Goal: Task Accomplishment & Management: Manage account settings

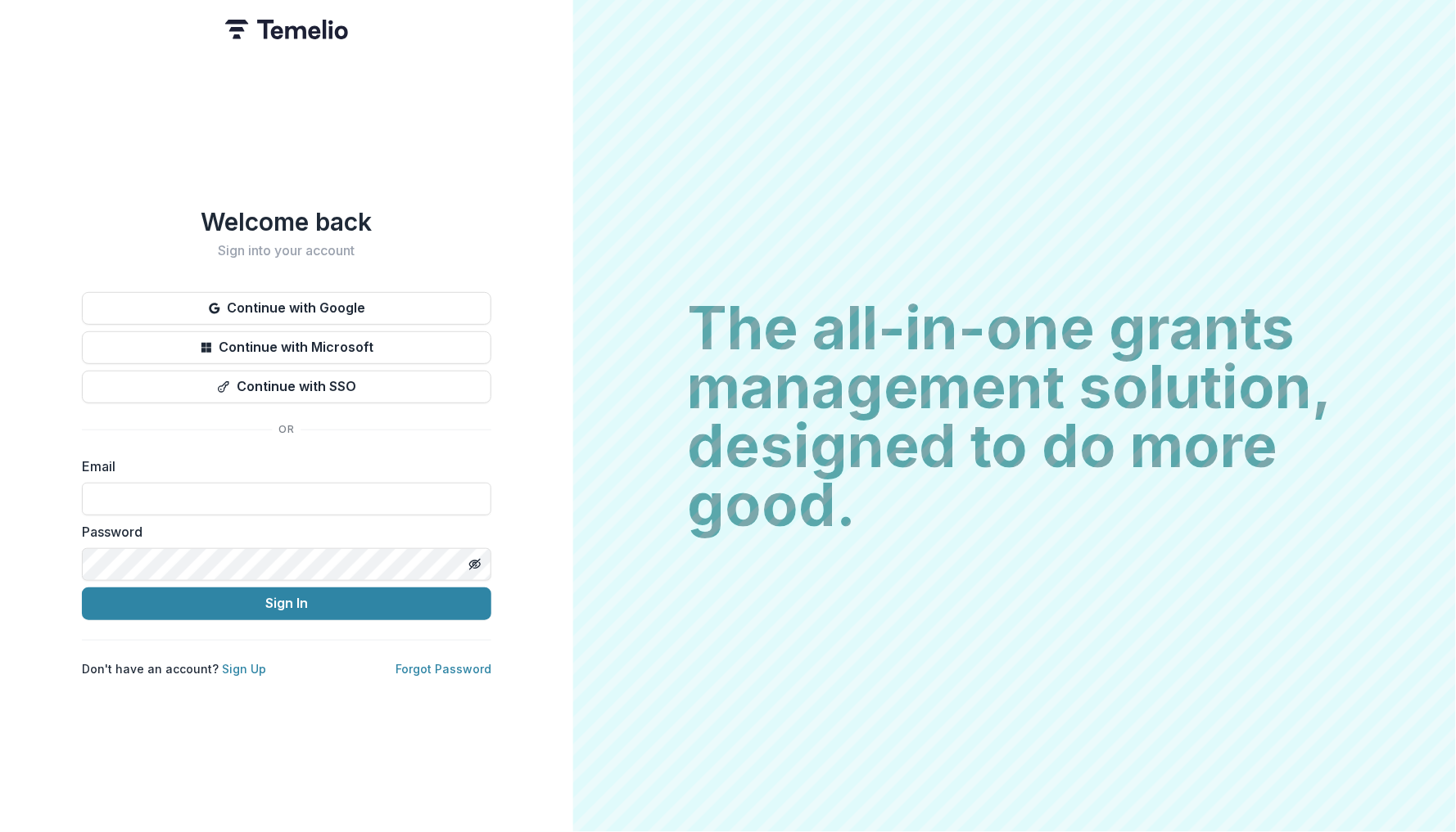
type input "**********"
click at [286, 597] on button "Sign In" at bounding box center [287, 604] width 410 height 33
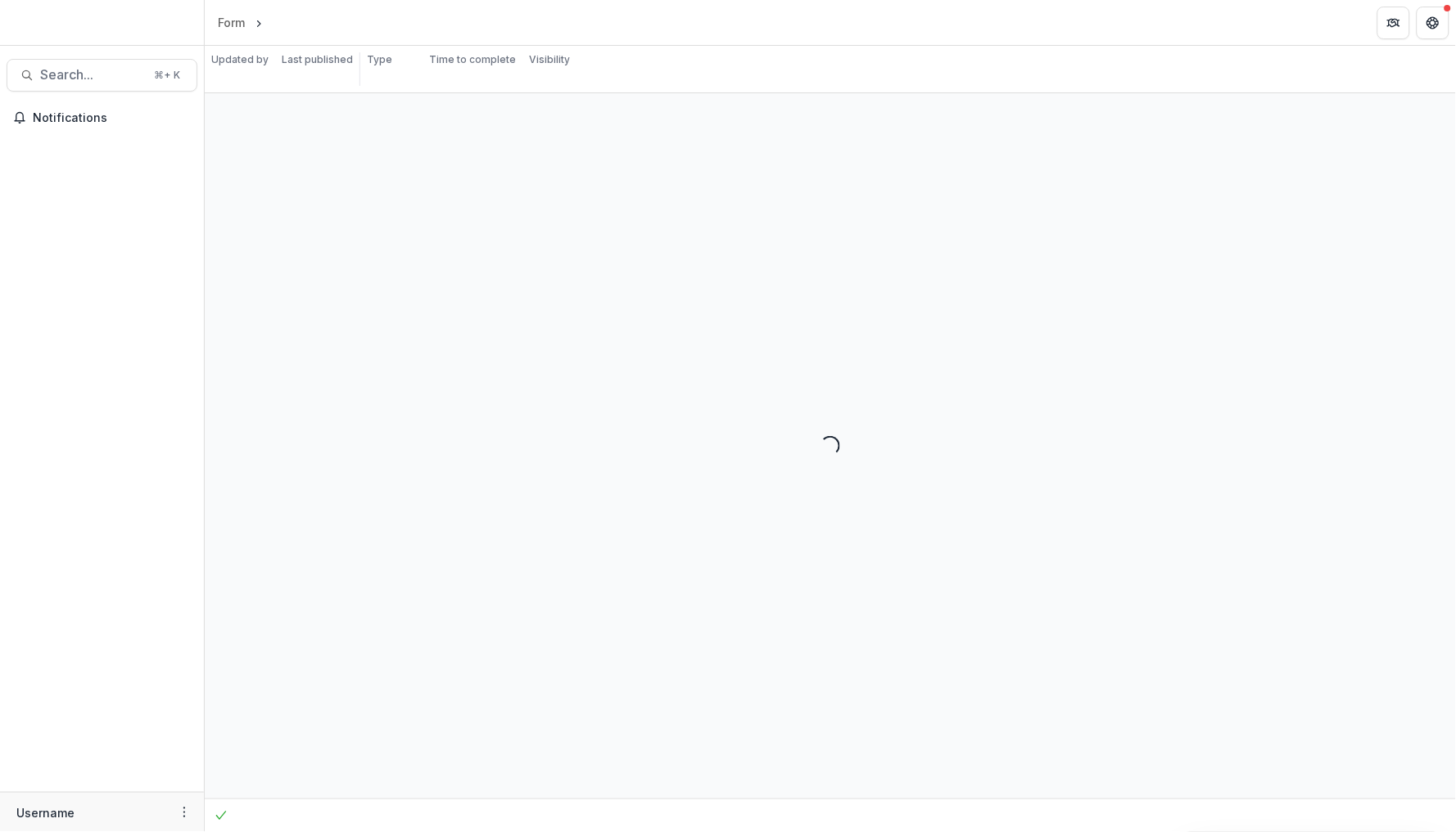
select select "**********"
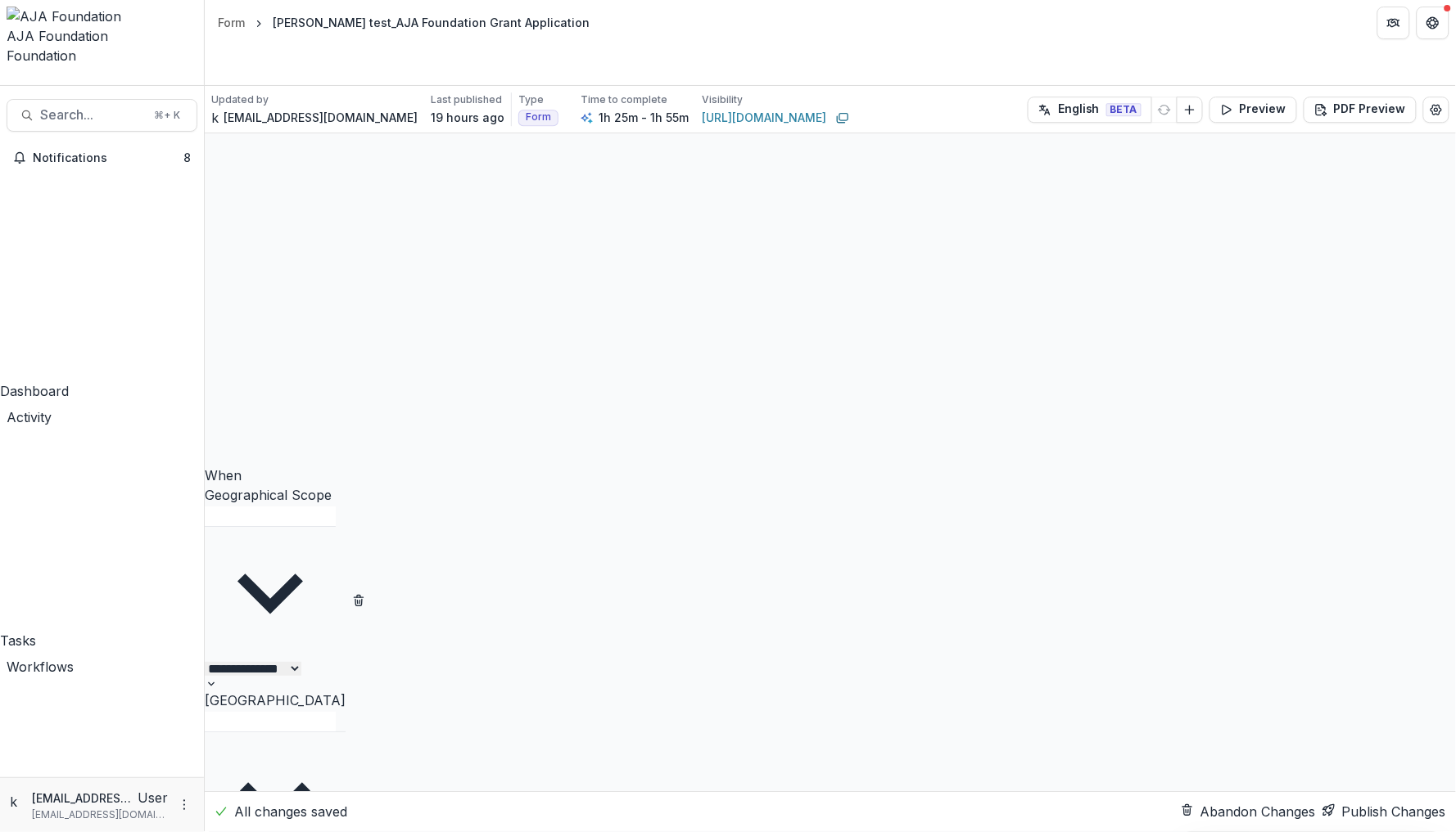
scroll to position [19, 0]
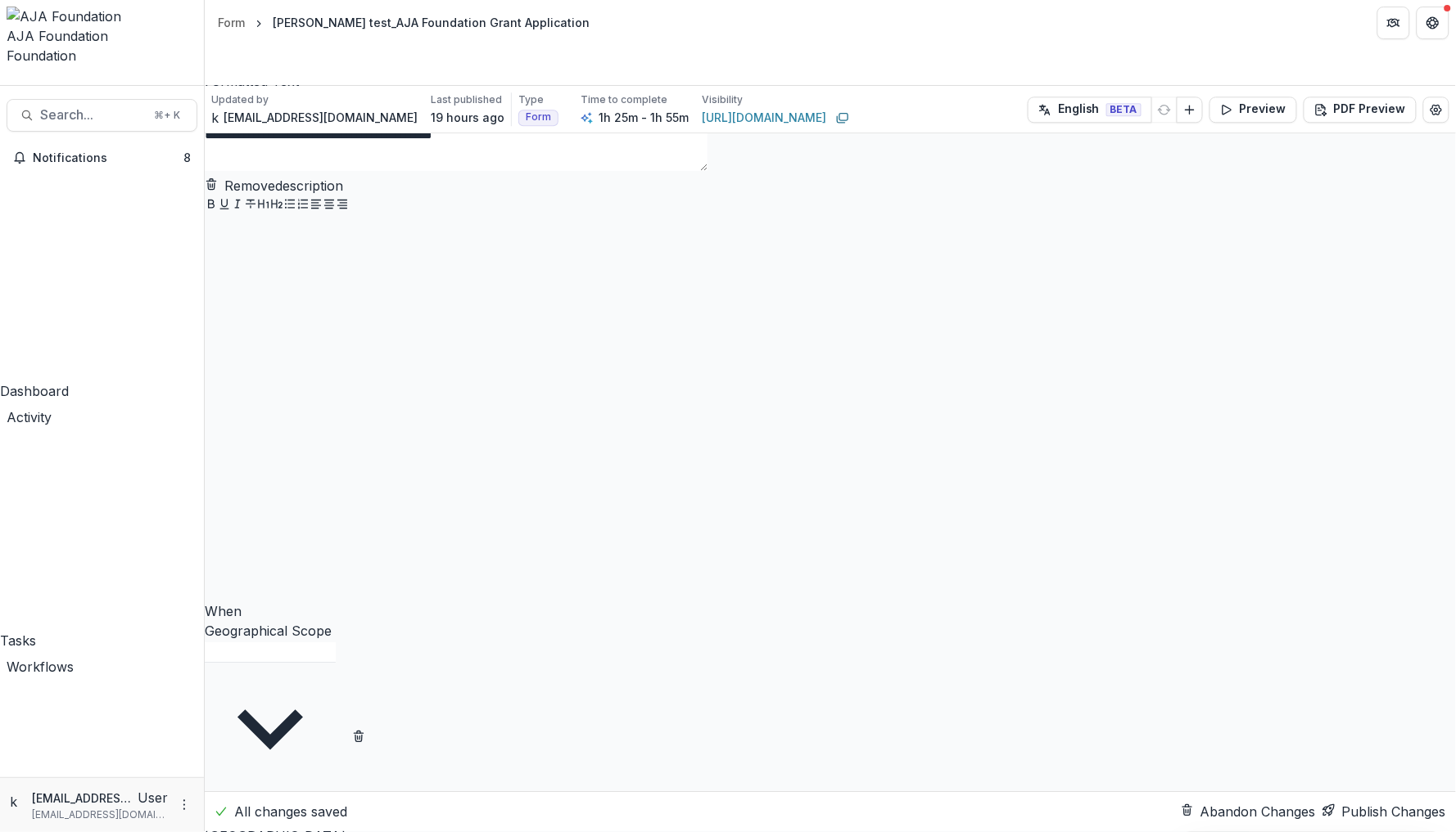
scroll to position [10132, 0]
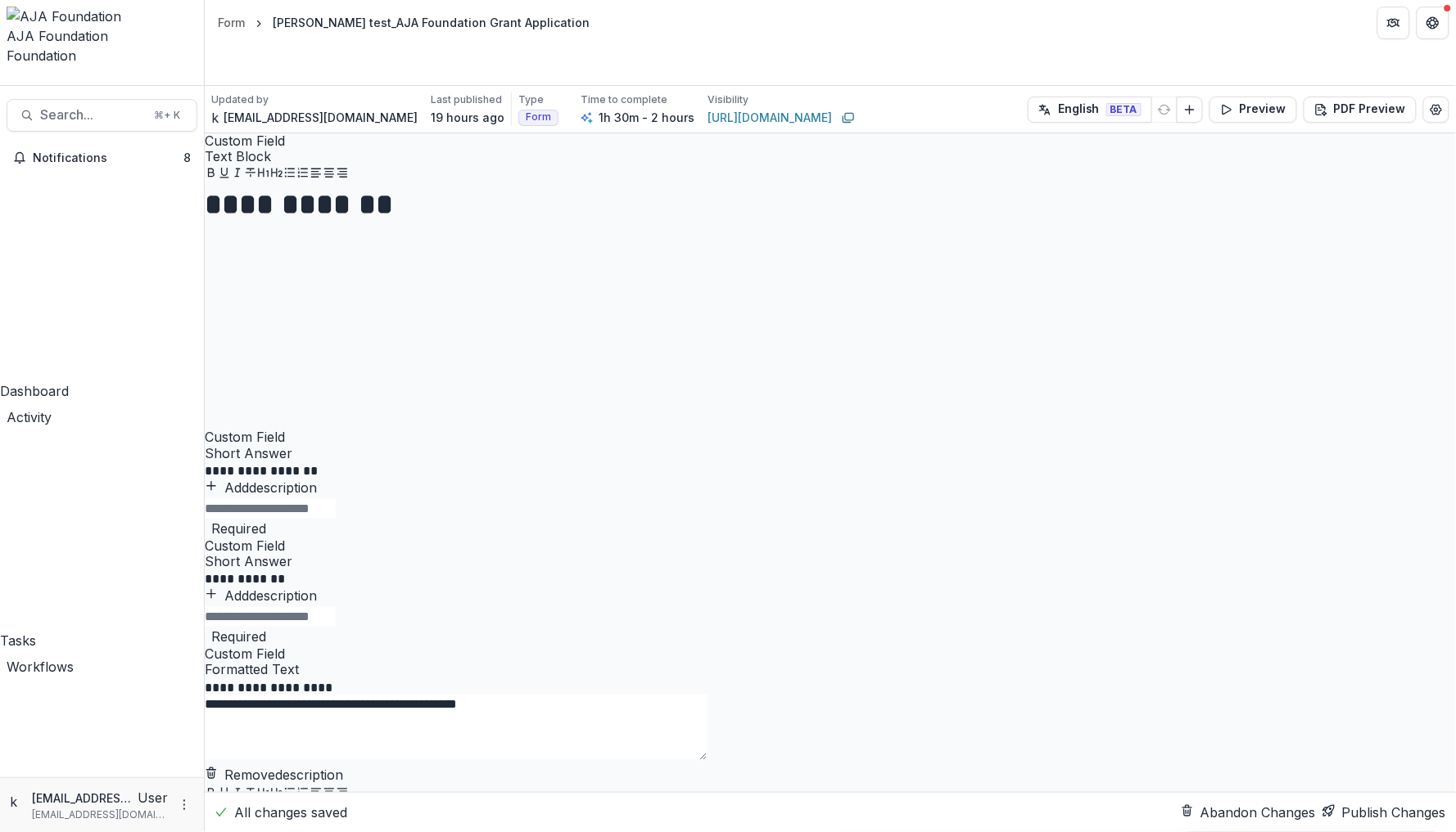
scroll to position [0, 0]
click at [211, 430] on icon "Add field" at bounding box center [211, 430] width 0 height 0
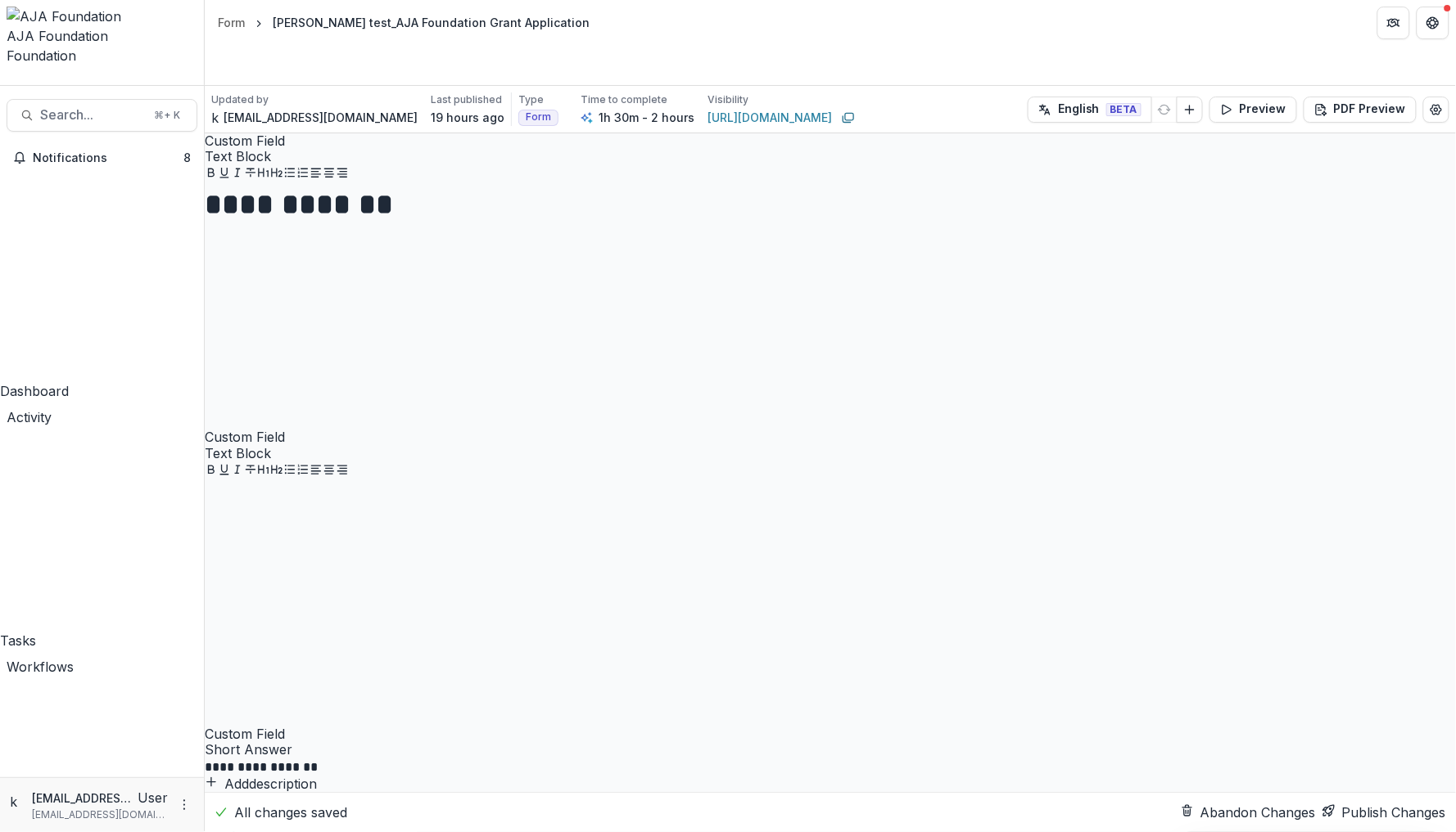
click at [686, 684] on div at bounding box center [830, 604] width 1251 height 245
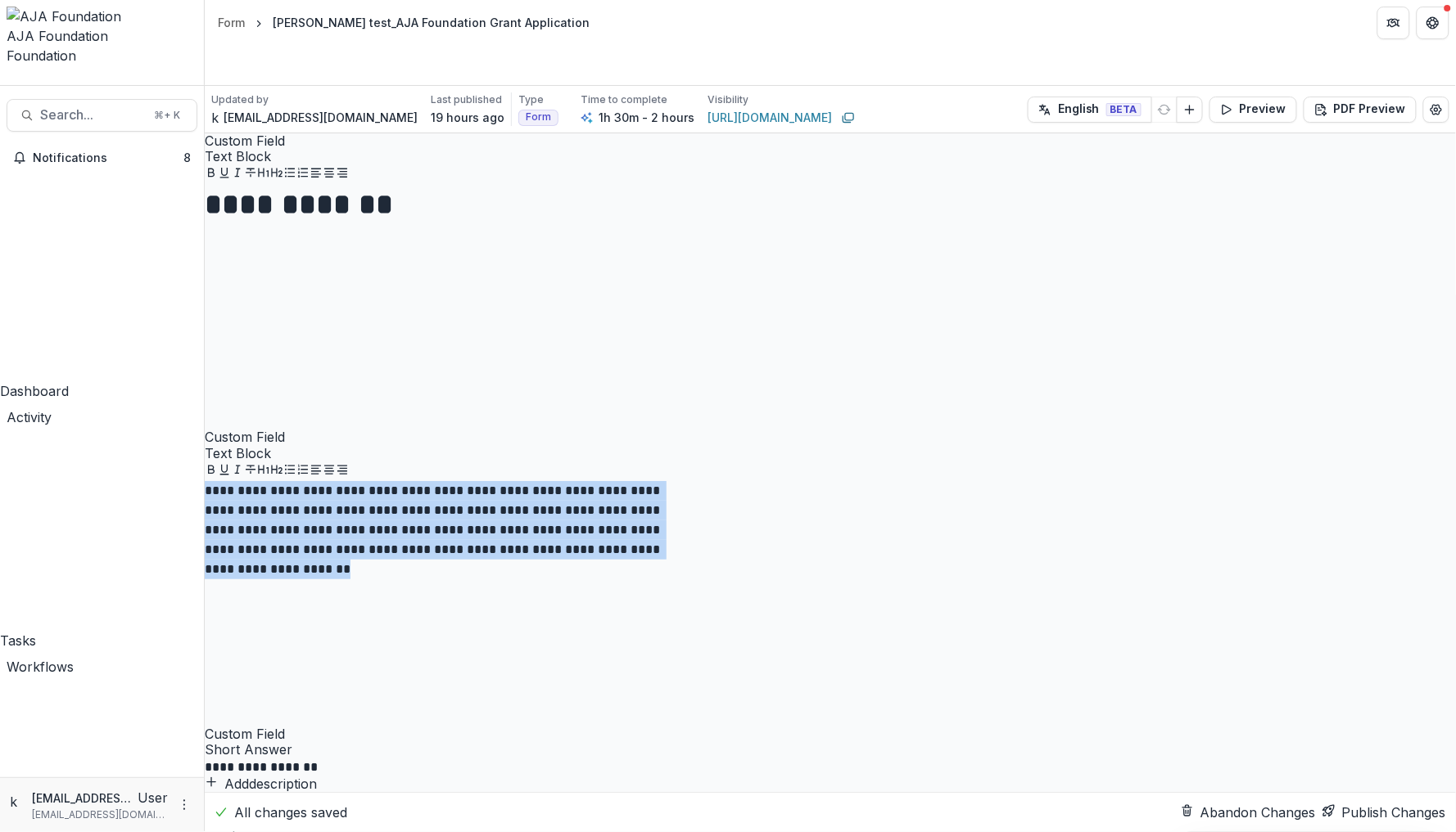
drag, startPoint x: 1022, startPoint y: 702, endPoint x: 494, endPoint y: 572, distance: 543.8
click at [284, 476] on icon "Heading 2" at bounding box center [277, 470] width 13 height 13
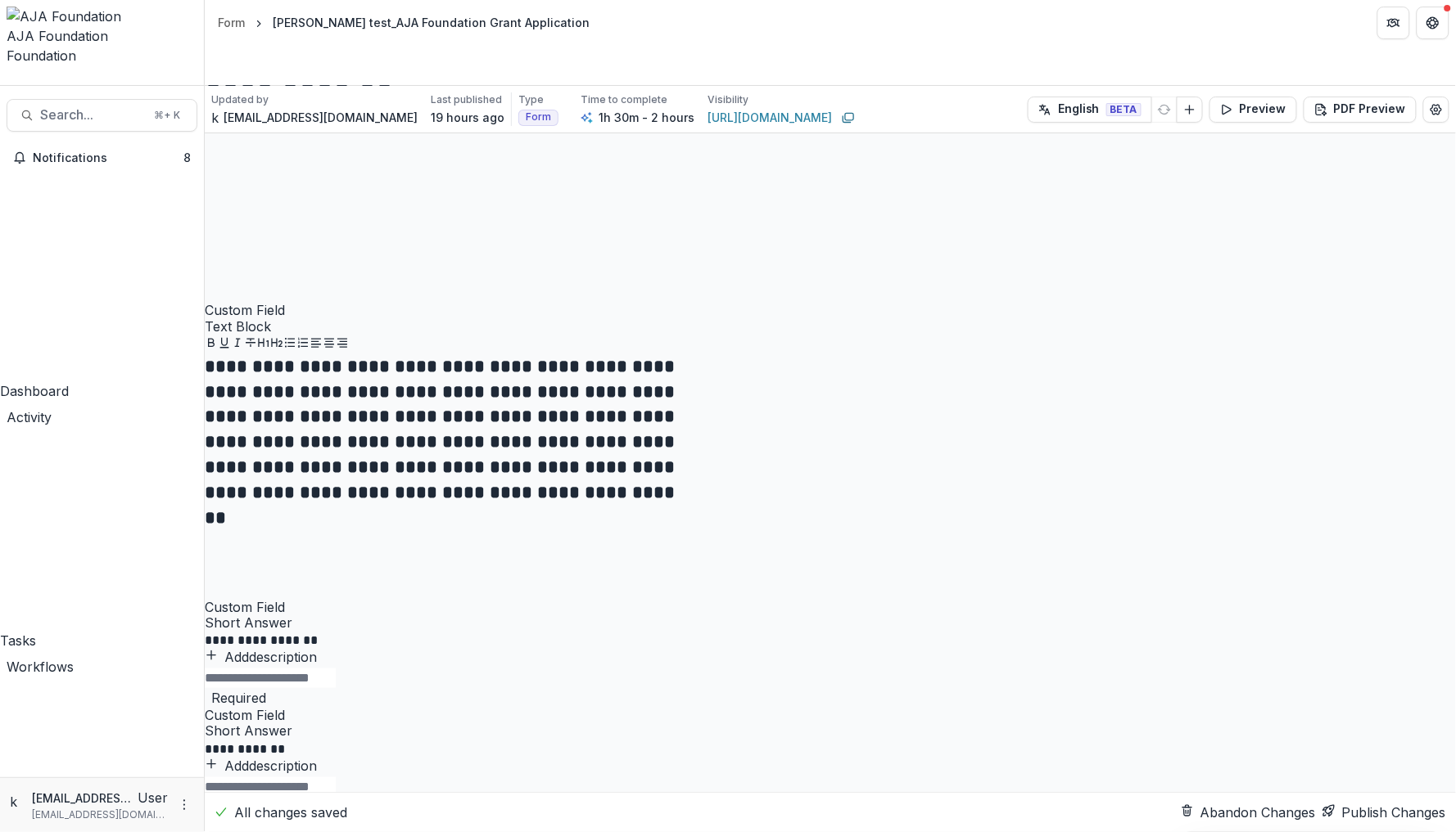
scroll to position [128, 0]
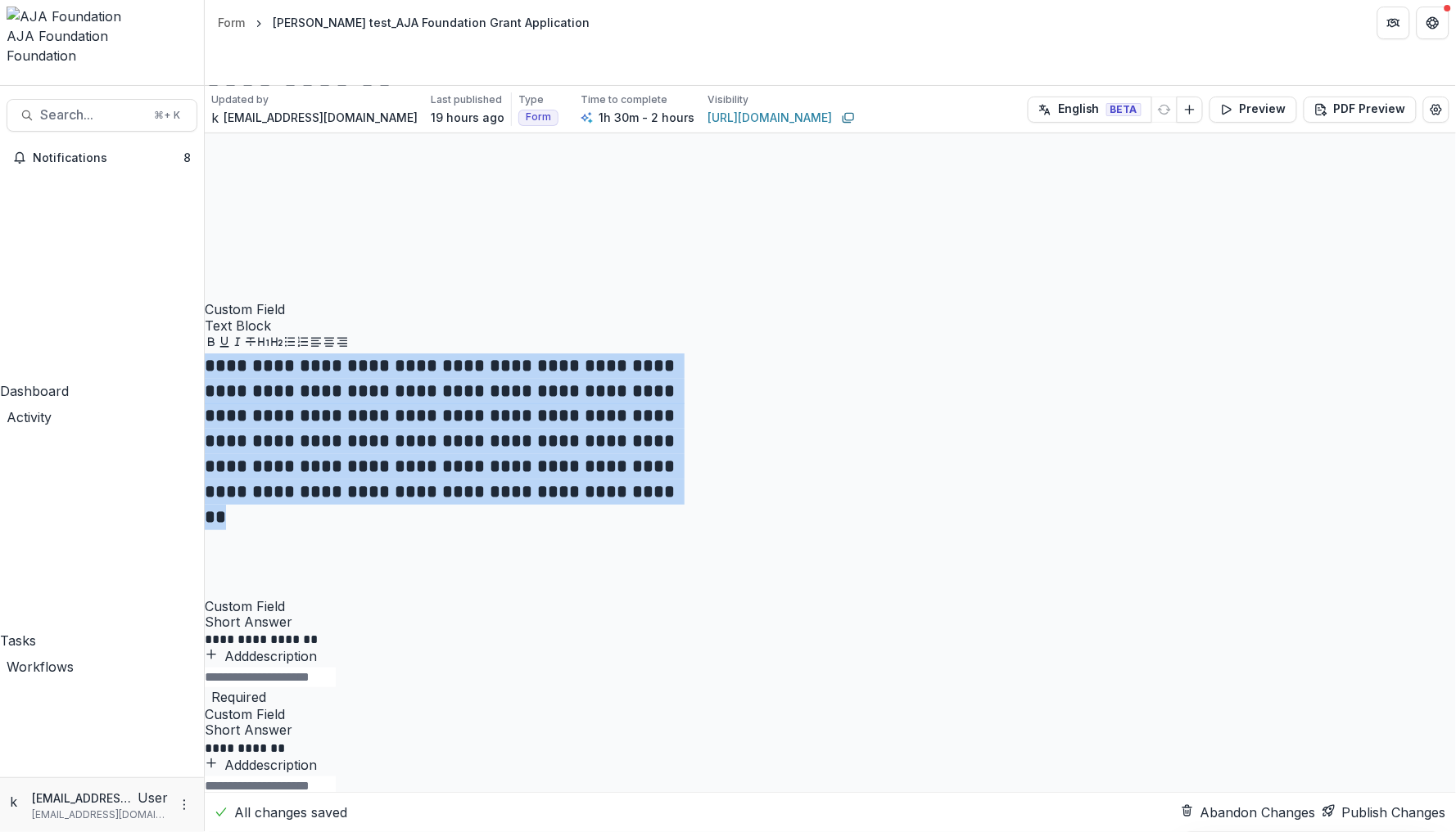
click at [692, 504] on h2 "**********" at bounding box center [449, 429] width 488 height 151
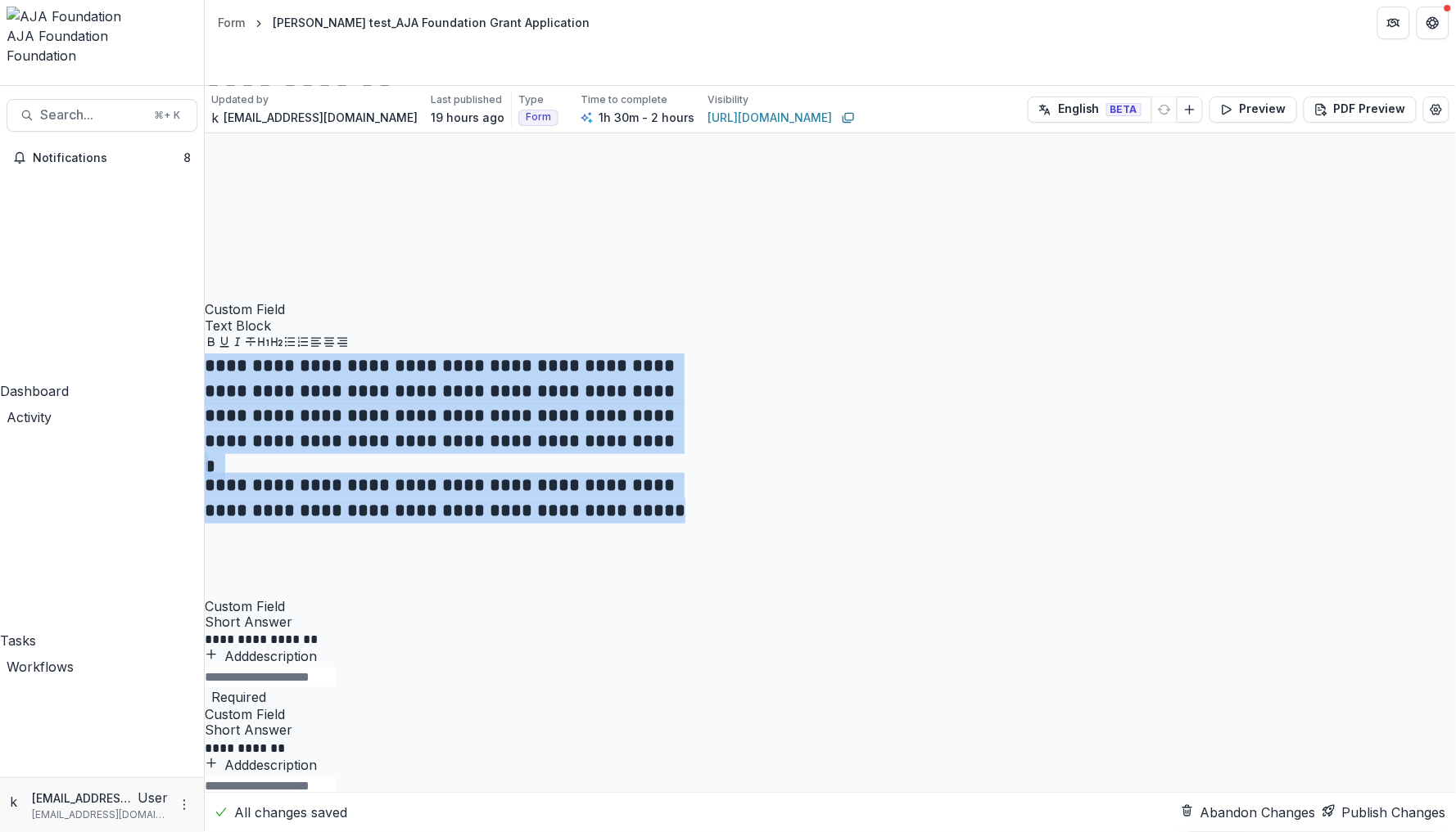
drag, startPoint x: 1034, startPoint y: 675, endPoint x: 454, endPoint y: 498, distance: 606.4
click at [215, 346] on icon "Bold" at bounding box center [211, 341] width 7 height 9
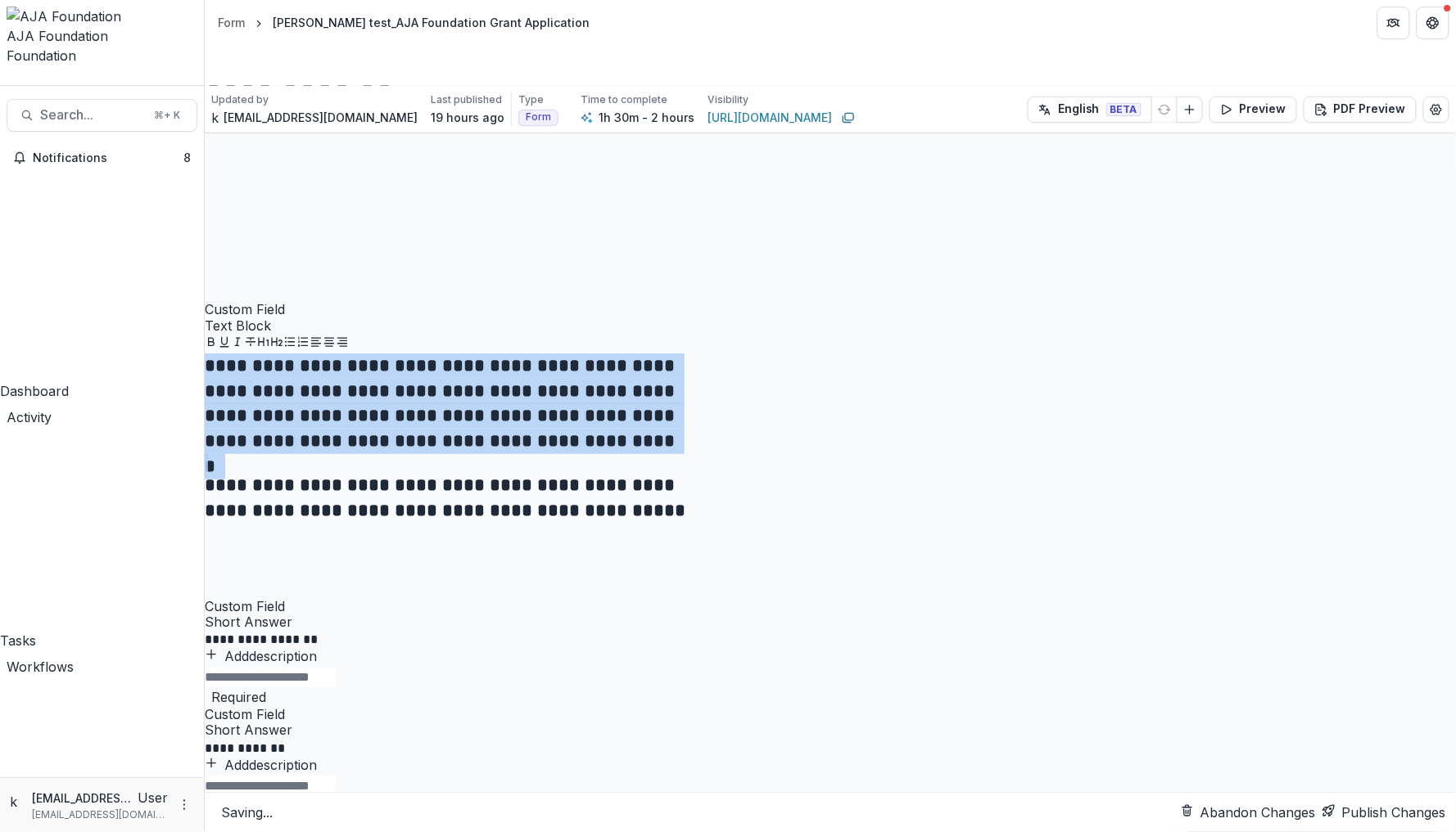
click at [284, 349] on icon "Heading 2" at bounding box center [277, 342] width 13 height 13
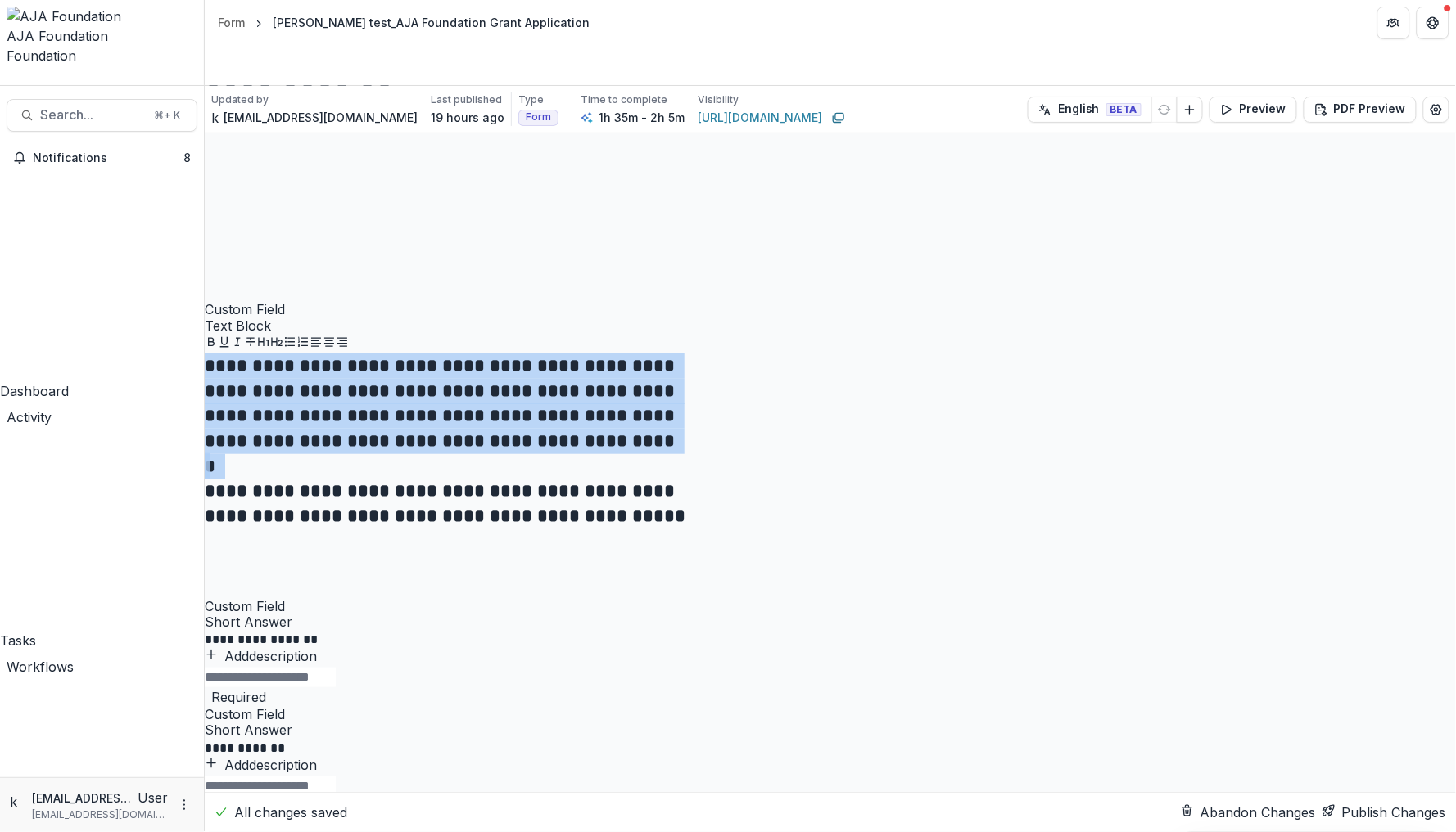
click at [270, 349] on button "Heading 1" at bounding box center [264, 342] width 13 height 13
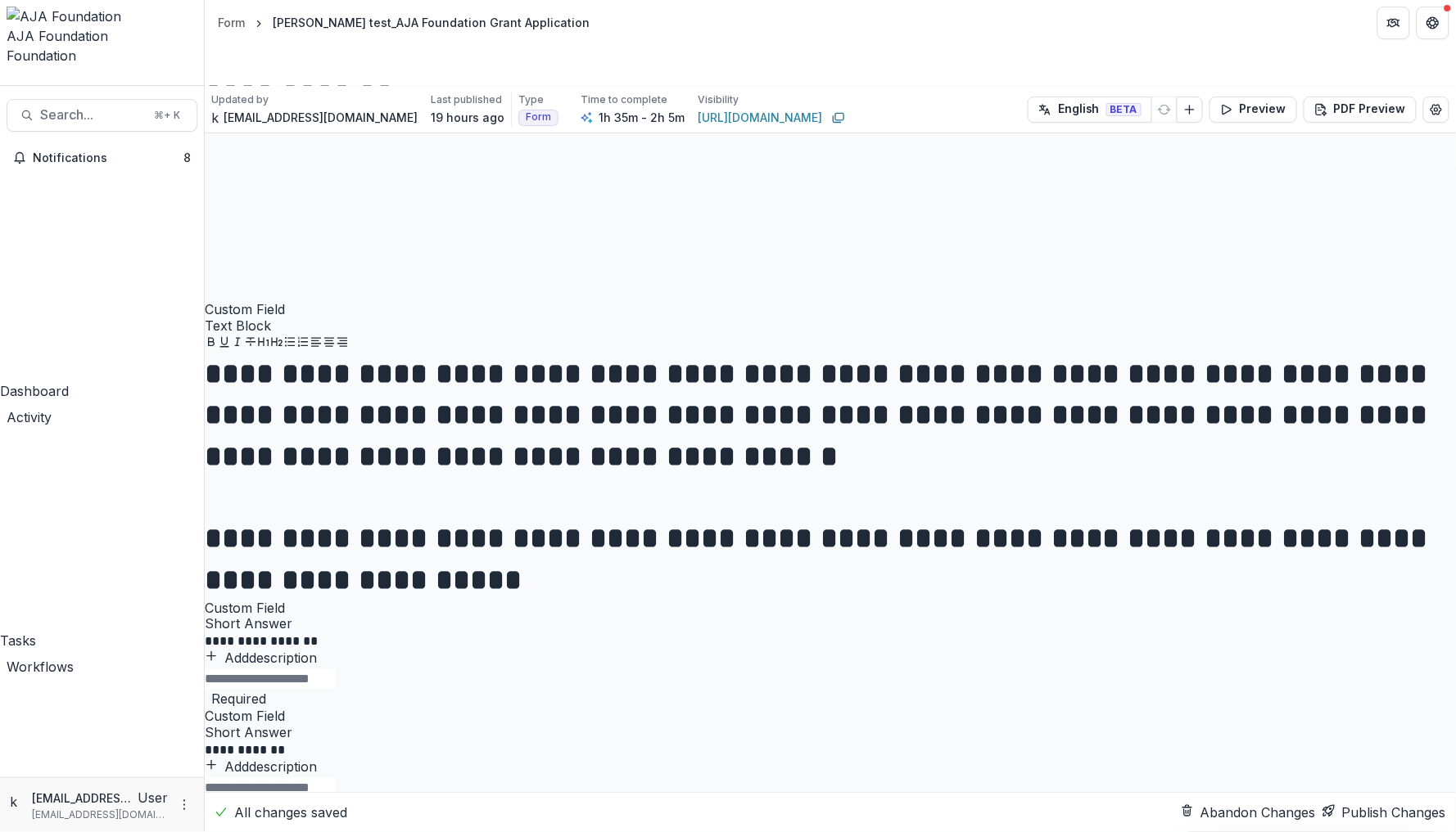
click at [270, 349] on icon "Heading 1" at bounding box center [264, 342] width 13 height 13
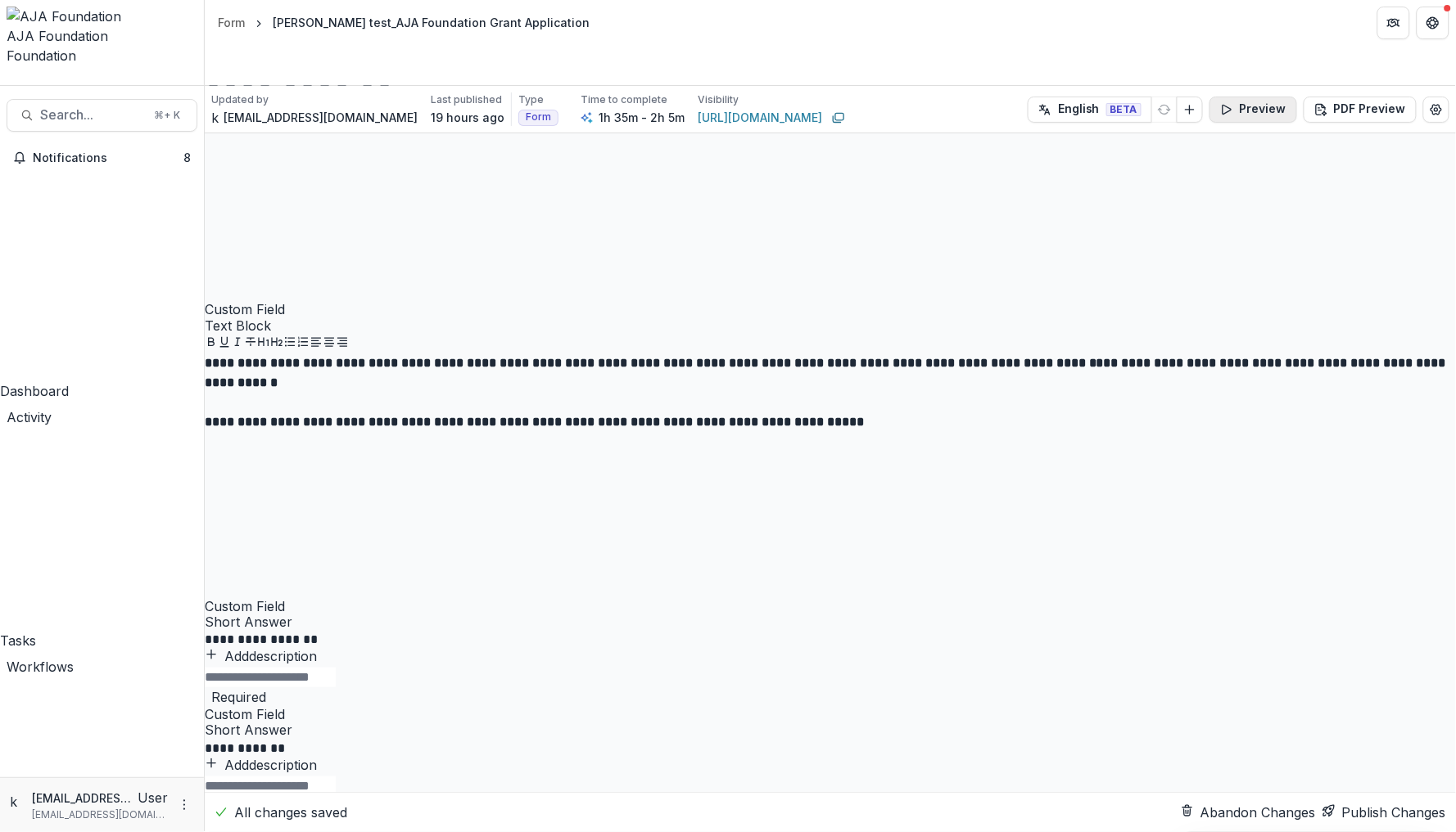
click at [1264, 97] on button "Preview" at bounding box center [1254, 110] width 88 height 27
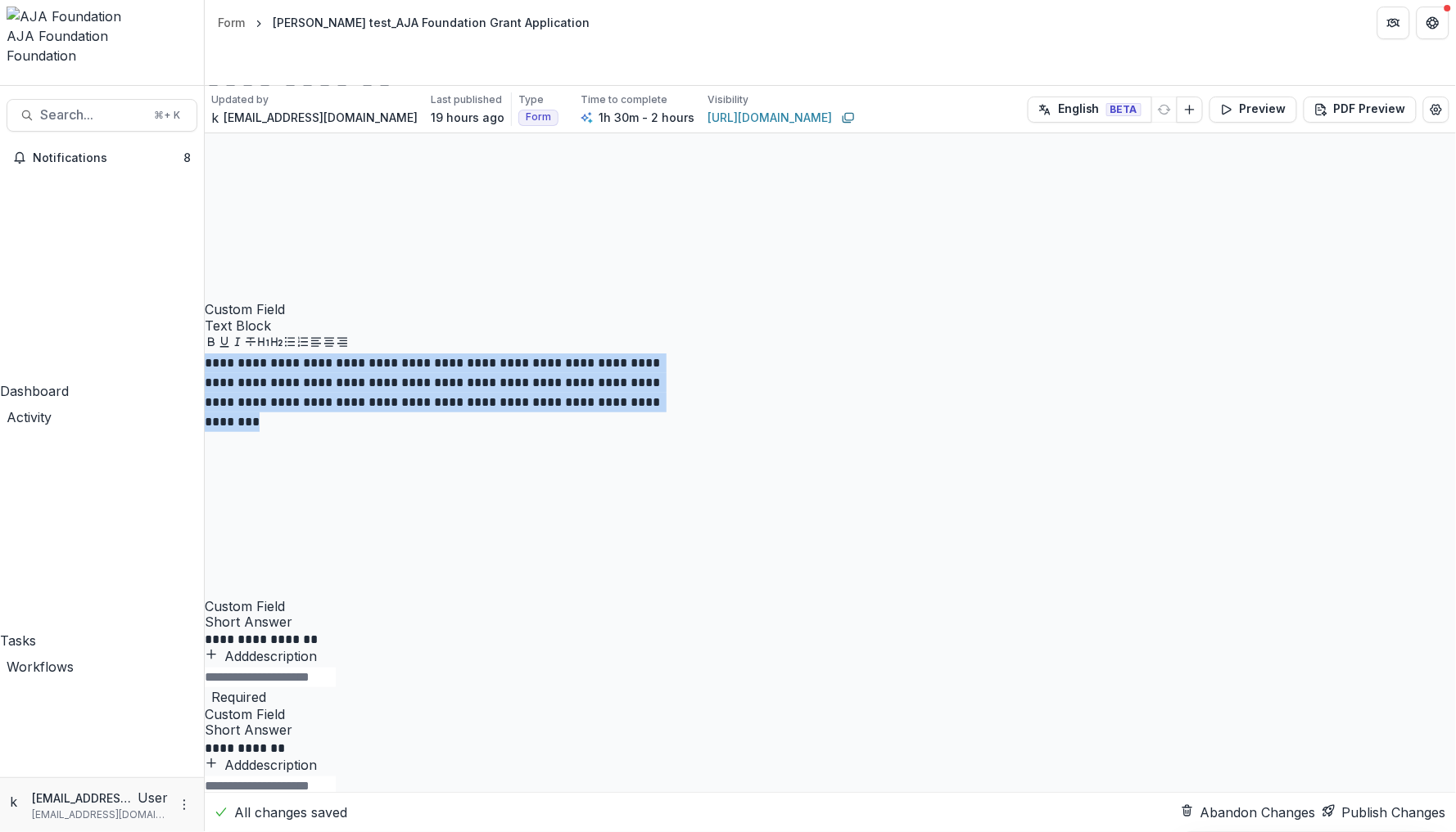
drag, startPoint x: 988, startPoint y: 559, endPoint x: 493, endPoint y: 485, distance: 500.5
click at [218, 349] on icon "Bold" at bounding box center [211, 342] width 13 height 13
click at [1390, 806] on button "Publish Changes" at bounding box center [1384, 813] width 124 height 20
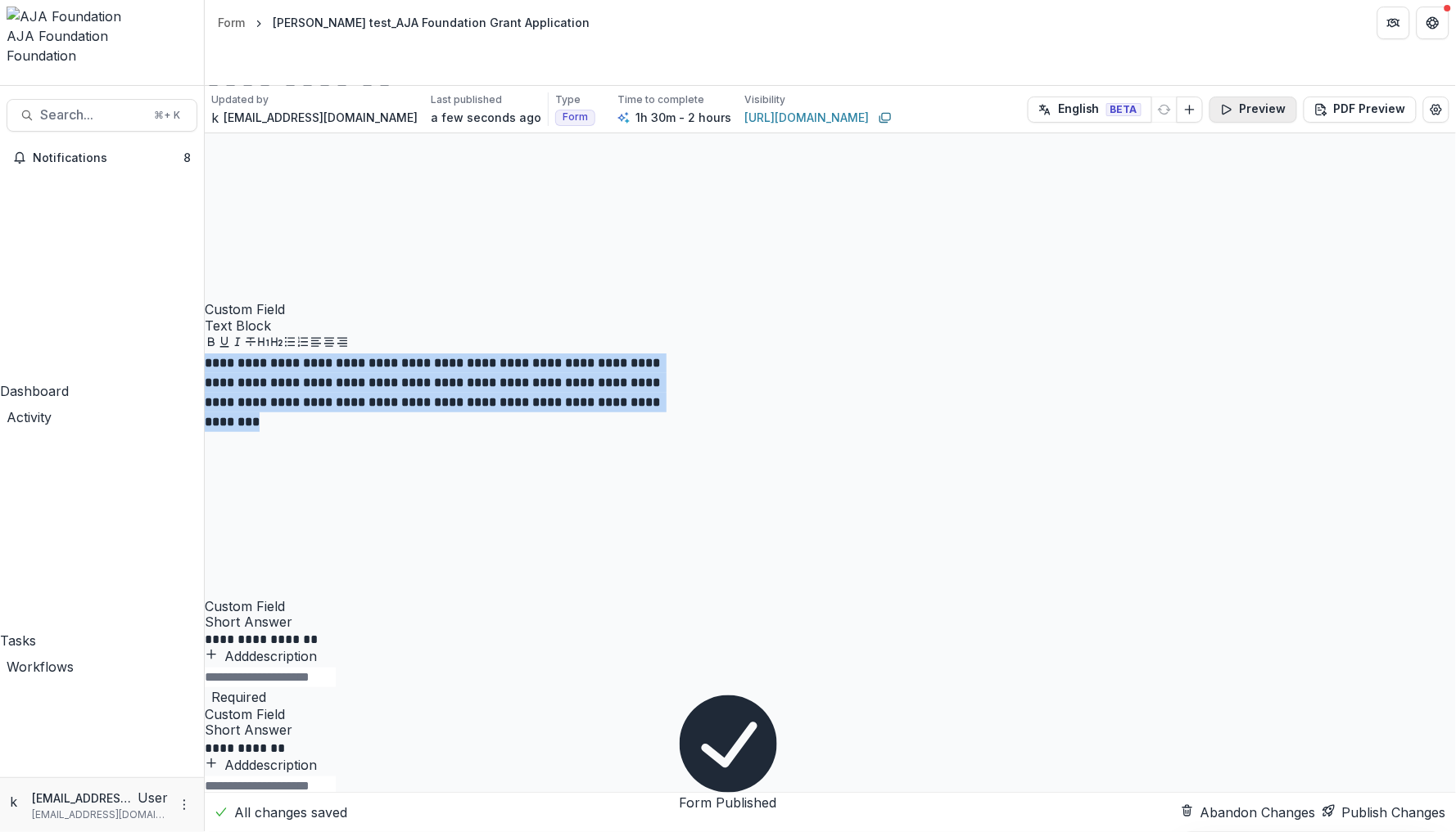
click at [1251, 97] on button "Preview" at bounding box center [1254, 110] width 88 height 27
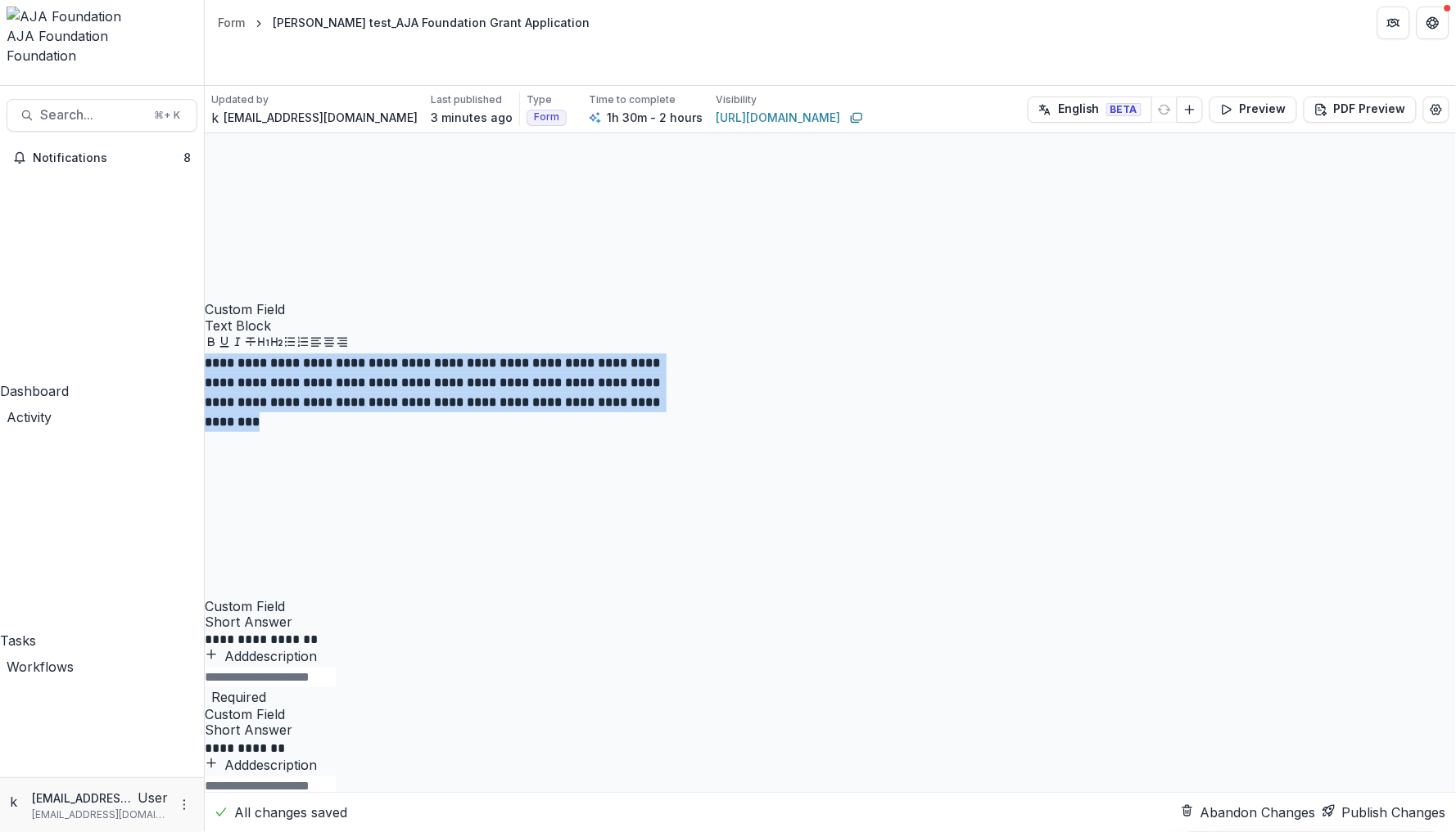
click at [1380, 804] on button "Publish Changes" at bounding box center [1384, 813] width 124 height 20
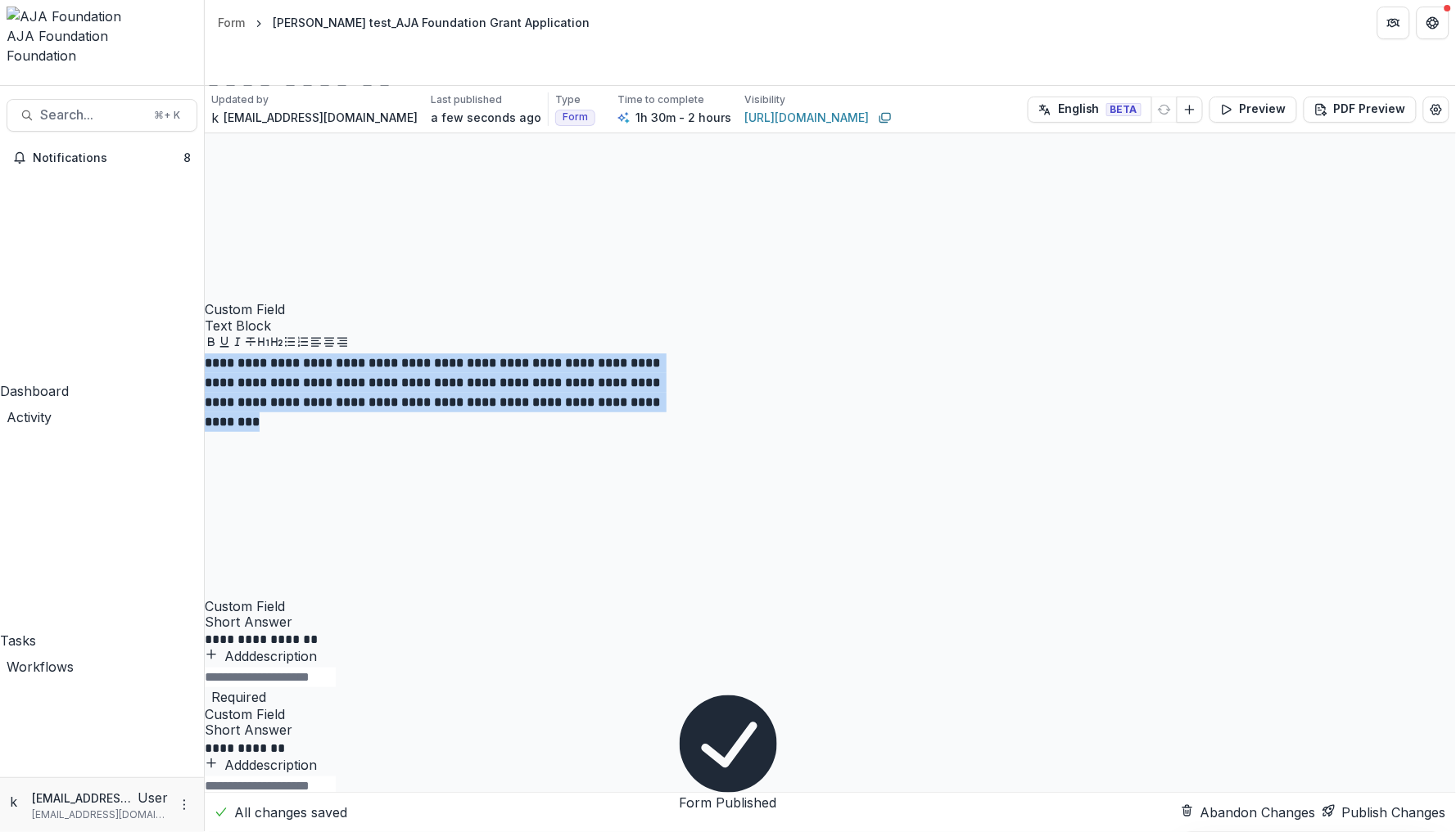
click at [680, 828] on button "Close" at bounding box center [680, 828] width 0 height 0
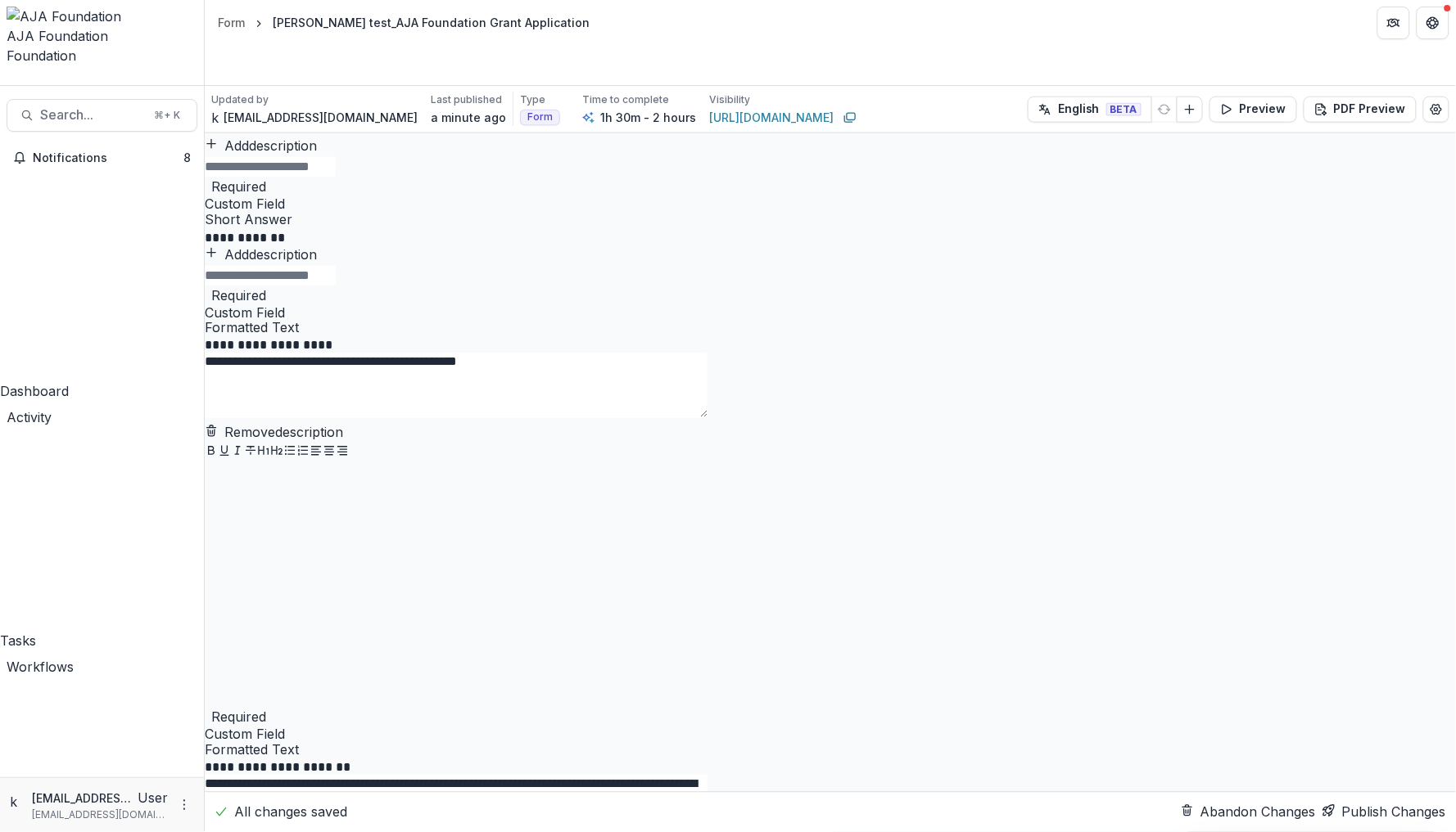
scroll to position [798, 0]
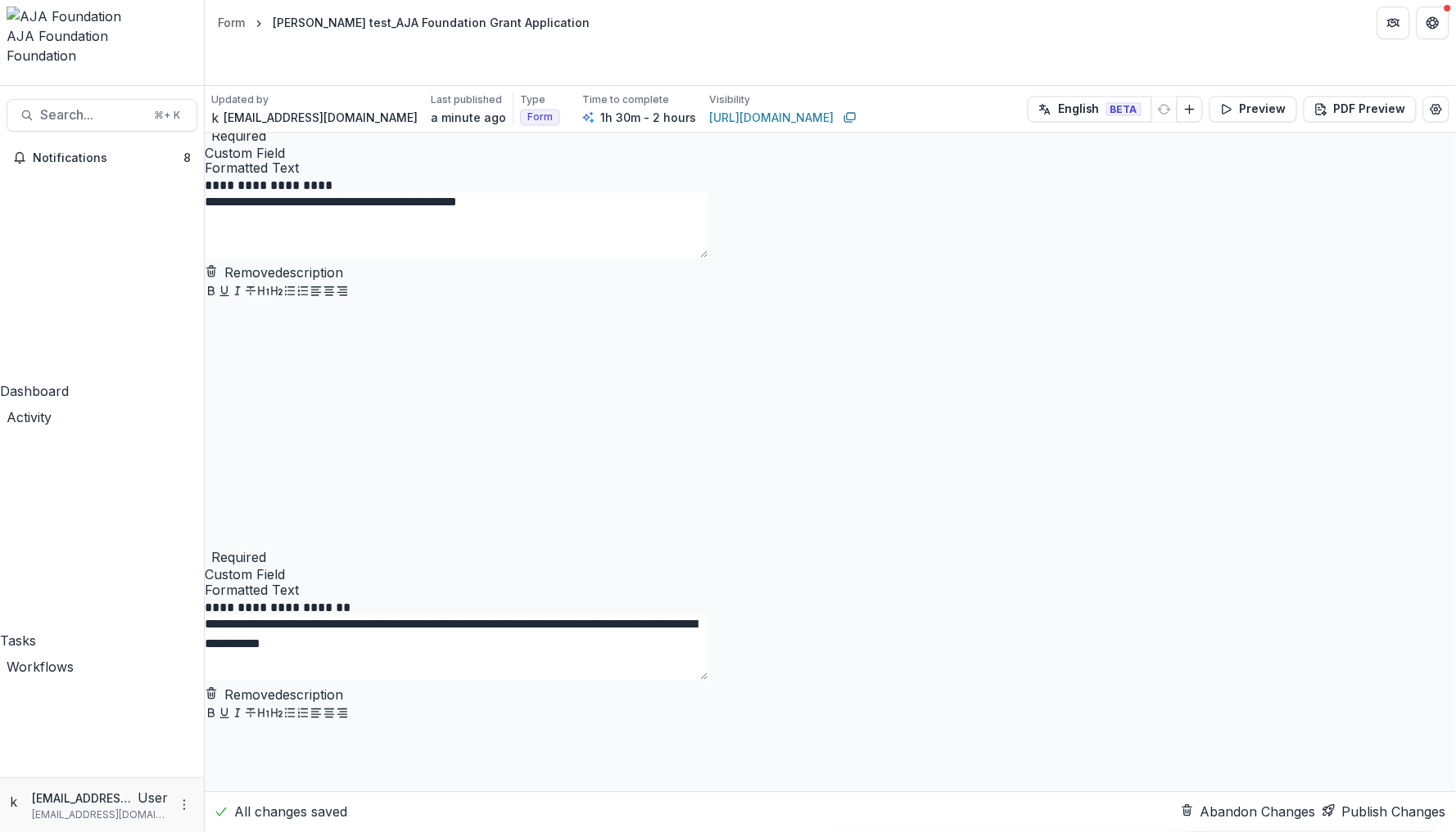
click at [1372, 805] on button "Publish Changes" at bounding box center [1384, 813] width 124 height 20
click at [182, 810] on icon "More" at bounding box center [184, 805] width 13 height 13
click at [260, 750] on link "Help Center" at bounding box center [292, 745] width 175 height 27
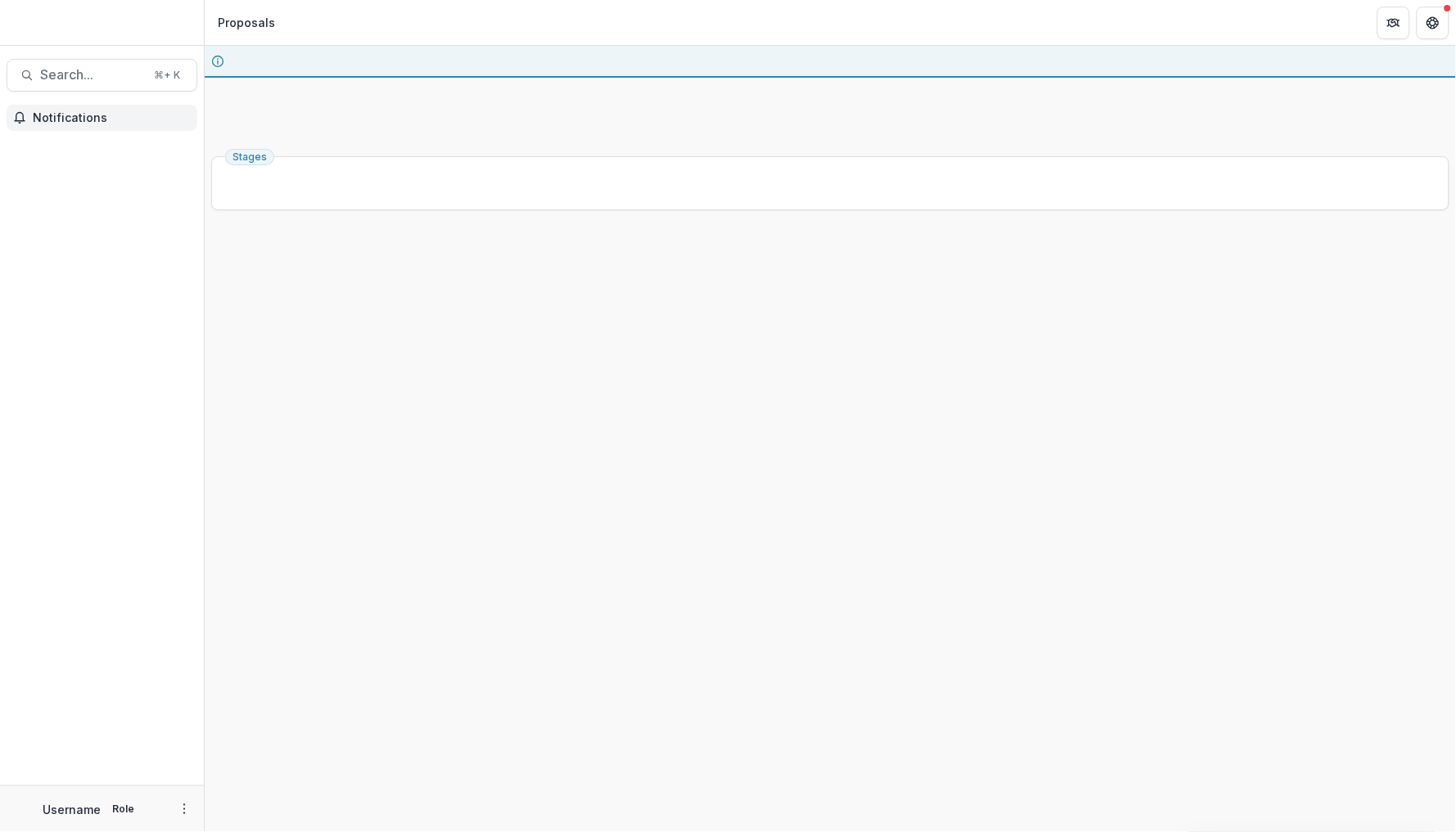
click at [62, 113] on span "Notifications" at bounding box center [112, 118] width 158 height 14
click at [665, 31] on header "Proposals" at bounding box center [830, 22] width 1251 height 45
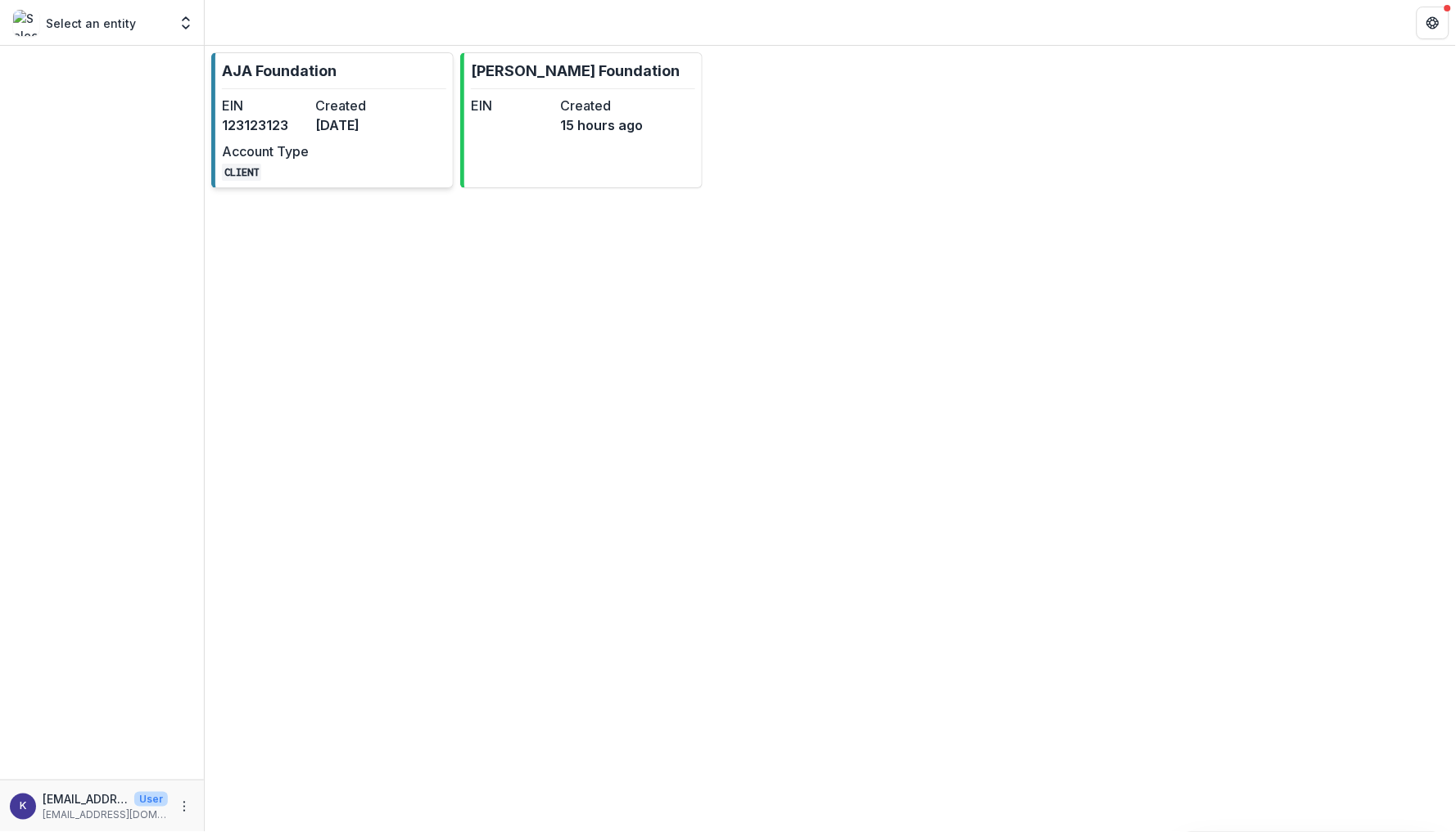
click at [298, 94] on link "AJA Foundation EIN [US_EMPLOYER_IDENTIFICATION_NUMBER] Created [DATE] Account T…" at bounding box center [332, 120] width 242 height 136
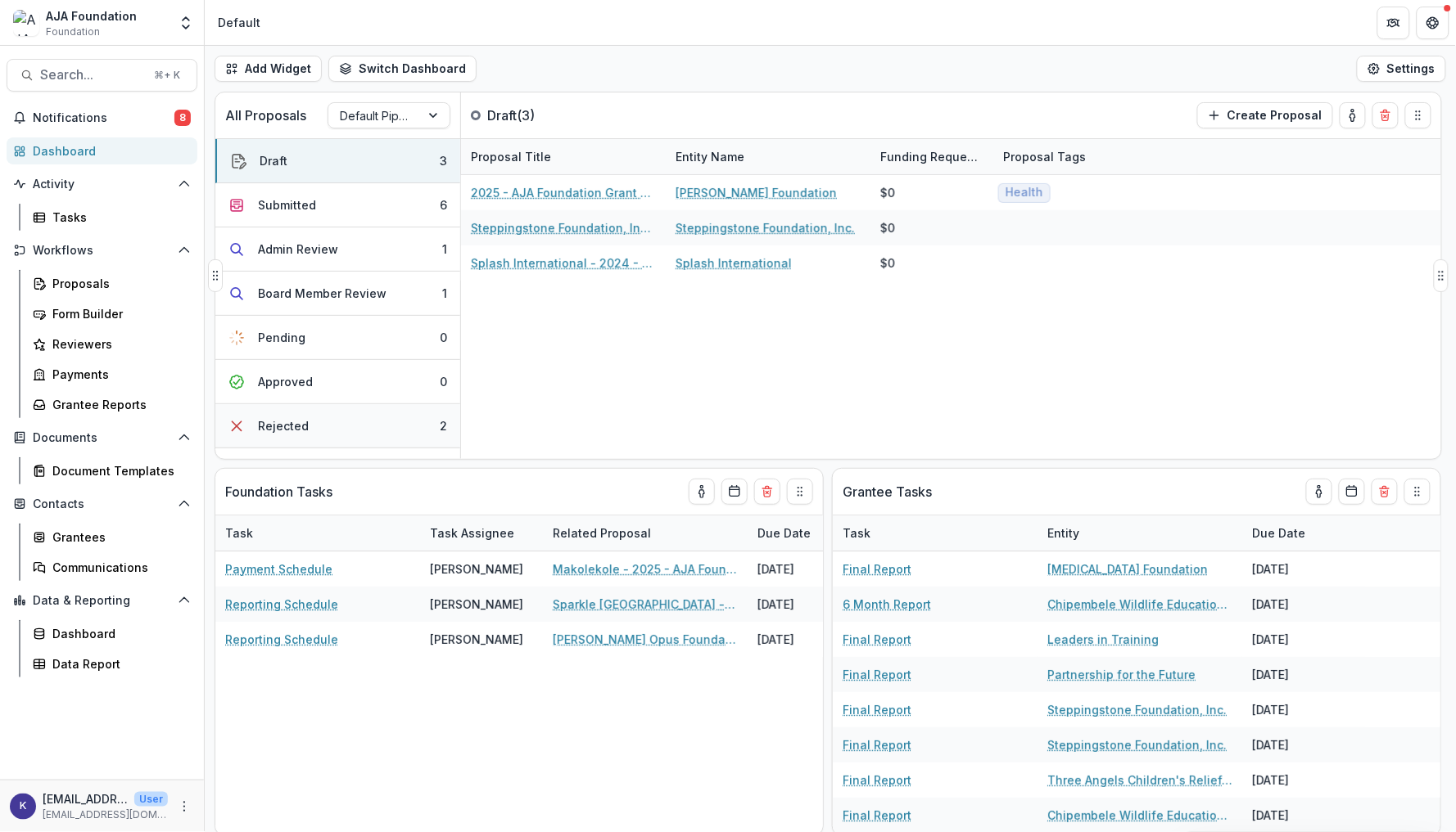
click at [306, 432] on button "Rejected 2" at bounding box center [337, 426] width 245 height 44
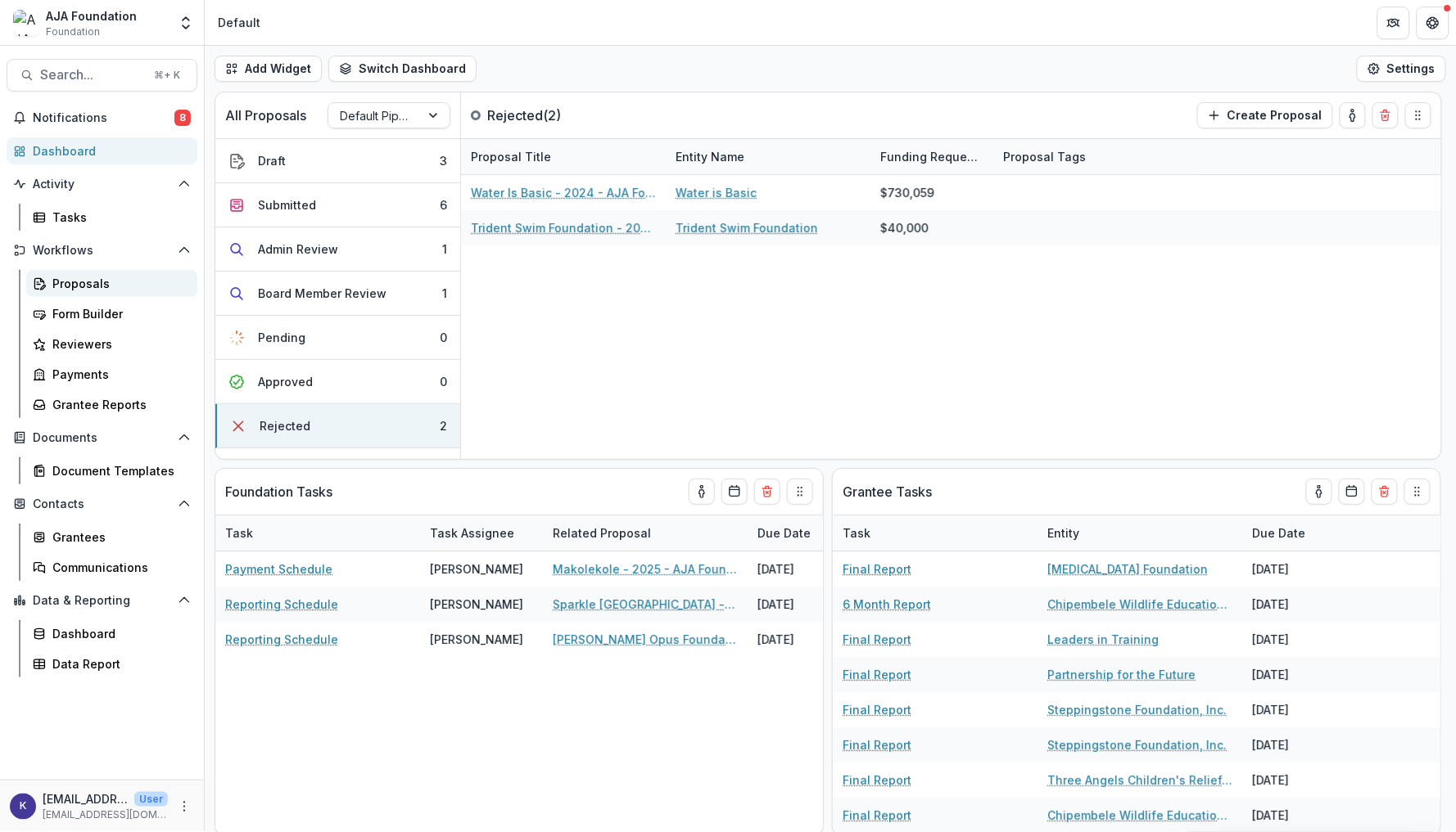
click at [102, 283] on div "Proposals" at bounding box center [118, 283] width 132 height 17
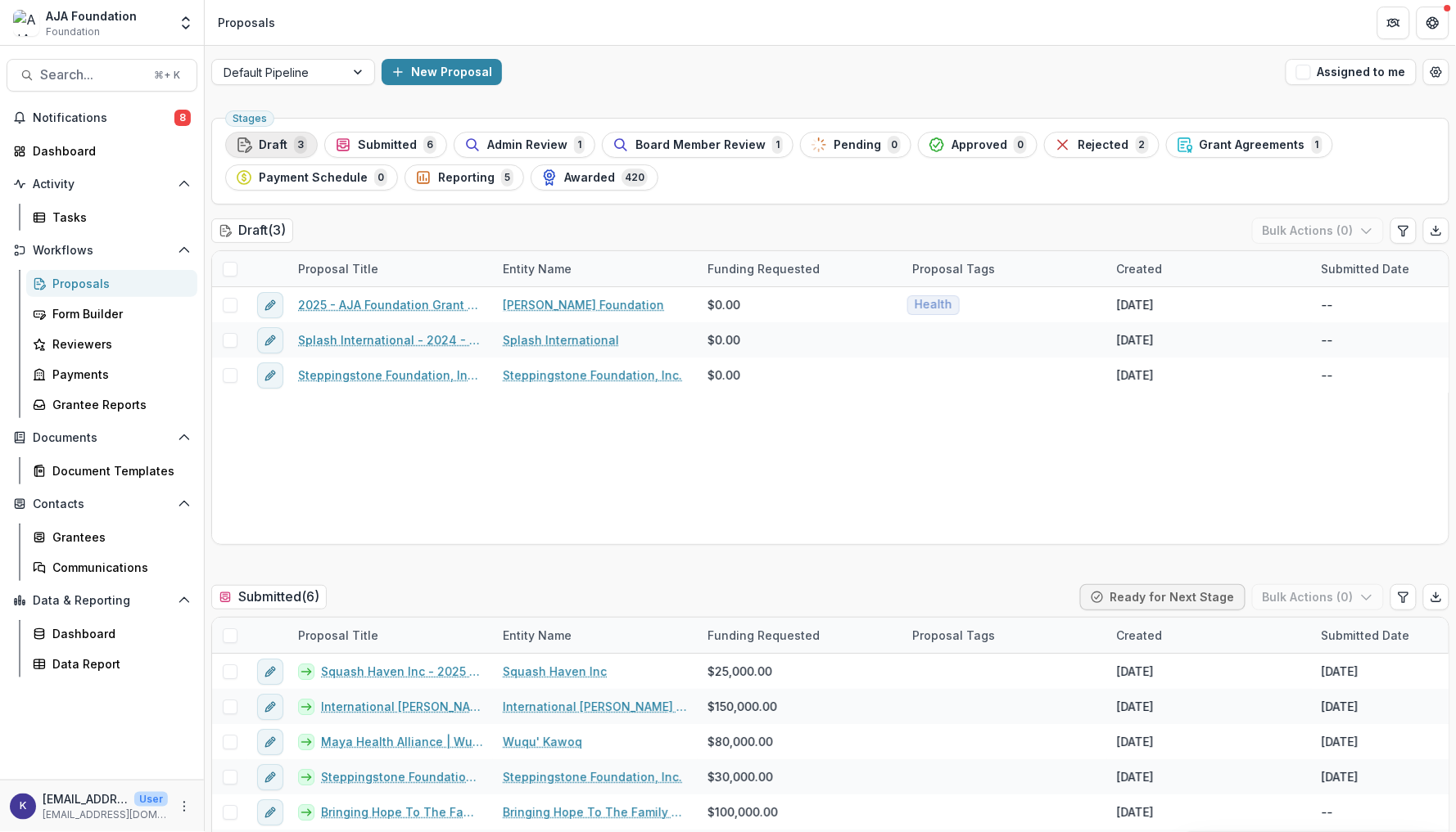
click at [274, 149] on span "Draft" at bounding box center [273, 145] width 29 height 14
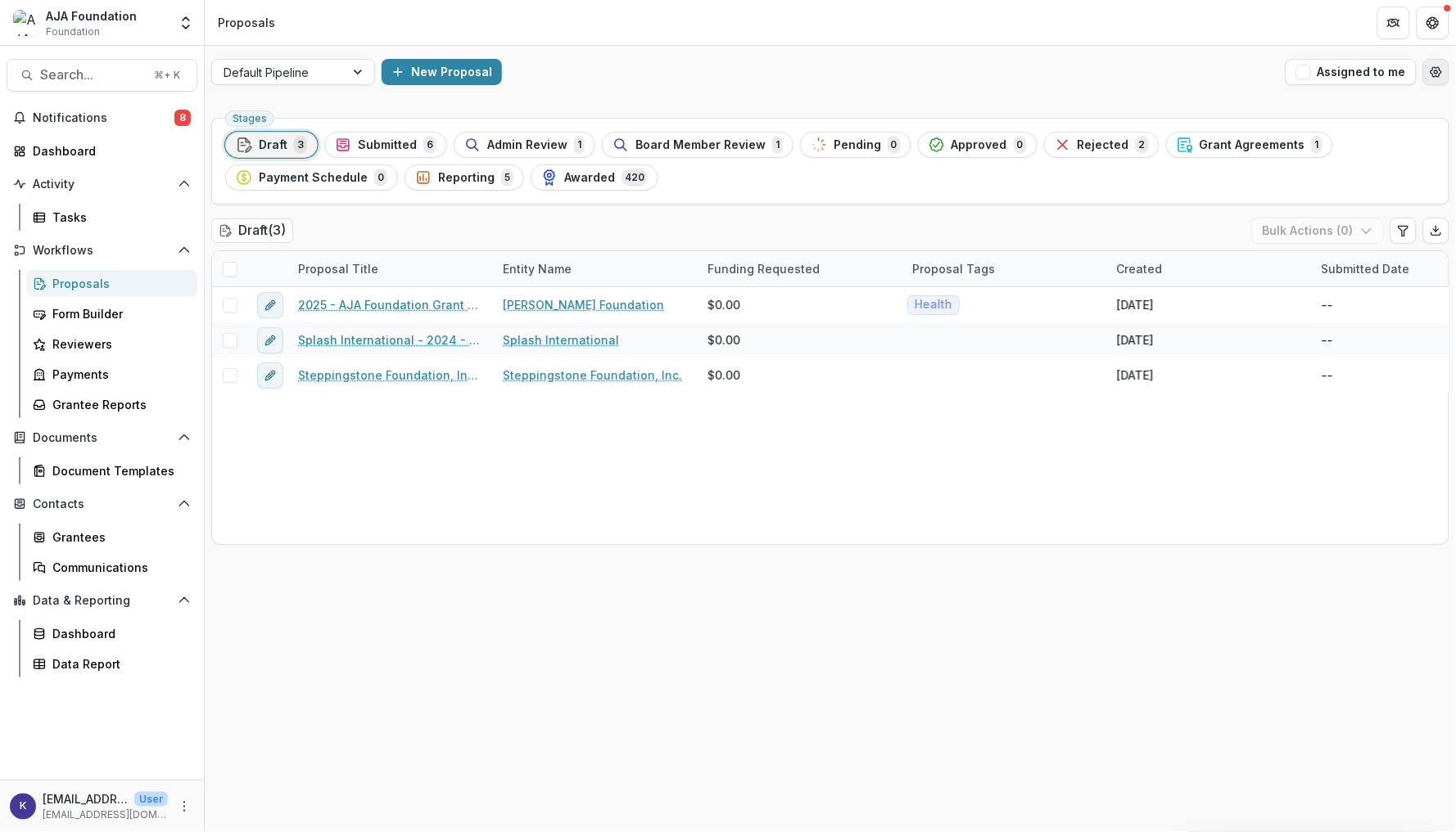
click at [1434, 70] on icon "Open table manager" at bounding box center [1436, 72] width 13 height 13
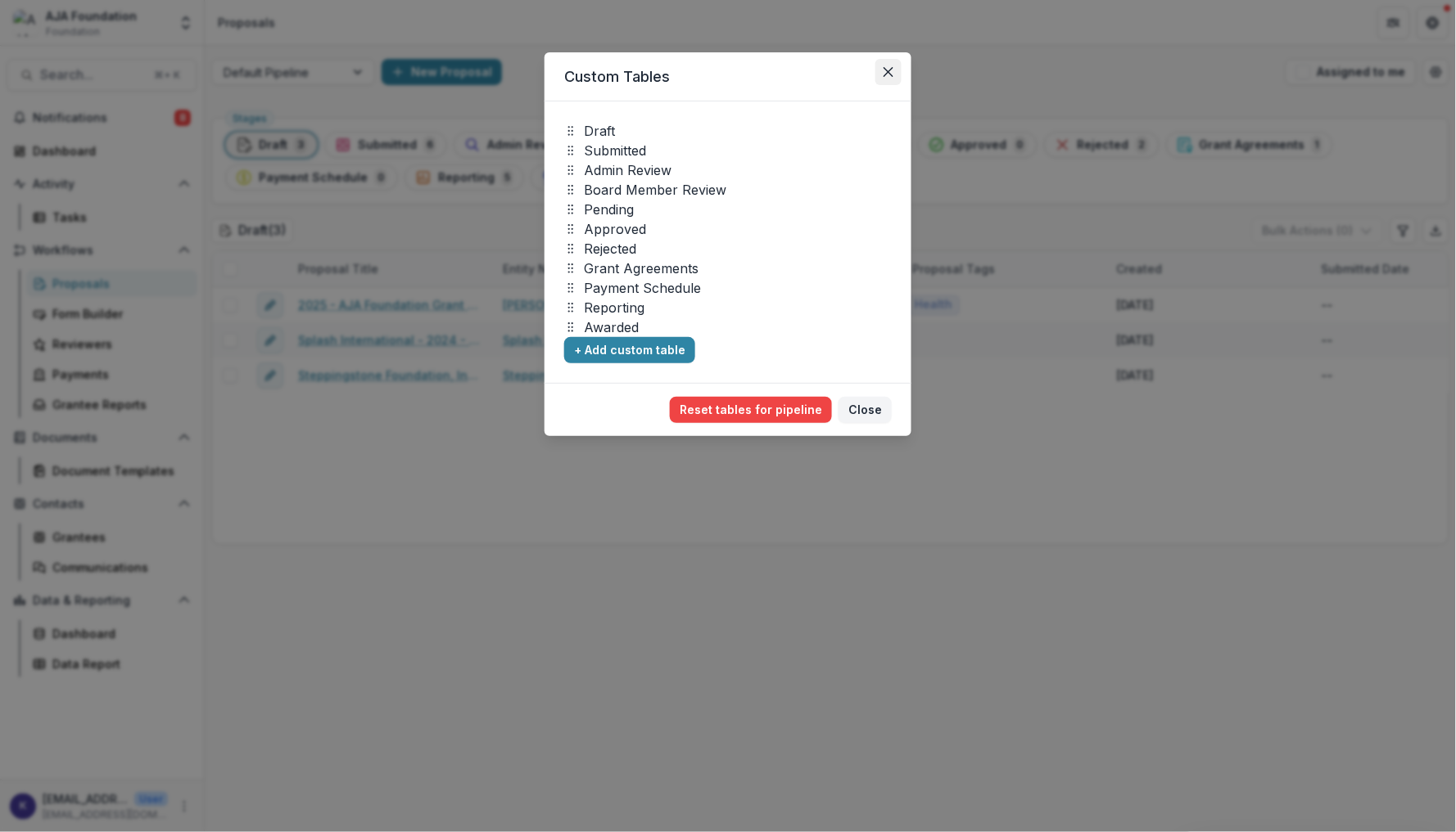
click at [889, 67] on icon "Close" at bounding box center [889, 72] width 10 height 10
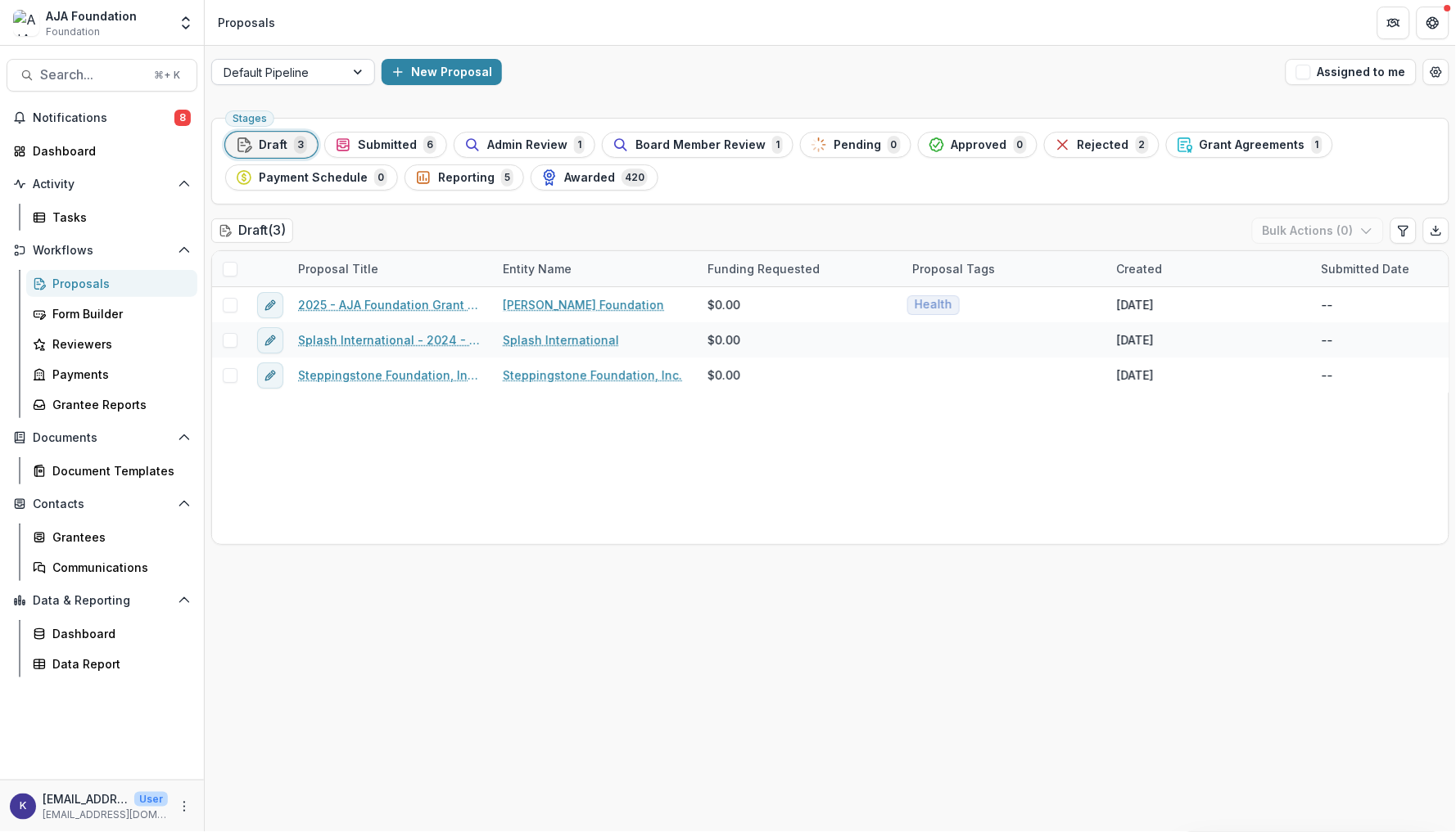
click at [345, 84] on div at bounding box center [360, 72] width 30 height 25
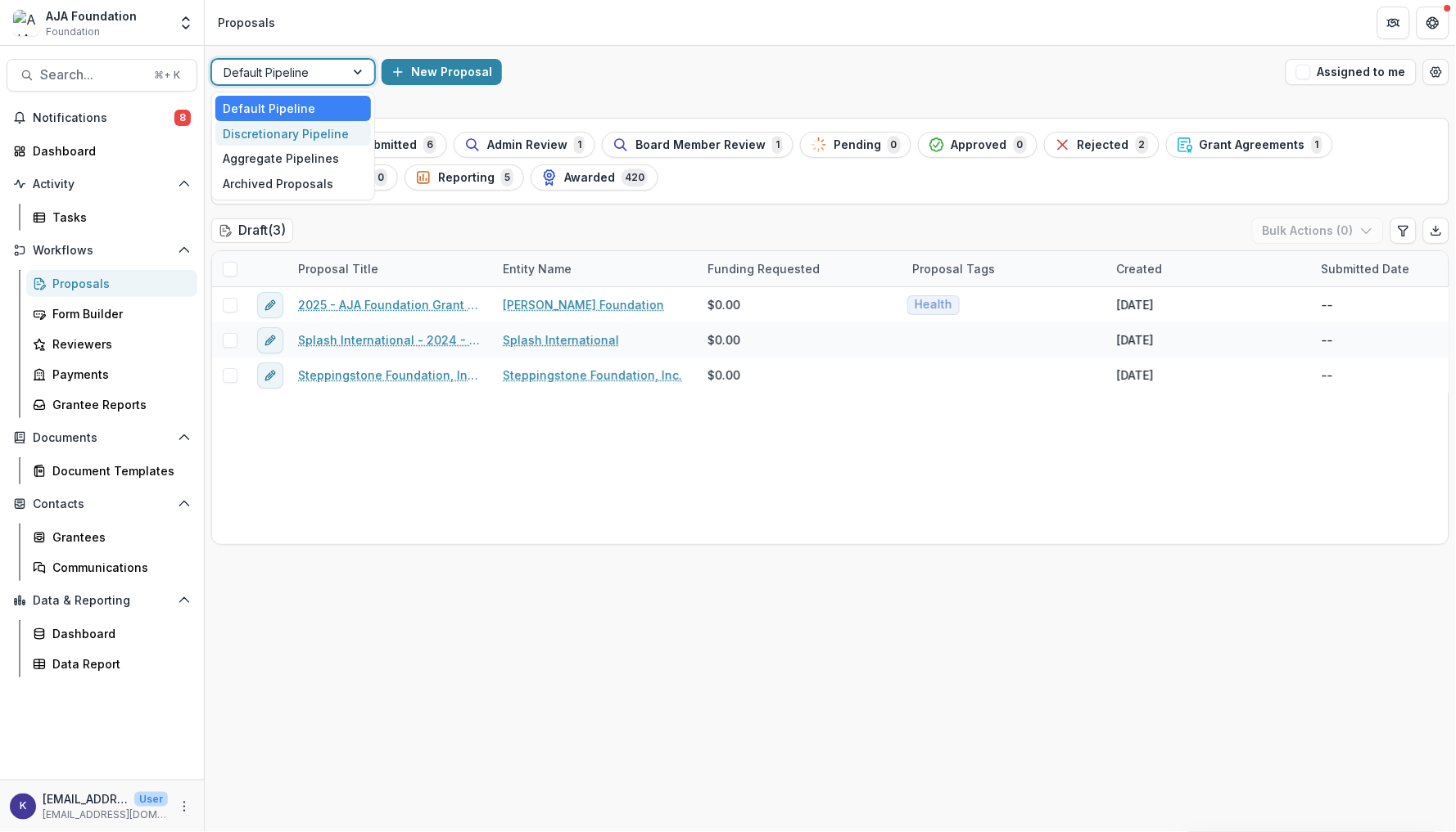
click at [336, 128] on div "Discretionary Pipeline" at bounding box center [294, 133] width 156 height 26
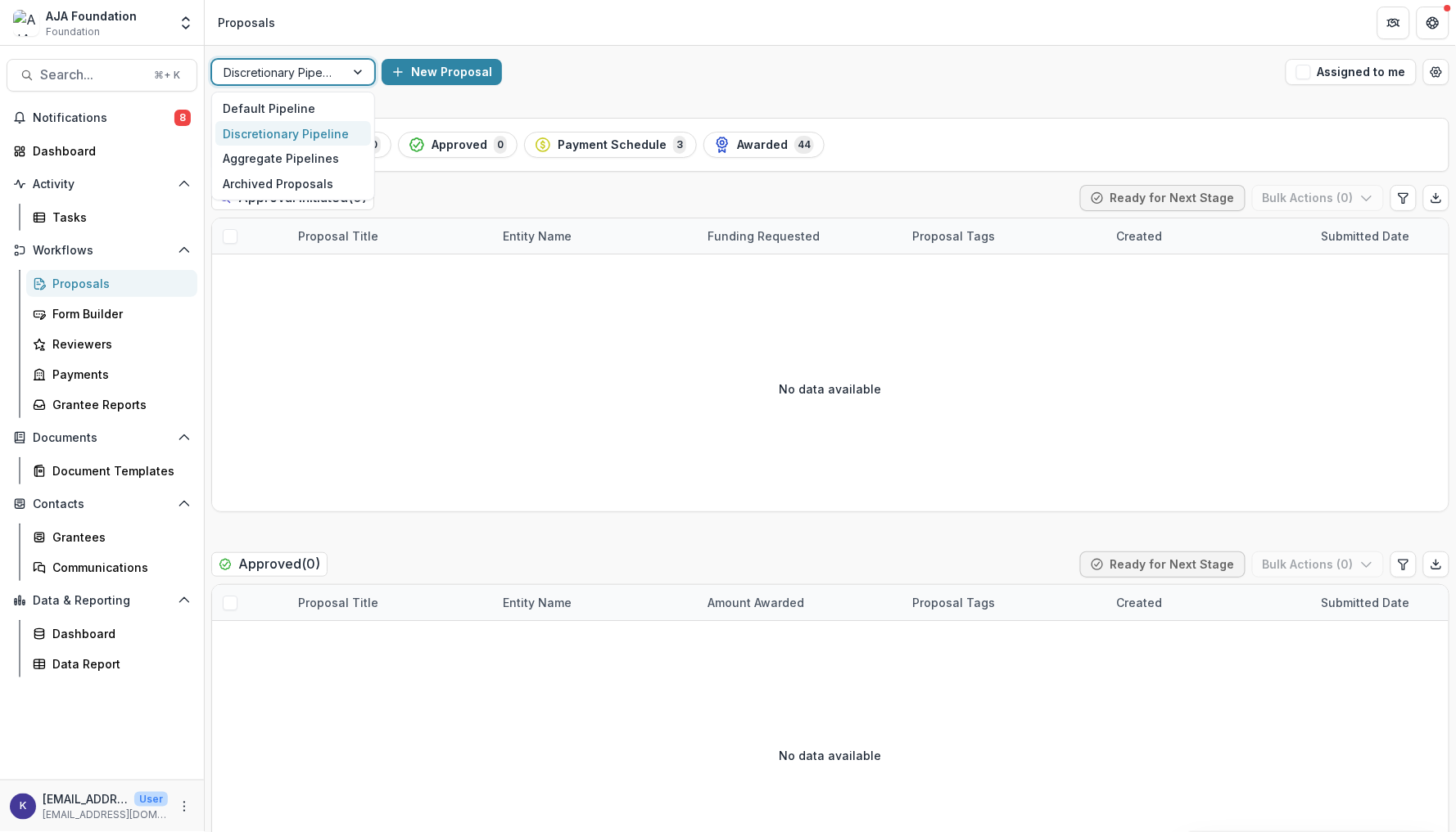
click at [336, 71] on div "Discretionary Pipeline" at bounding box center [279, 72] width 133 height 24
click at [333, 104] on div "Default Pipeline" at bounding box center [294, 109] width 156 height 26
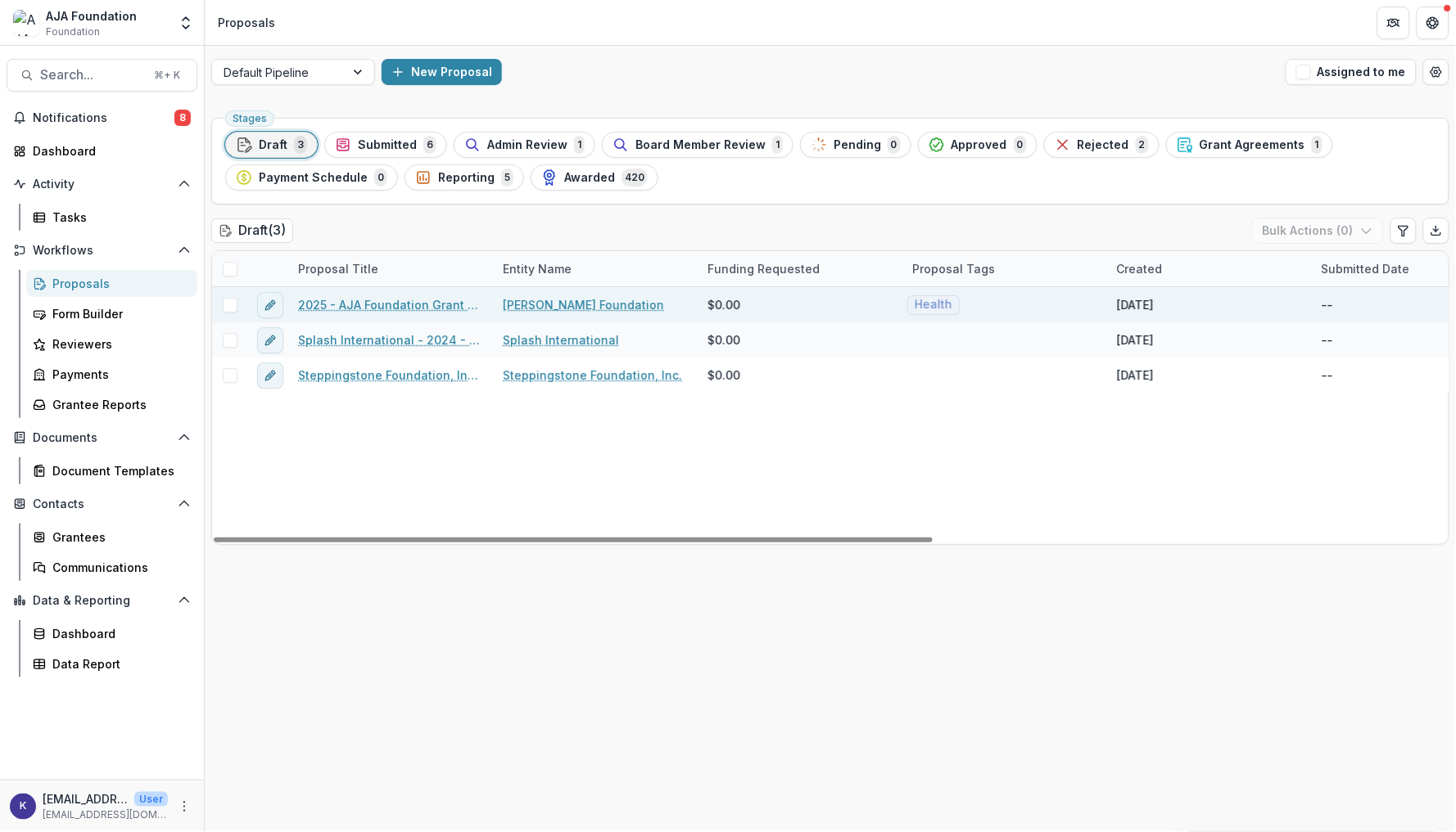
click at [388, 308] on link "2025 - AJA Foundation Grant Application" at bounding box center [391, 305] width 185 height 17
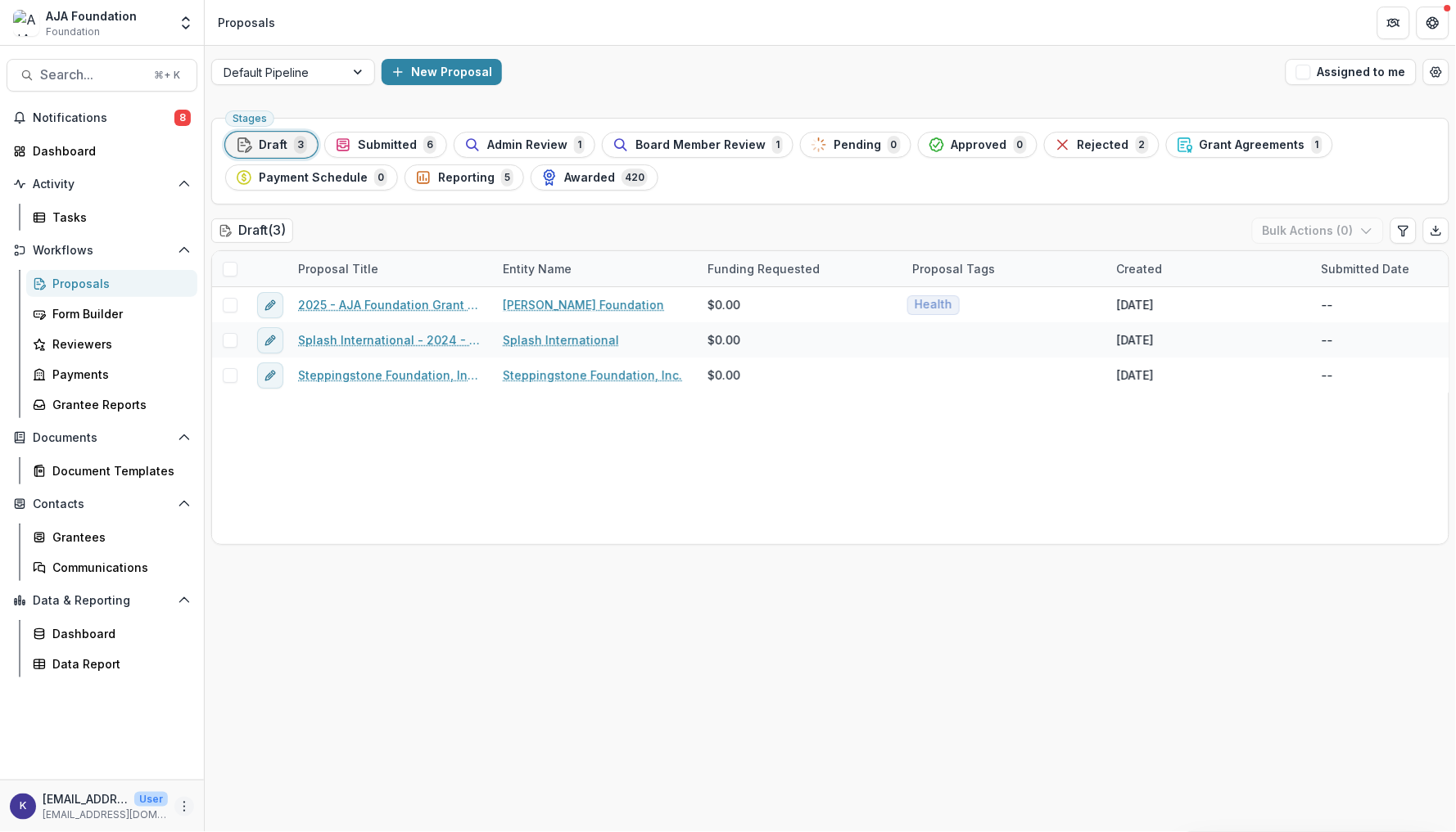
click at [177, 810] on icon "More" at bounding box center [184, 807] width 13 height 13
click at [250, 767] on link "User Settings" at bounding box center [292, 772] width 175 height 27
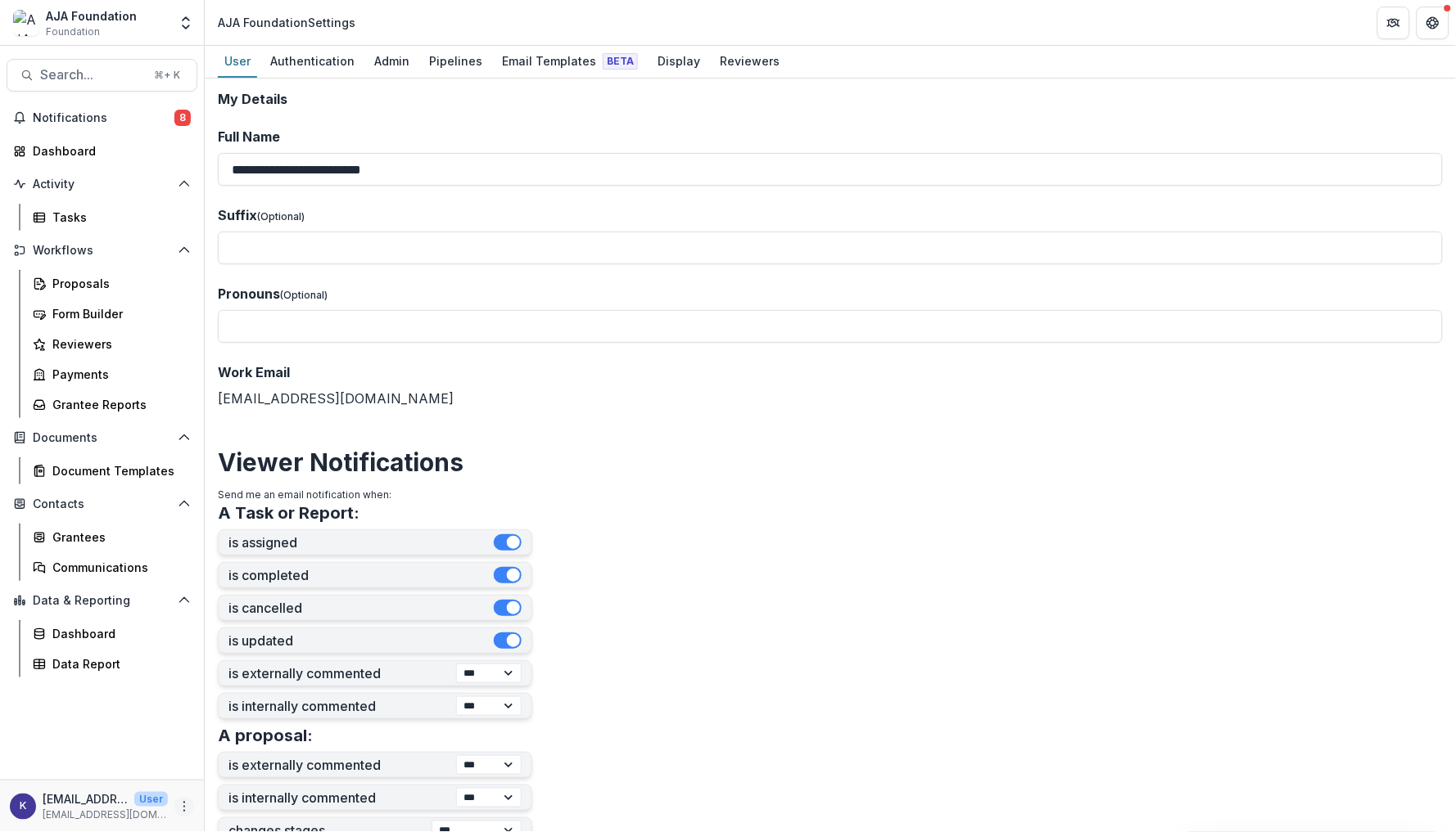
click at [182, 810] on icon "More" at bounding box center [184, 807] width 13 height 13
click at [255, 747] on link "Help Center" at bounding box center [292, 745] width 175 height 27
click at [303, 58] on div "Authentication" at bounding box center [313, 60] width 98 height 24
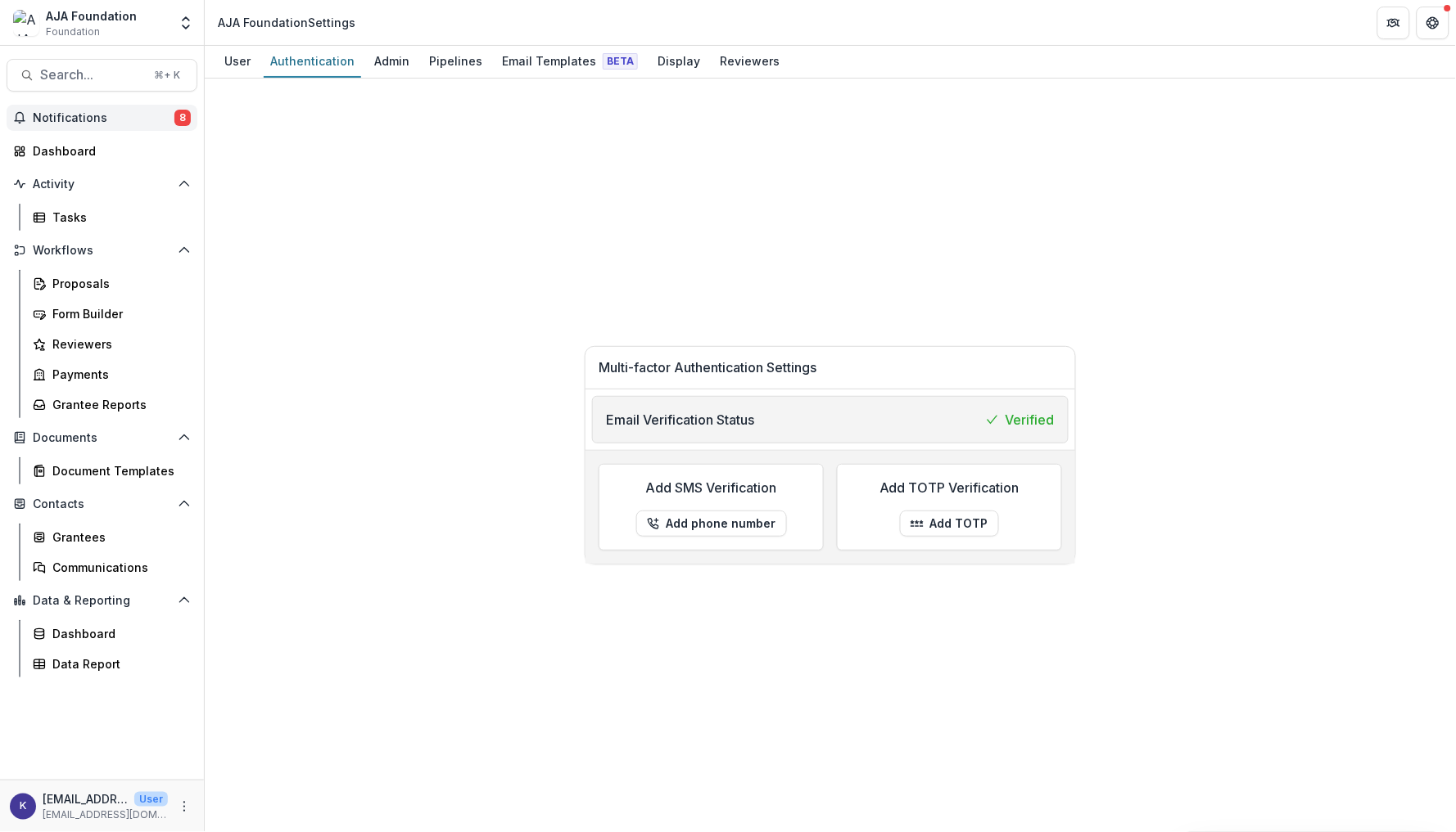
click at [85, 123] on span "Notifications" at bounding box center [104, 118] width 142 height 14
click at [78, 281] on div "Proposals" at bounding box center [118, 283] width 132 height 17
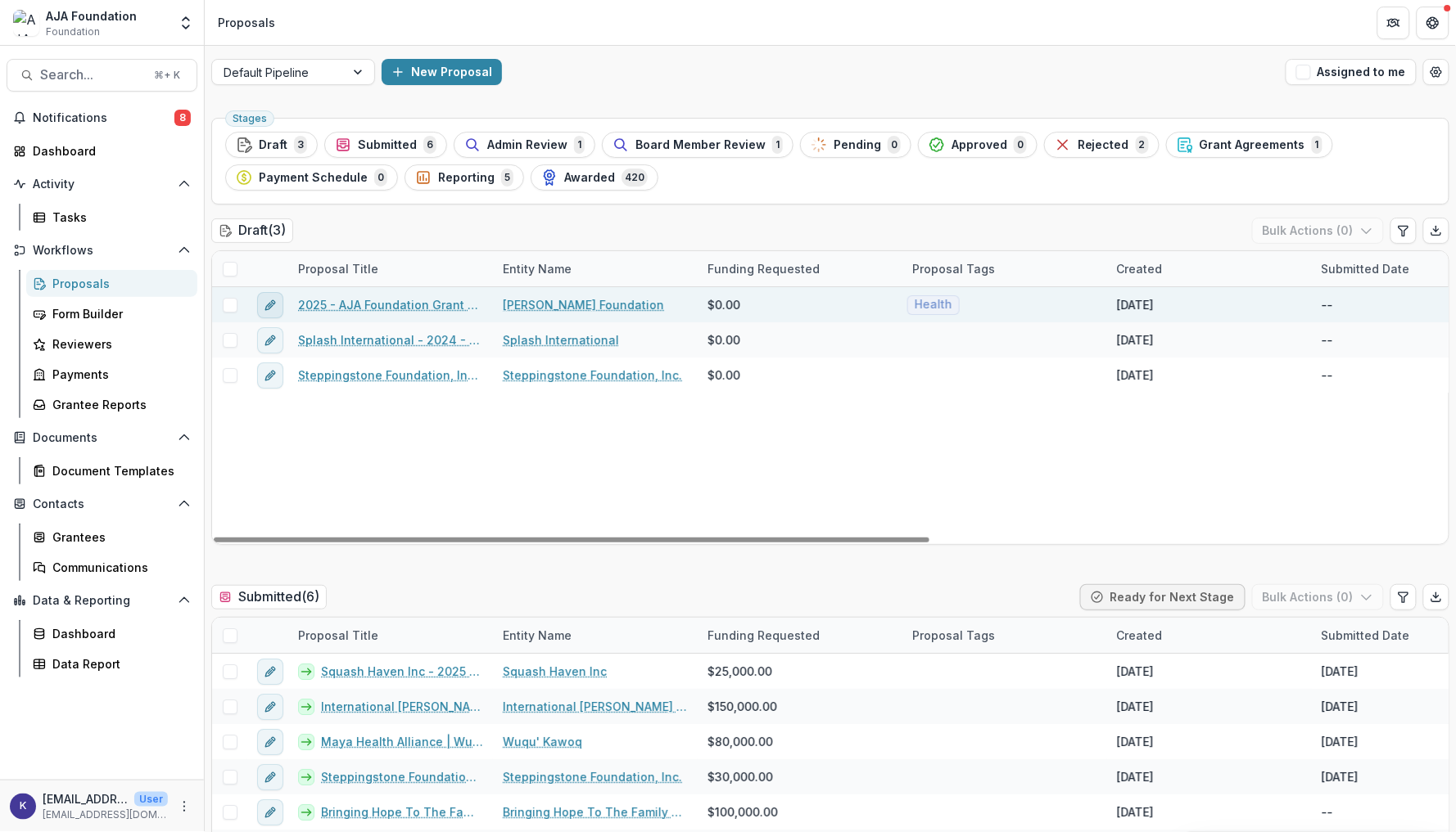
click at [272, 307] on icon "edit" at bounding box center [270, 305] width 13 height 13
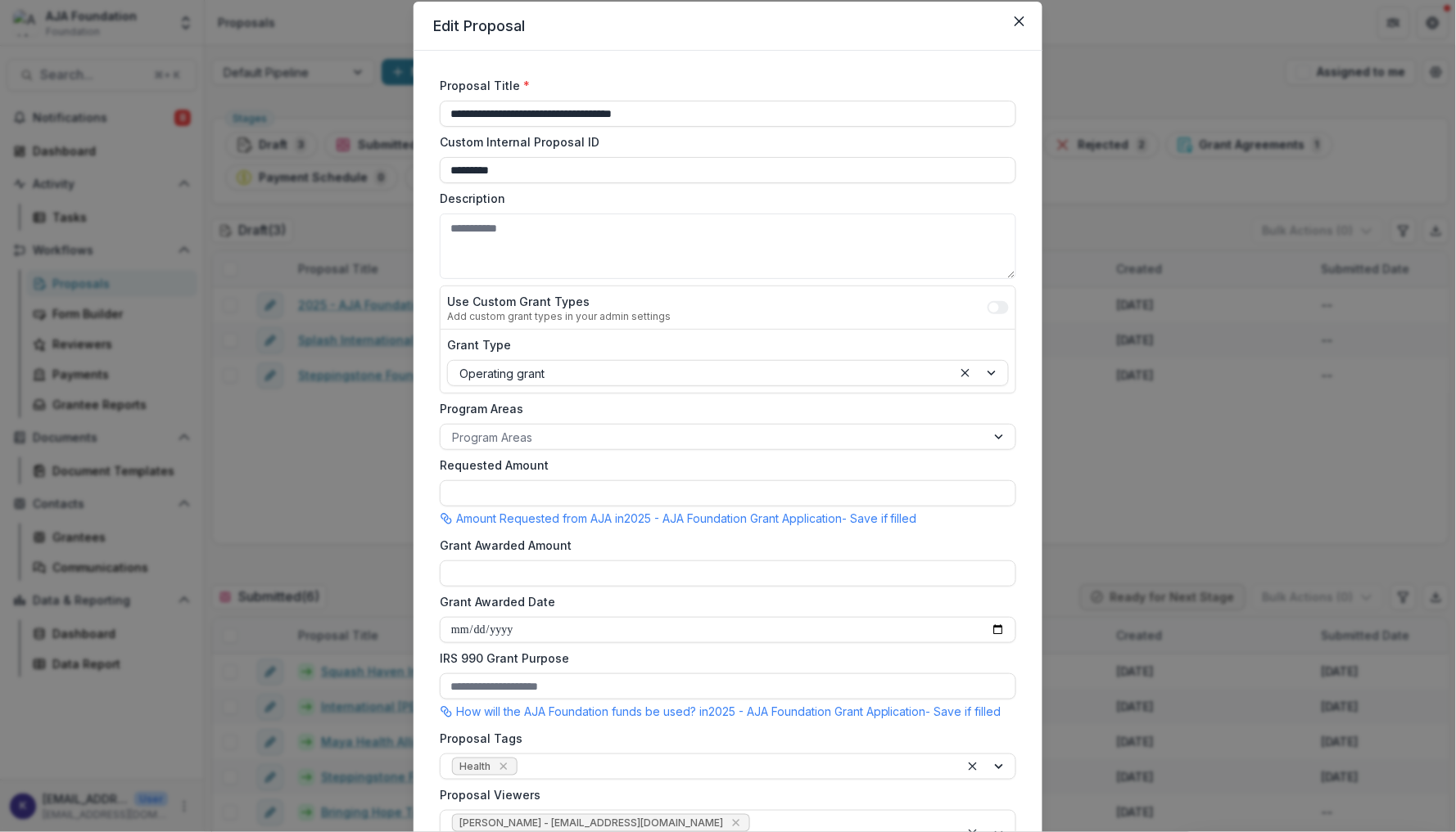
scroll to position [52, 0]
click at [443, 704] on icon at bounding box center [446, 710] width 13 height 13
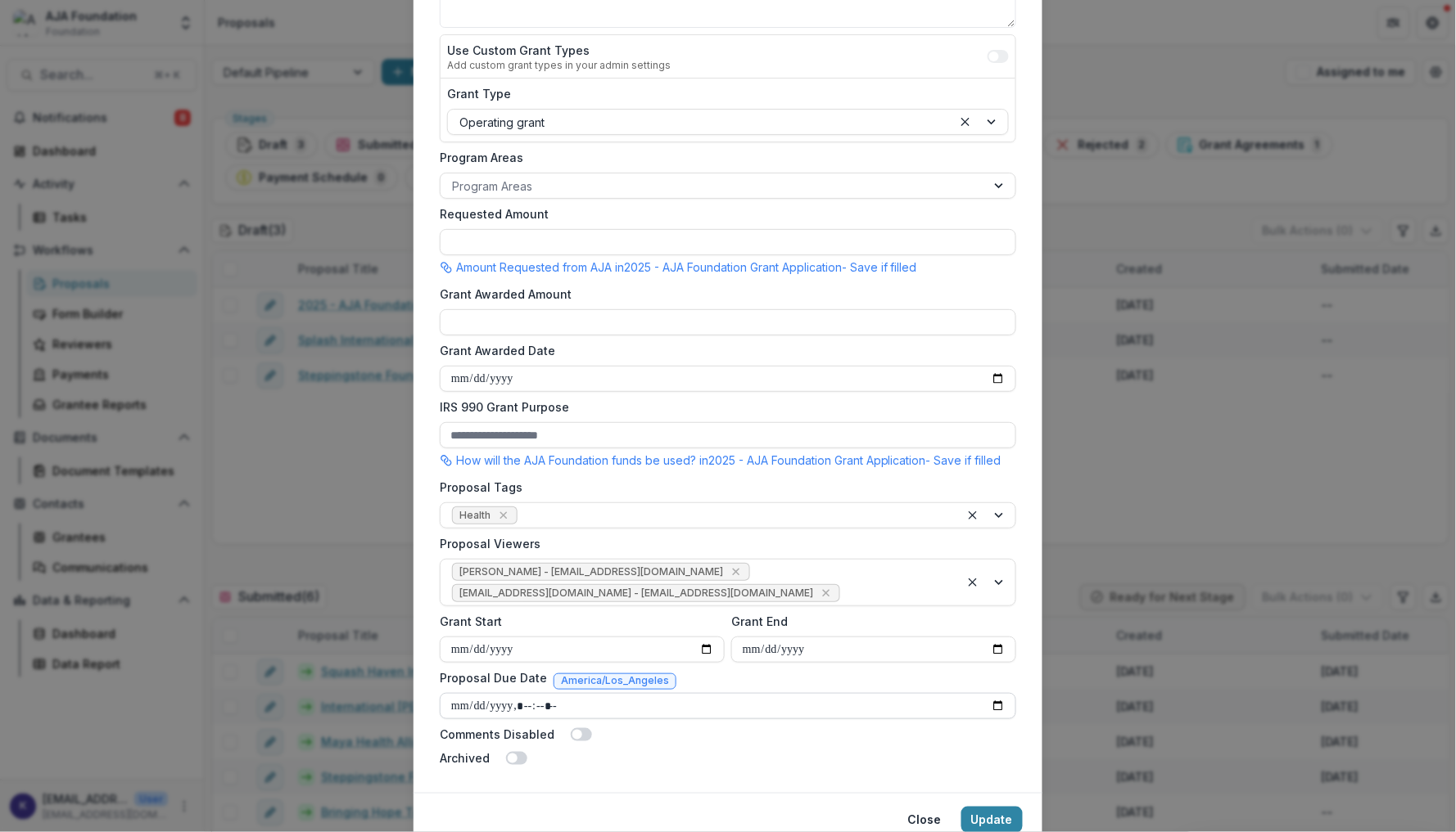
scroll to position [0, 0]
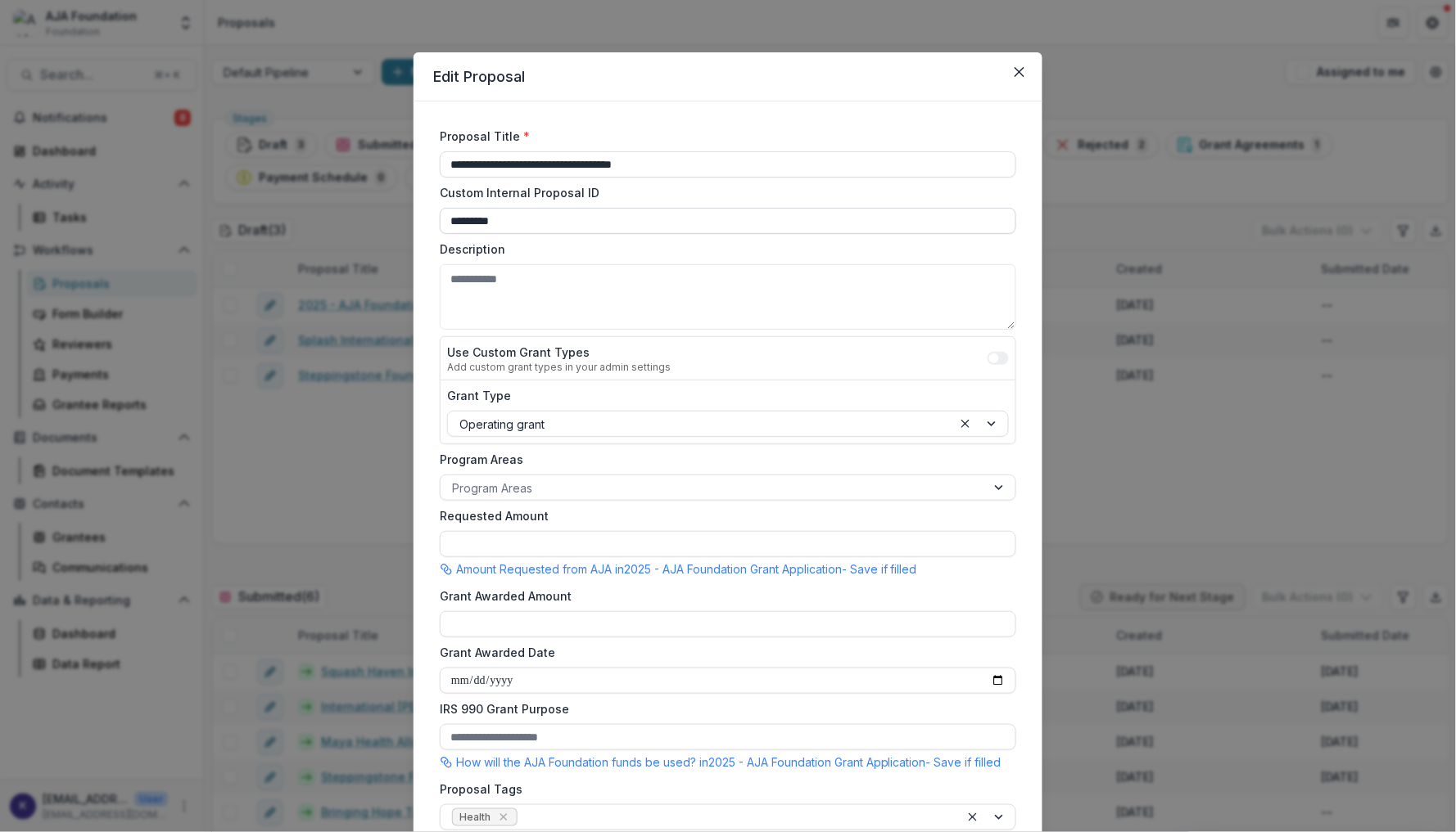
click at [558, 222] on input "*********" at bounding box center [727, 221] width 576 height 27
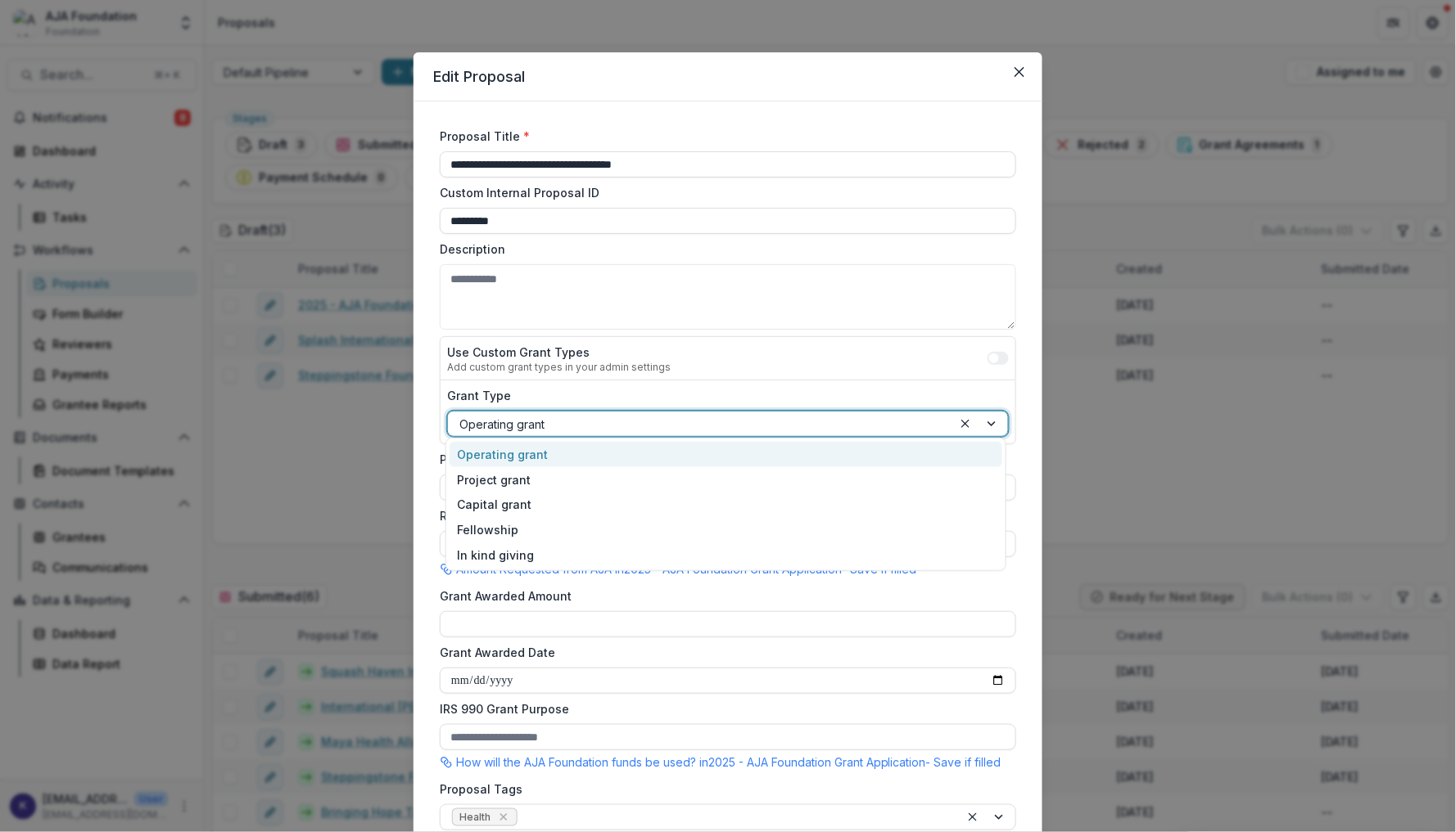
click at [597, 418] on div at bounding box center [700, 424] width 482 height 21
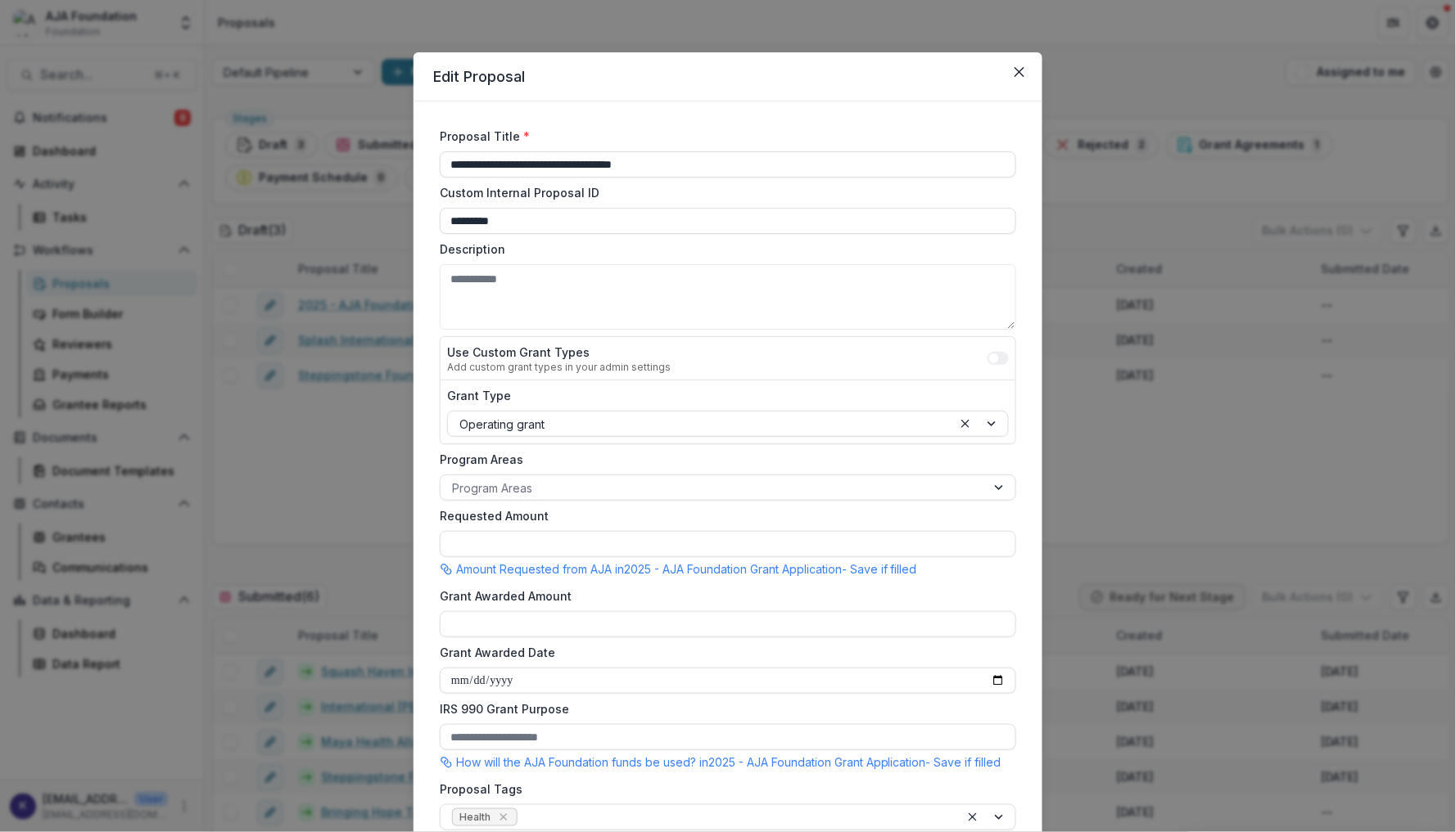
click at [729, 327] on form "**********" at bounding box center [727, 598] width 590 height 955
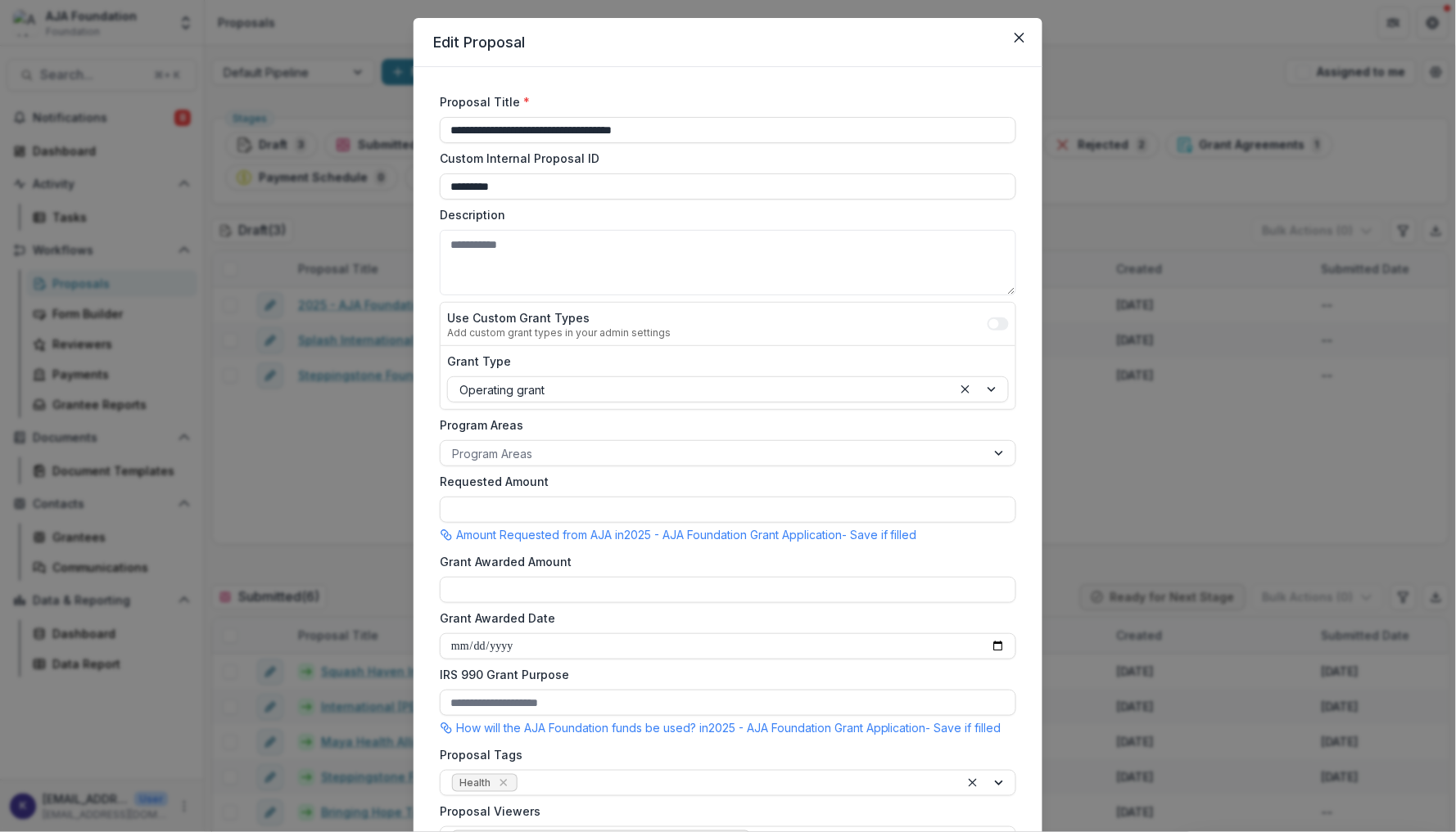
scroll to position [36, 0]
click at [662, 510] on input "Requested Amount" at bounding box center [727, 508] width 576 height 27
type input "**"
click at [662, 526] on p "Amount Requested from AJA in [DATE] - AJA Foundation Grant Application - Save i…" at bounding box center [687, 532] width 461 height 17
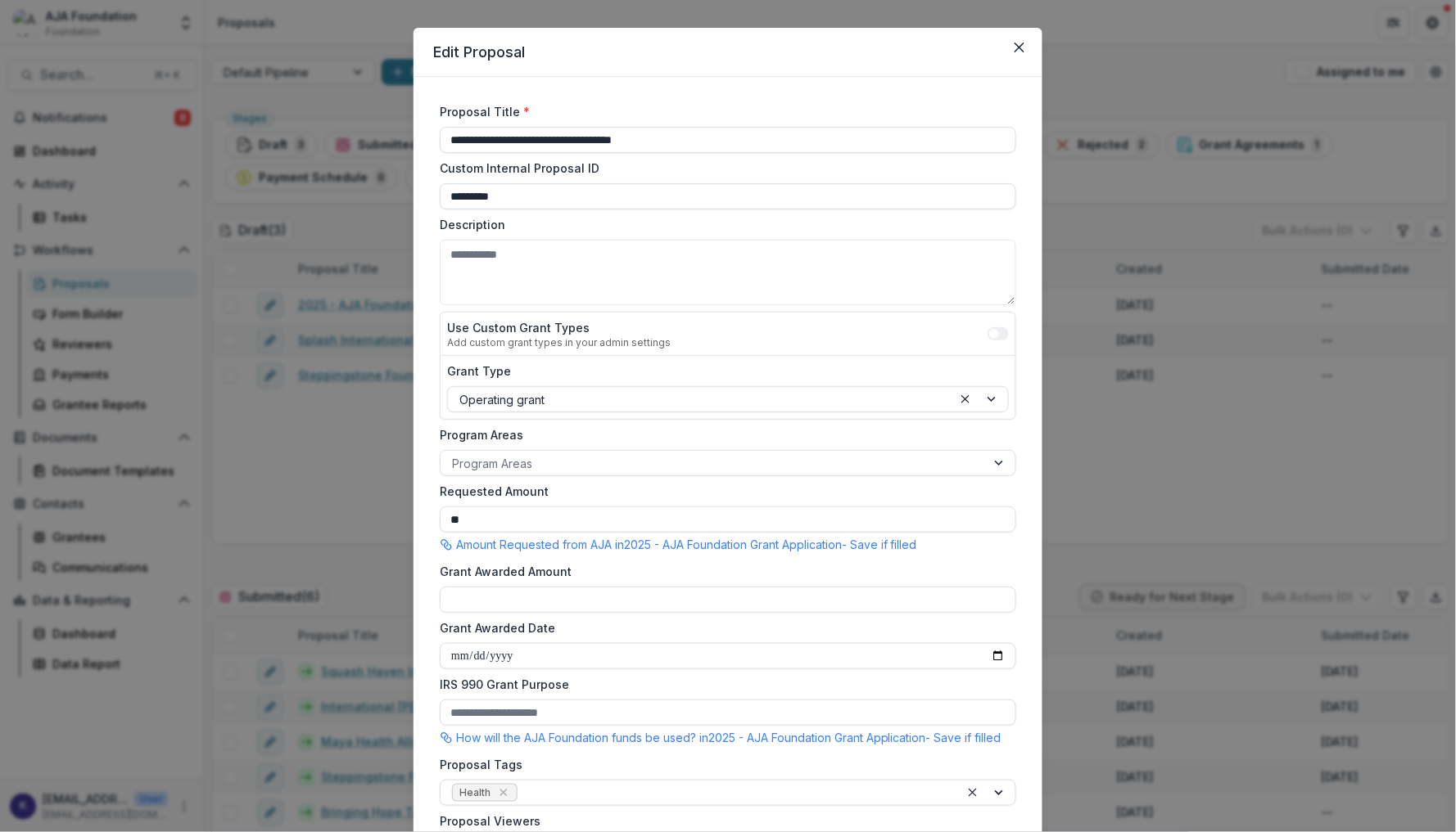
scroll to position [28, 0]
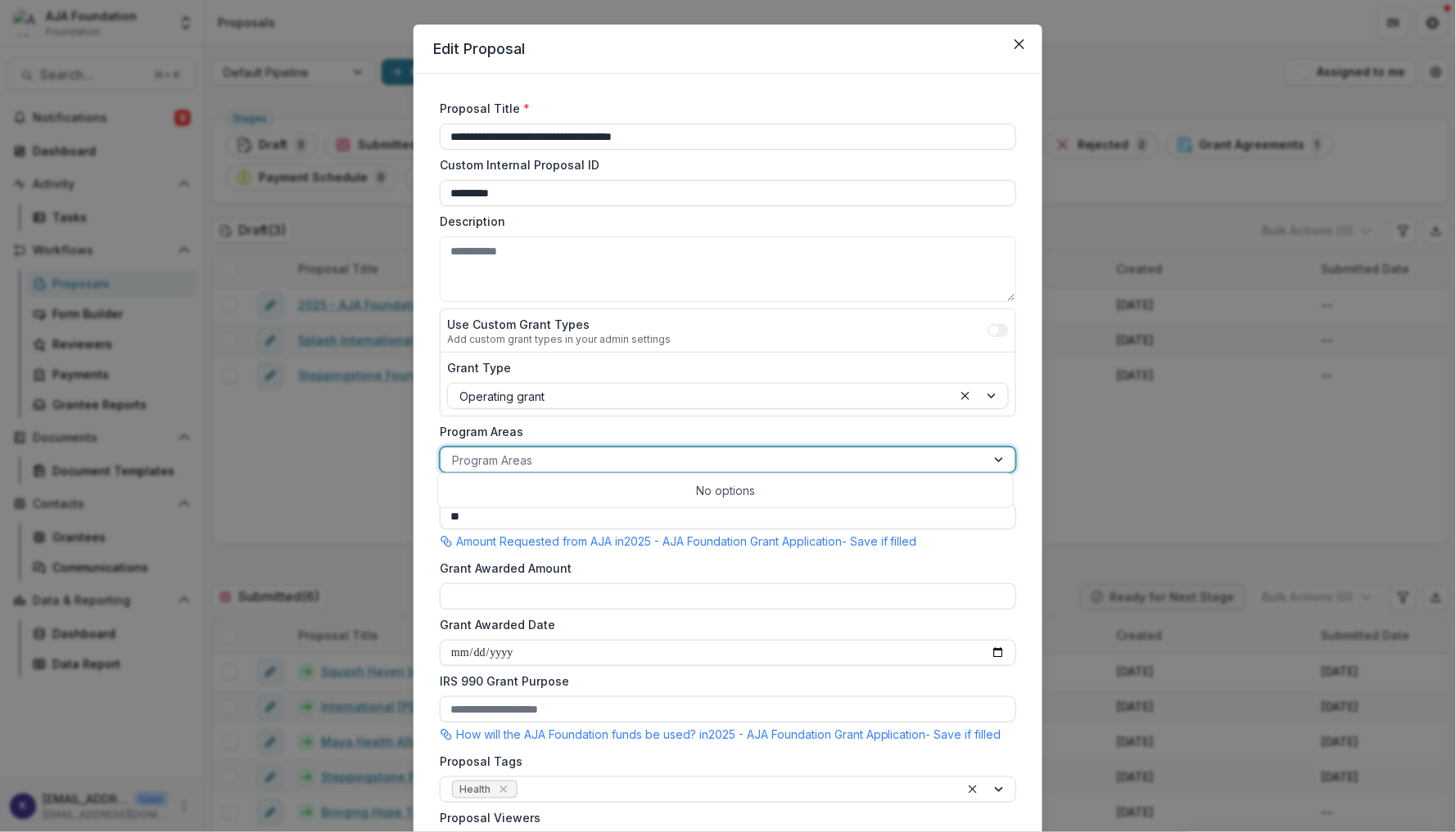
click at [719, 460] on div at bounding box center [713, 460] width 522 height 21
click at [724, 448] on div "Program Areas" at bounding box center [713, 460] width 546 height 24
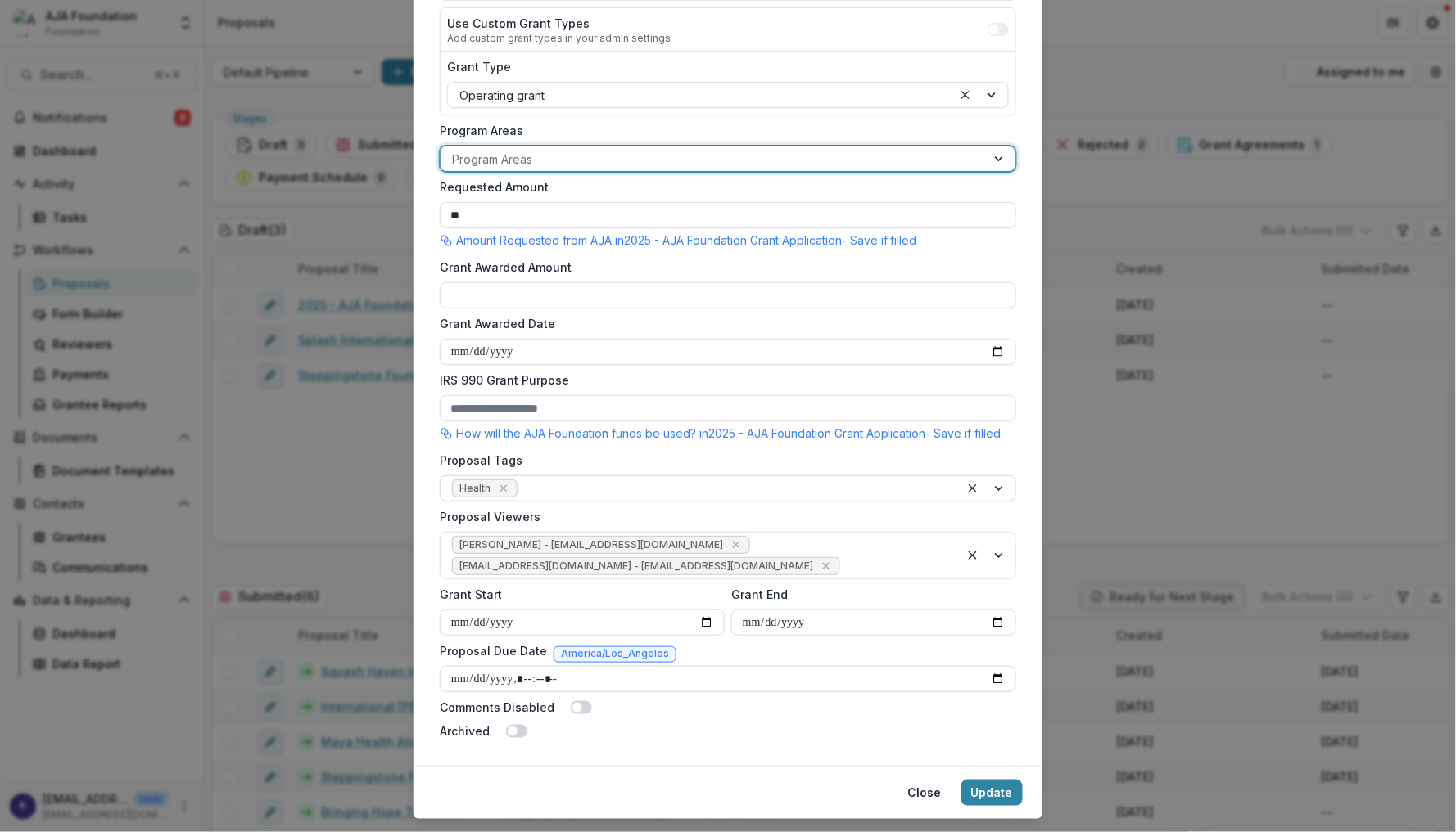
scroll to position [353, 0]
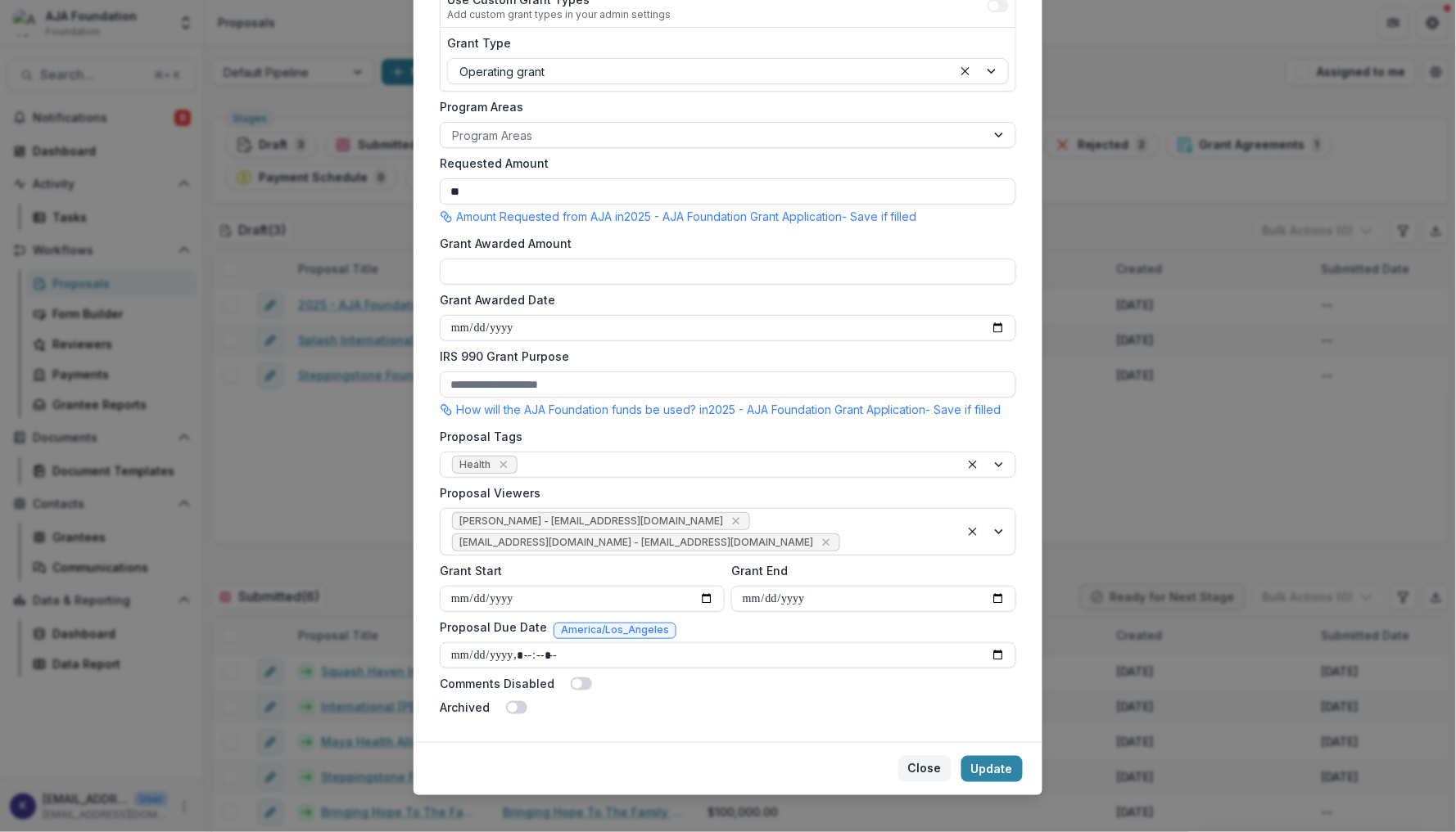
click at [913, 761] on button "Close" at bounding box center [925, 770] width 53 height 27
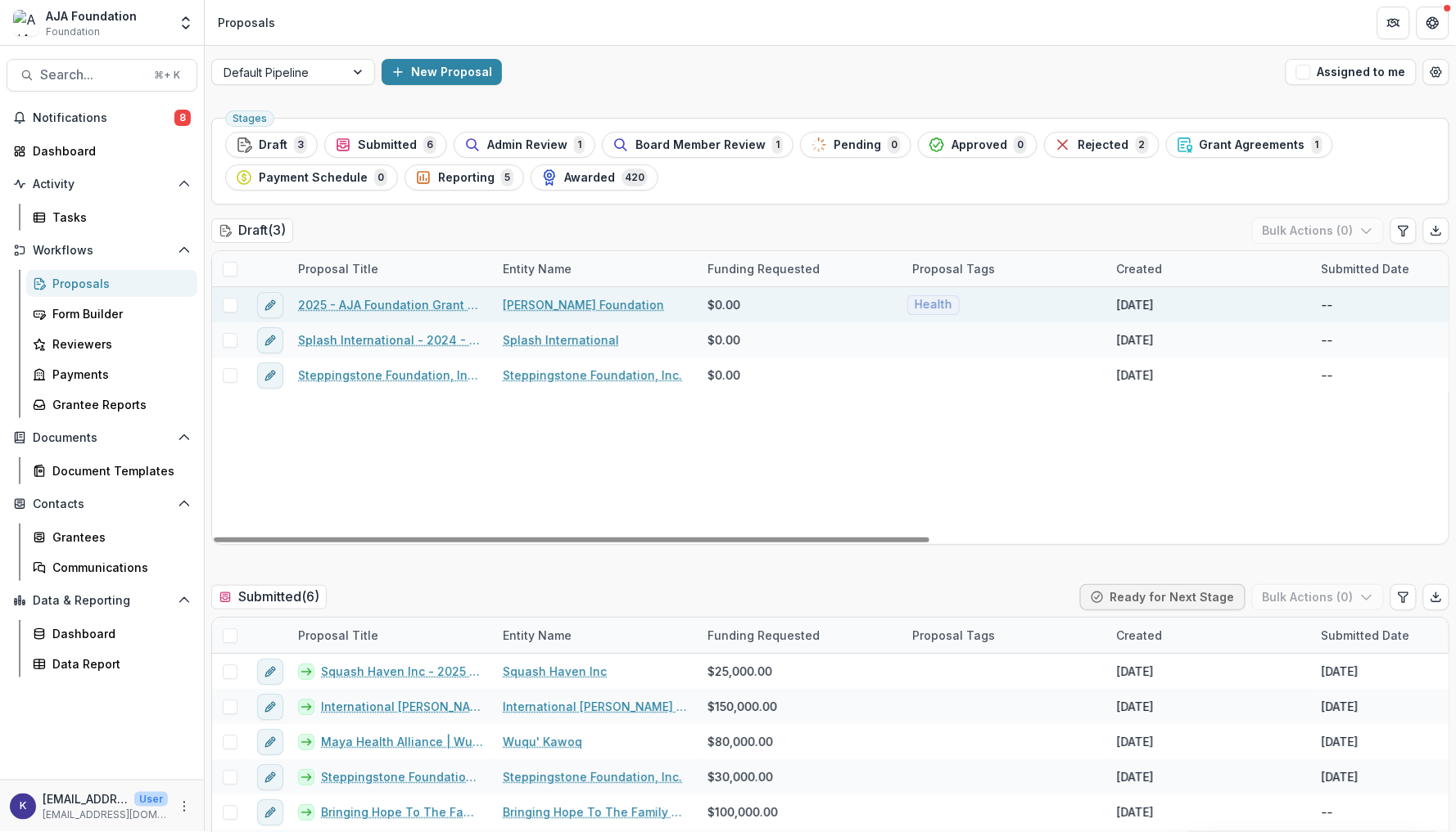
click at [226, 307] on span at bounding box center [231, 306] width 15 height 15
click at [227, 307] on icon at bounding box center [231, 305] width 10 height 8
click at [465, 67] on button "New Proposal" at bounding box center [441, 72] width 120 height 27
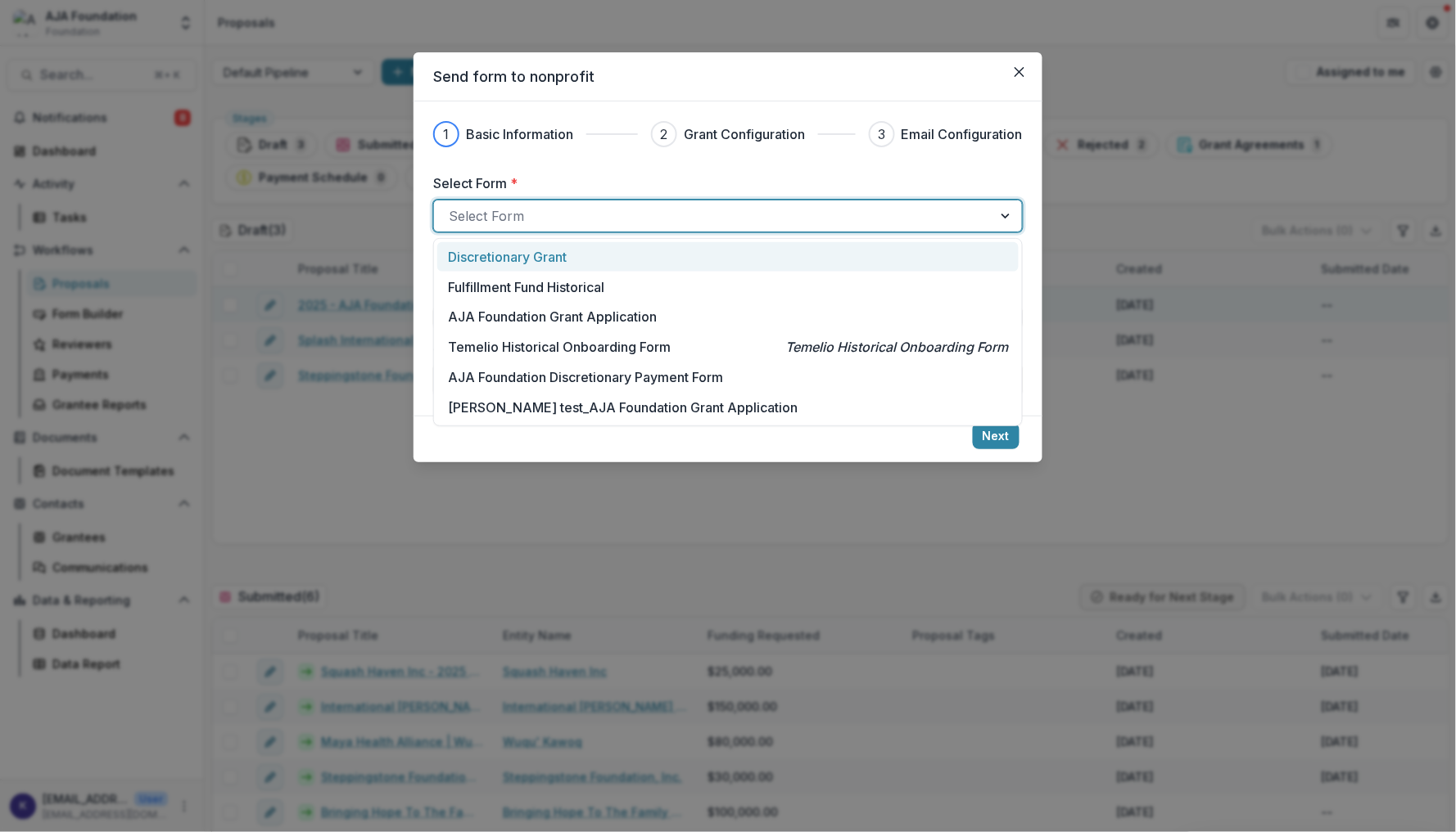
click at [559, 226] on div at bounding box center [713, 216] width 529 height 23
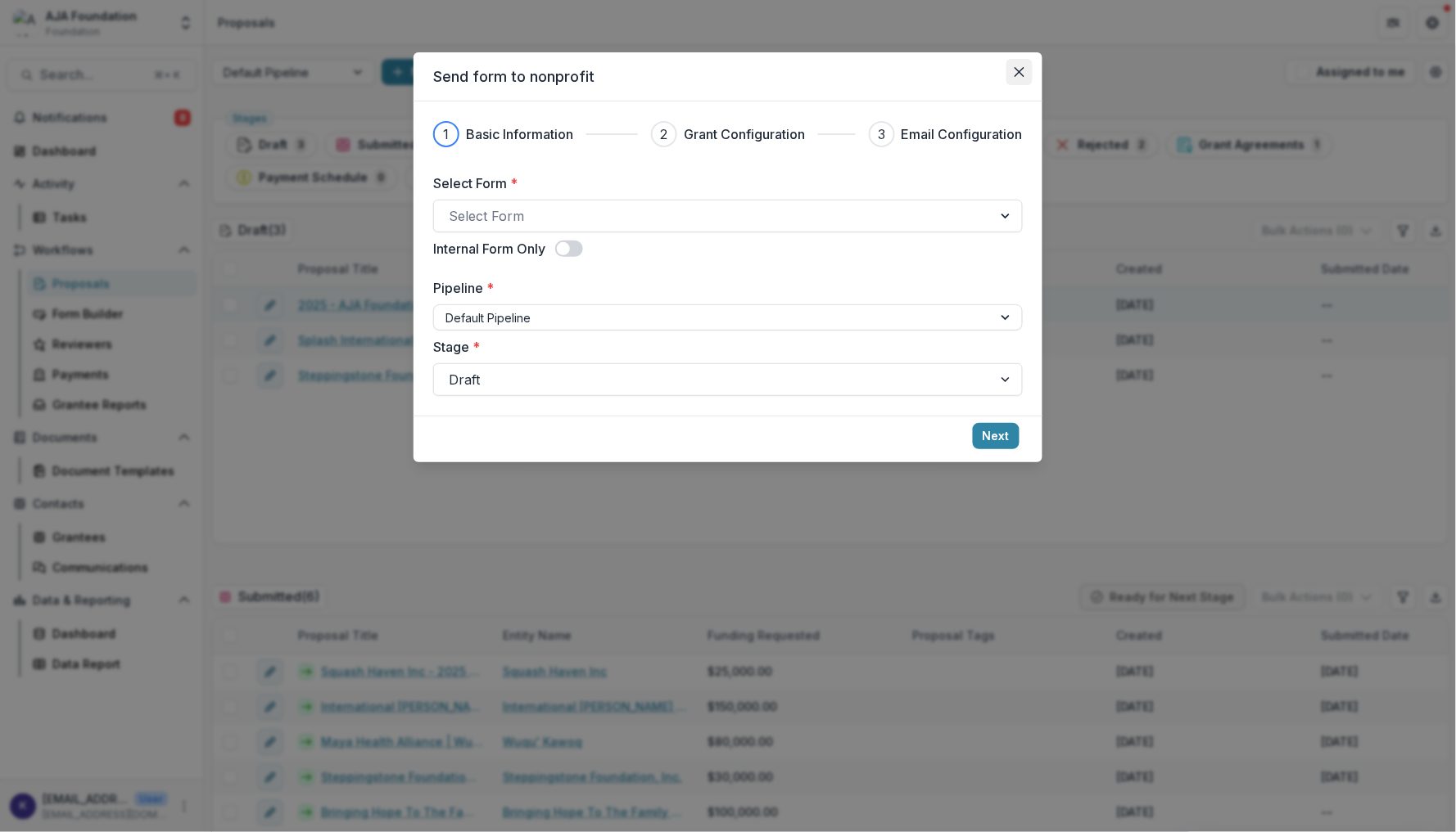
click at [1018, 77] on button "Close" at bounding box center [1020, 72] width 27 height 27
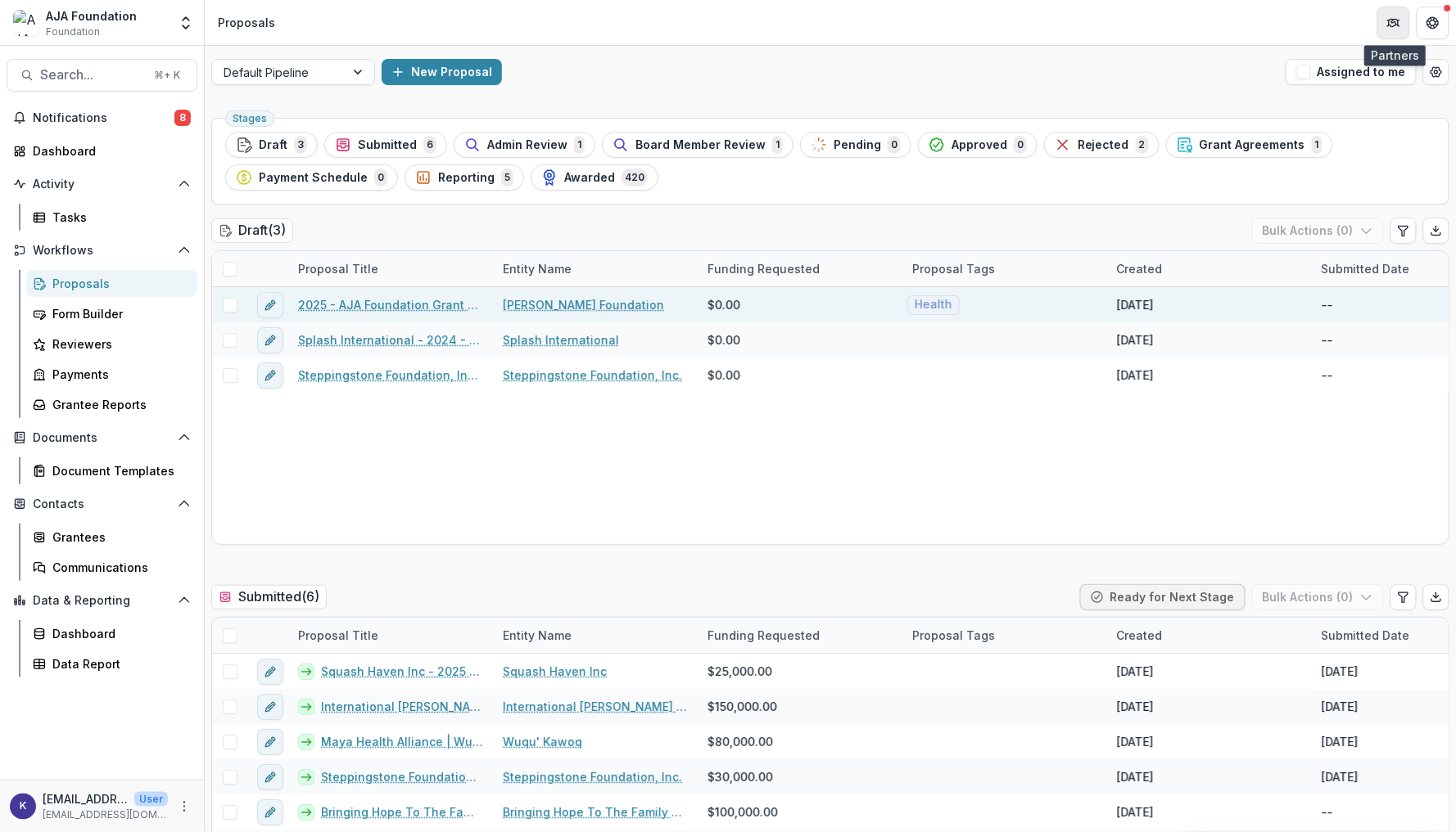
click at [1390, 26] on icon "Partners" at bounding box center [1394, 23] width 13 height 13
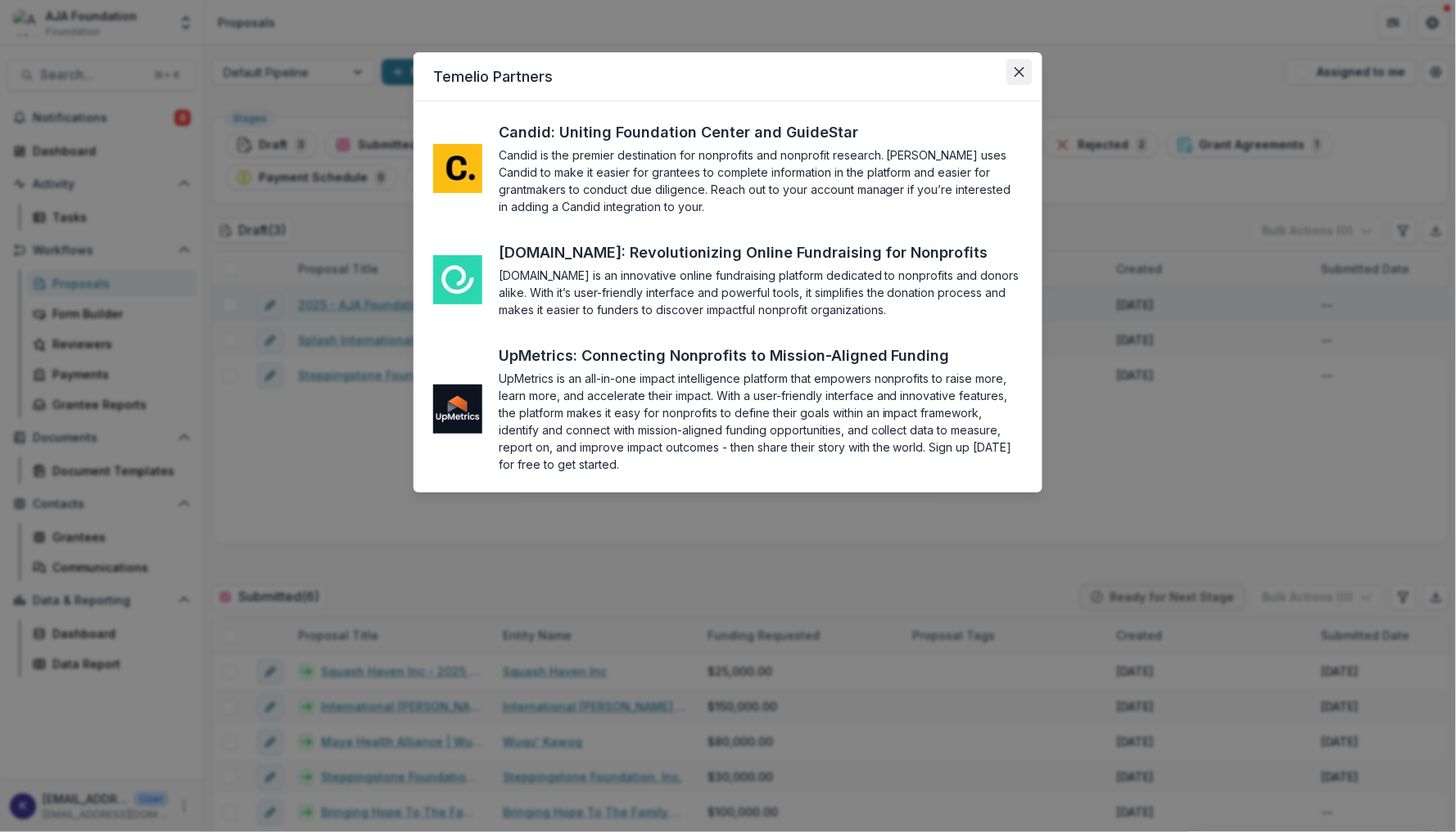
click at [1008, 71] on button "Close" at bounding box center [1020, 72] width 27 height 27
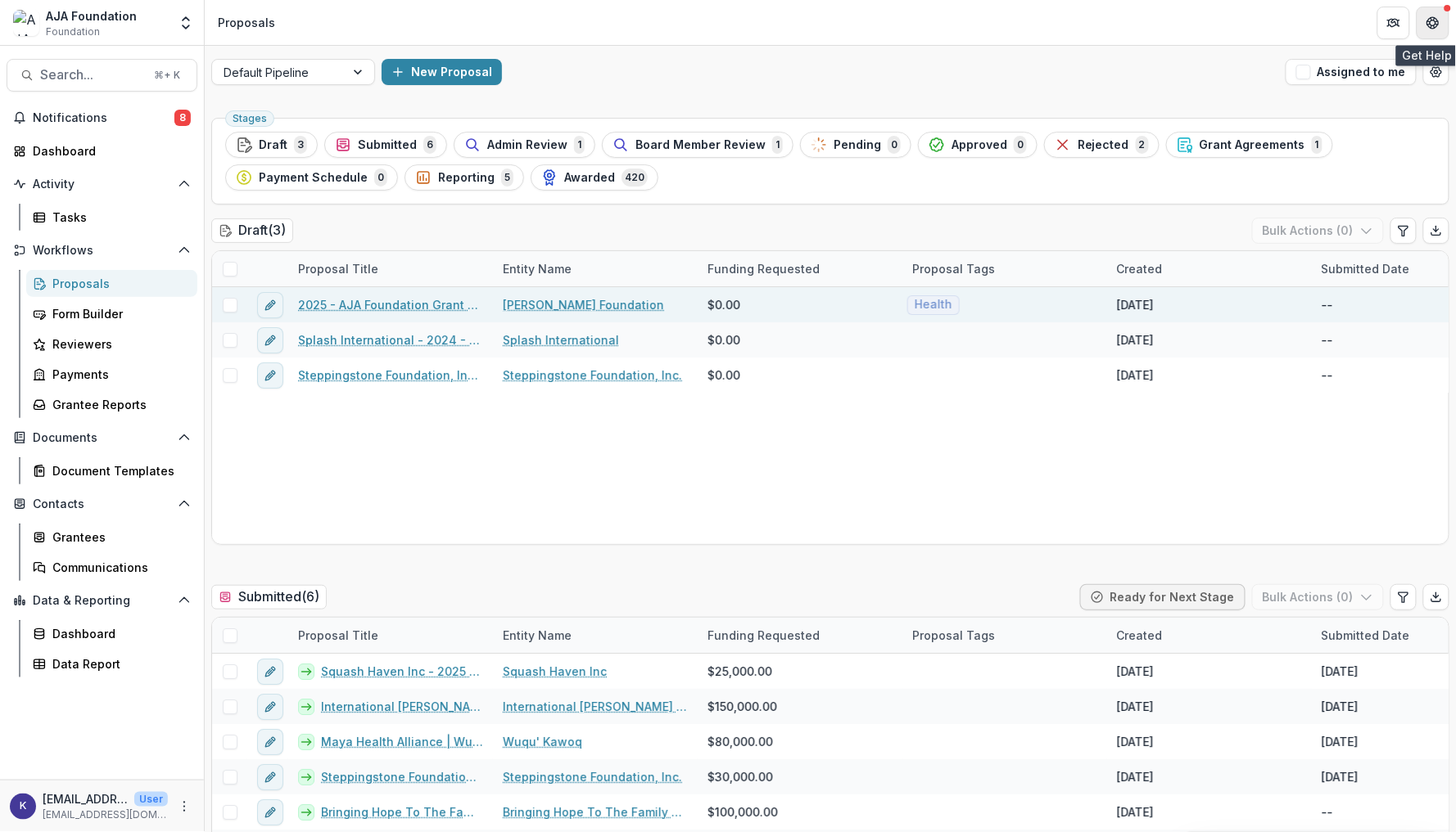
click at [1439, 13] on button "Get Help" at bounding box center [1434, 23] width 33 height 33
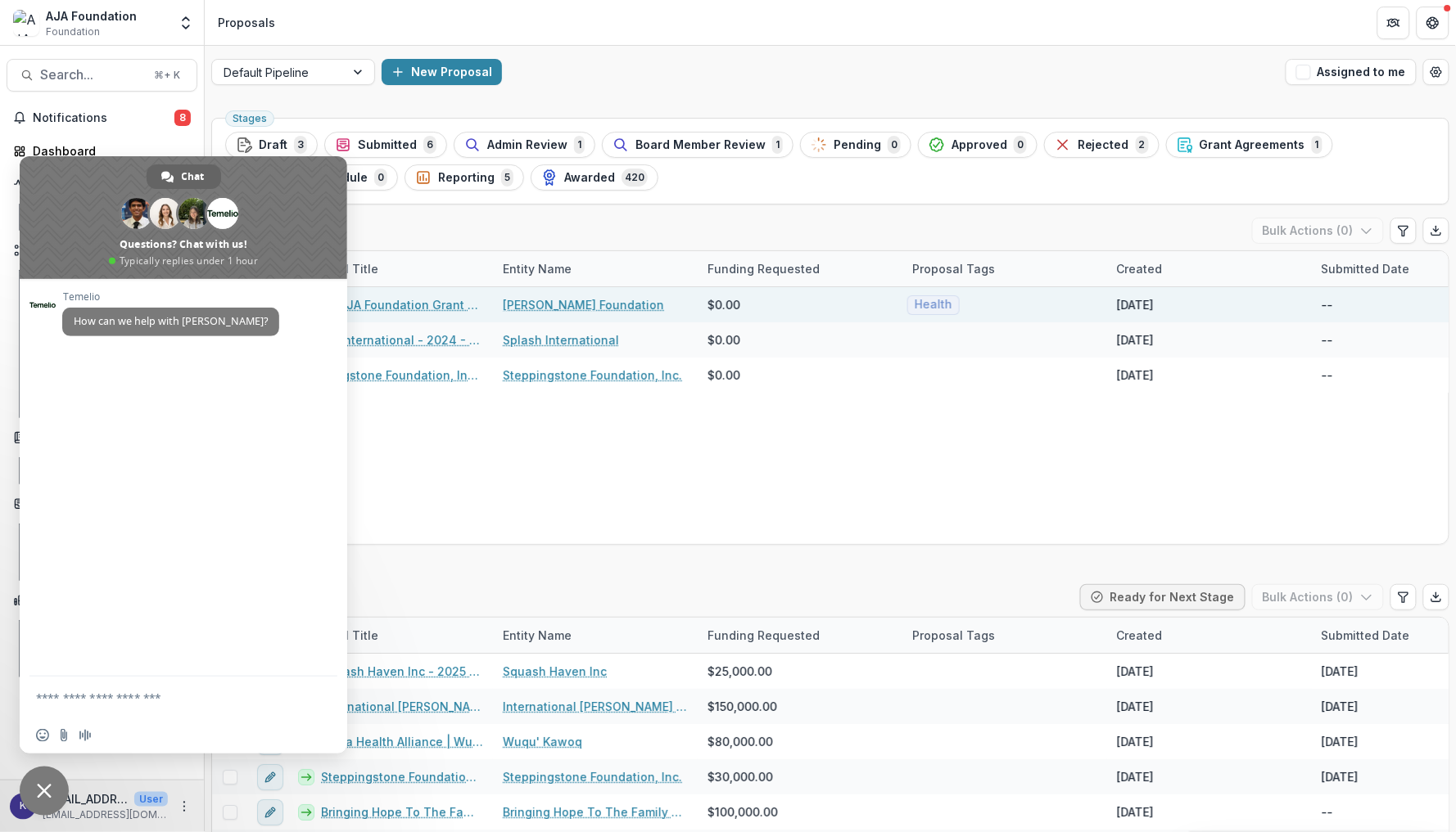
click at [706, 84] on div "New Proposal" at bounding box center [830, 72] width 897 height 27
click at [45, 782] on span "Close chat" at bounding box center [44, 791] width 49 height 49
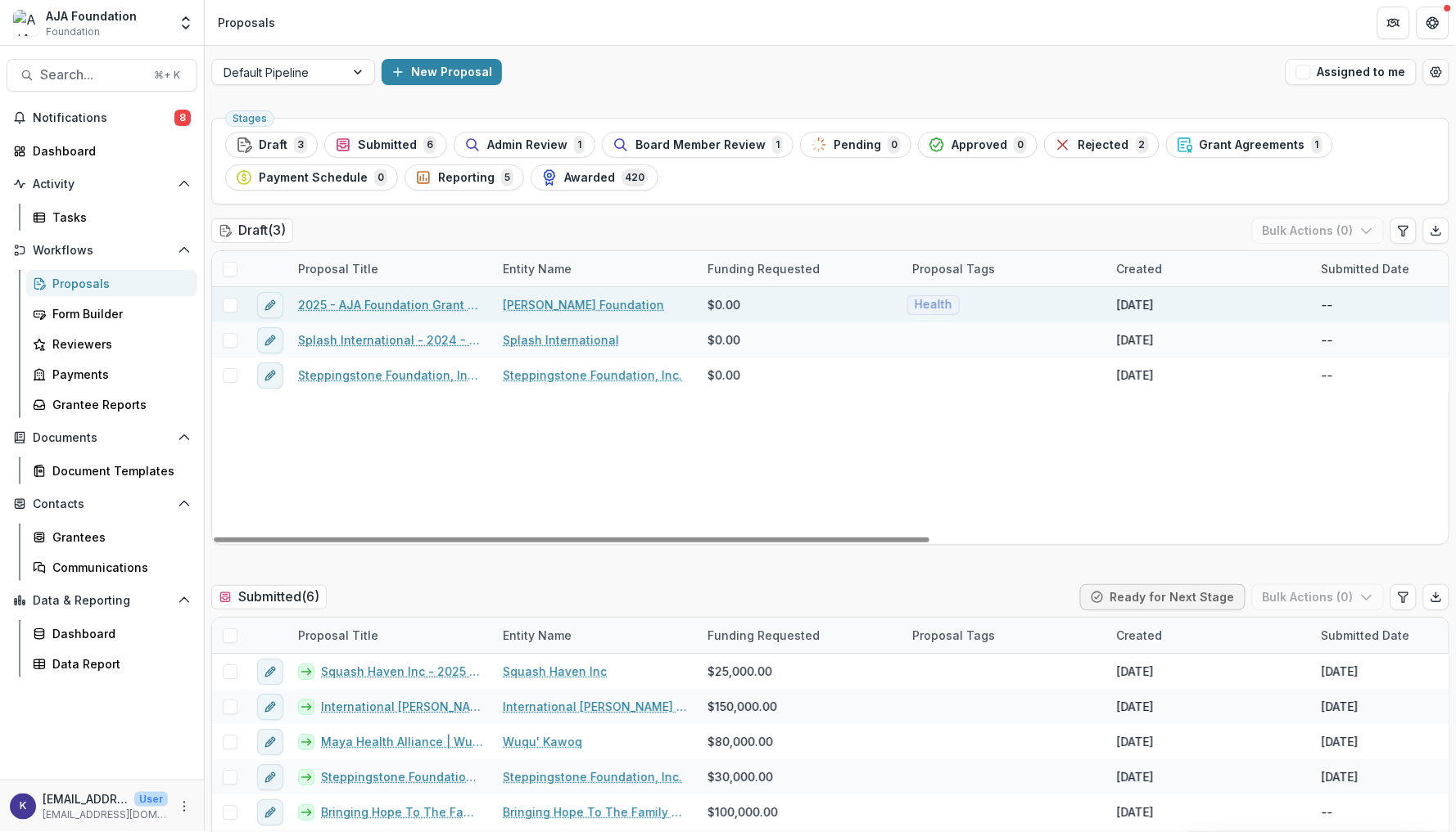
scroll to position [19, 0]
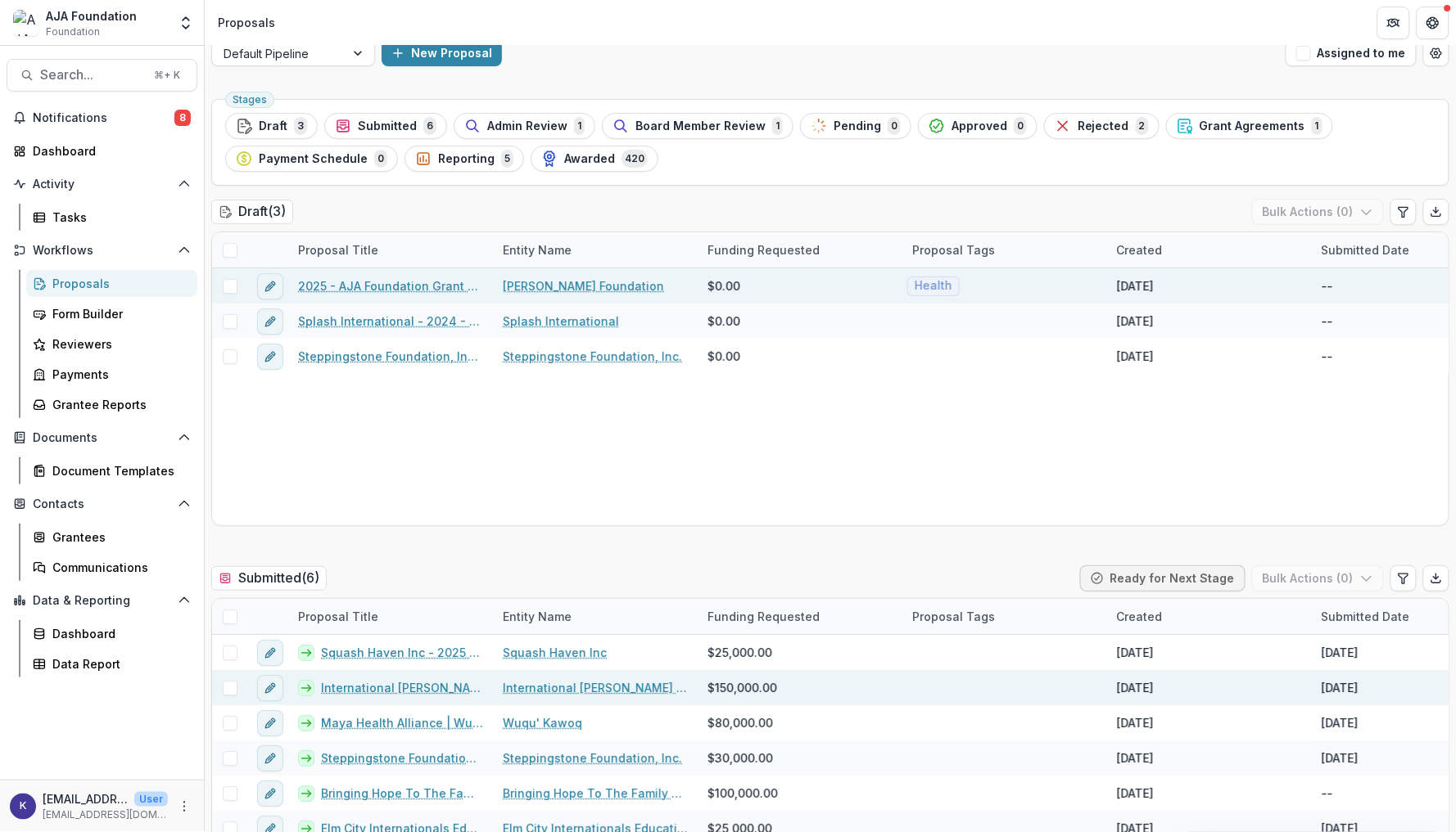
click at [356, 686] on link "International [PERSON_NAME] Project - 2025 - AJA Foundation Grant Application" at bounding box center [402, 688] width 163 height 17
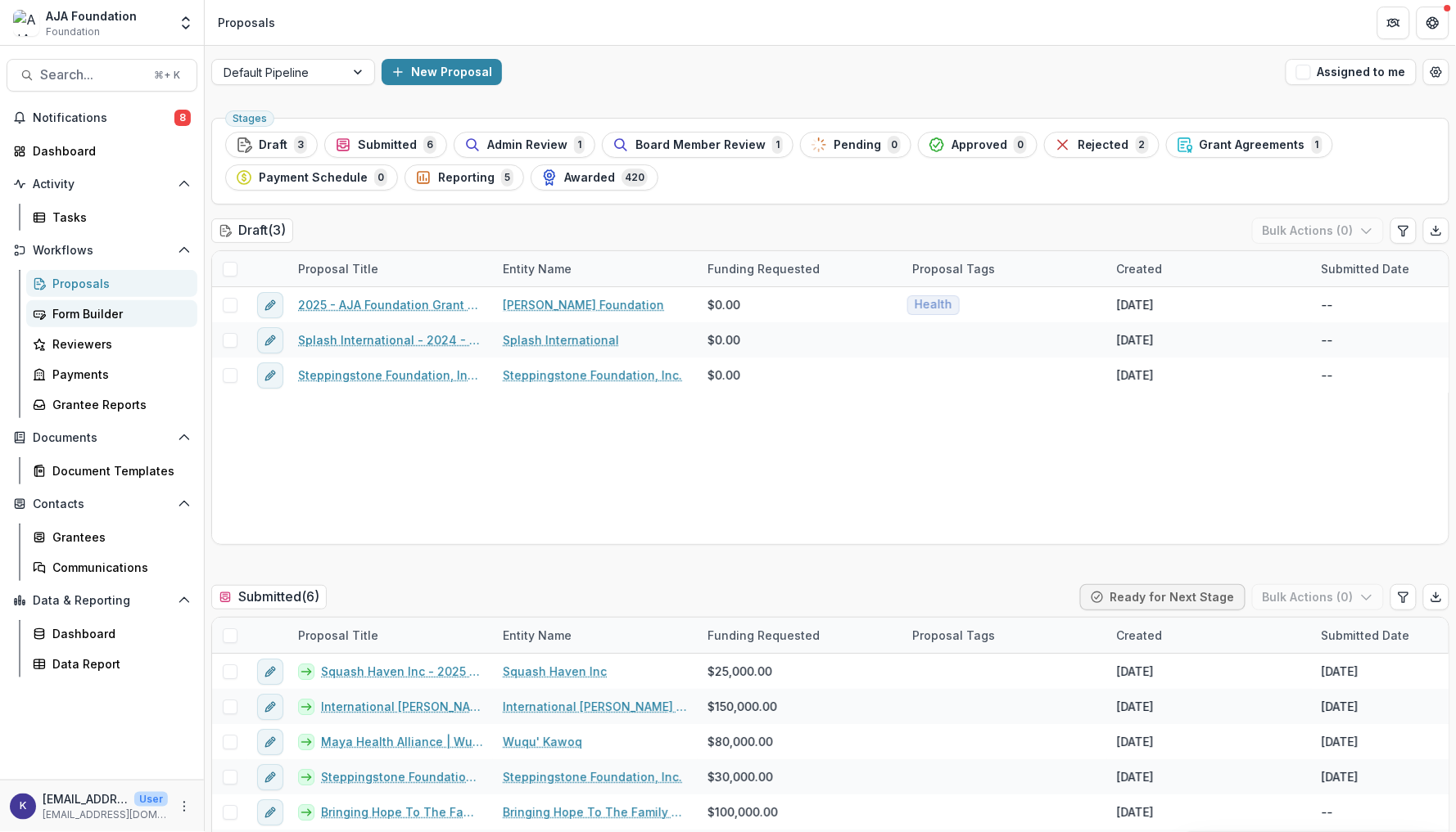
click at [92, 312] on div "Form Builder" at bounding box center [118, 313] width 132 height 17
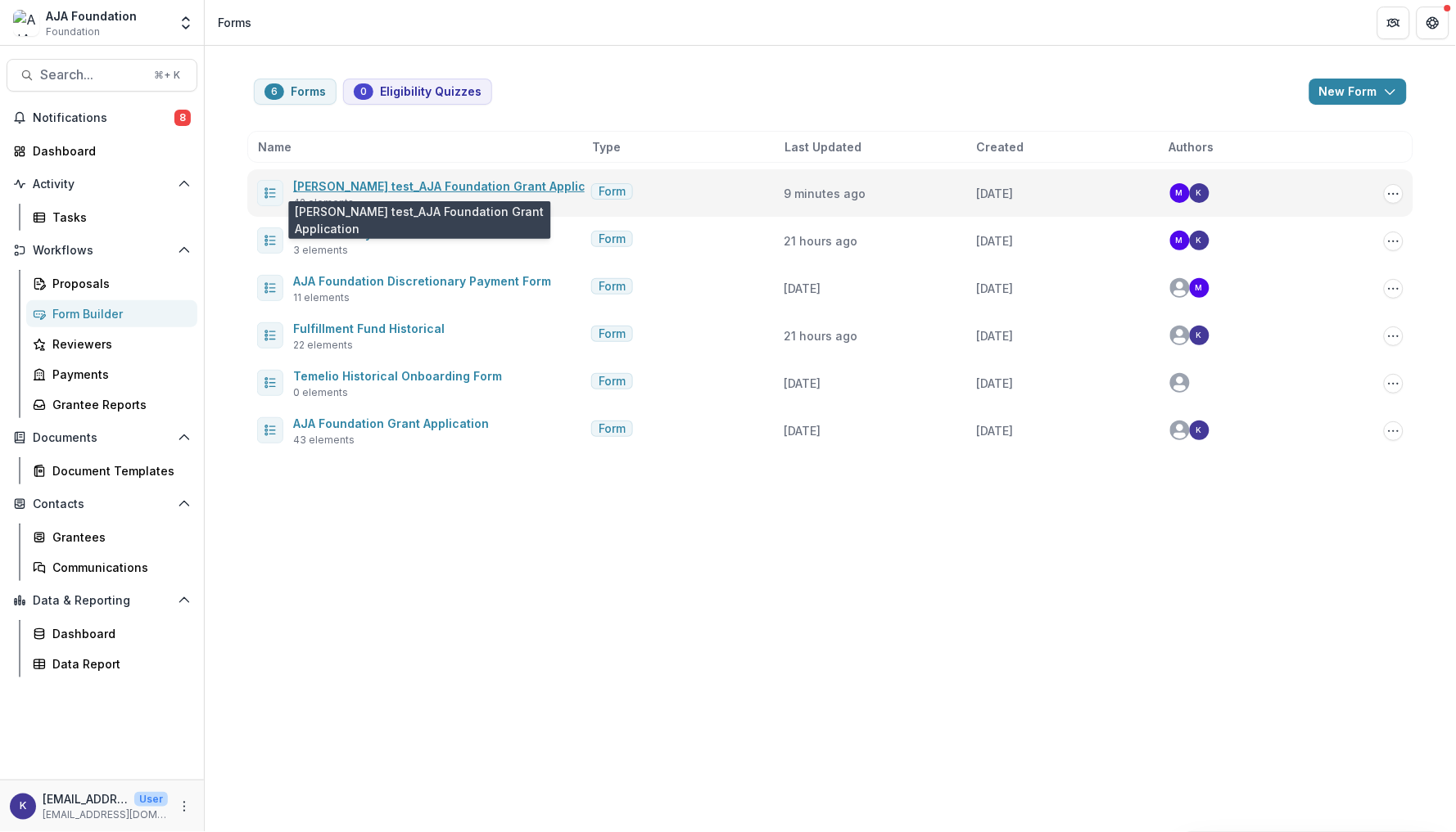
click at [509, 183] on link "[PERSON_NAME] test_AJA Foundation Grant Application" at bounding box center [454, 186] width 322 height 14
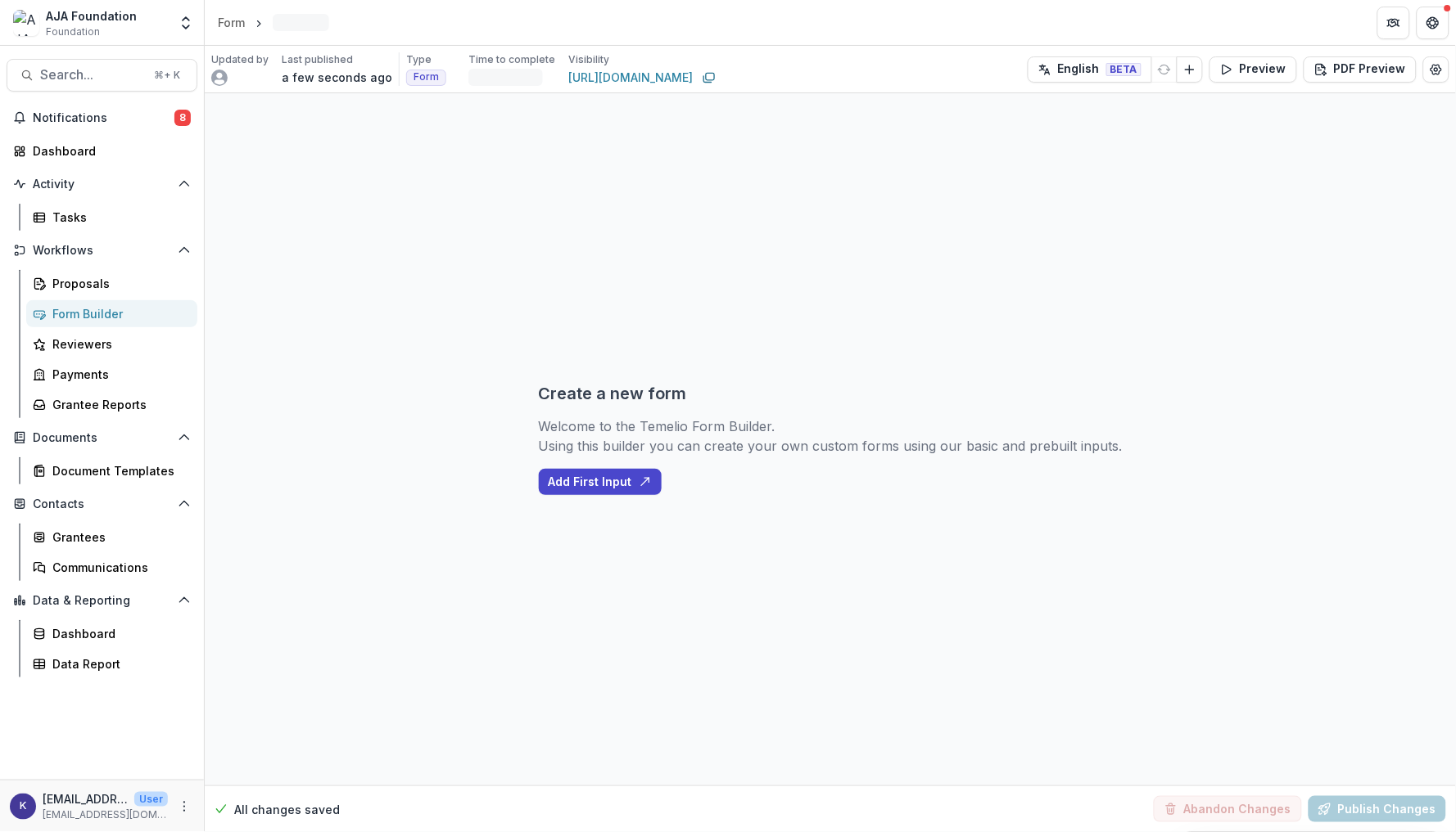
select select "**********"
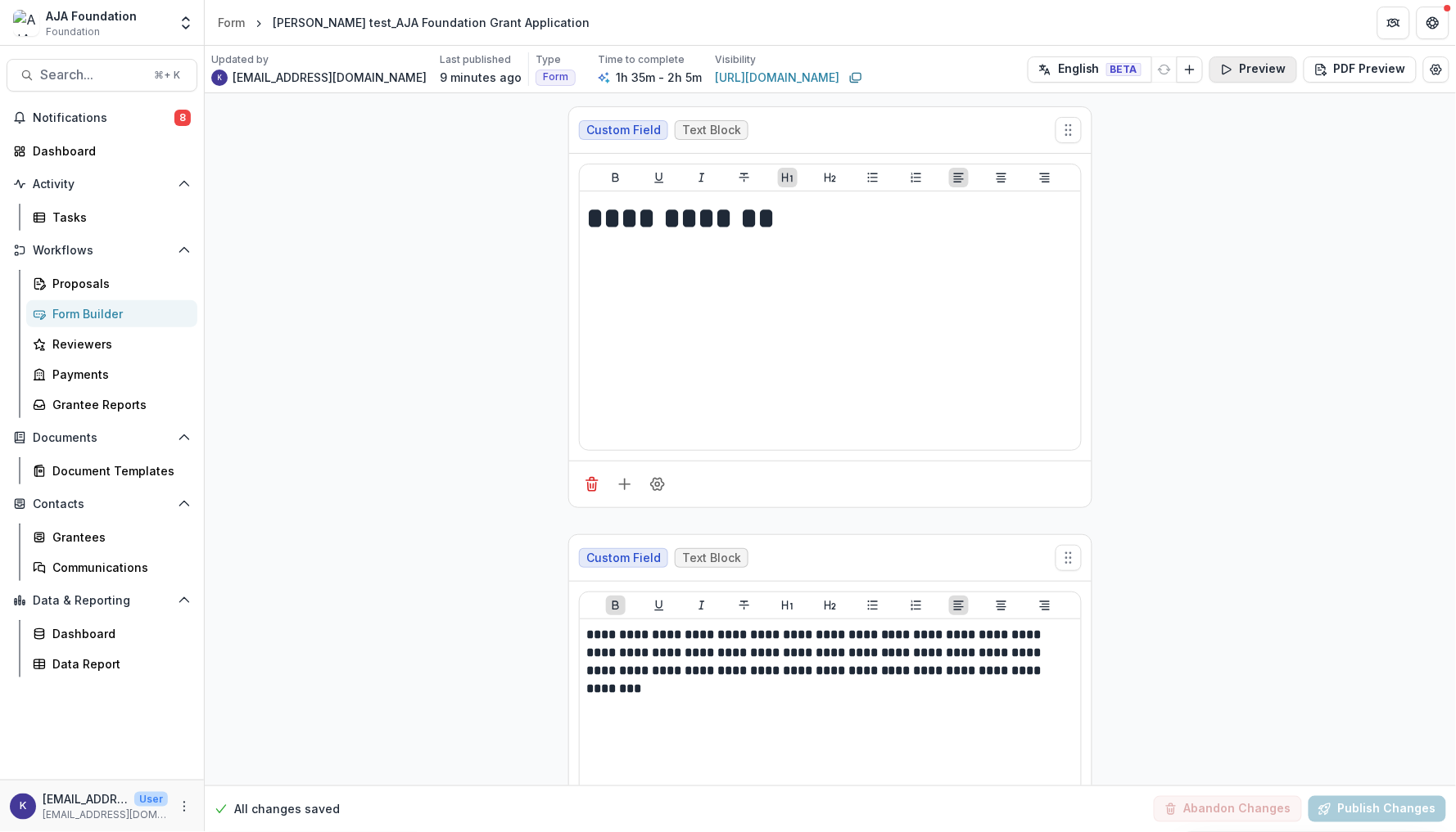
click at [1277, 68] on button "Preview" at bounding box center [1254, 70] width 88 height 27
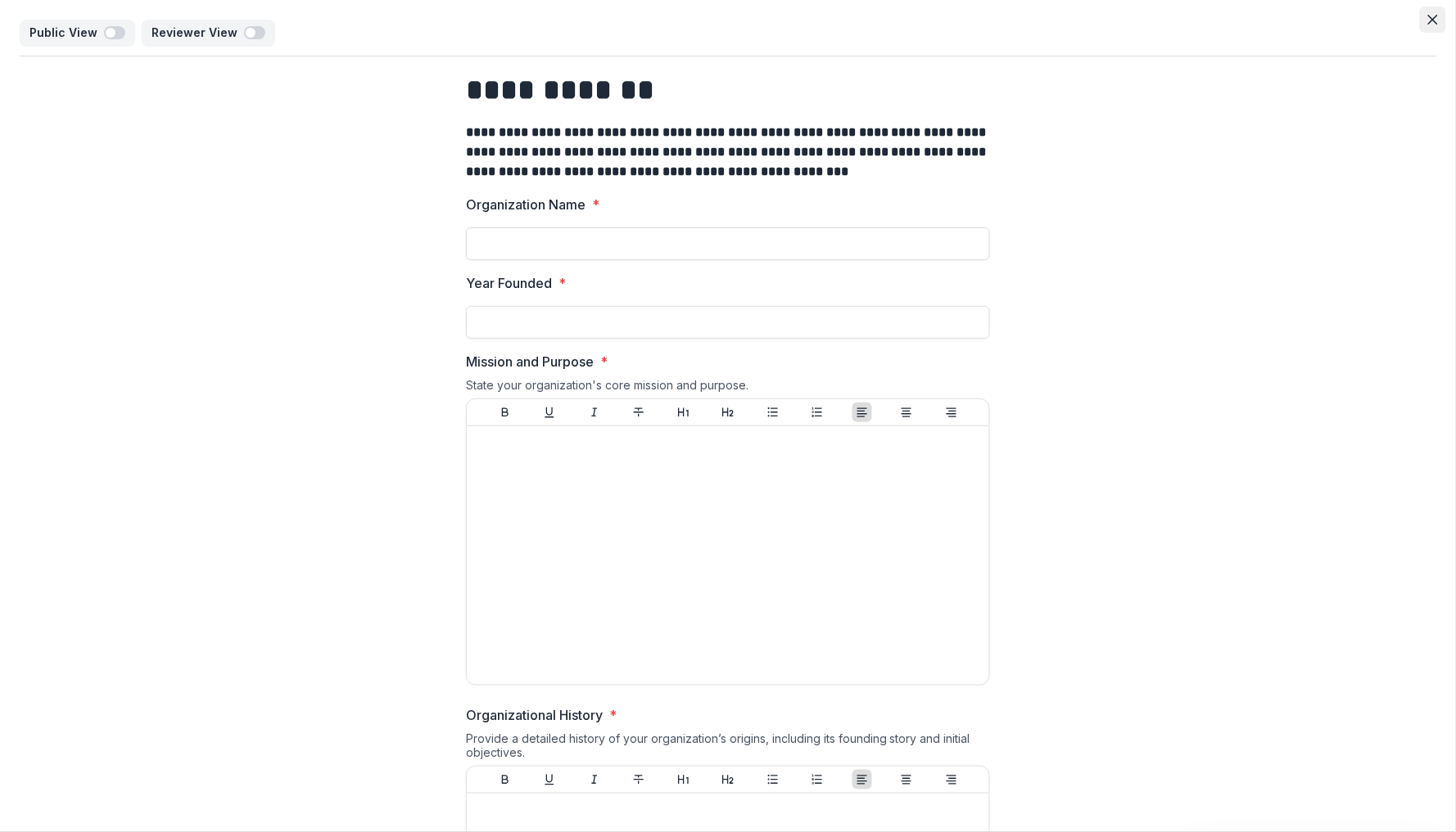
click at [1431, 16] on icon "Close" at bounding box center [1433, 20] width 10 height 10
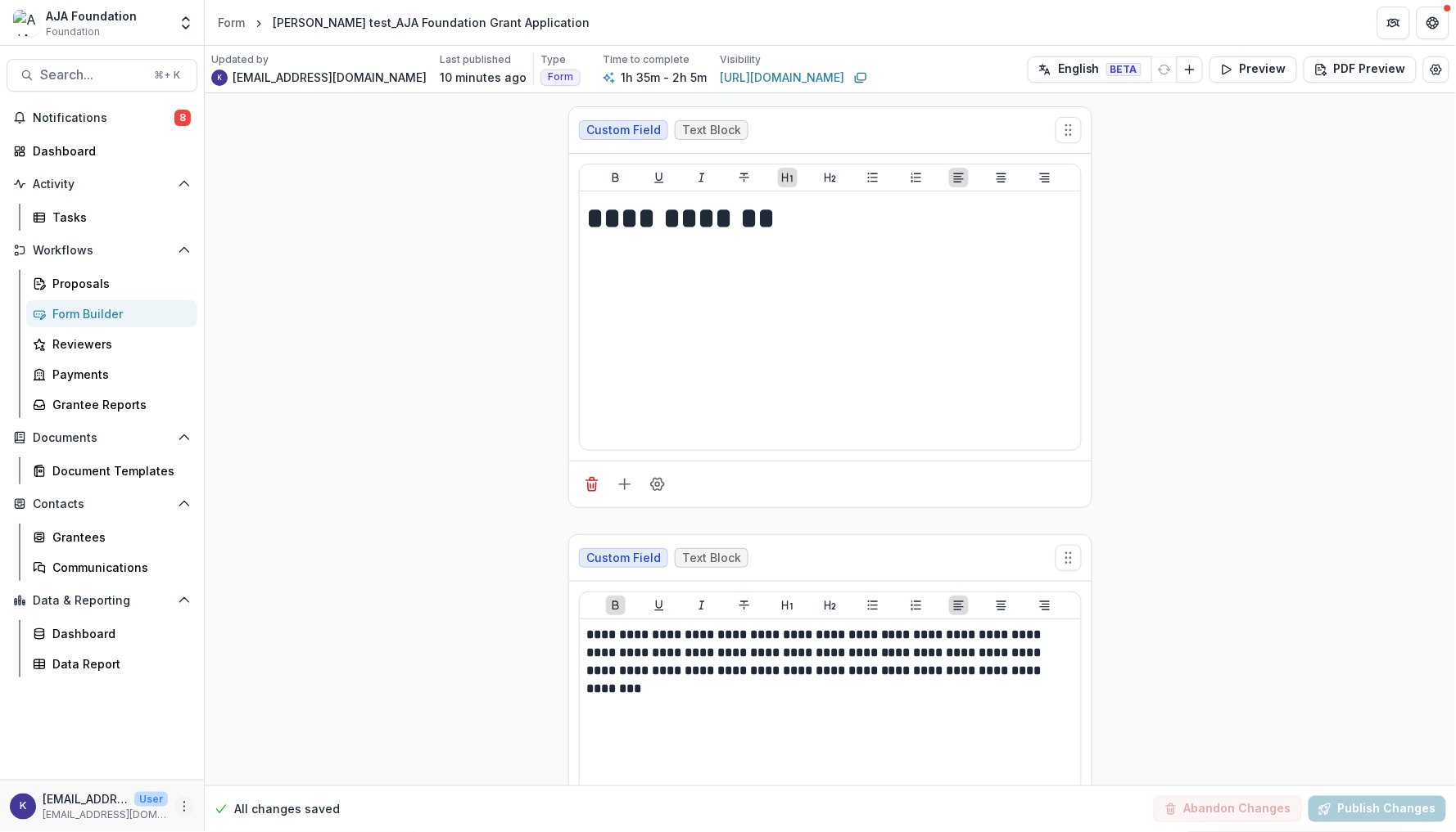
click at [182, 814] on icon "More" at bounding box center [184, 807] width 13 height 13
click at [258, 767] on link "User Settings" at bounding box center [292, 772] width 175 height 27
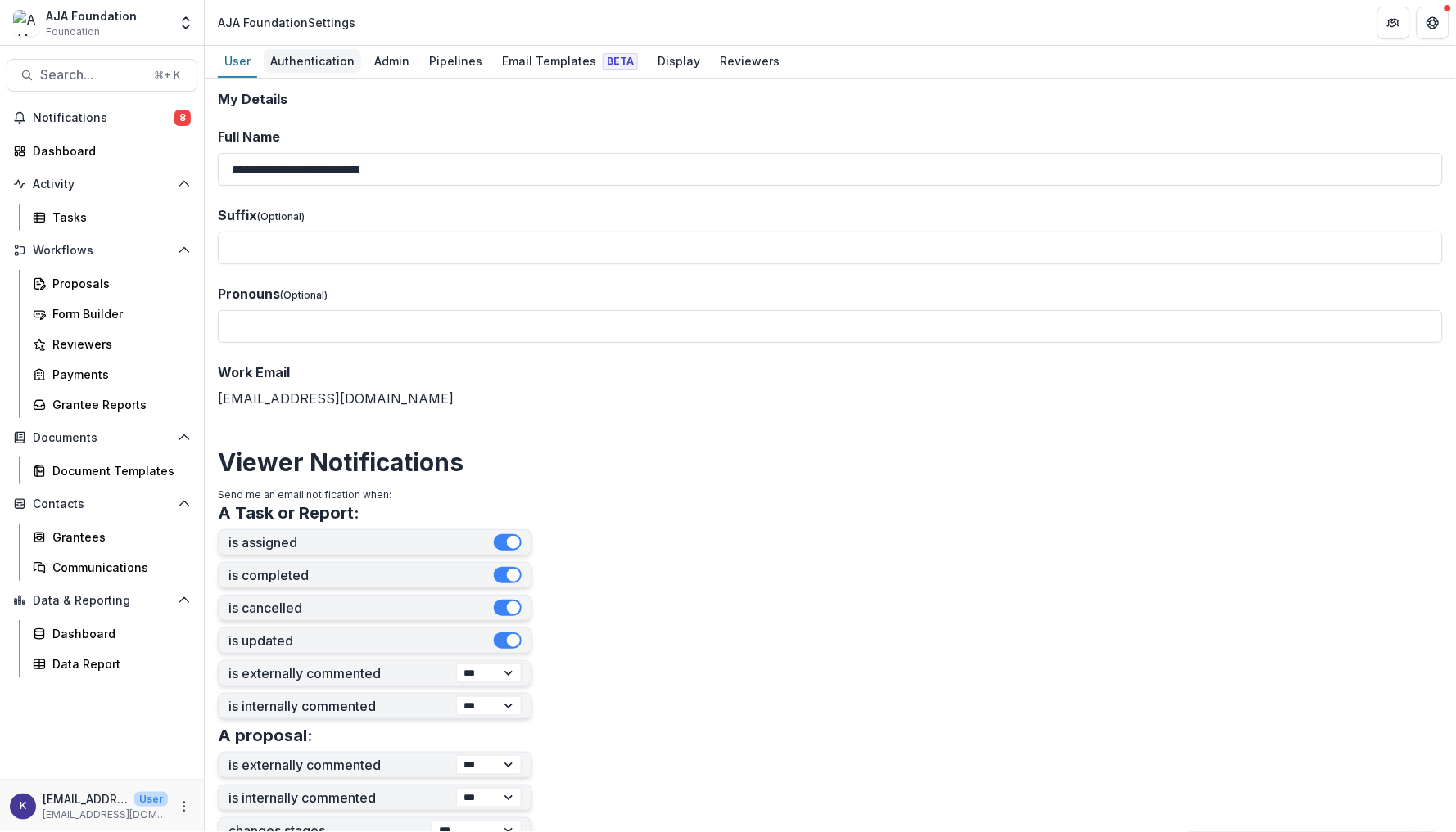
click at [323, 66] on div "Authentication" at bounding box center [313, 60] width 98 height 24
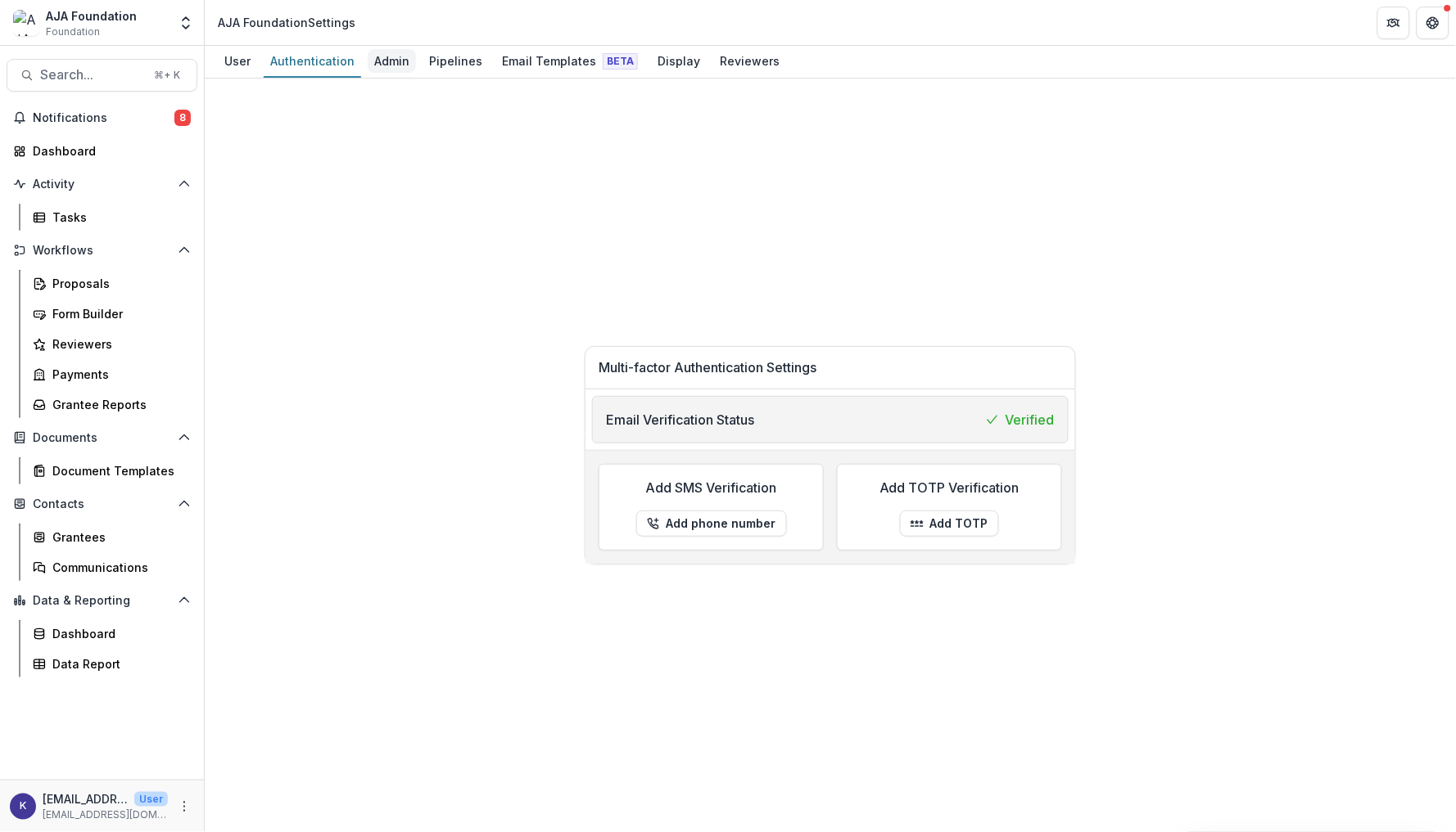
click at [382, 66] on div "Admin" at bounding box center [391, 60] width 48 height 24
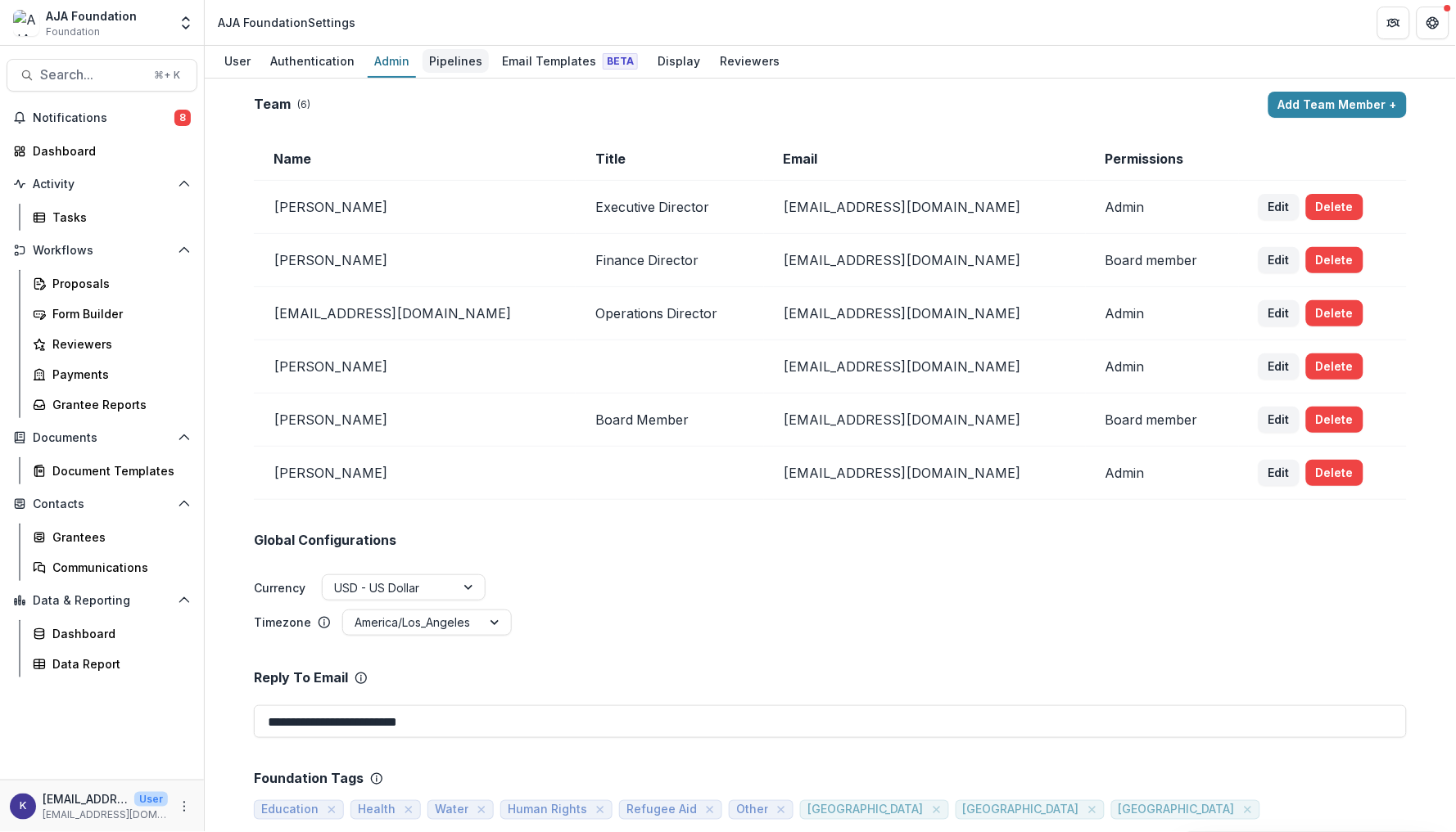
click at [440, 68] on div "Pipelines" at bounding box center [456, 60] width 66 height 24
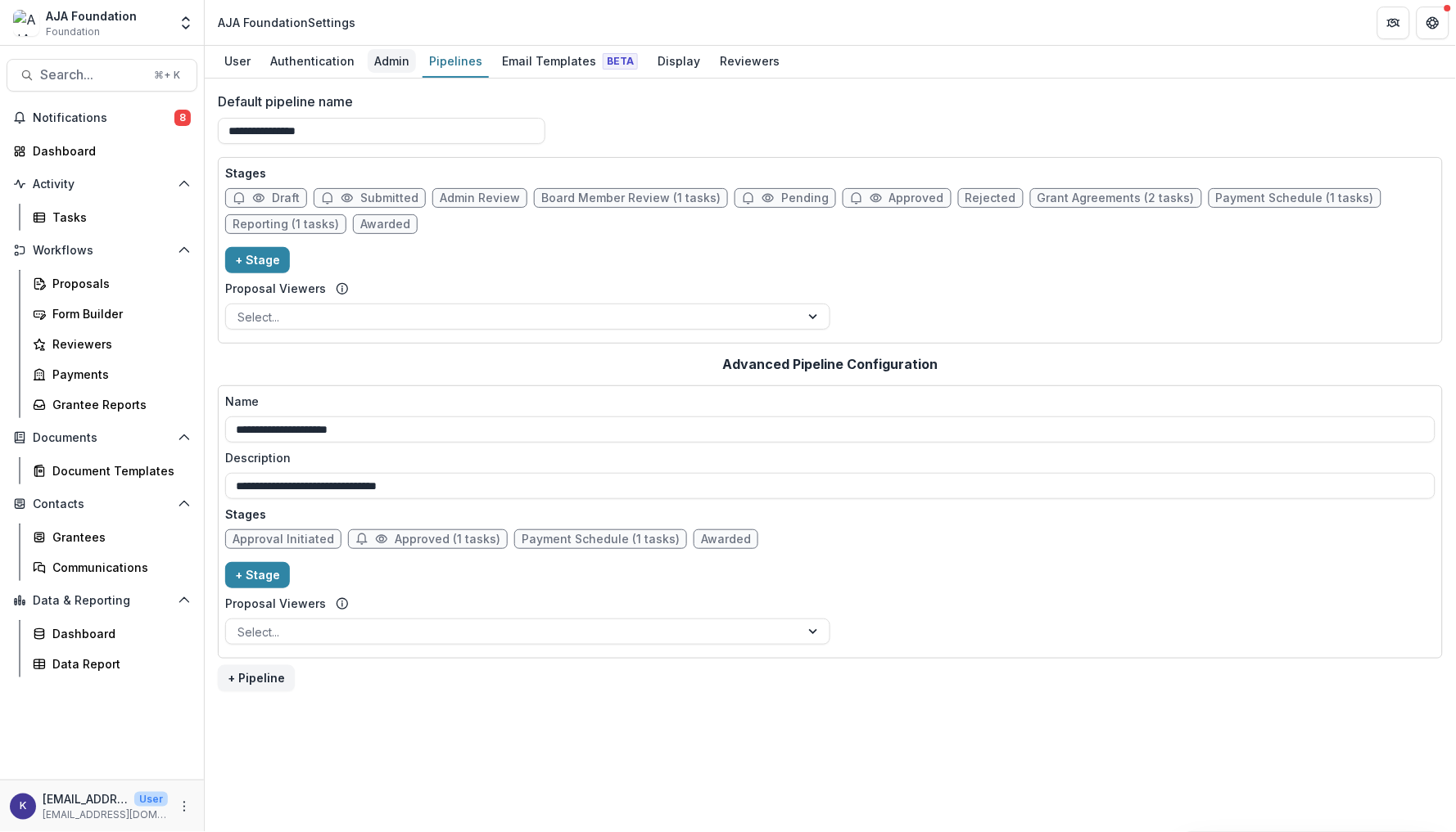
click at [390, 58] on div "Admin" at bounding box center [391, 60] width 48 height 24
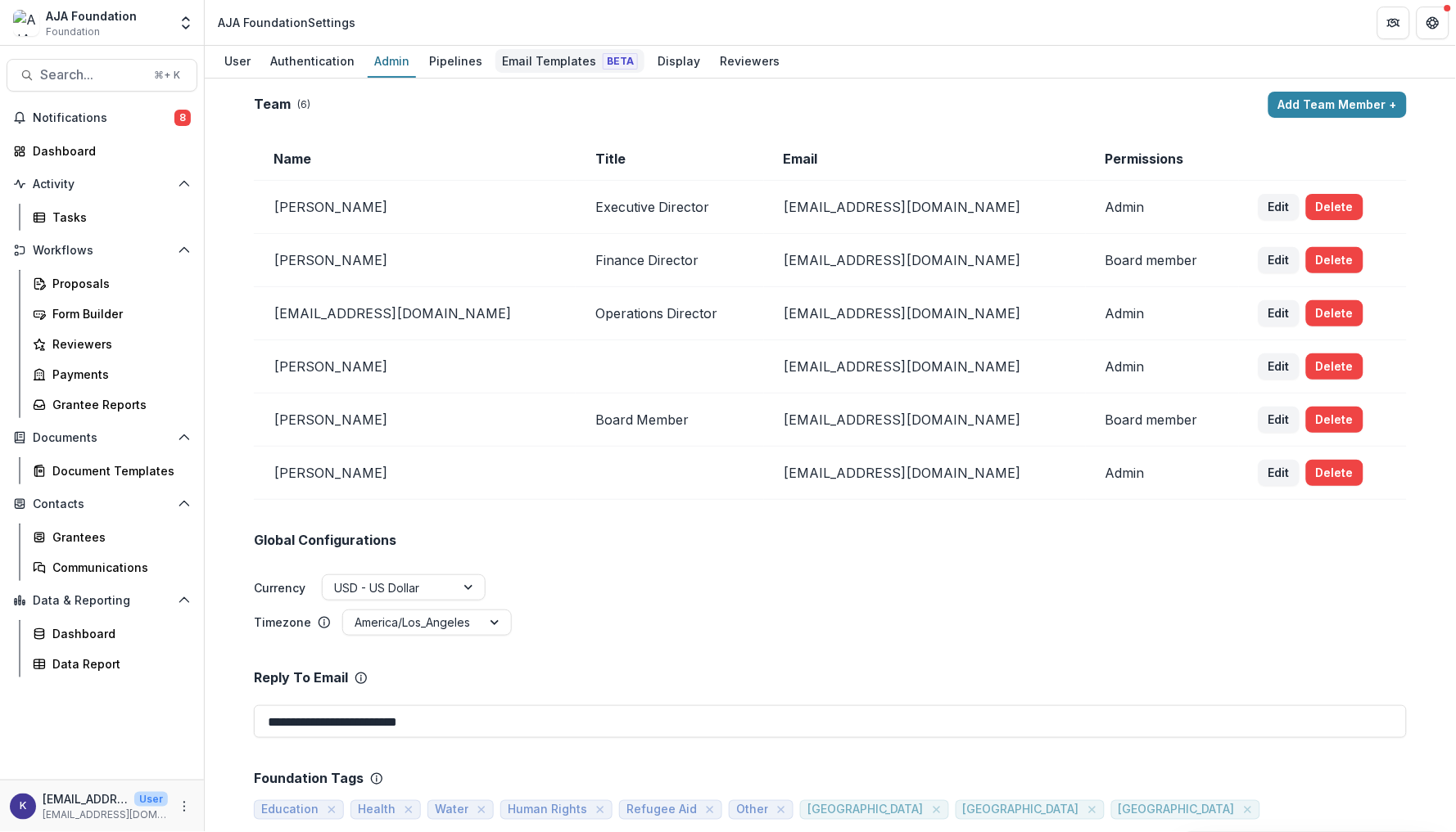
click at [536, 58] on div "Email Templates Beta" at bounding box center [570, 60] width 149 height 24
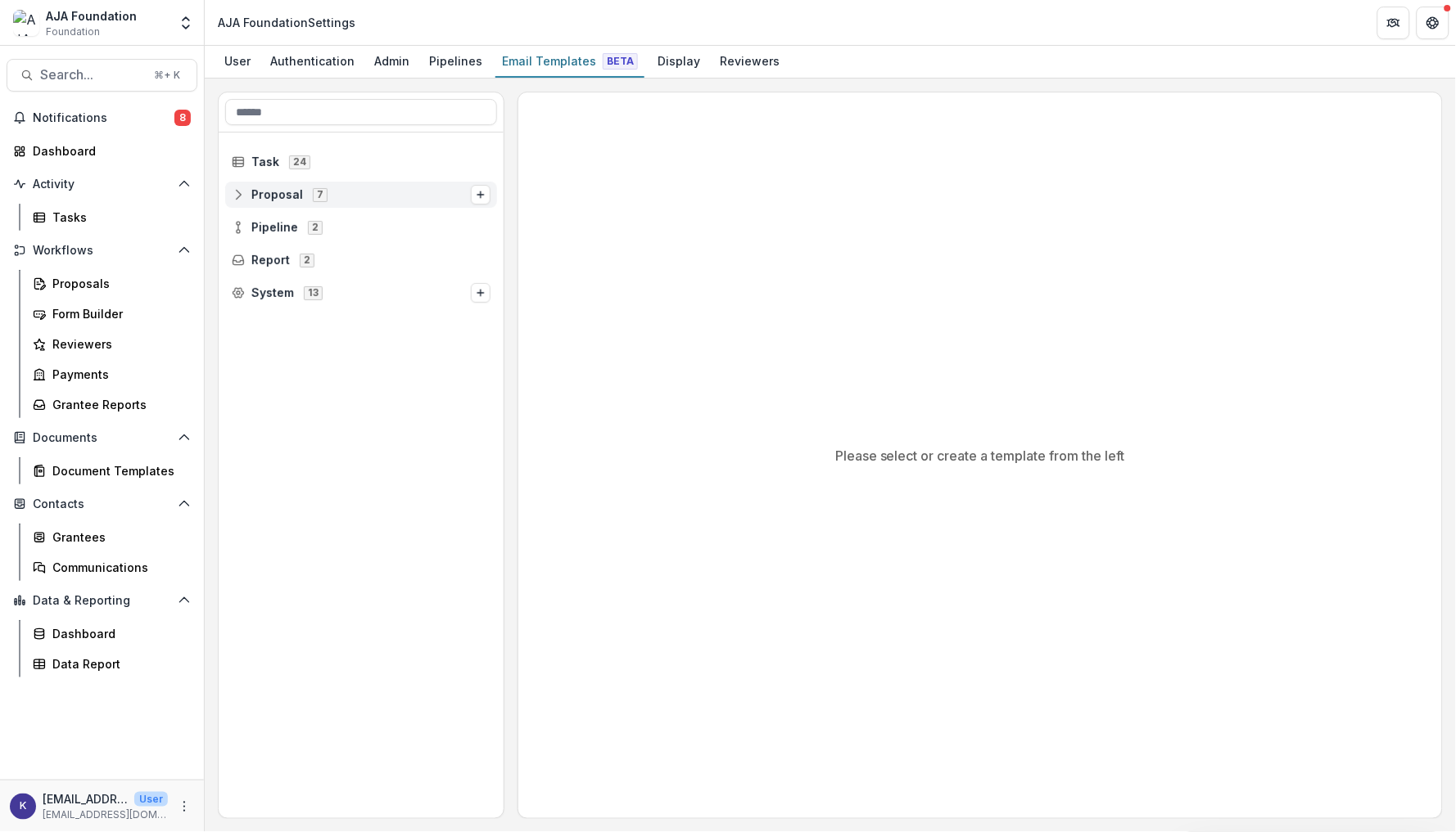
click at [263, 186] on div "Proposal 7" at bounding box center [362, 195] width 272 height 27
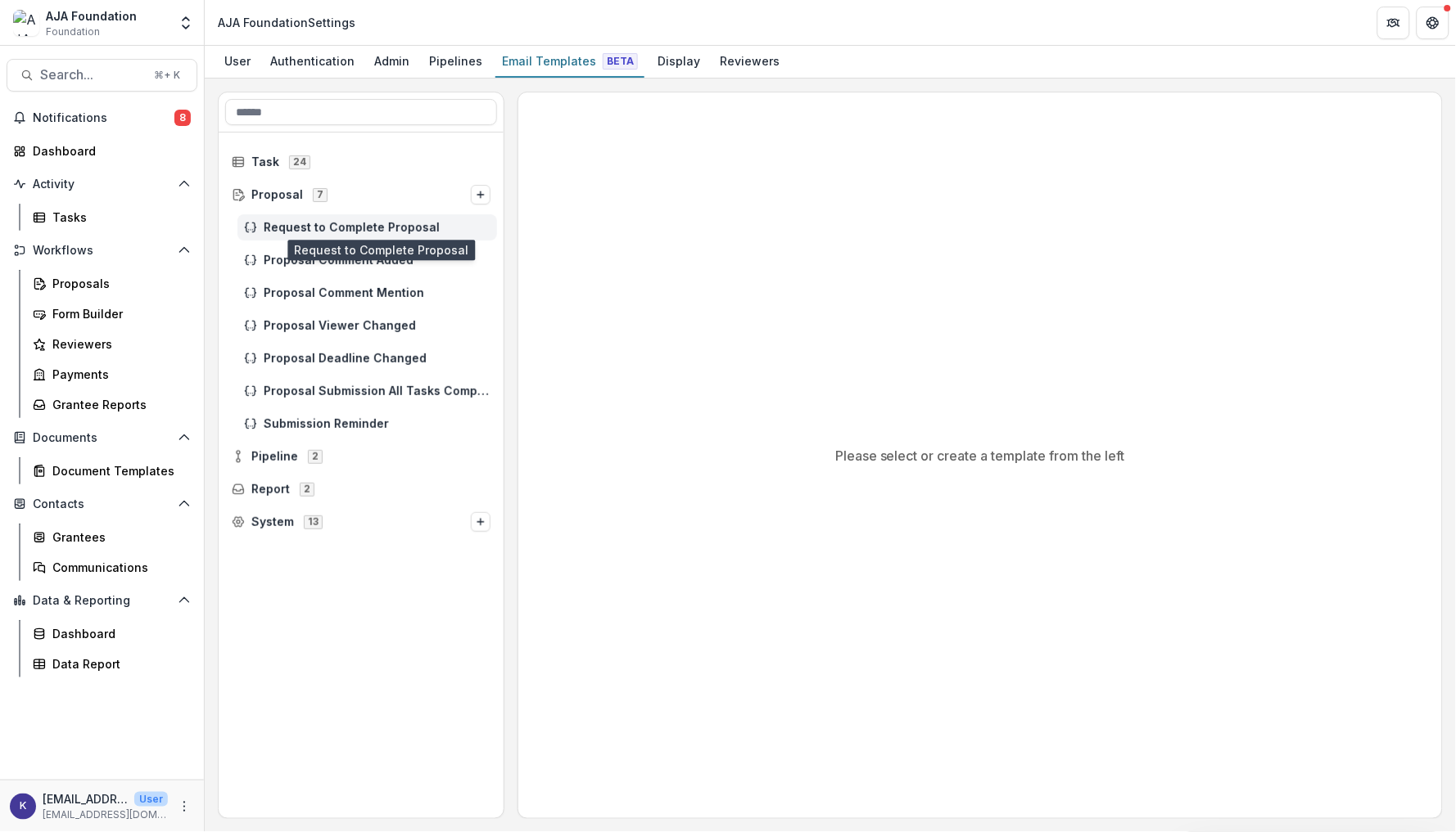
click at [296, 225] on span "Request to Complete Proposal" at bounding box center [377, 228] width 227 height 14
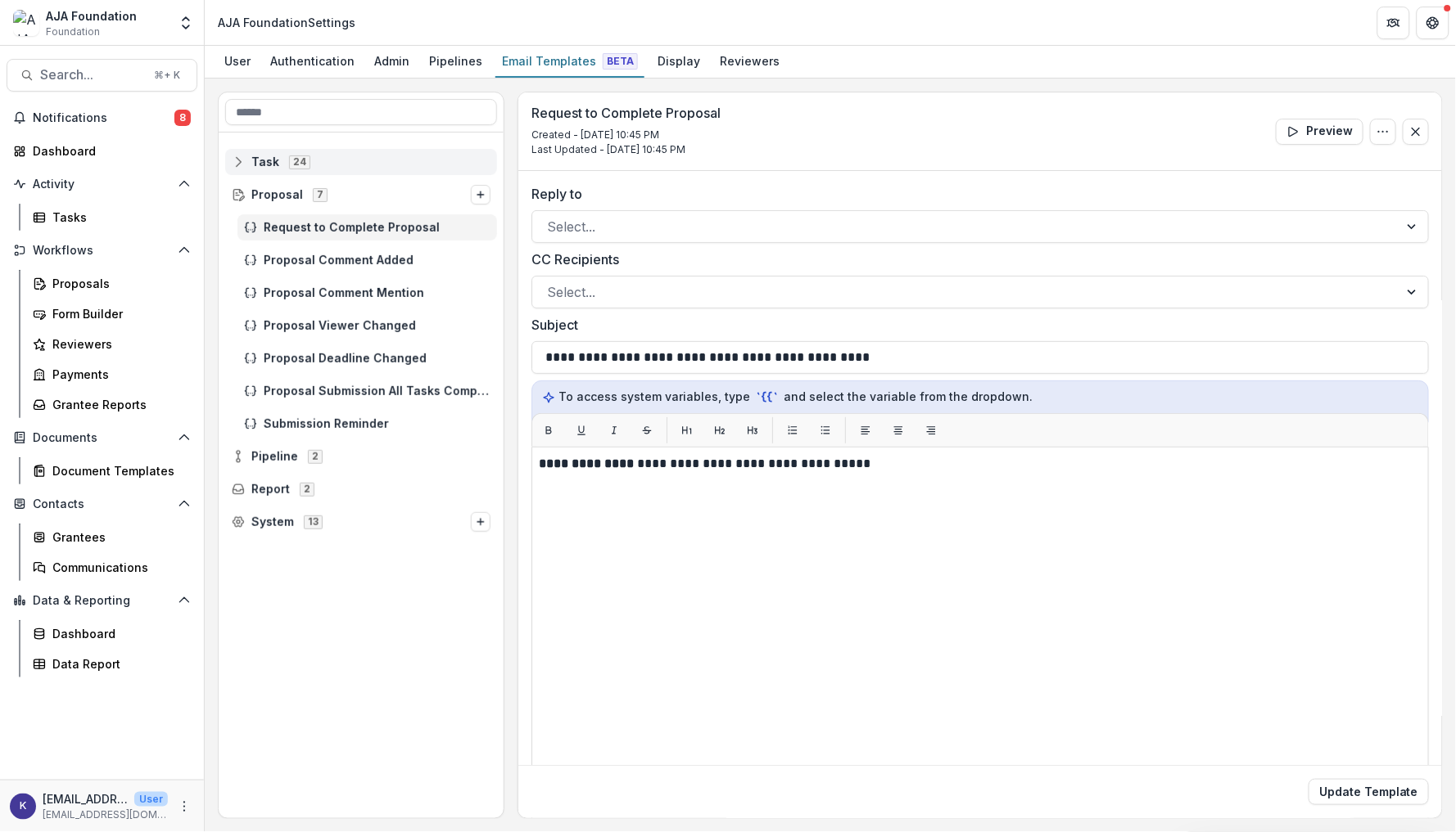
click at [282, 166] on span "Task 24" at bounding box center [362, 162] width 259 height 14
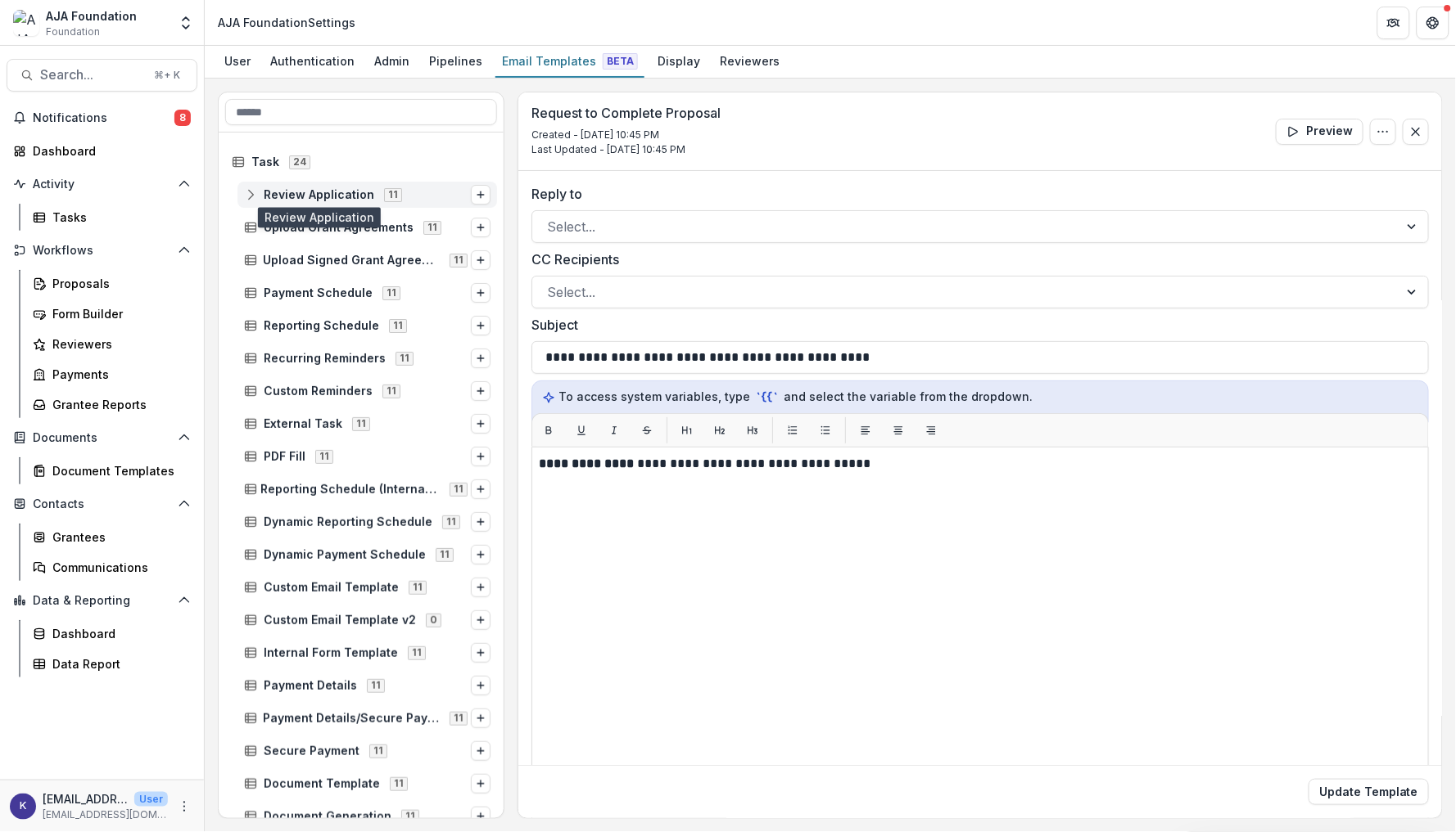
click at [285, 195] on span "Review Application" at bounding box center [318, 195] width 110 height 14
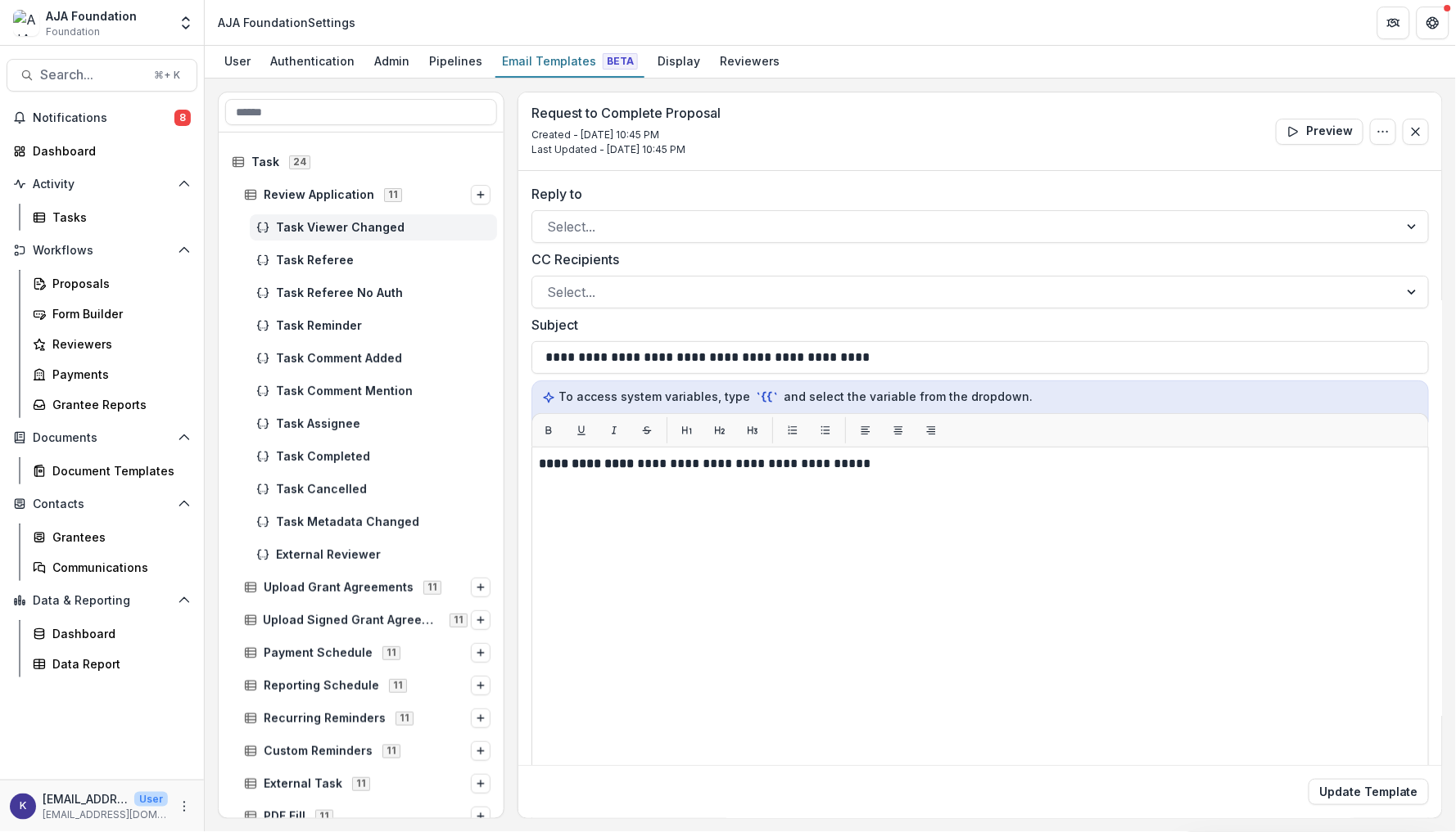
click at [294, 223] on span "Task Viewer Changed" at bounding box center [383, 228] width 215 height 14
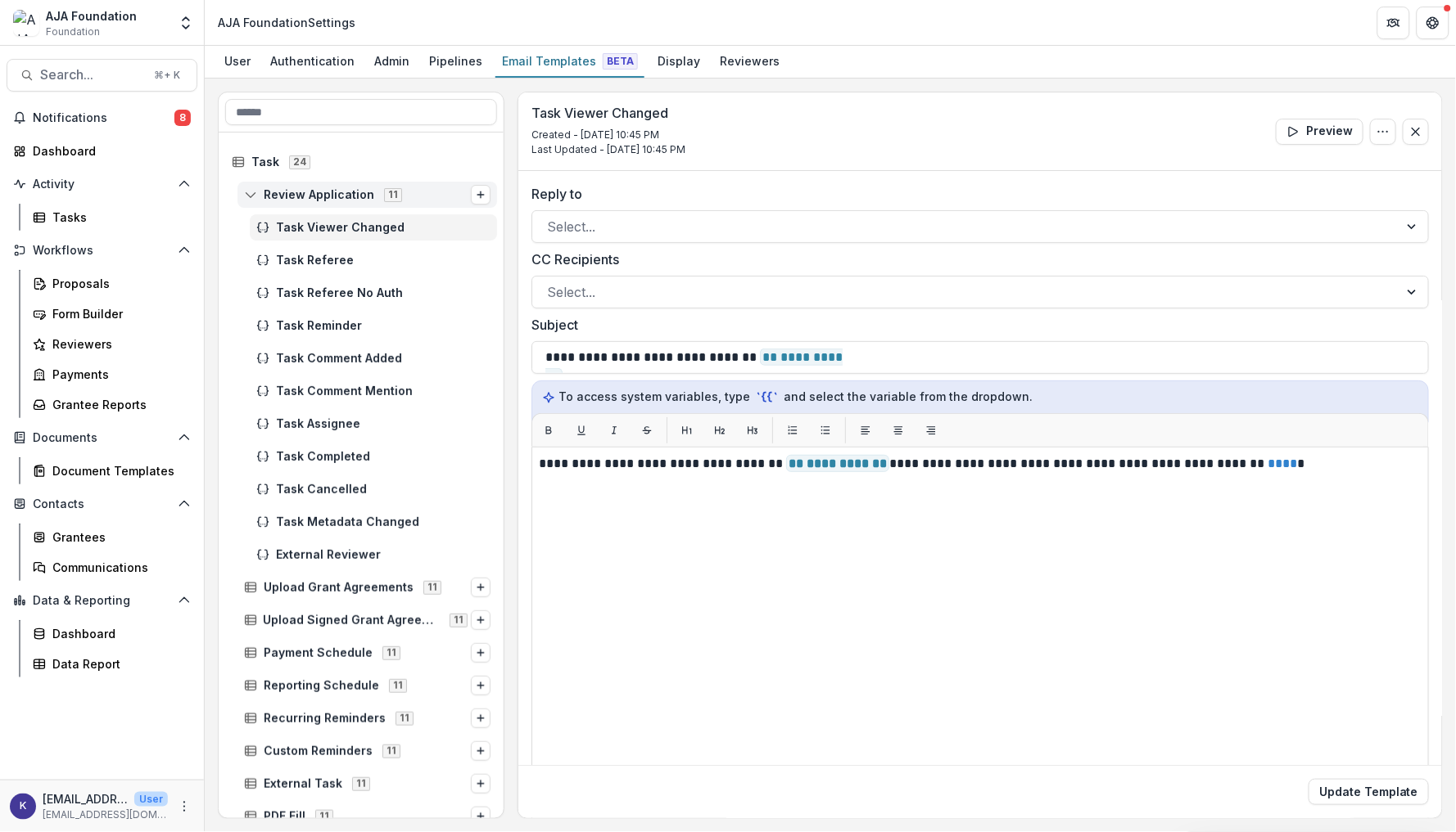
click at [252, 193] on line at bounding box center [250, 193] width 11 height 0
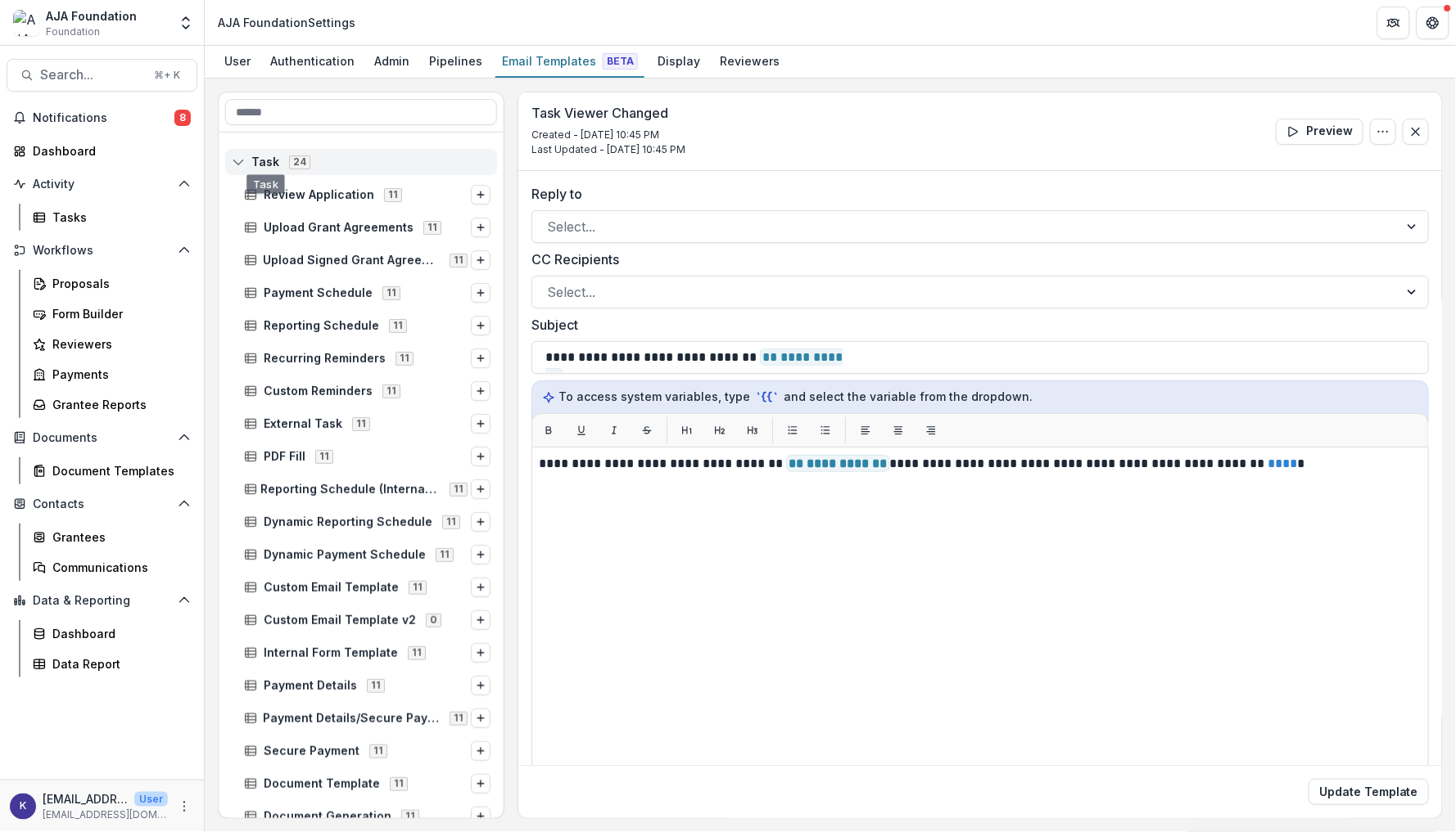
click at [248, 161] on span "Task 24" at bounding box center [362, 162] width 259 height 14
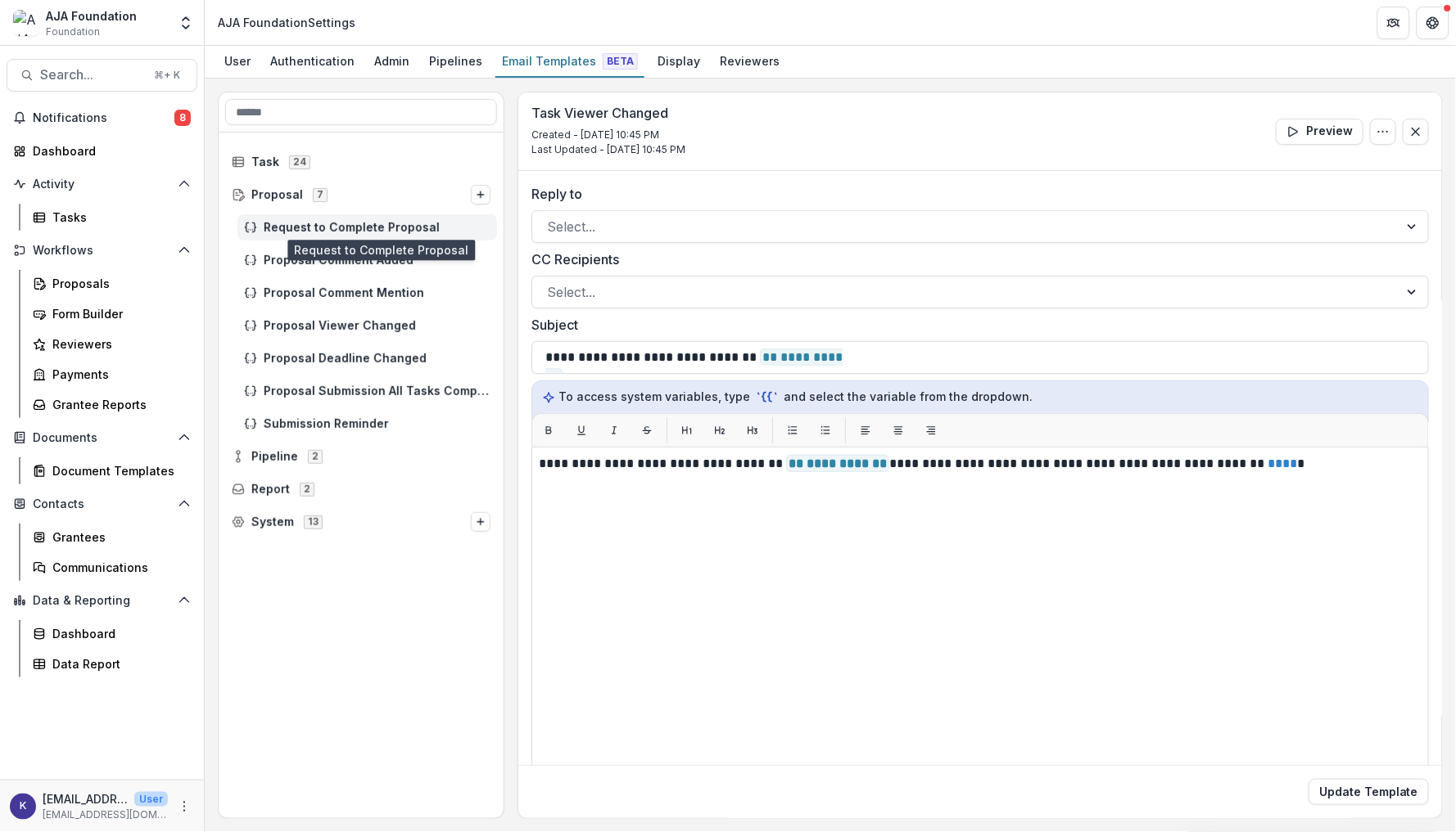
click at [292, 222] on span "Request to Complete Proposal" at bounding box center [377, 228] width 227 height 14
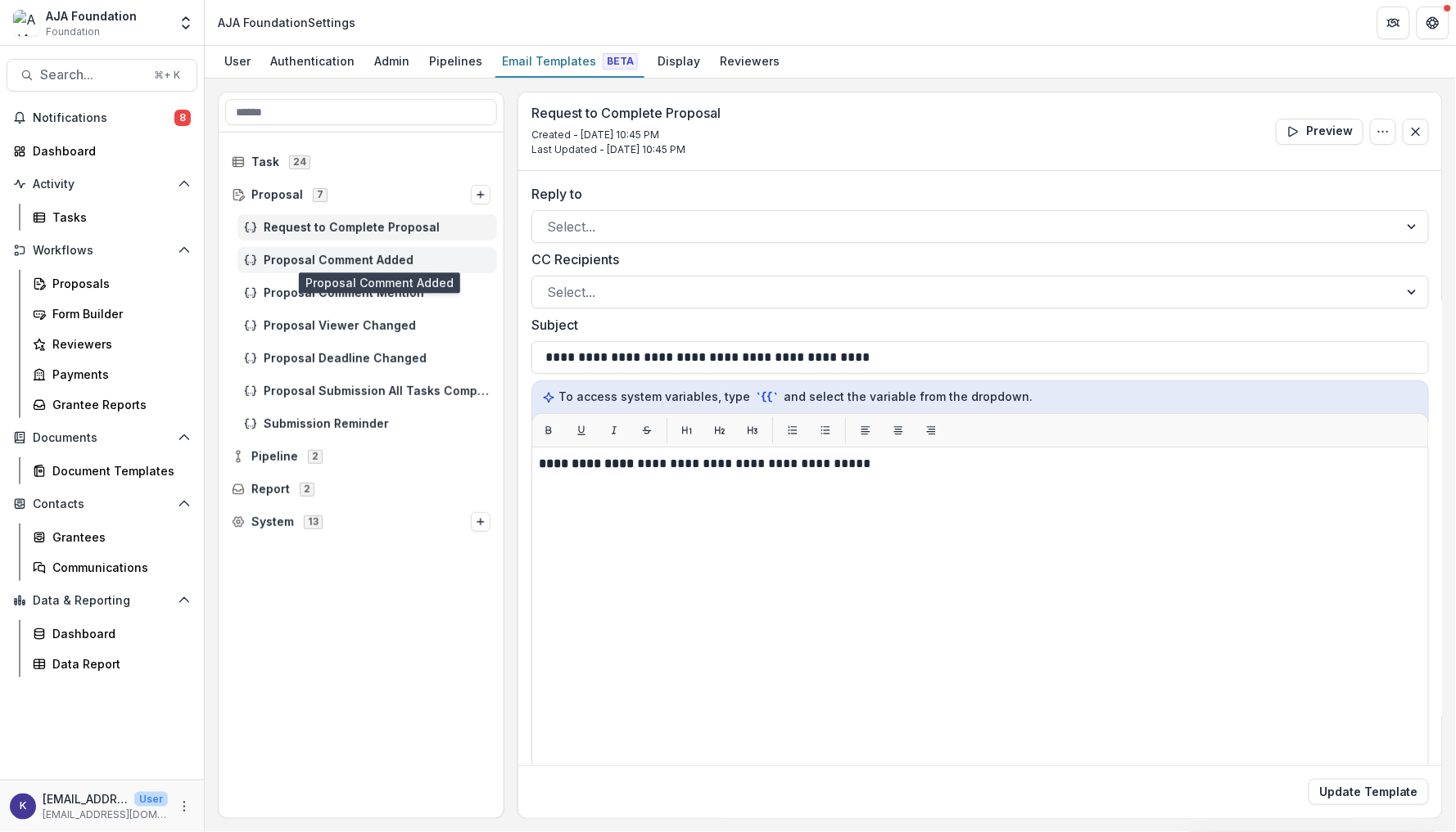
click at [292, 255] on span "Proposal Comment Added" at bounding box center [377, 260] width 227 height 14
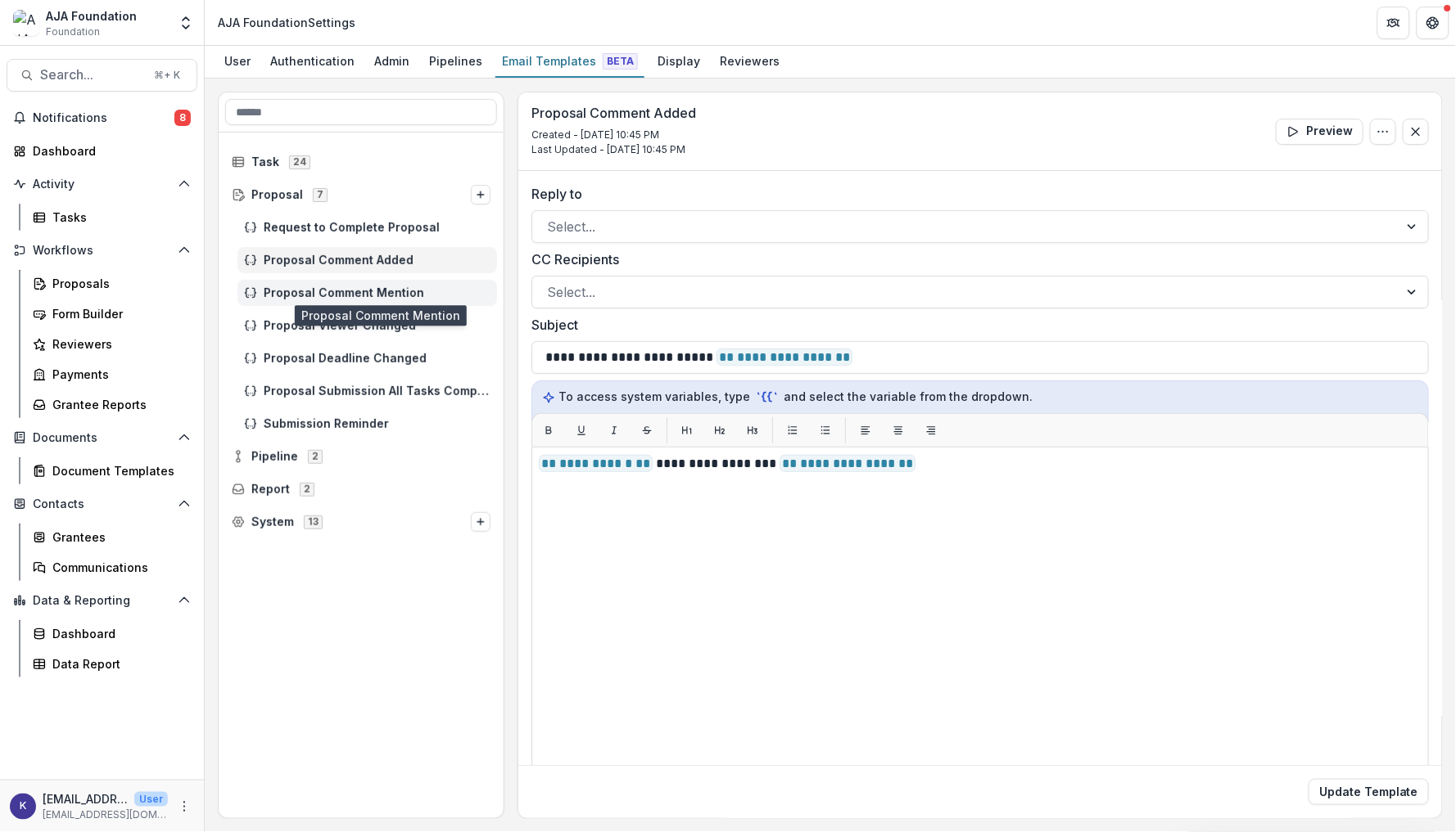
click at [298, 288] on span "Proposal Comment Mention" at bounding box center [377, 293] width 227 height 14
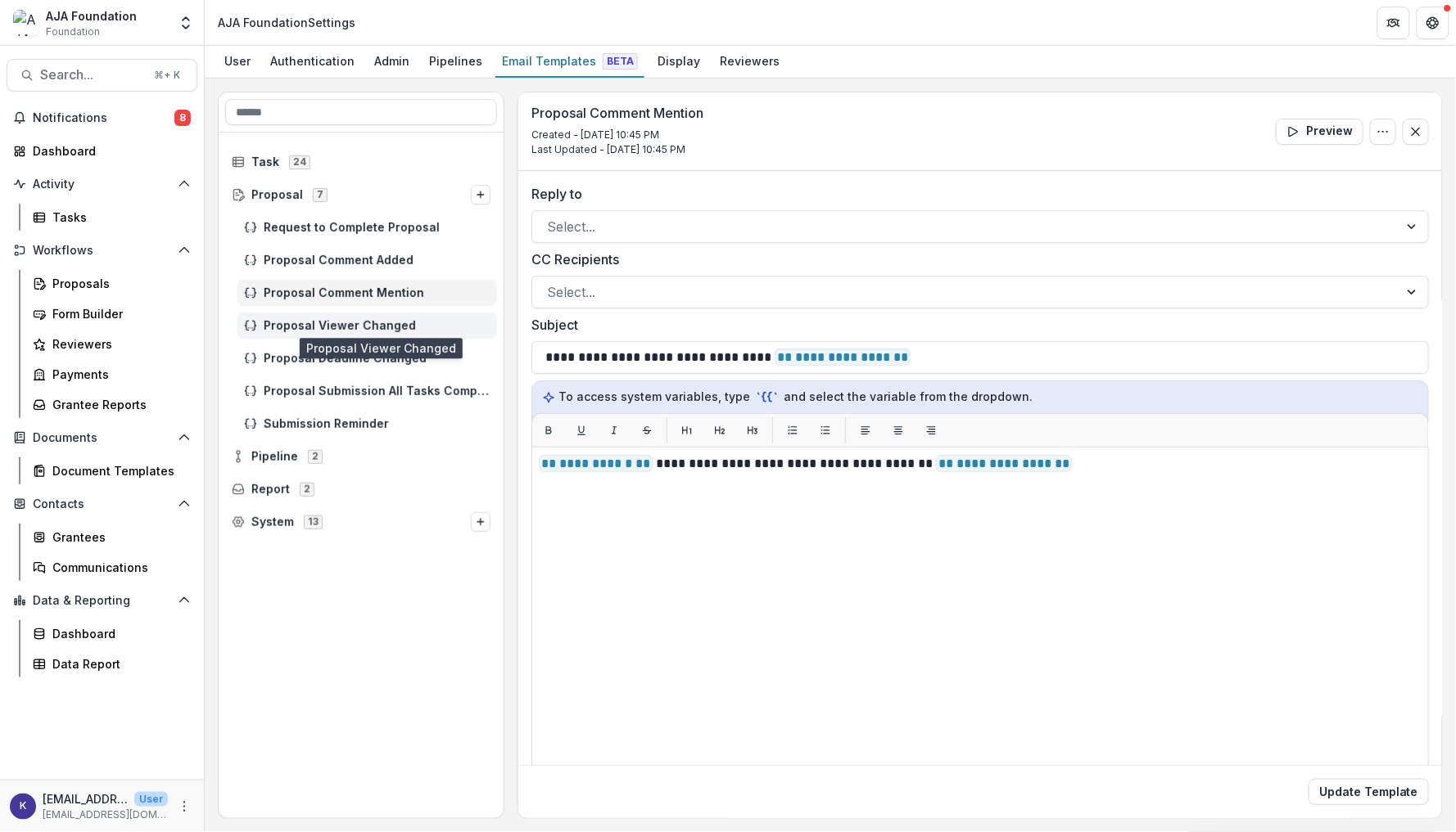
click at [302, 324] on span "Proposal Viewer Changed" at bounding box center [377, 326] width 227 height 14
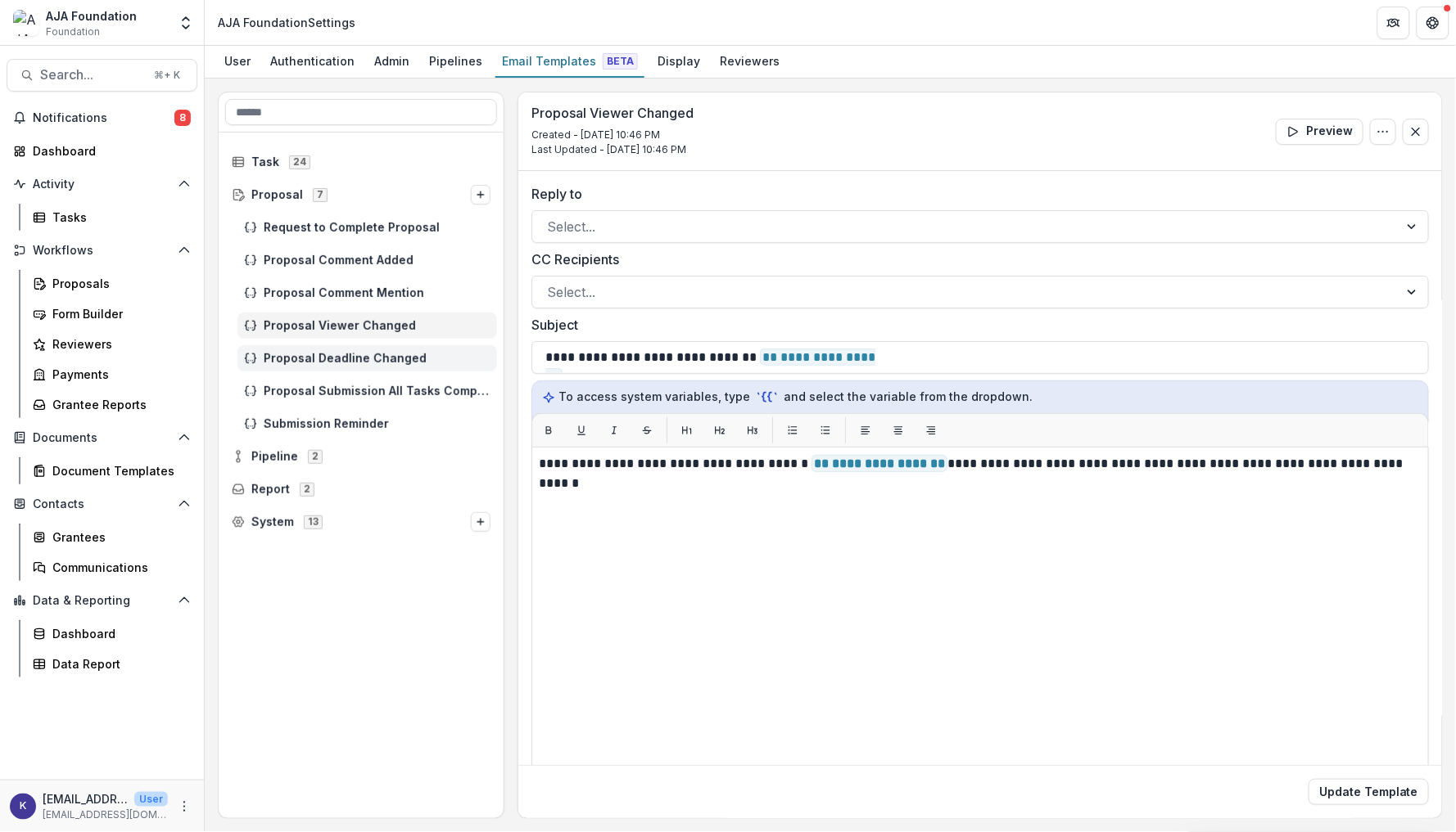
click at [303, 348] on div "Proposal Deadline Changed" at bounding box center [366, 359] width 260 height 27
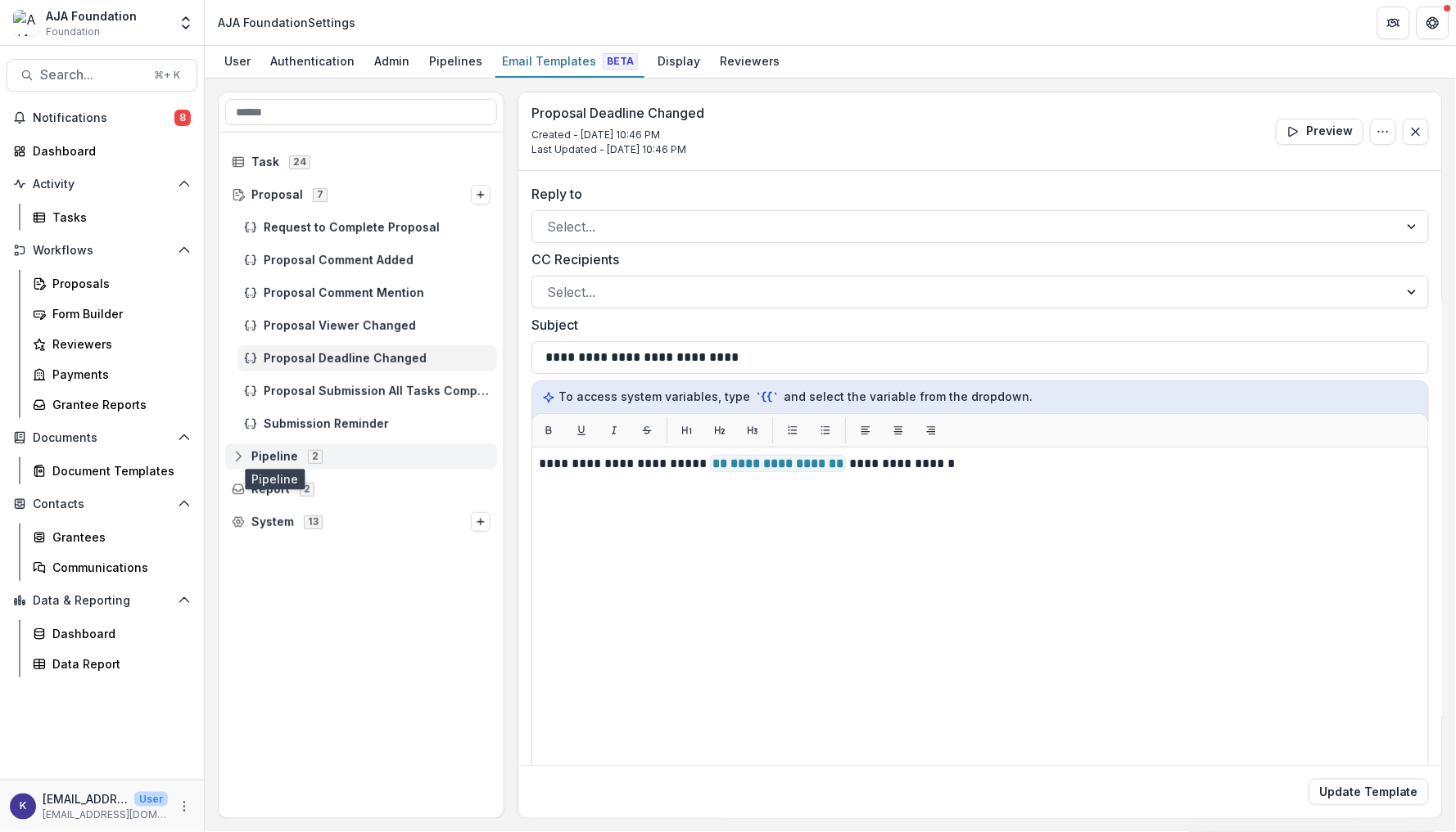
click at [272, 450] on span "Pipeline" at bounding box center [274, 457] width 46 height 14
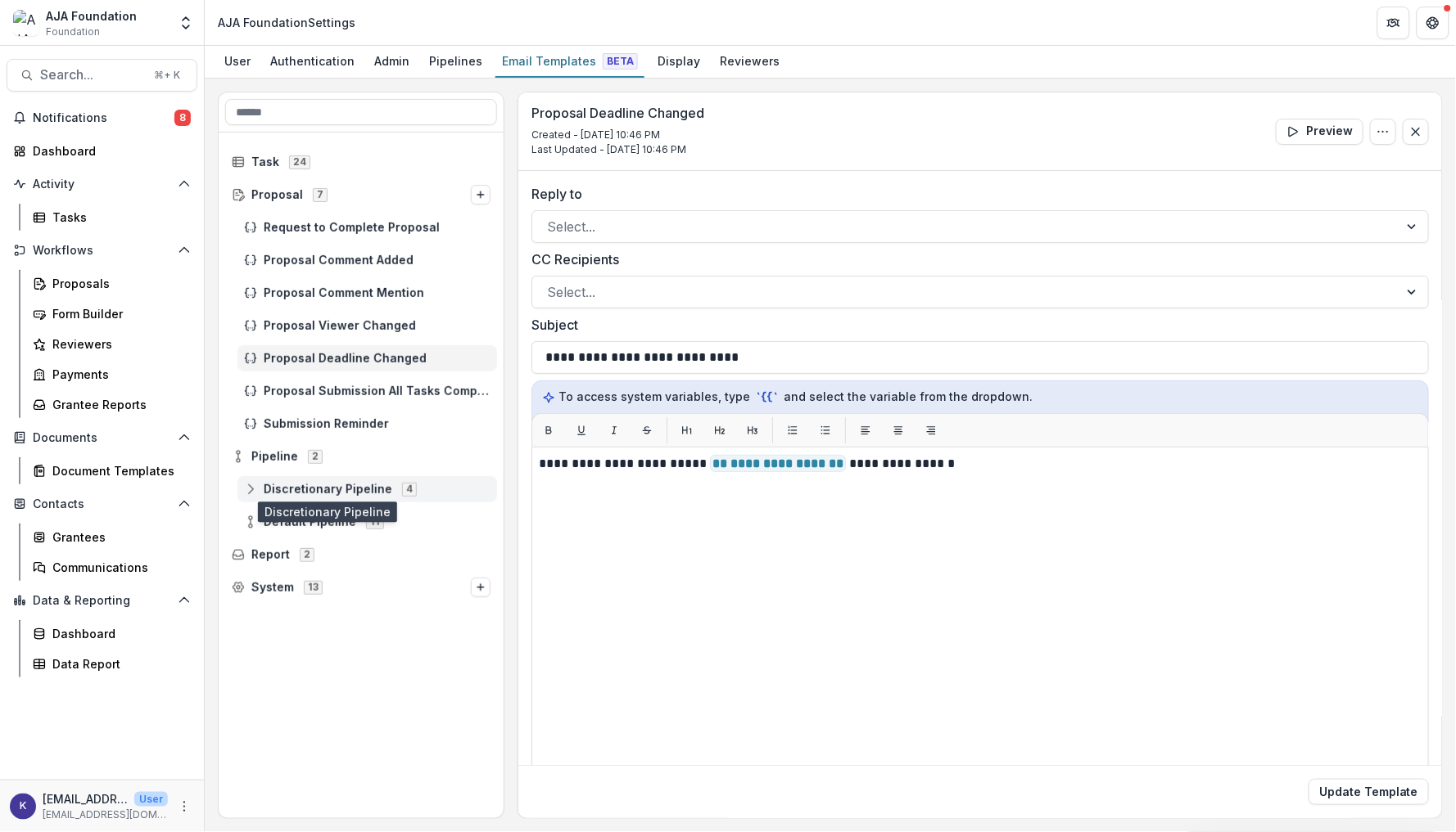
click at [274, 491] on span "Discretionary Pipeline" at bounding box center [328, 490] width 129 height 14
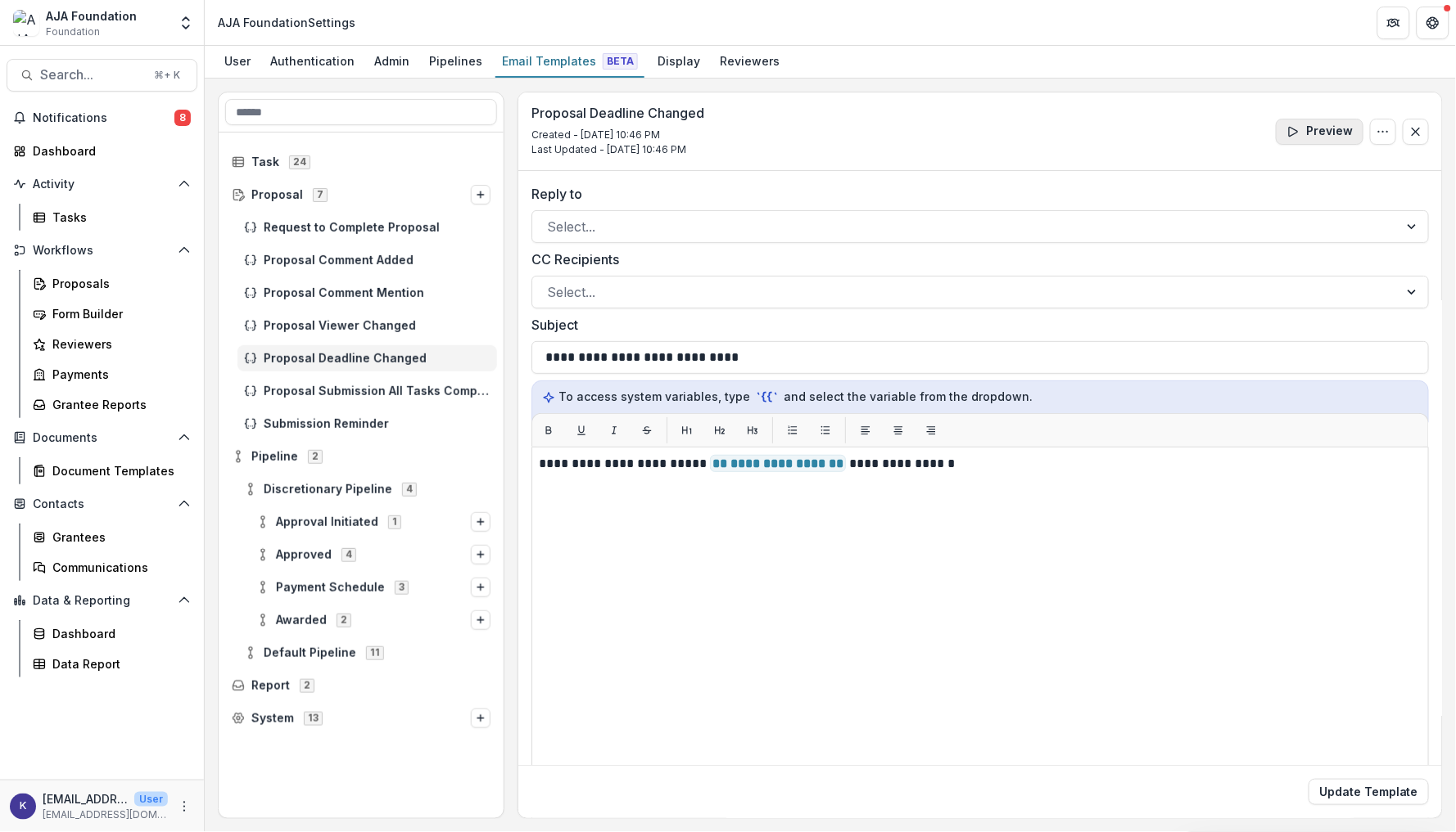
click at [1306, 137] on button "Preview" at bounding box center [1320, 132] width 88 height 27
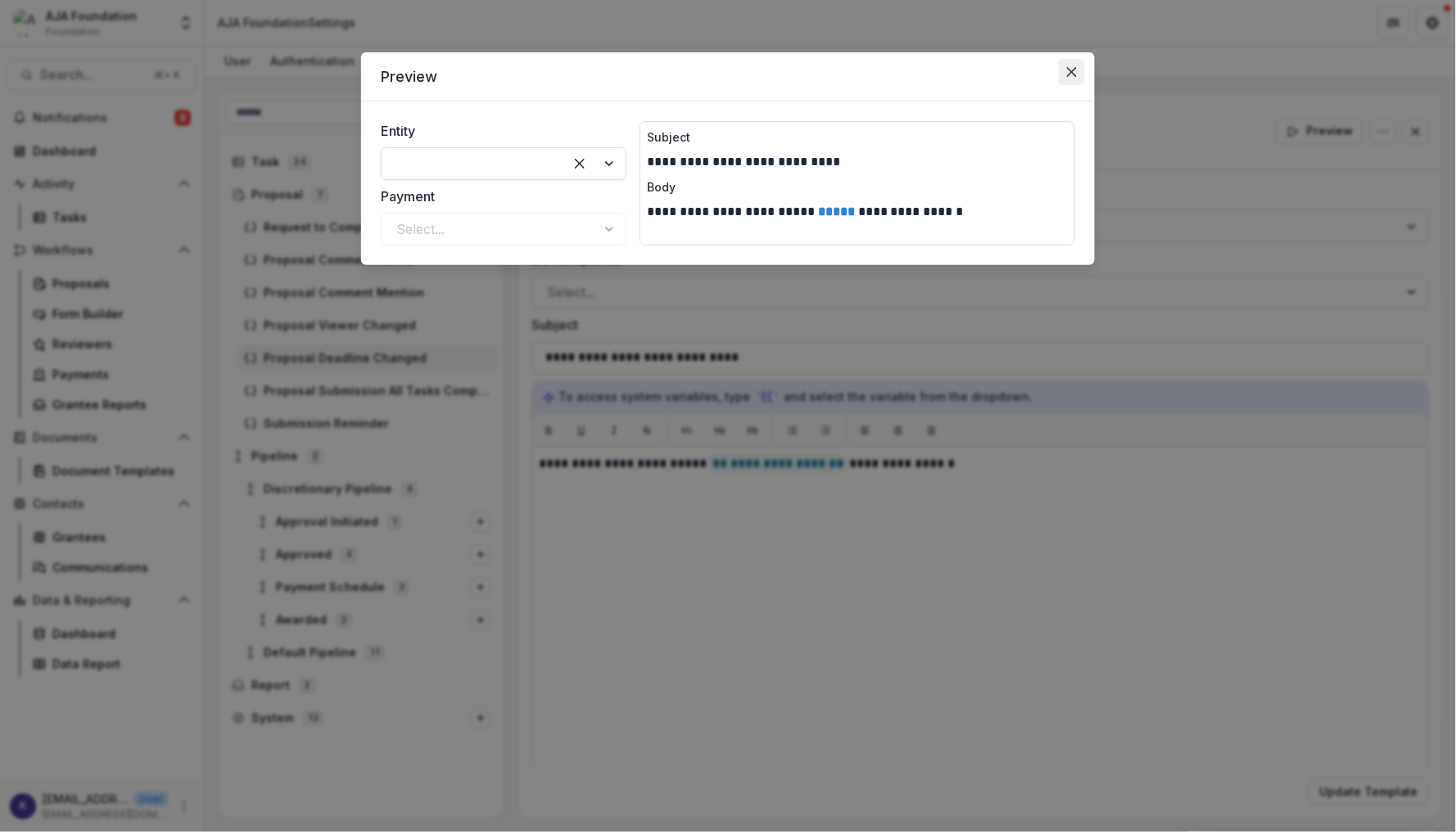
click at [1080, 75] on button "Close" at bounding box center [1072, 72] width 27 height 27
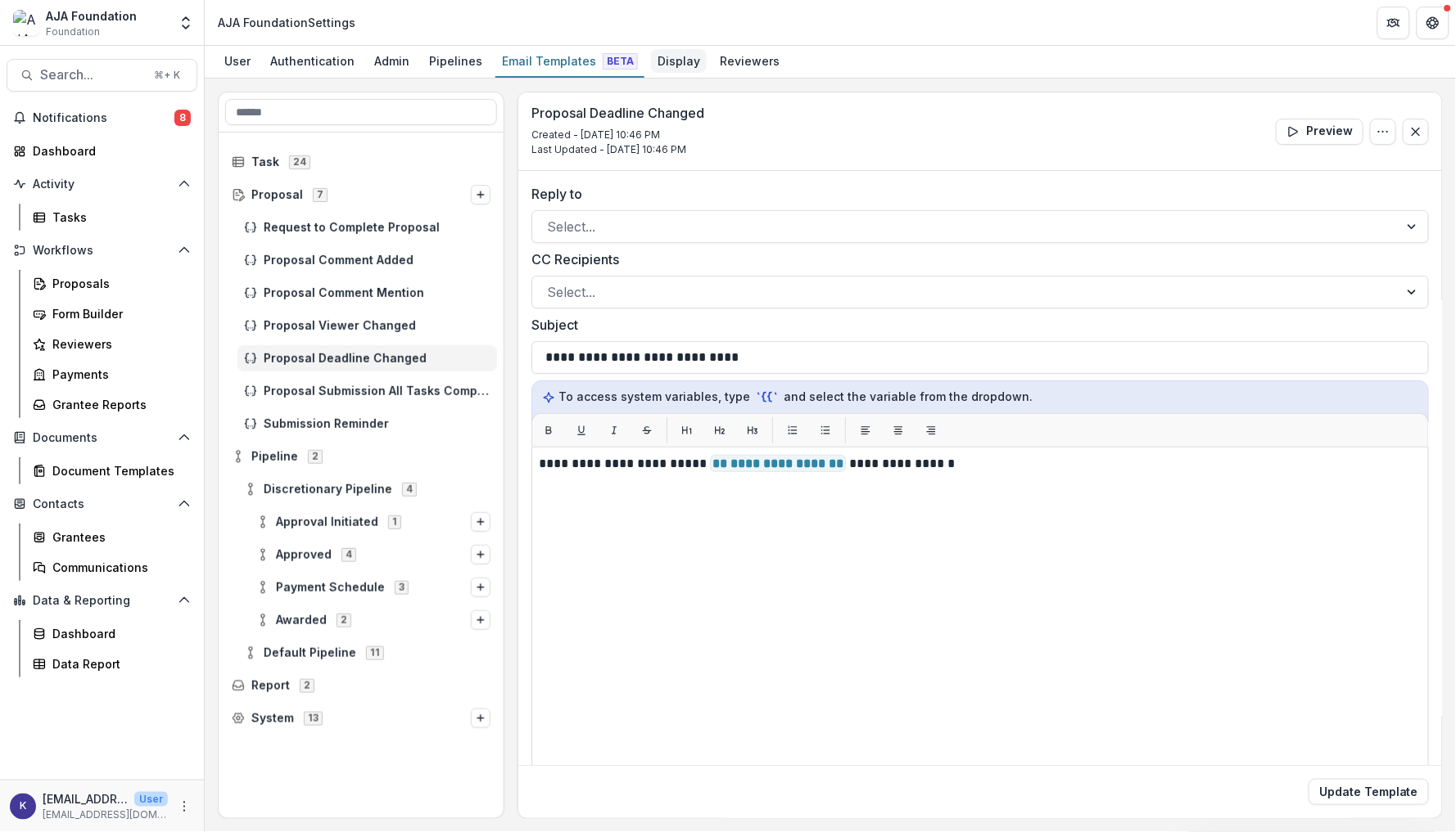
click at [671, 56] on div "Display" at bounding box center [678, 60] width 56 height 24
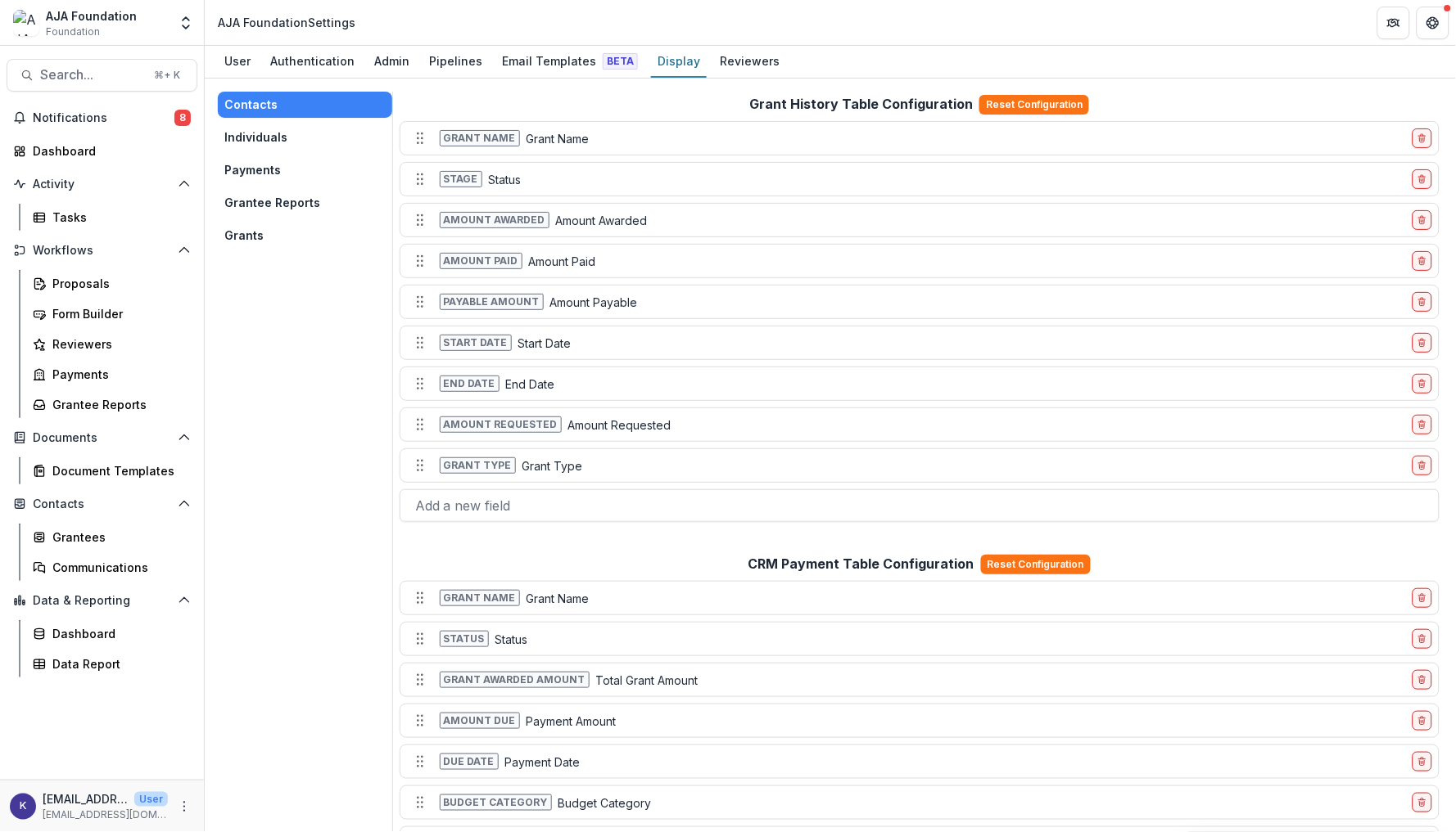
click at [251, 163] on button "Payments" at bounding box center [305, 171] width 174 height 27
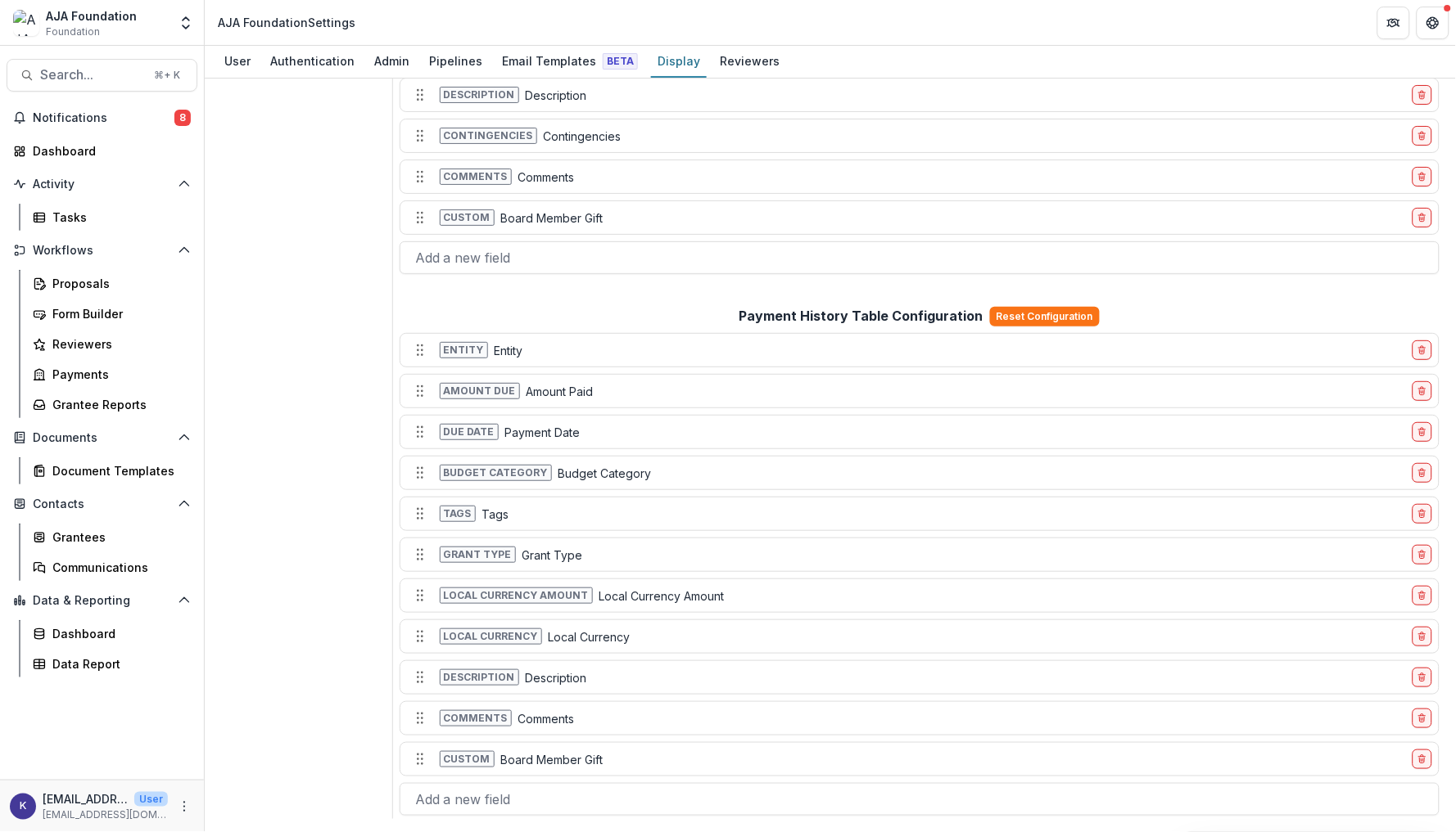
scroll to position [334, 0]
click at [1424, 760] on line "delete-field-row" at bounding box center [1424, 761] width 0 height 2
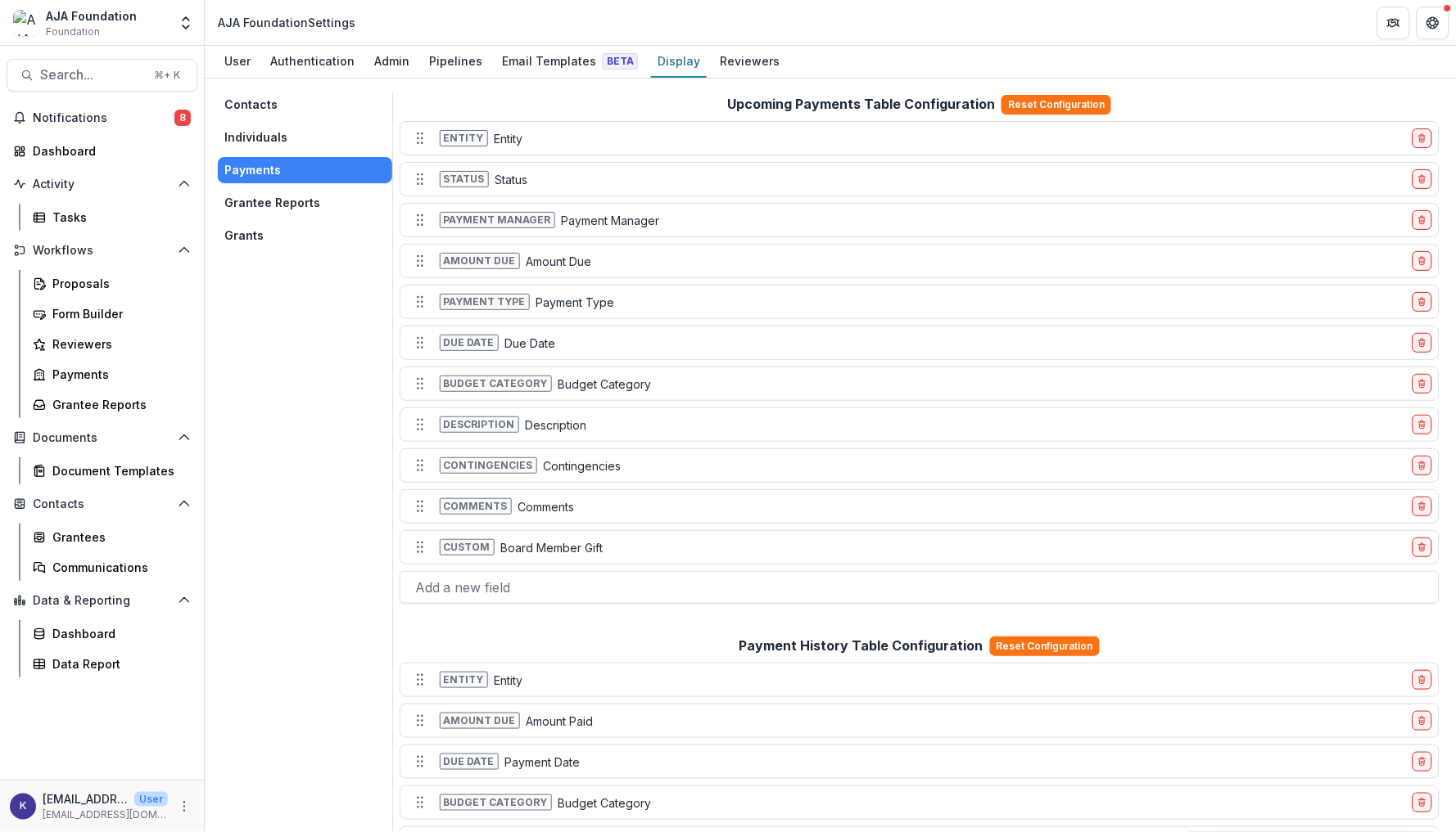
scroll to position [0, 0]
click at [1423, 554] on button "delete-field-row" at bounding box center [1423, 548] width 20 height 20
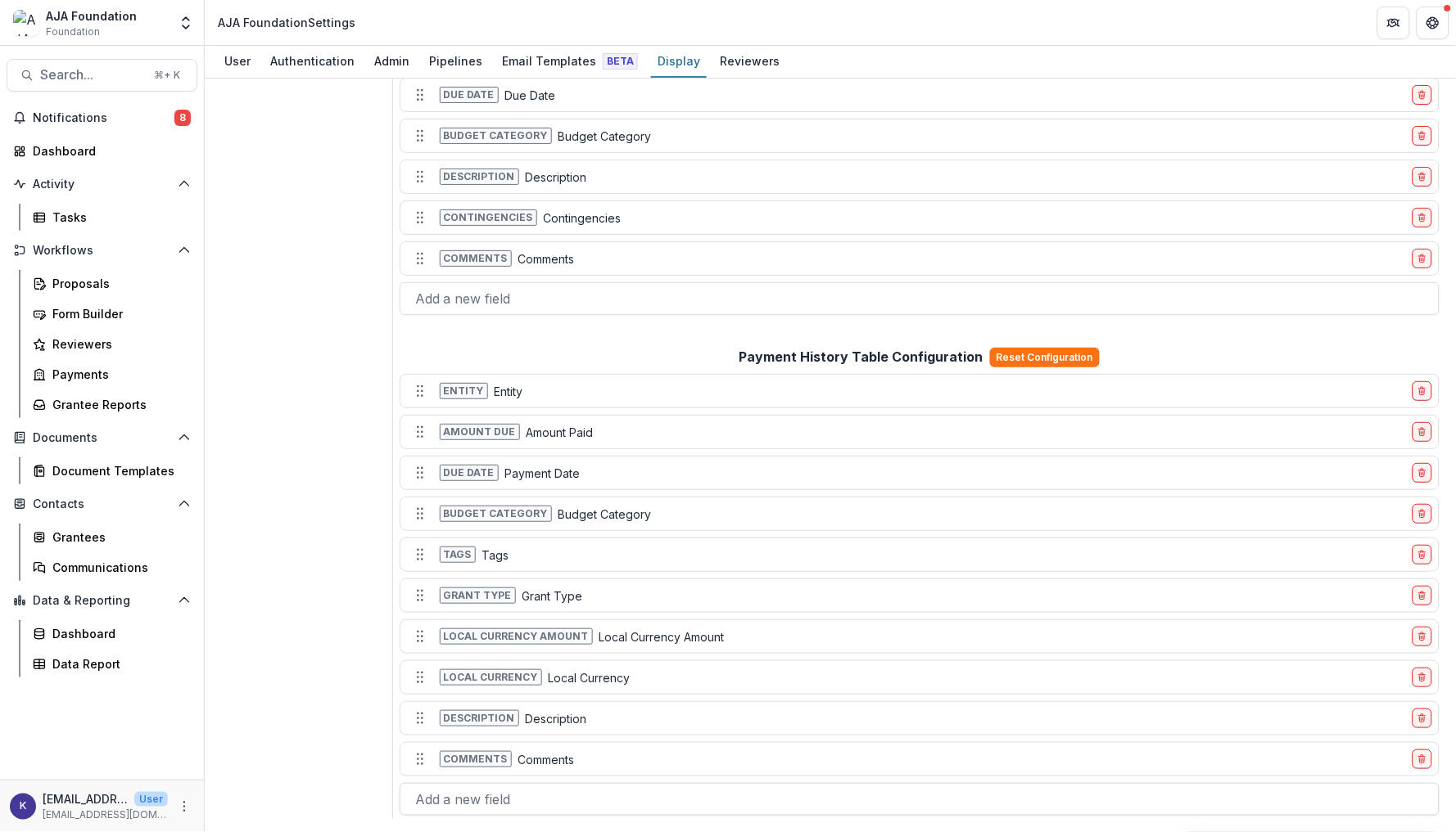
scroll to position [252, 0]
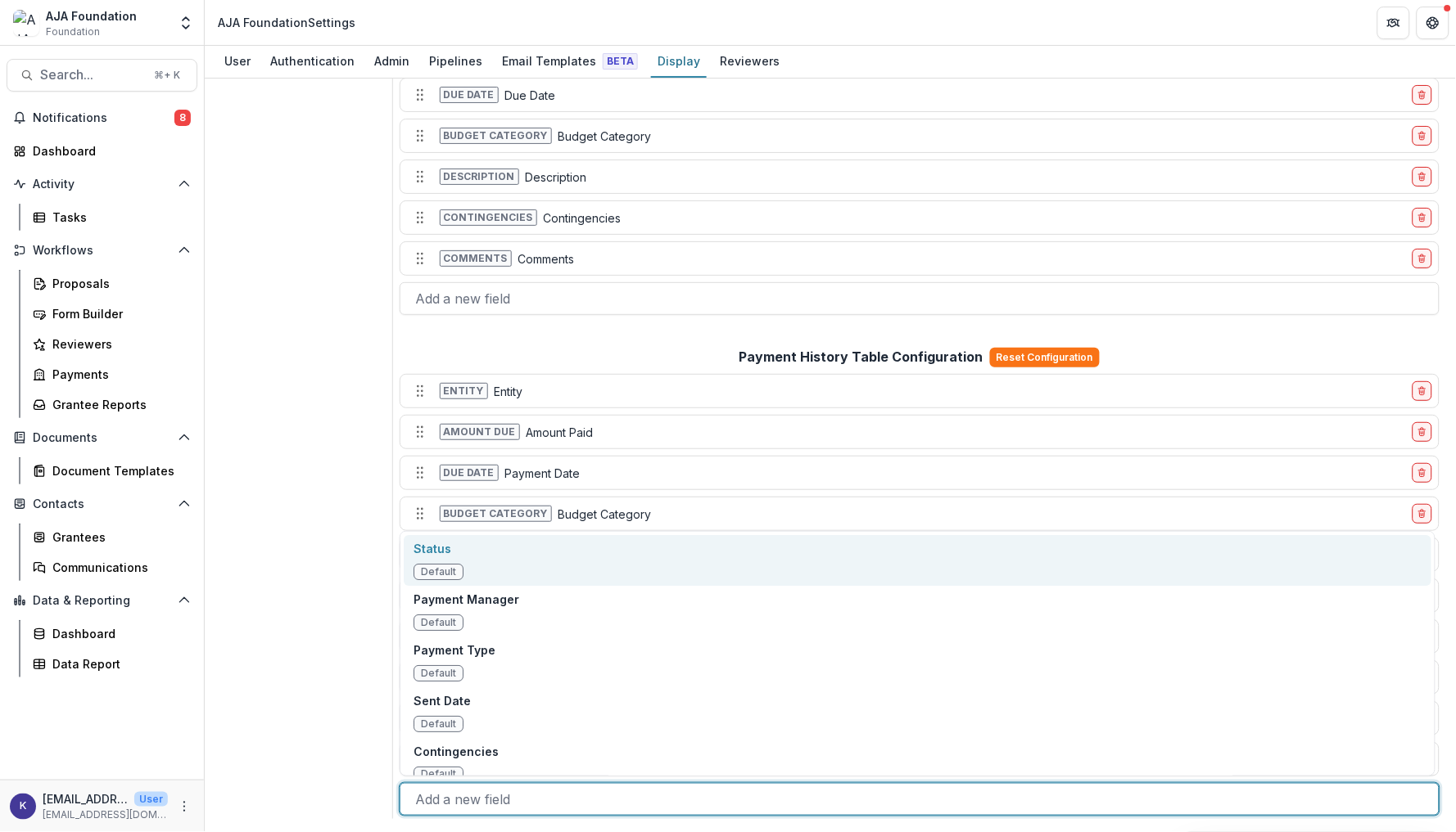
click at [476, 796] on div "Add a new field" at bounding box center [920, 800] width 1009 height 20
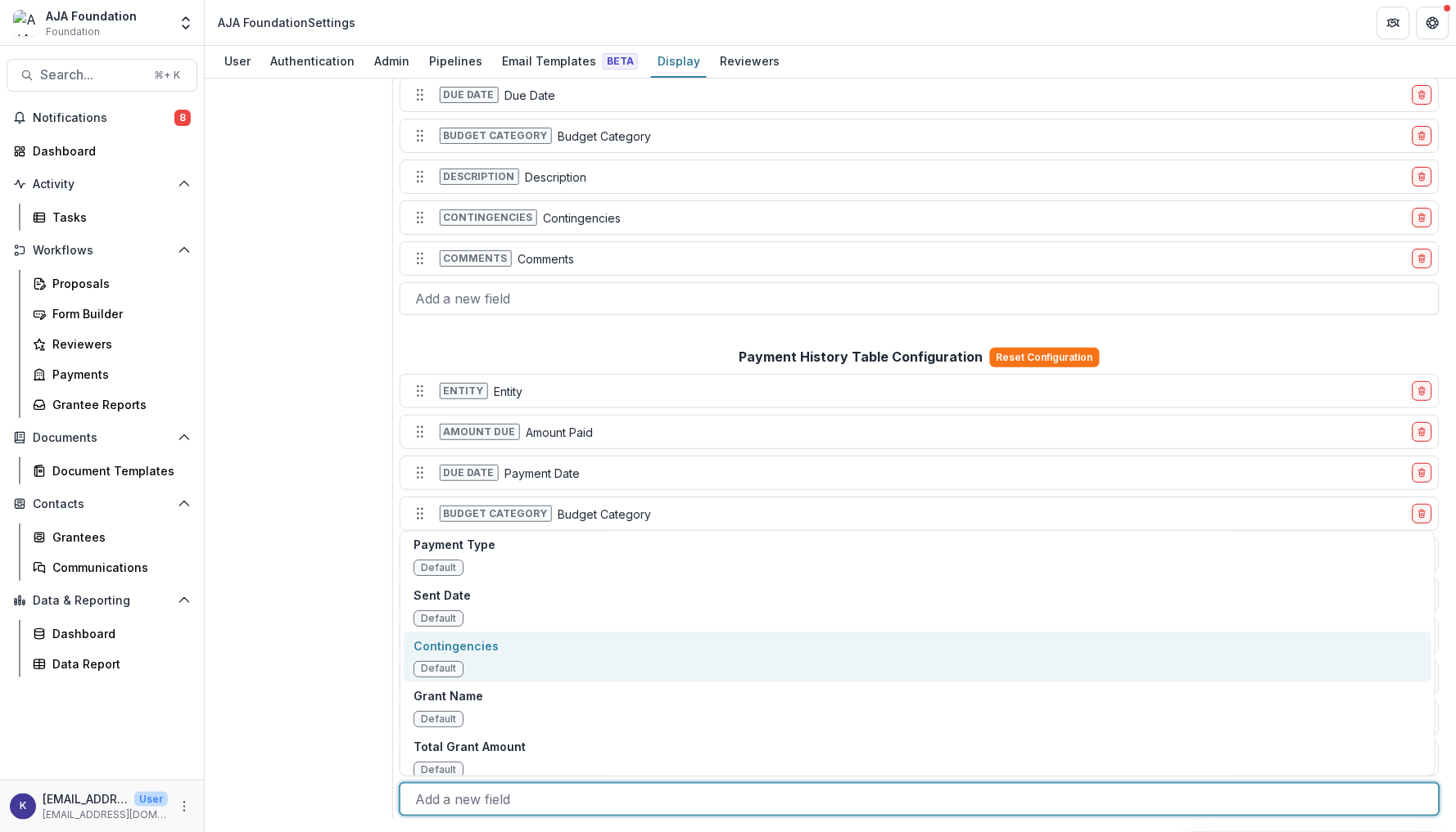
scroll to position [115, 0]
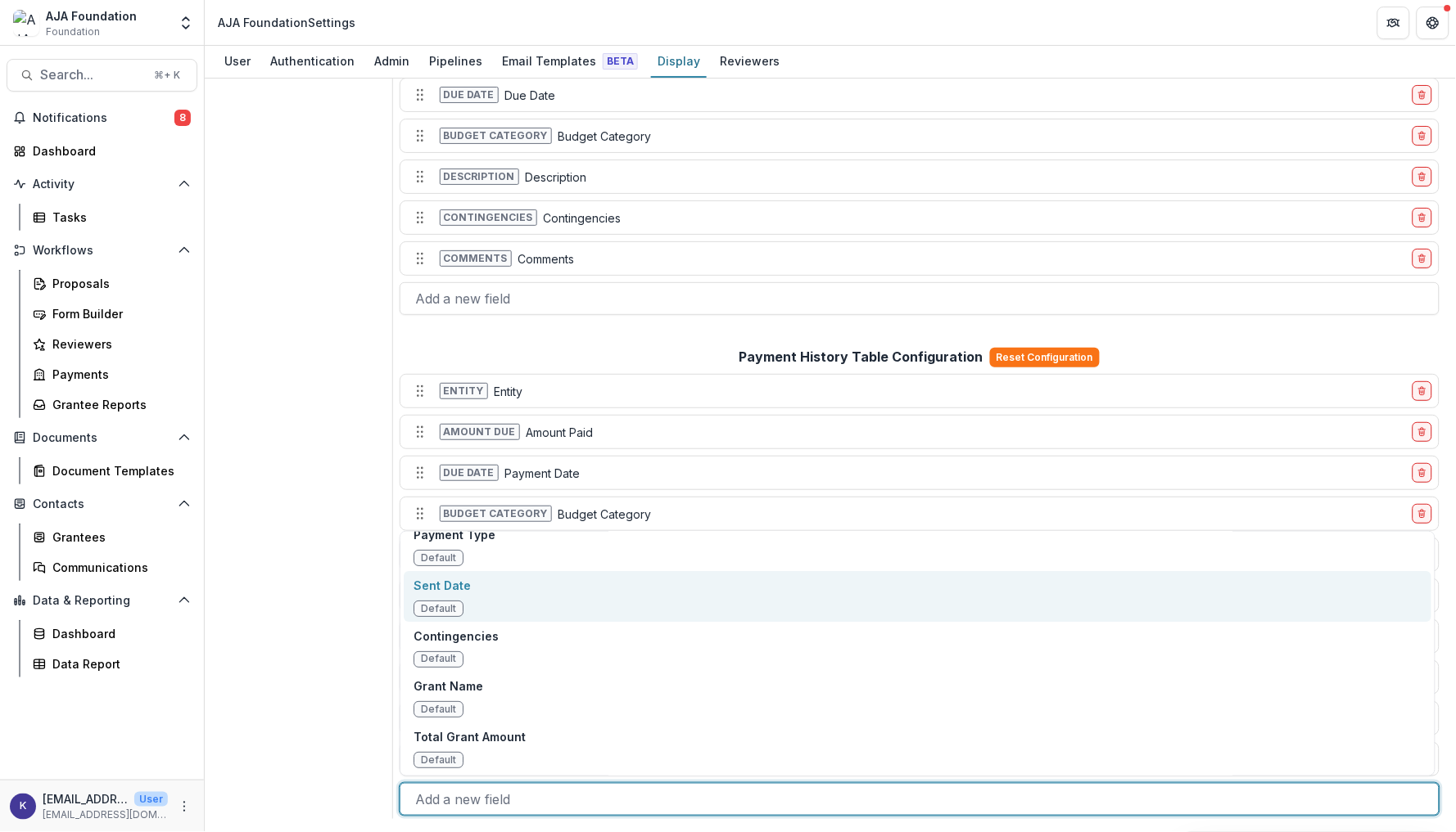
click at [464, 598] on div "Sent Date Default" at bounding box center [442, 597] width 57 height 40
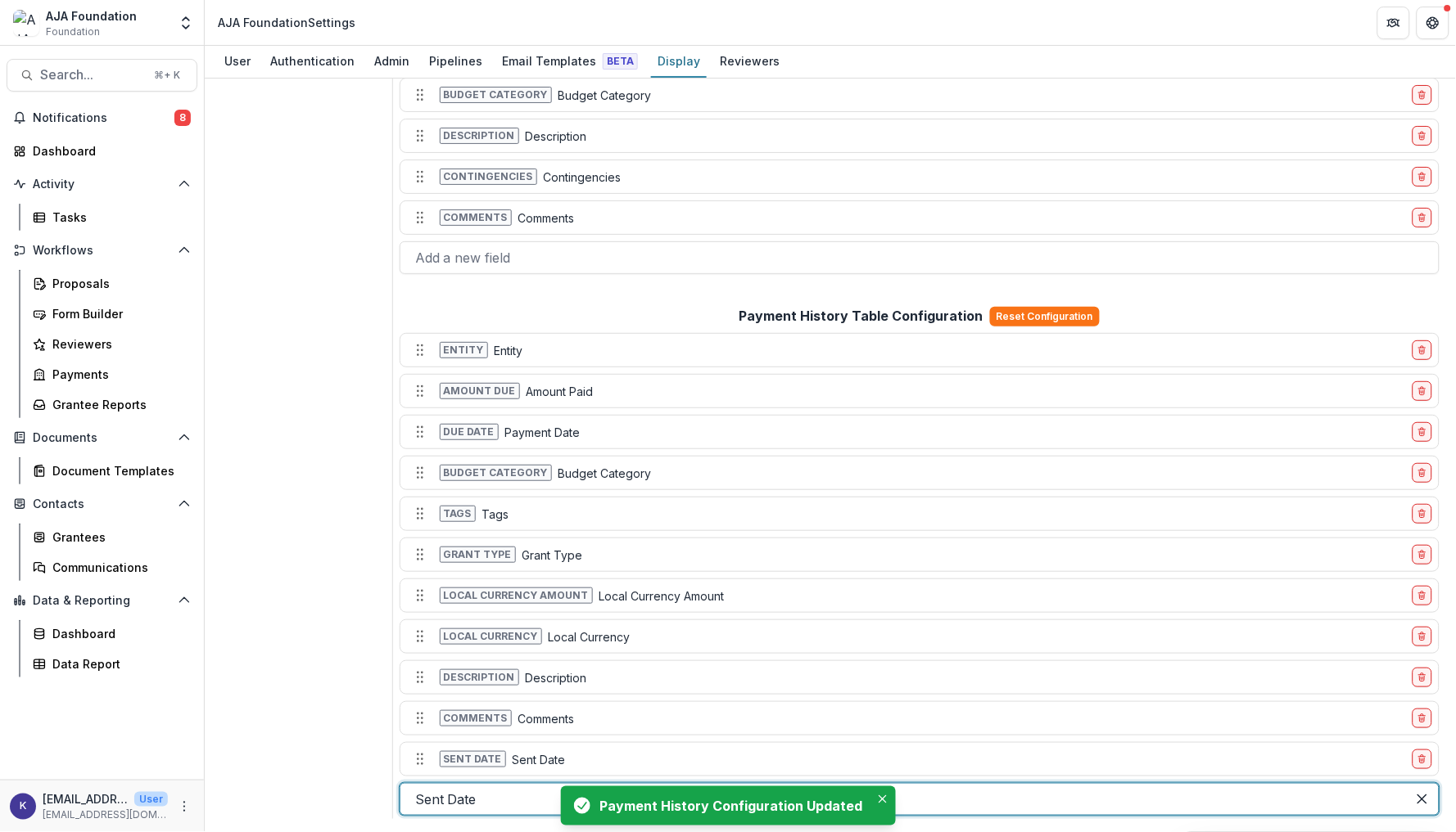
scroll to position [293, 0]
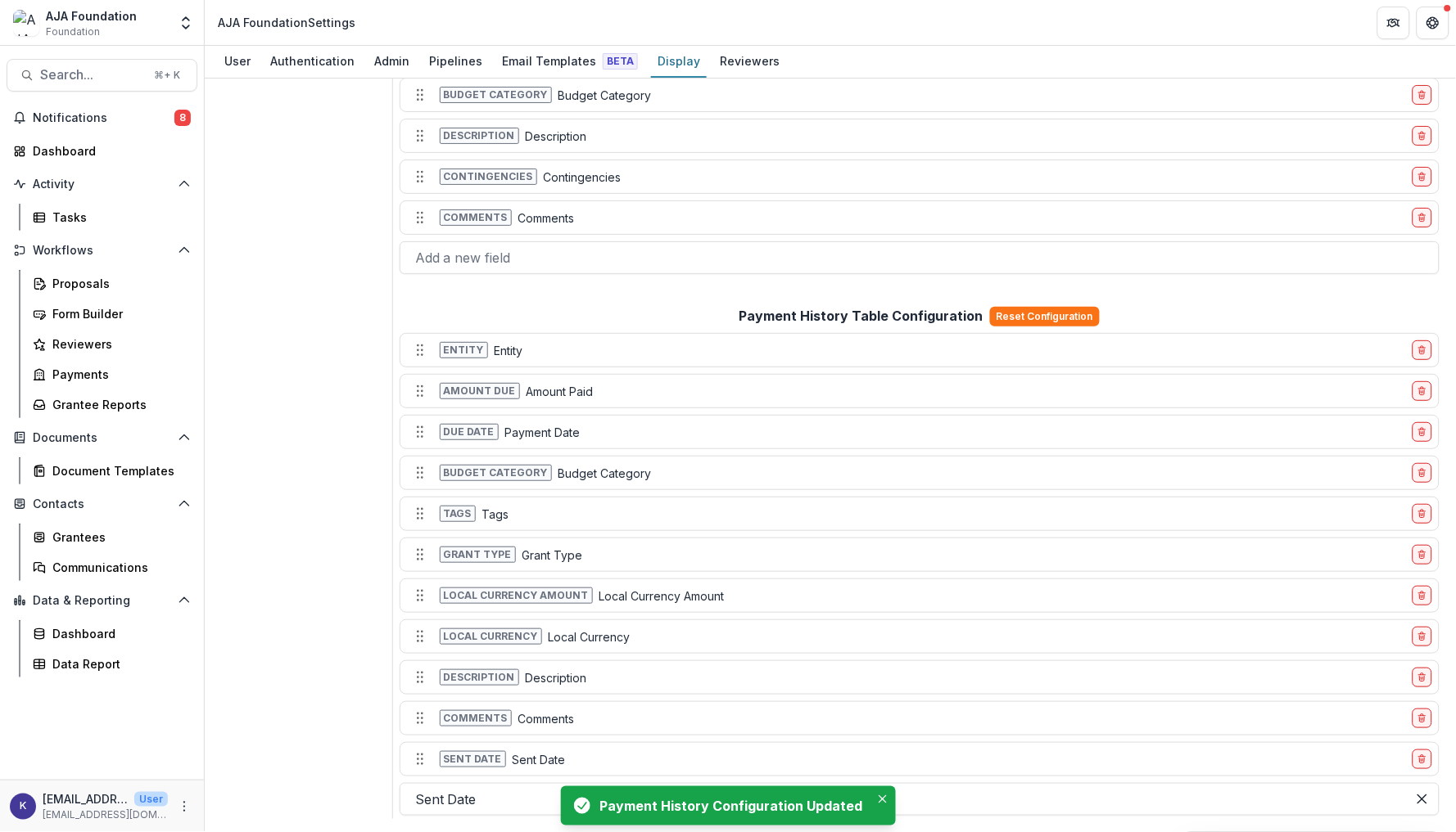
click at [521, 428] on p "Payment Date" at bounding box center [542, 433] width 75 height 17
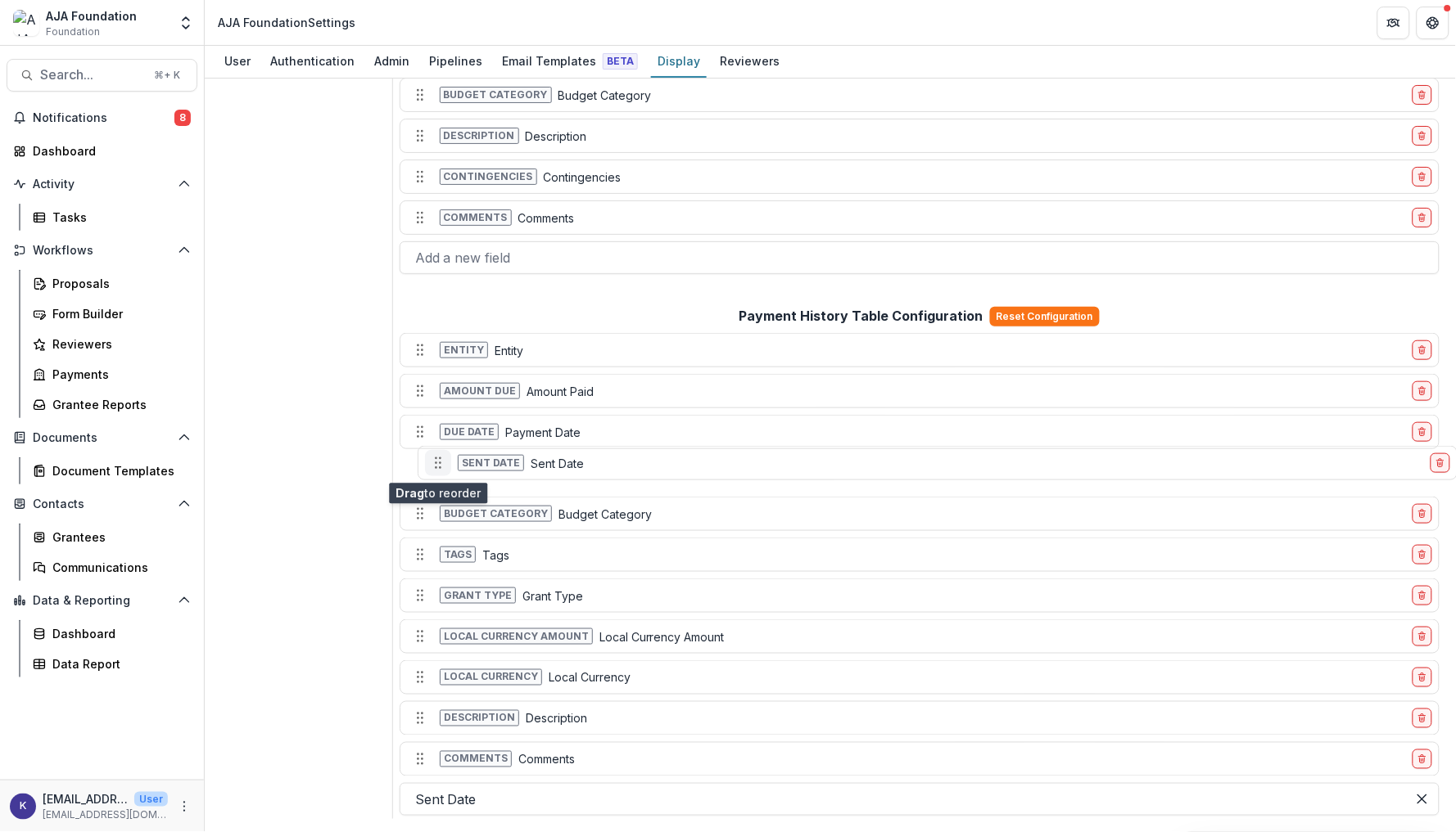
drag, startPoint x: 427, startPoint y: 762, endPoint x: 444, endPoint y: 466, distance: 296.5
click at [444, 466] on icon "Move field" at bounding box center [439, 463] width 17 height 17
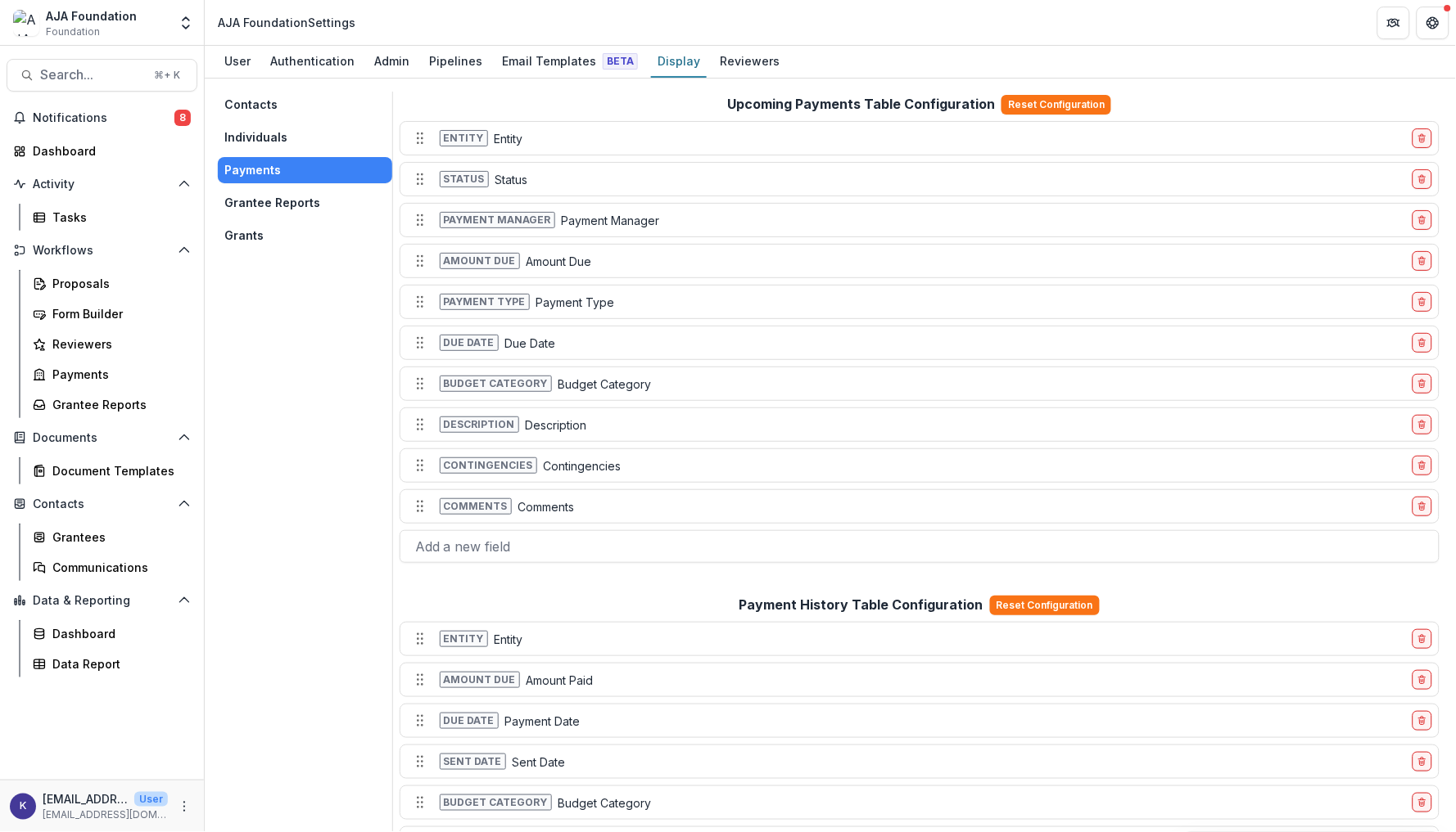
scroll to position [0, 0]
click at [95, 365] on div "Payments" at bounding box center [118, 374] width 132 height 17
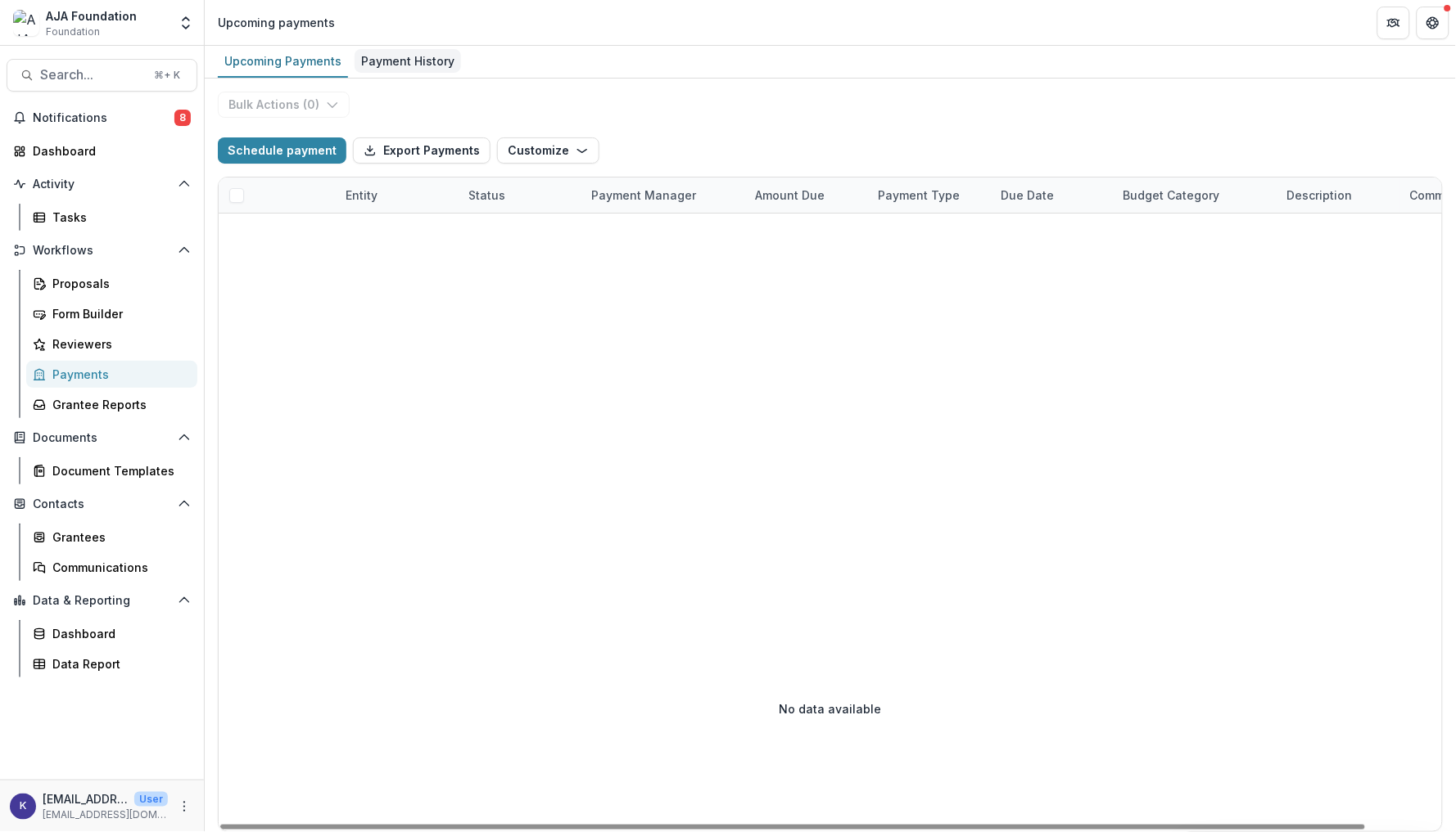
click at [420, 60] on div "Payment History" at bounding box center [408, 60] width 106 height 24
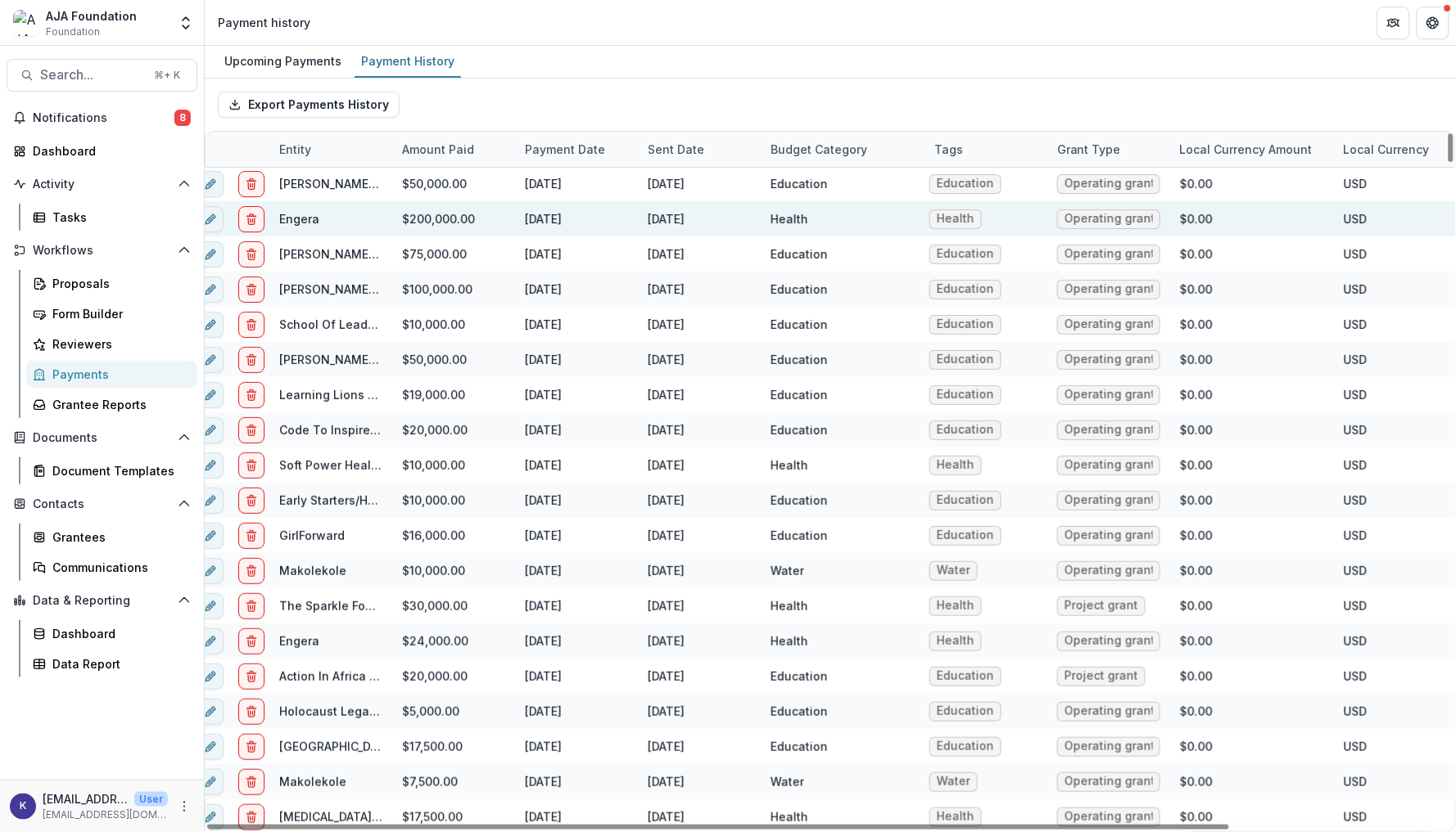
scroll to position [2, 0]
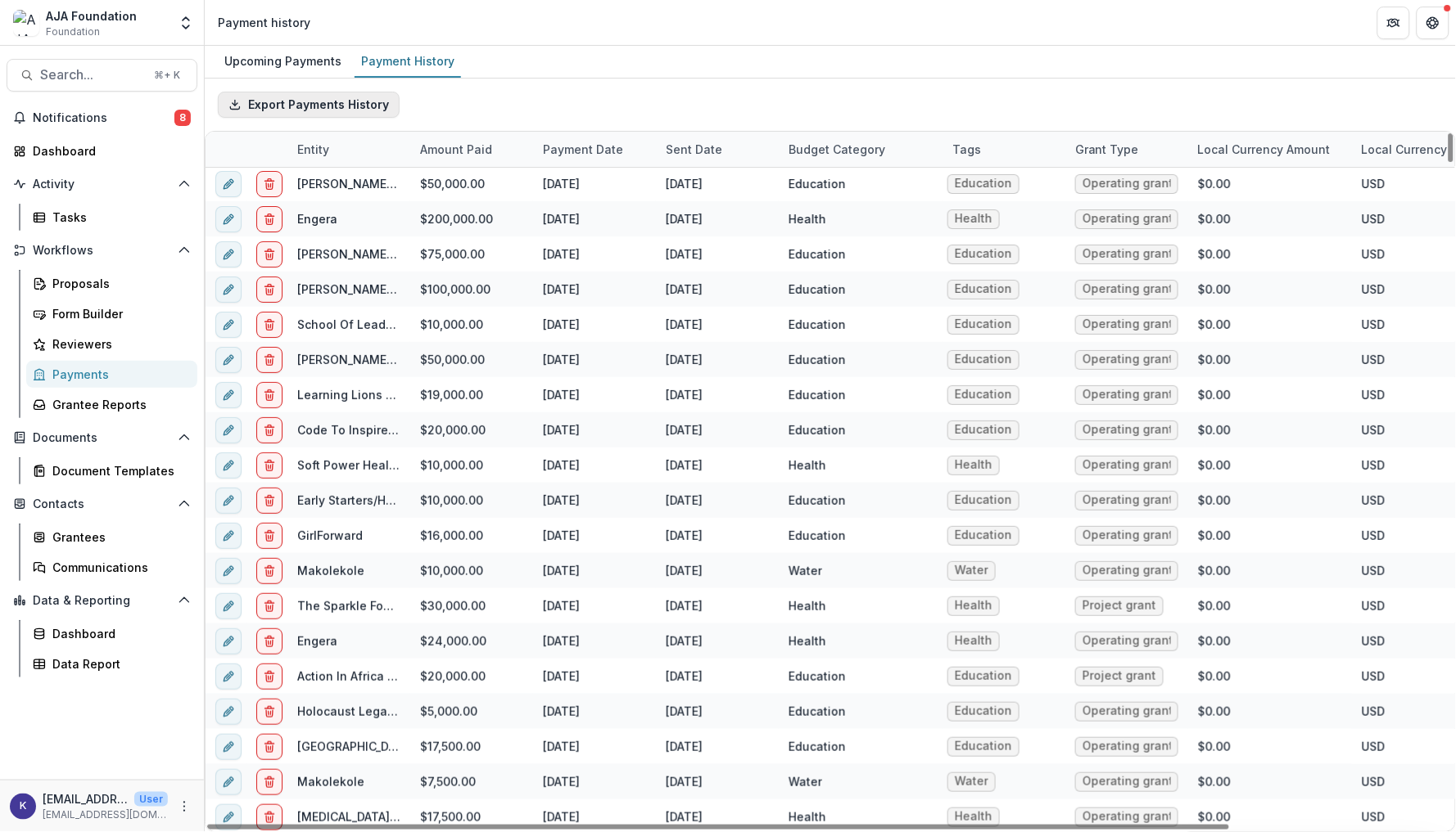
click at [351, 104] on button "Export Payments History" at bounding box center [308, 105] width 182 height 27
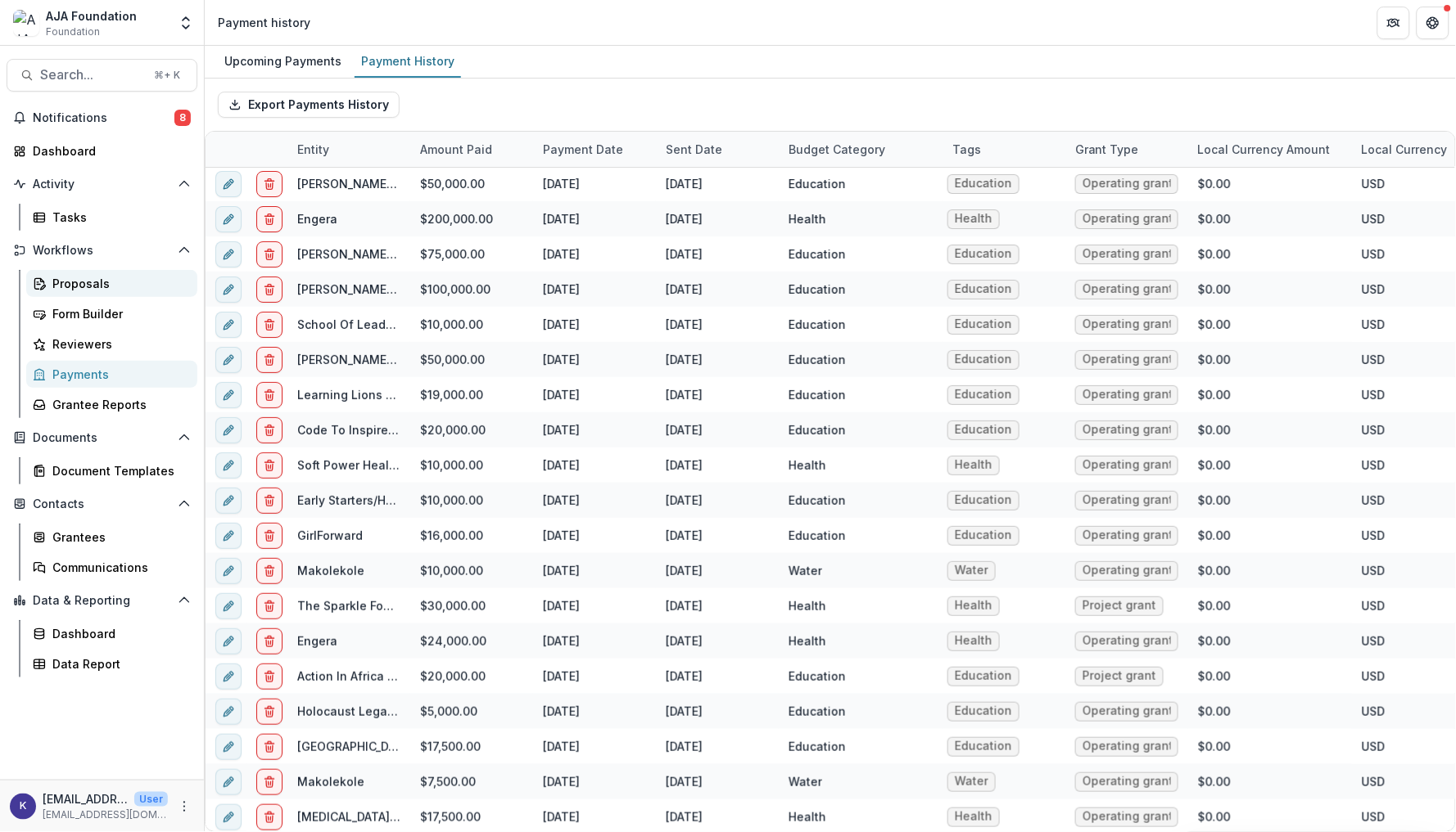
click at [94, 275] on div "Proposals" at bounding box center [118, 283] width 132 height 17
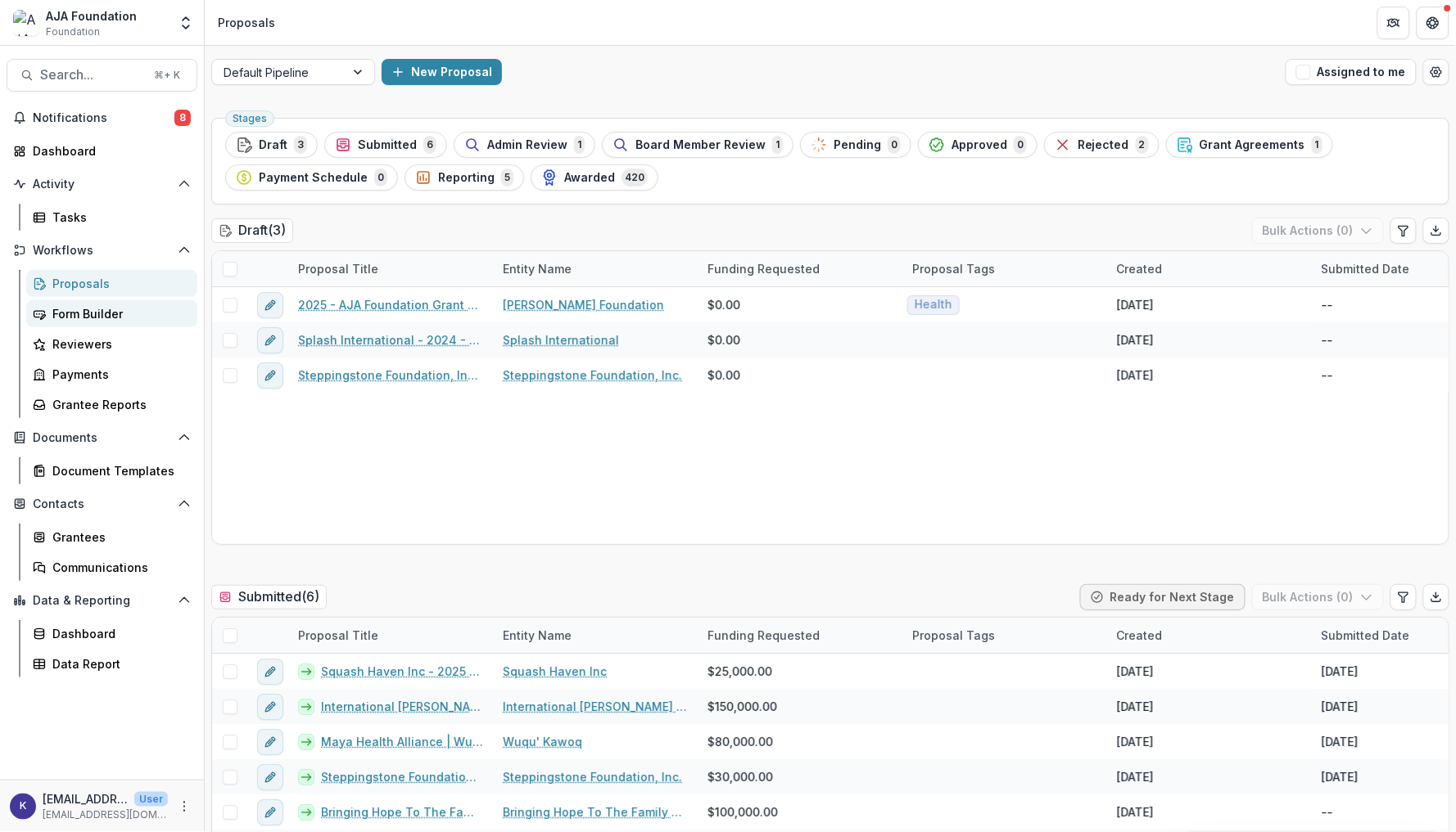
click at [95, 307] on div "Form Builder" at bounding box center [118, 313] width 132 height 17
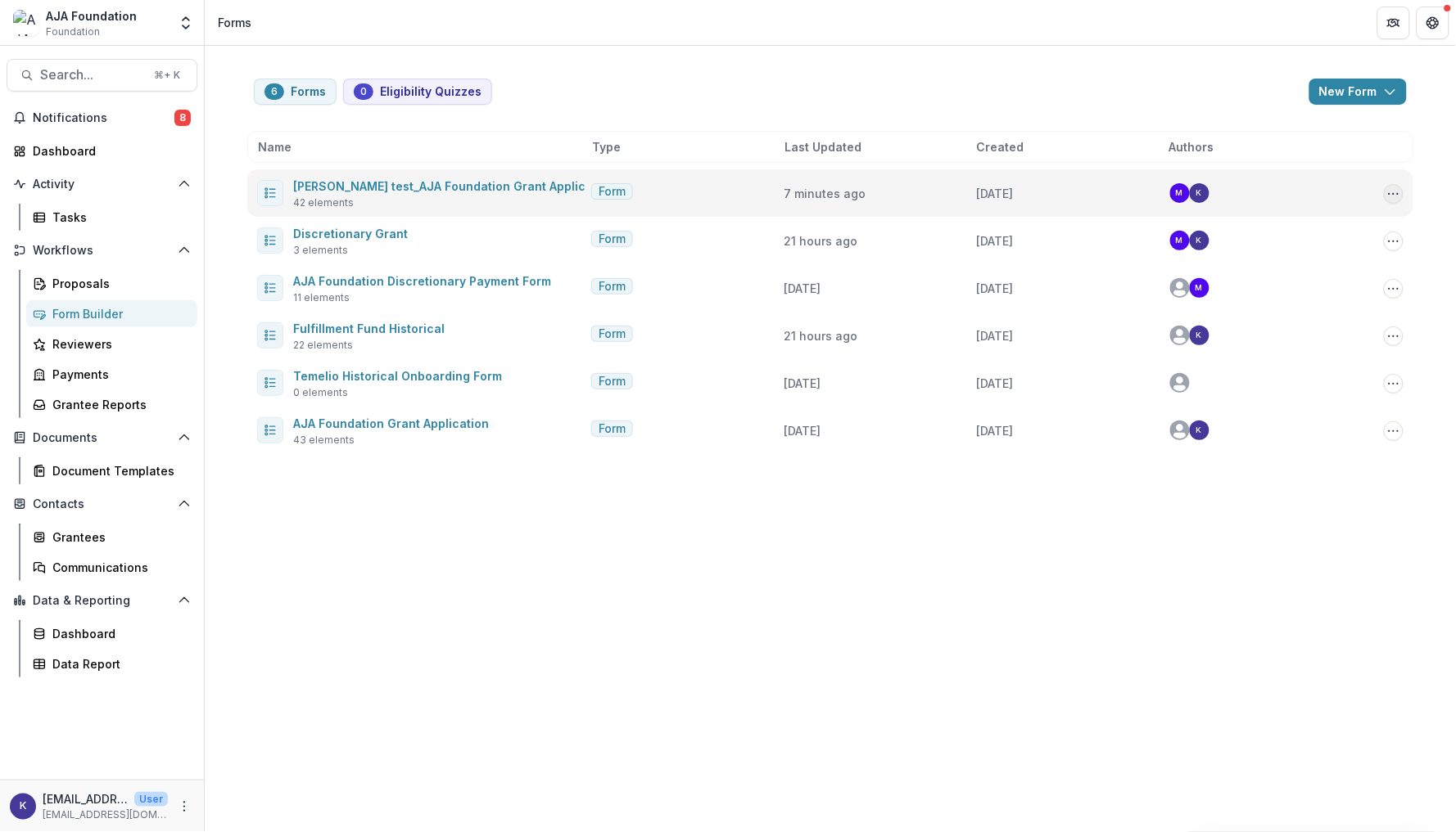
click at [1395, 197] on icon "Options" at bounding box center [1394, 194] width 13 height 13
click at [1300, 254] on link "Edit" at bounding box center [1312, 254] width 175 height 27
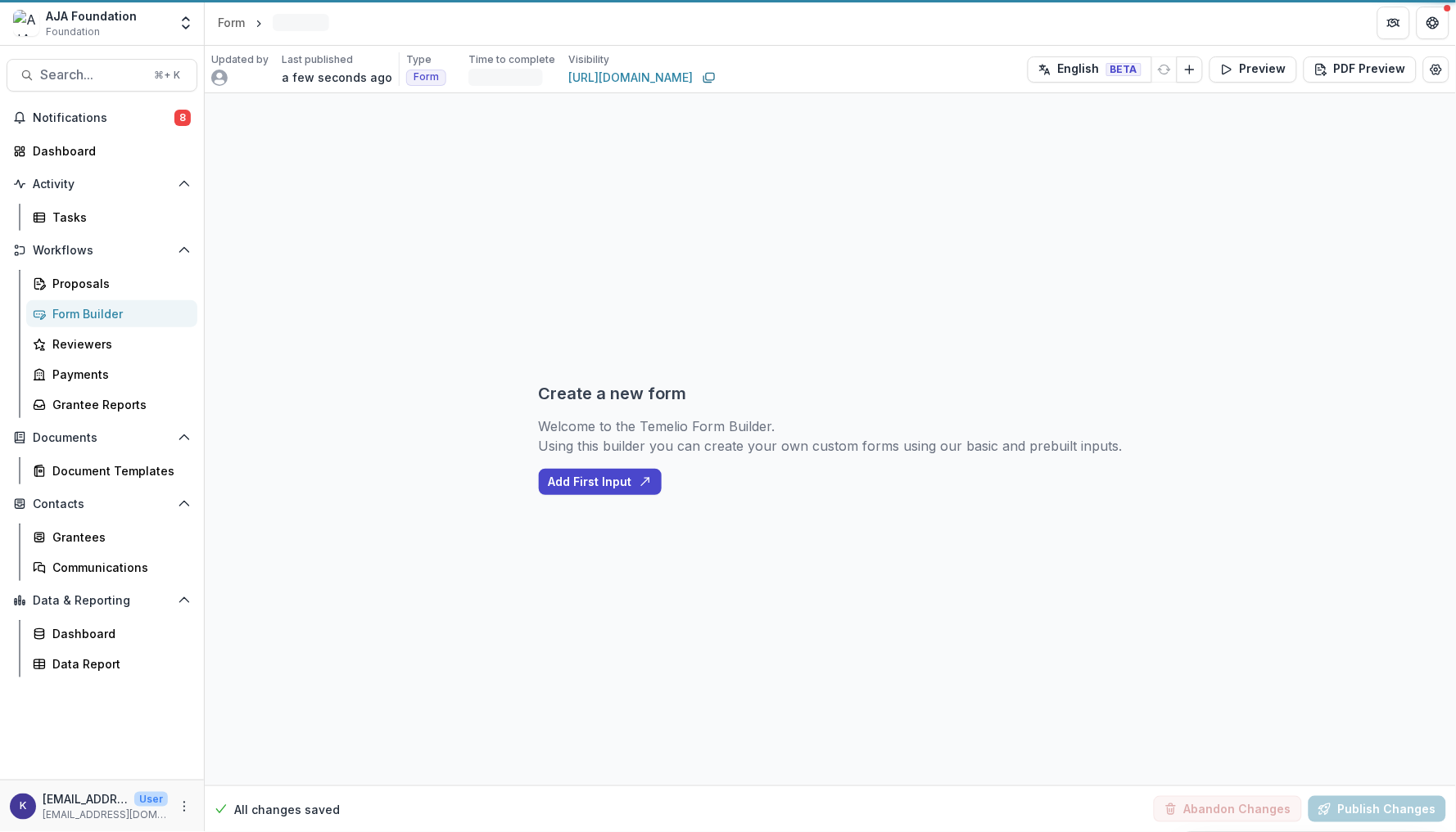
select select "**********"
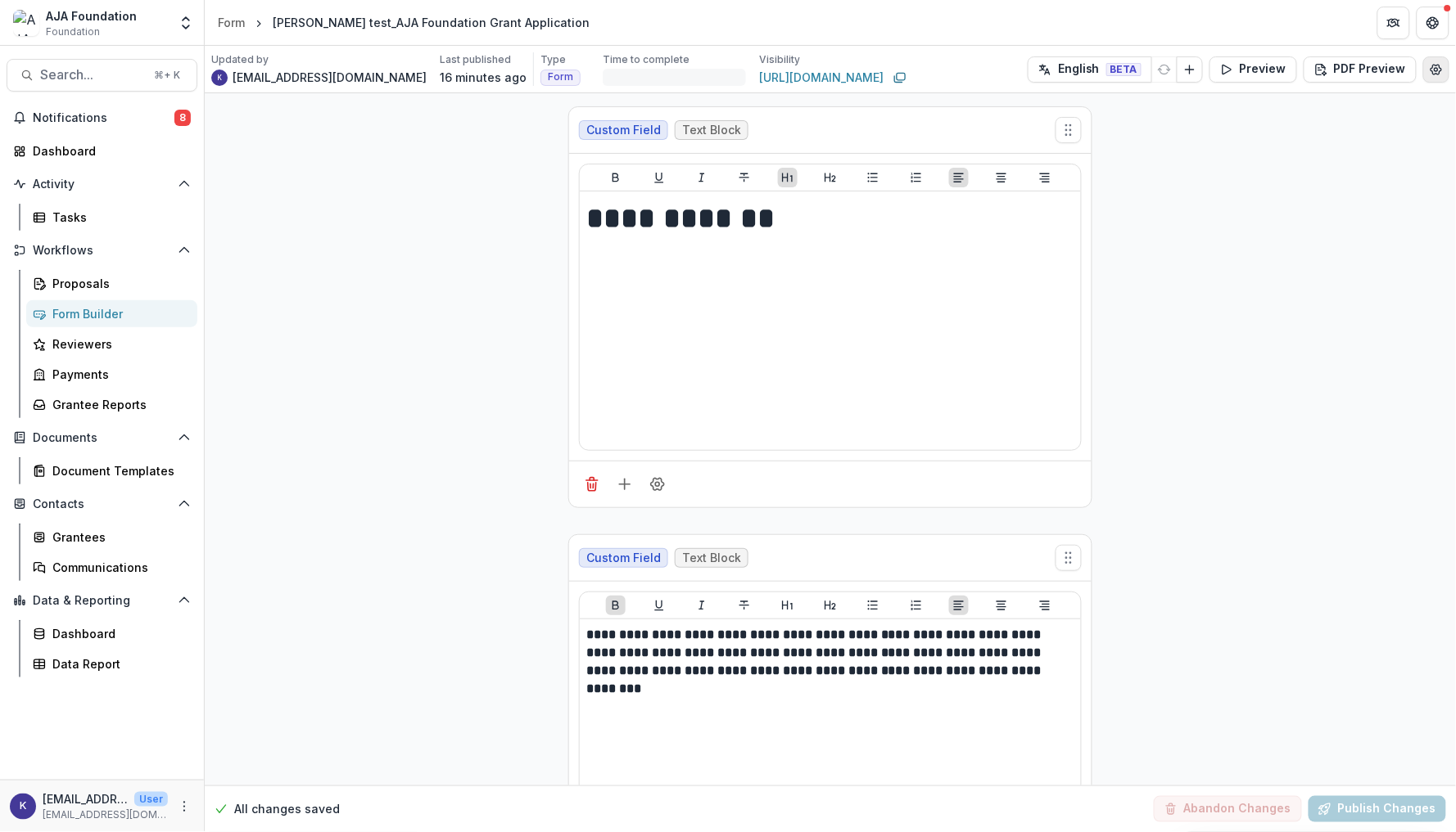
click at [1432, 68] on icon "Edit Form Settings" at bounding box center [1436, 70] width 13 height 13
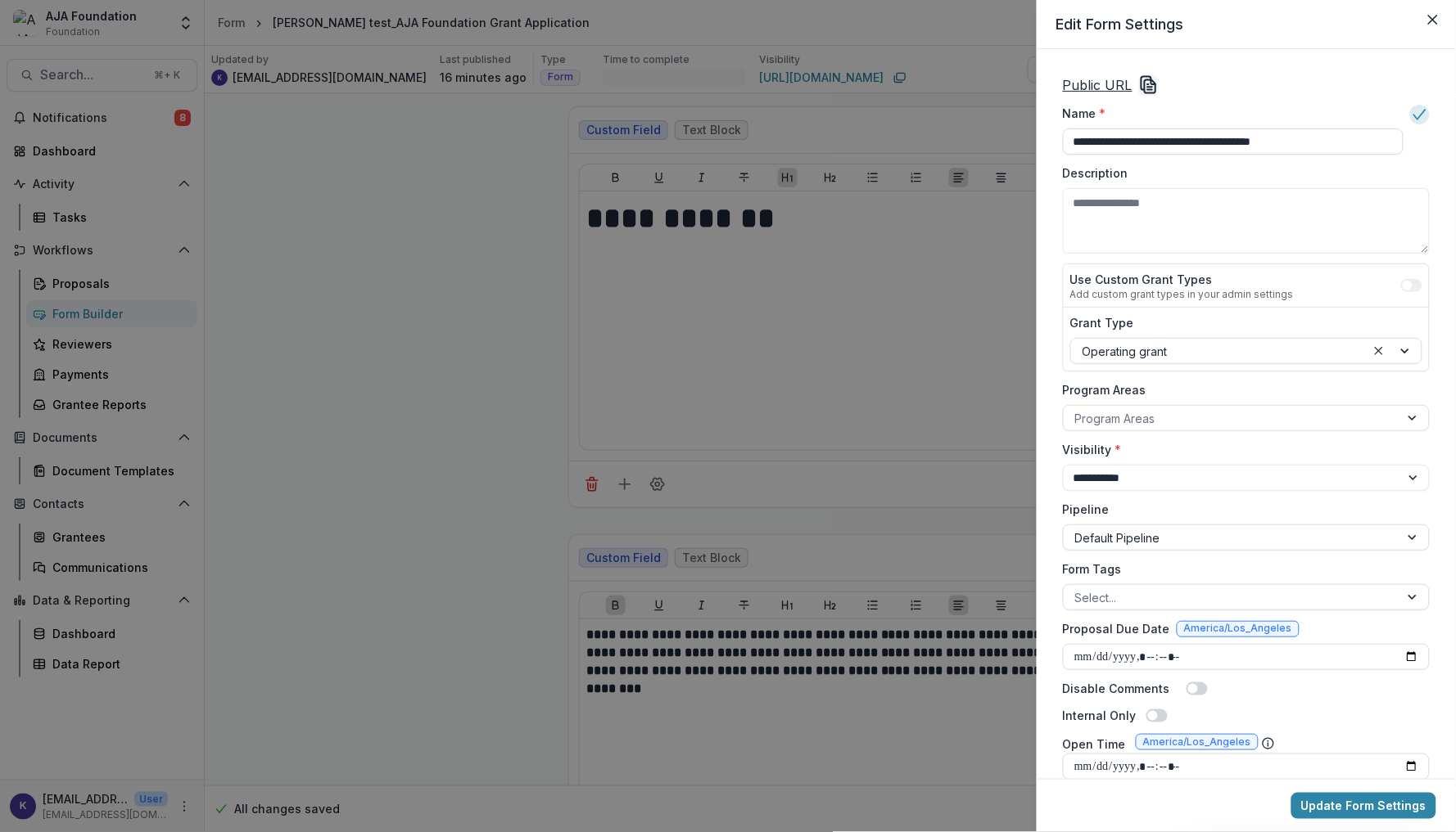
drag, startPoint x: 1136, startPoint y: 141, endPoint x: 1022, endPoint y: 139, distance: 114.0
click at [1022, 139] on div "**********" at bounding box center [728, 416] width 1456 height 832
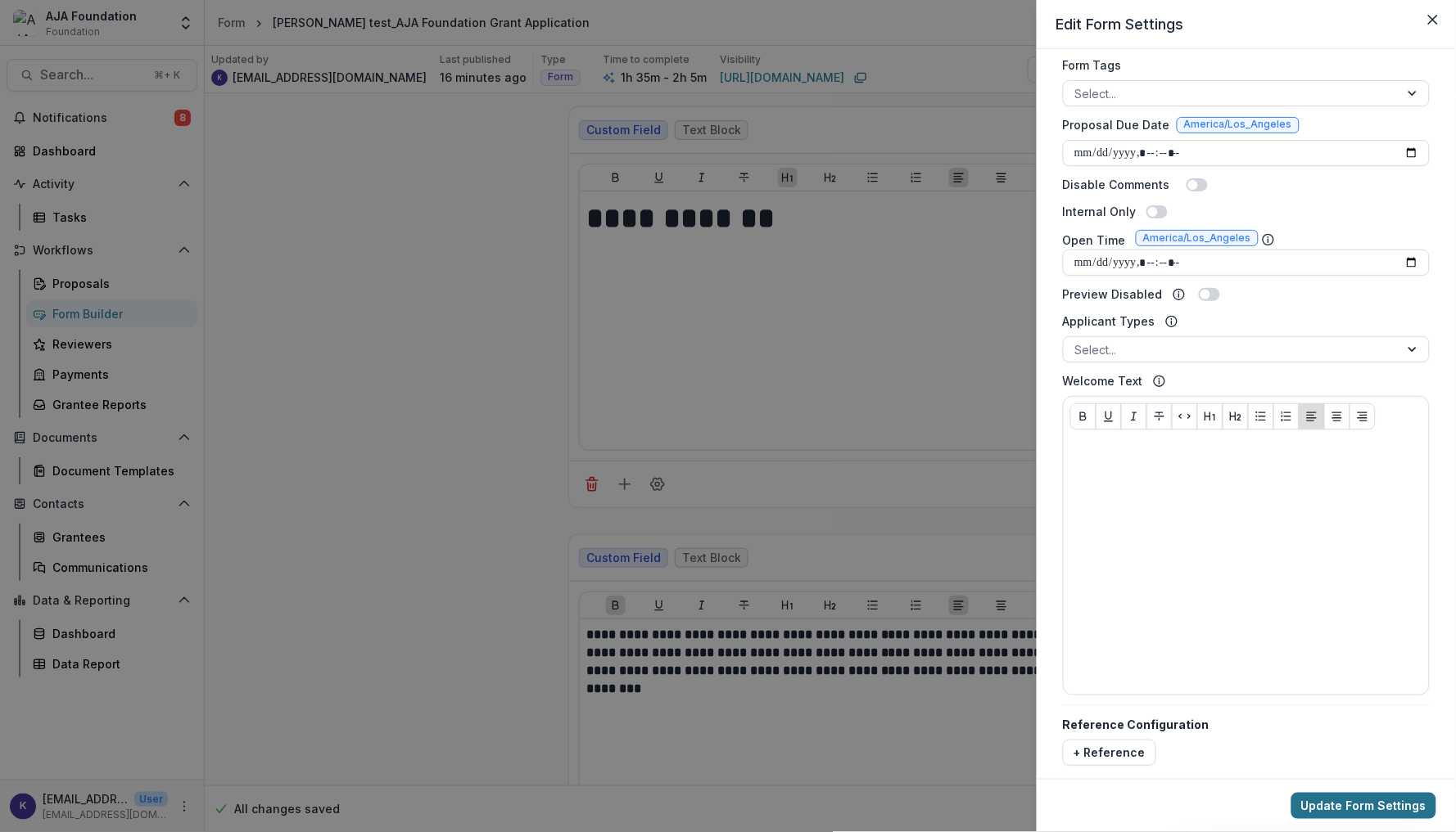
scroll to position [503, 0]
type input "**********"
click at [1357, 803] on button "Update Form Settings" at bounding box center [1364, 806] width 145 height 27
click at [1430, 25] on button "Close" at bounding box center [1434, 20] width 27 height 27
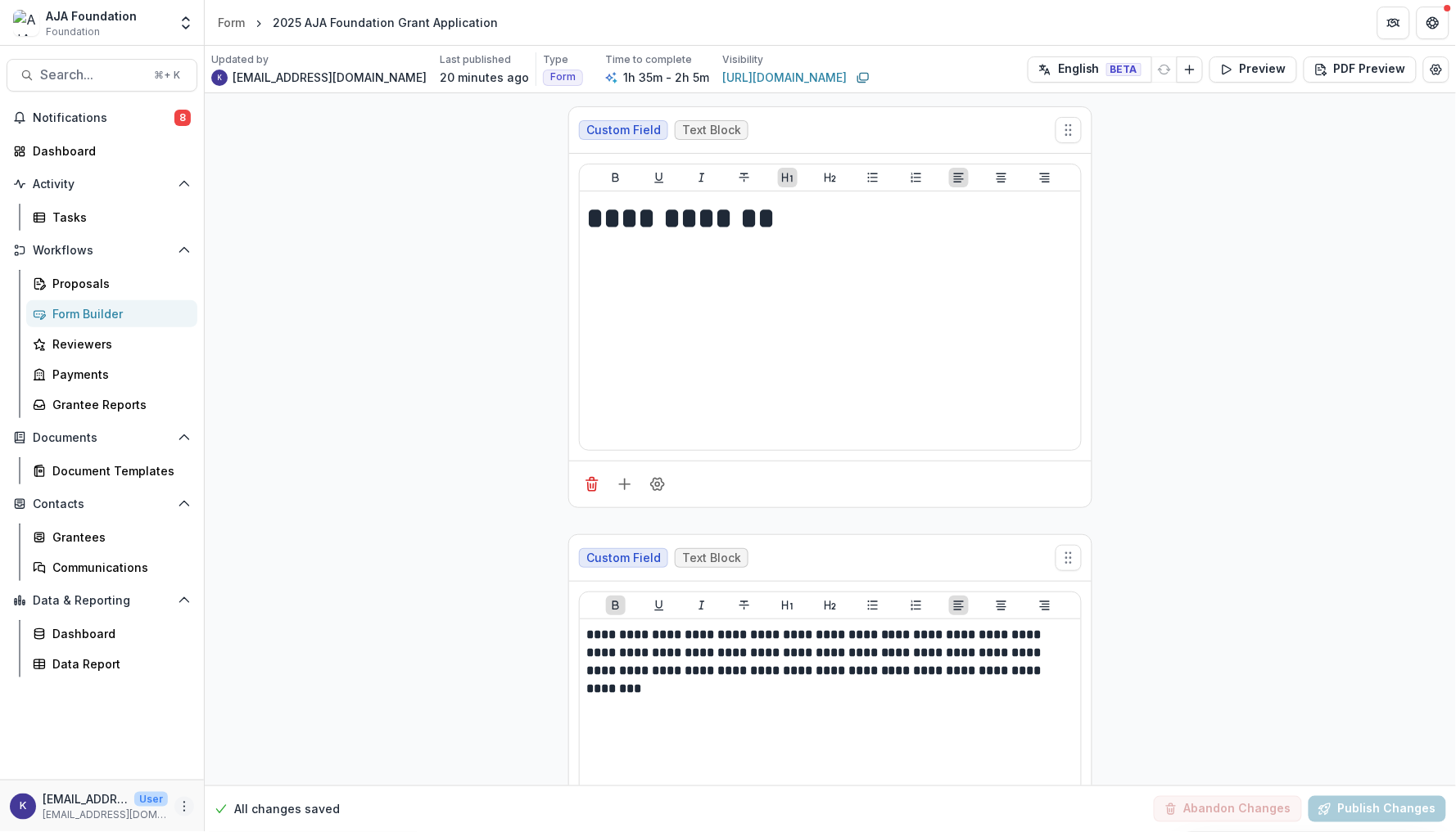
click at [186, 803] on icon "More" at bounding box center [184, 807] width 13 height 13
click at [271, 748] on link "Help Center" at bounding box center [292, 745] width 175 height 27
click at [113, 71] on span "Search..." at bounding box center [91, 75] width 104 height 16
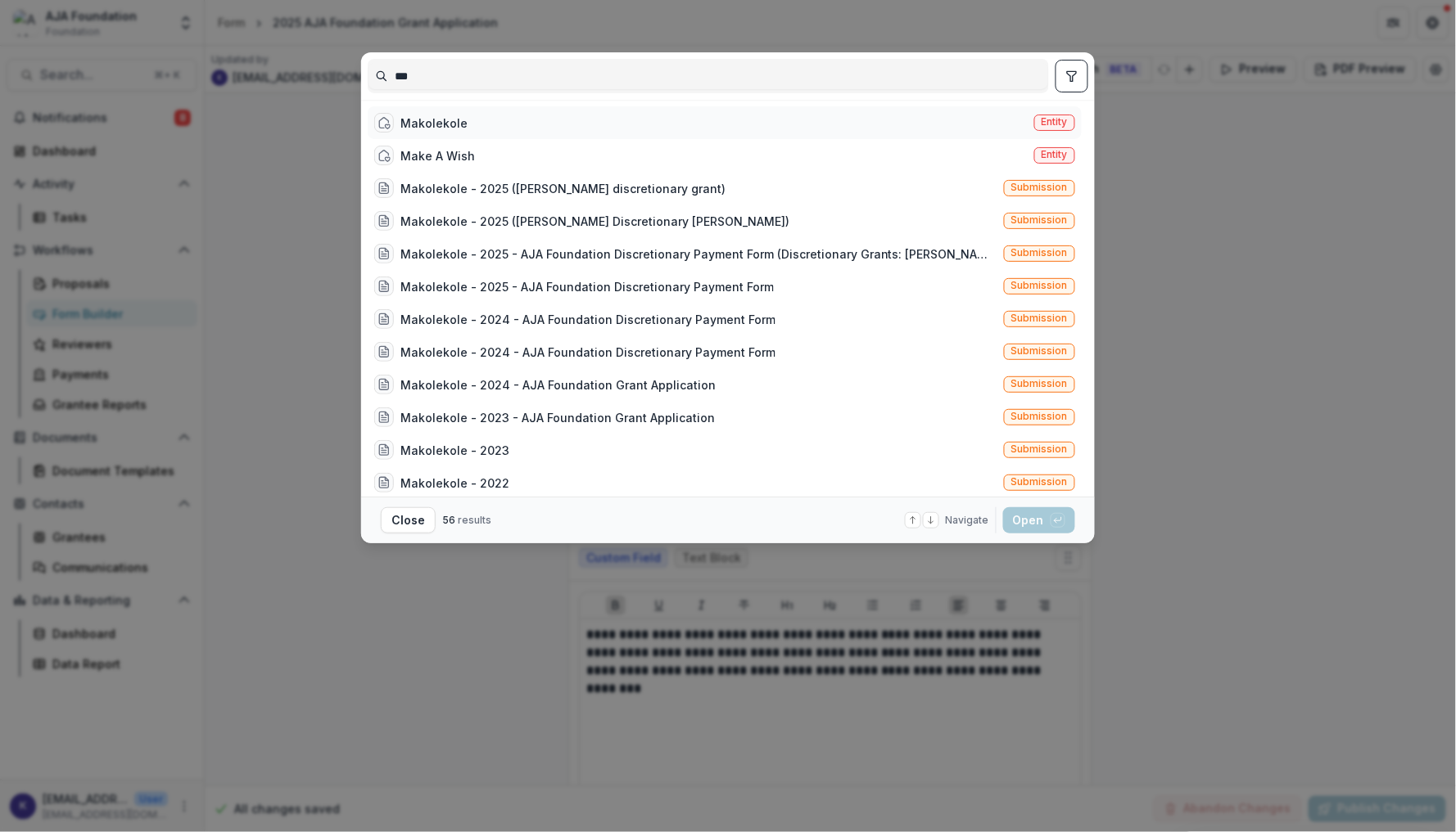
type input "***"
click at [1052, 122] on span "Entity" at bounding box center [1055, 122] width 27 height 12
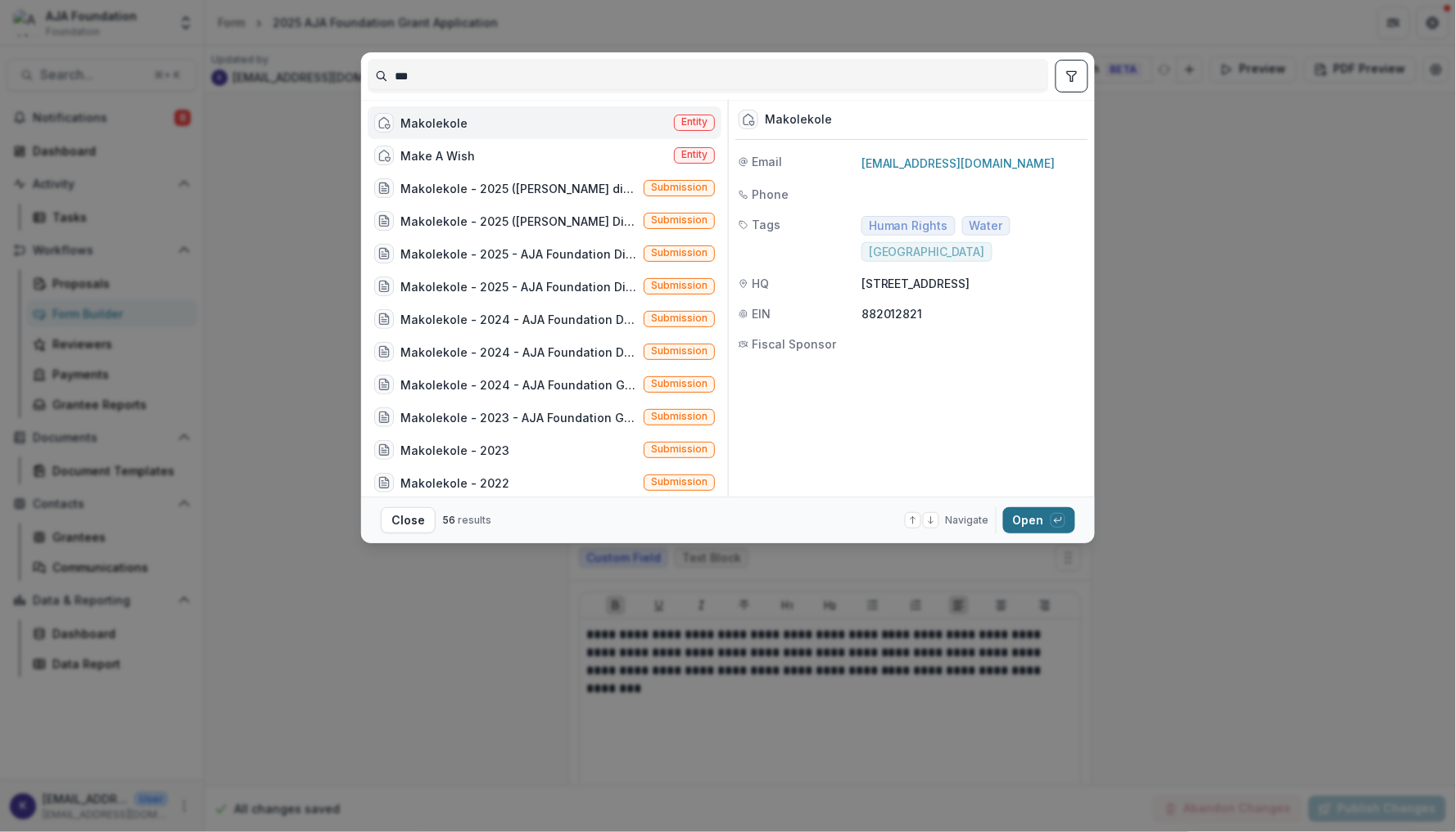
click at [1055, 521] on icon "button" at bounding box center [1058, 520] width 10 height 10
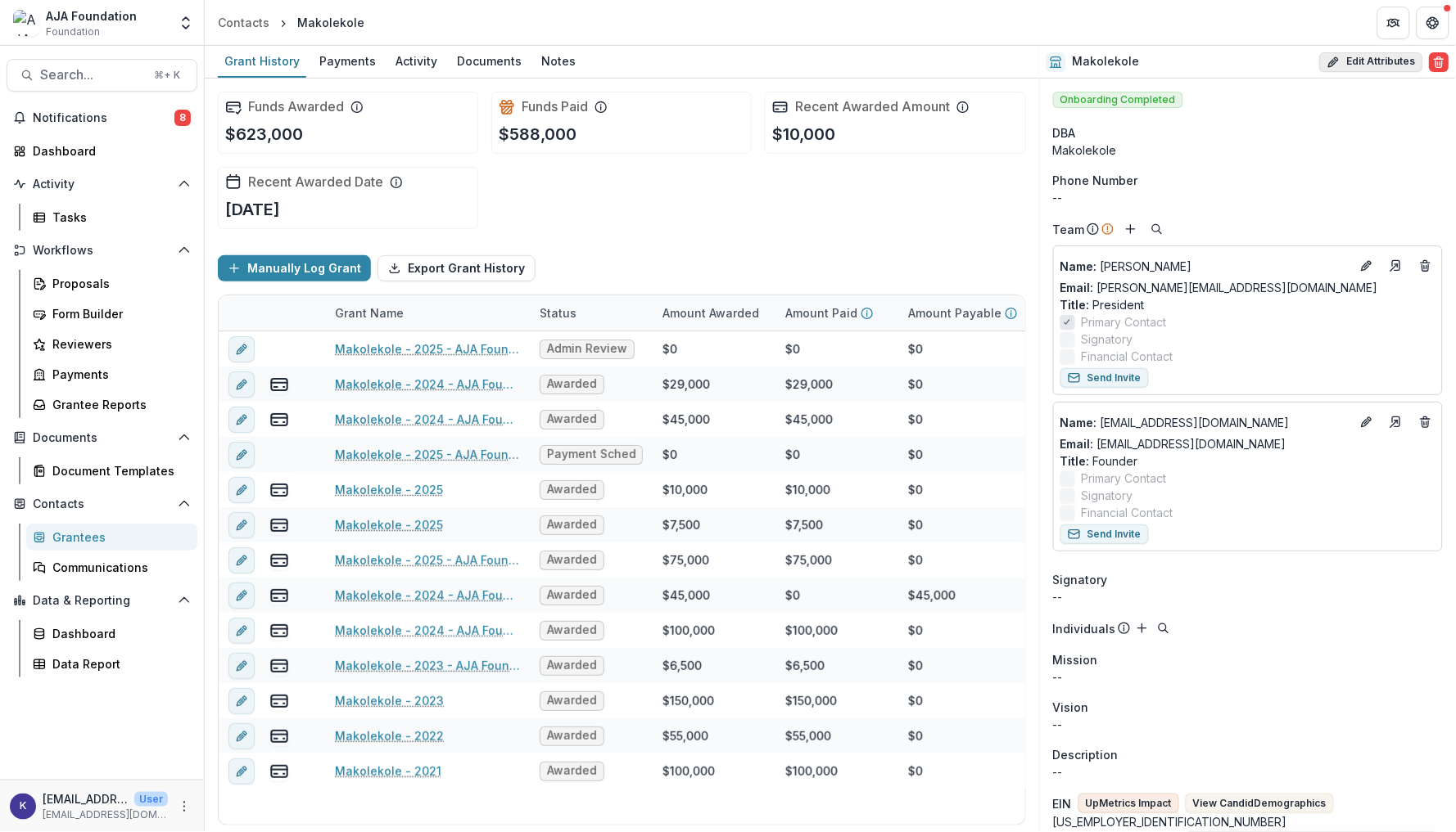
click at [1341, 56] on button "Edit Attributes" at bounding box center [1371, 62] width 103 height 20
select select "**"
type input "**********"
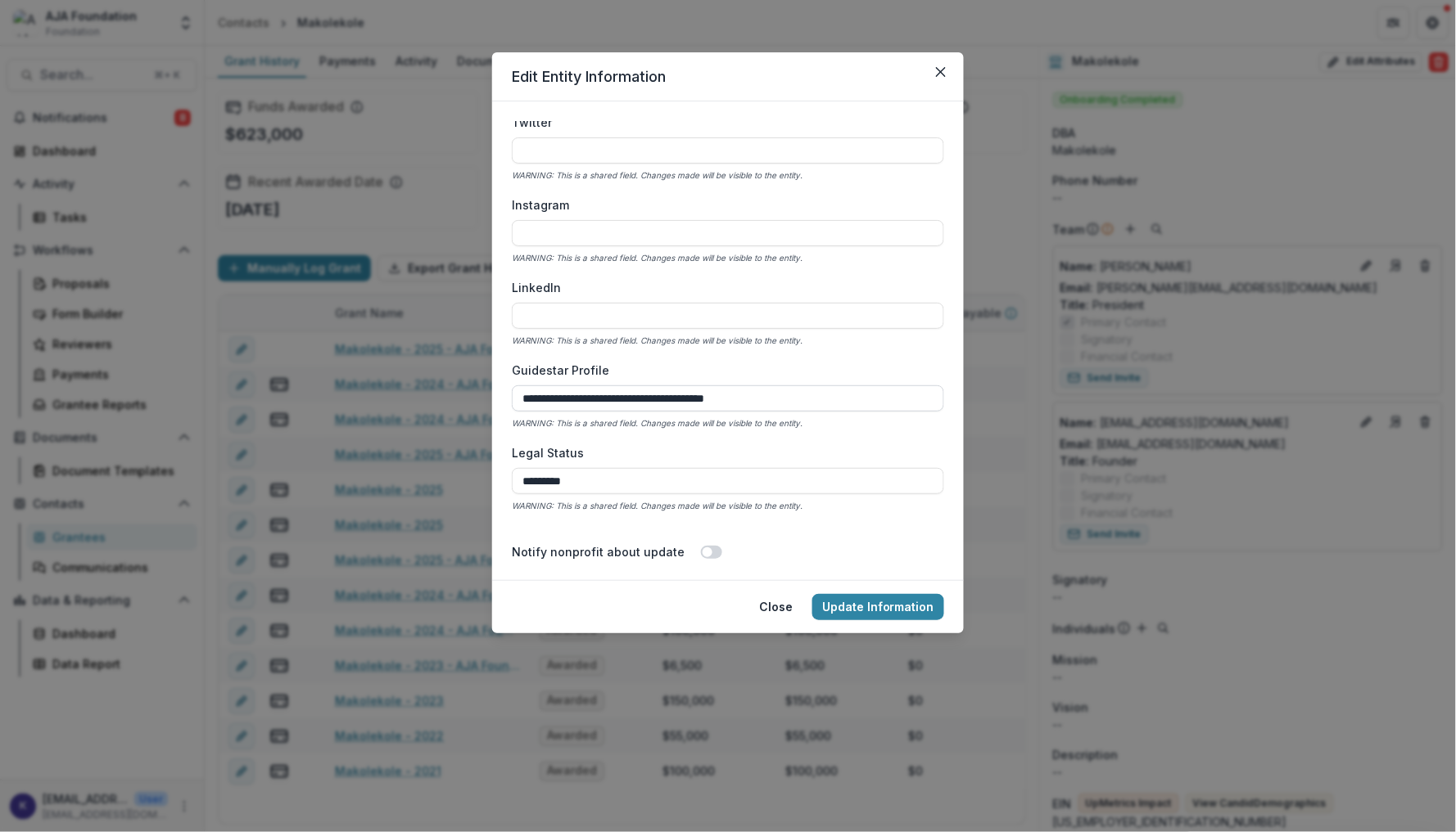
scroll to position [2938, 0]
click at [829, 467] on input "*********" at bounding box center [727, 480] width 432 height 27
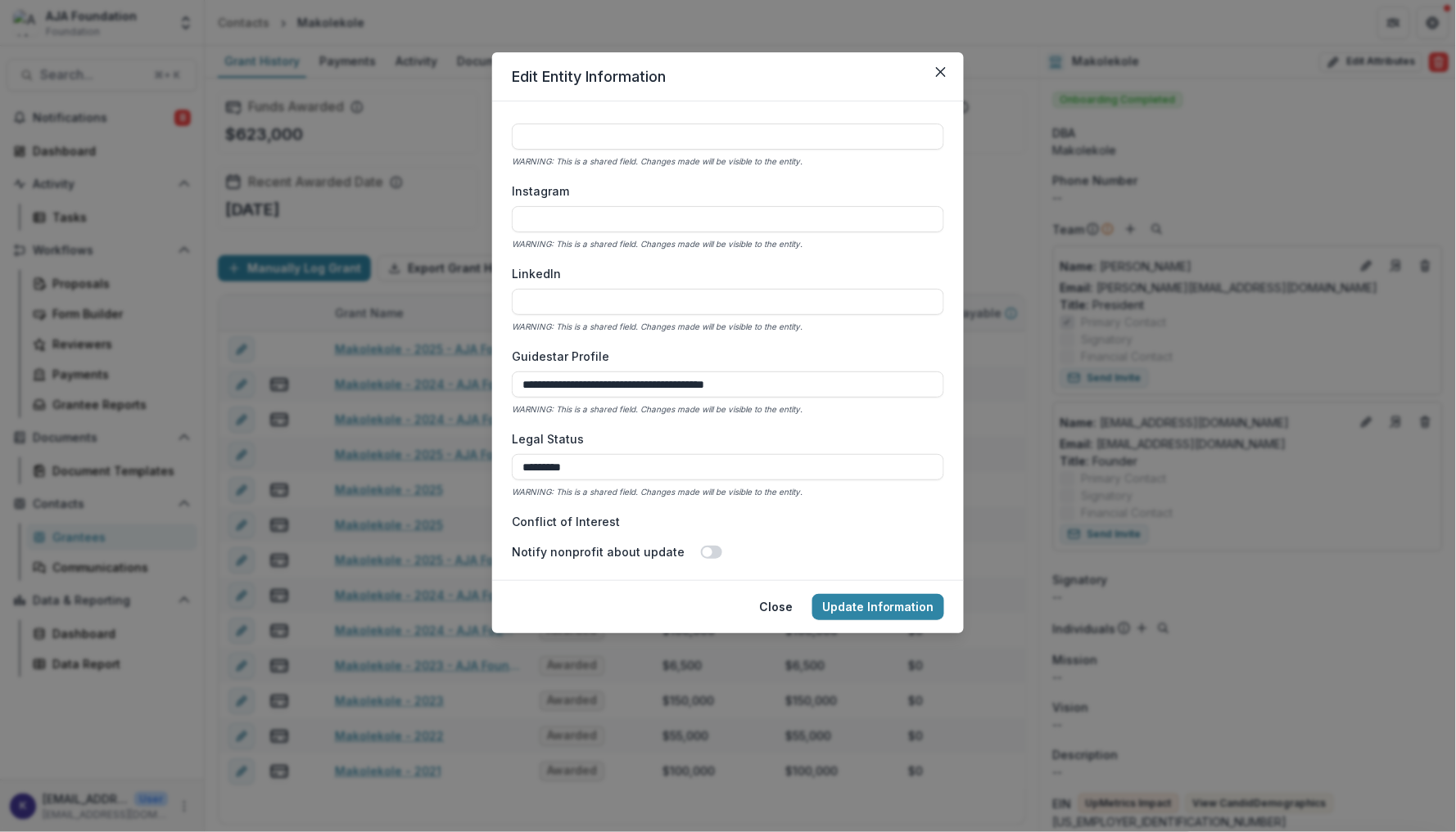
click at [831, 537] on input "Conflict of Interest" at bounding box center [727, 550] width 432 height 27
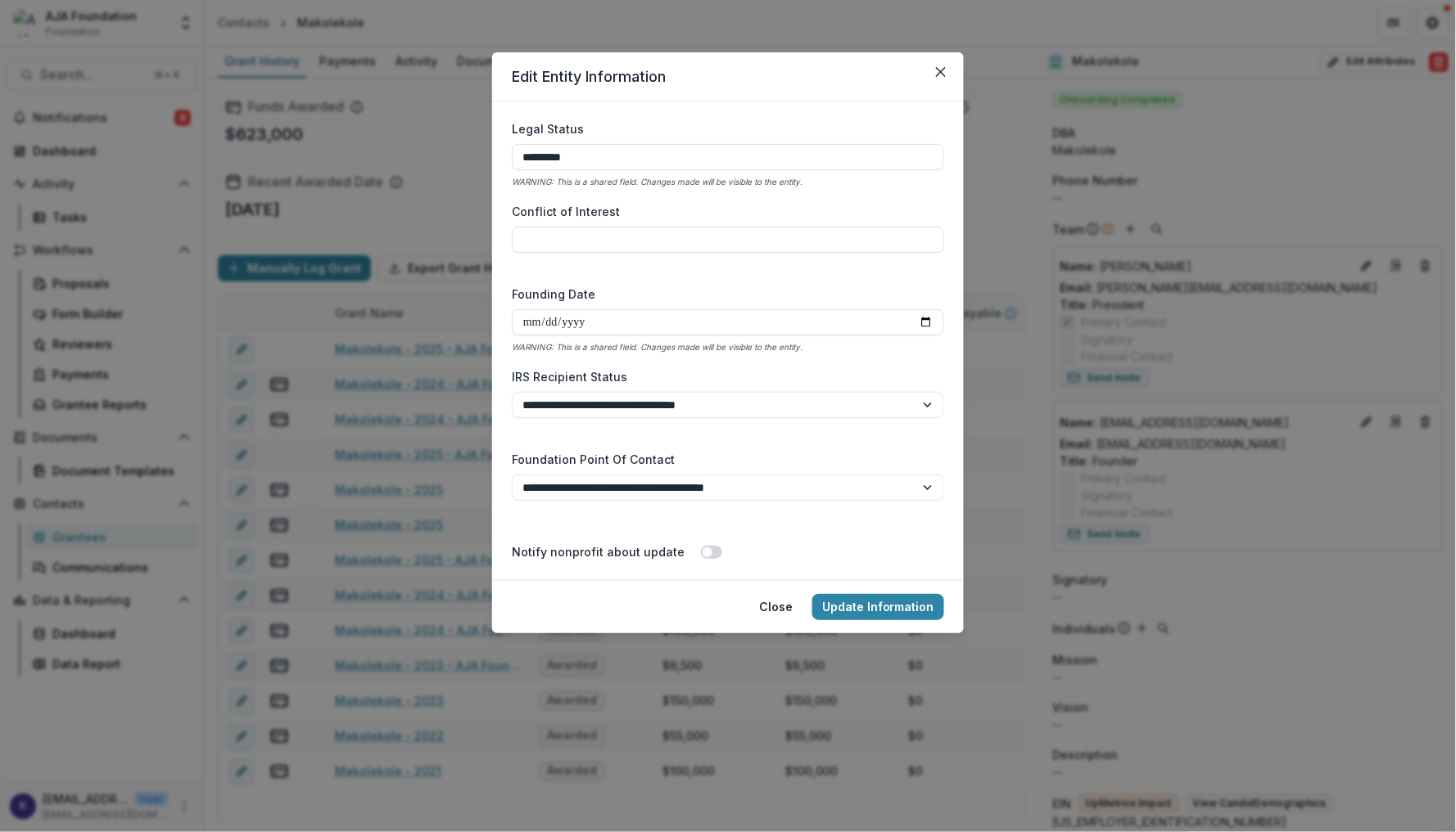
scroll to position [3259, 0]
click at [861, 562] on div at bounding box center [713, 572] width 378 height 21
click at [876, 459] on div "**********" at bounding box center [727, 486] width 432 height 70
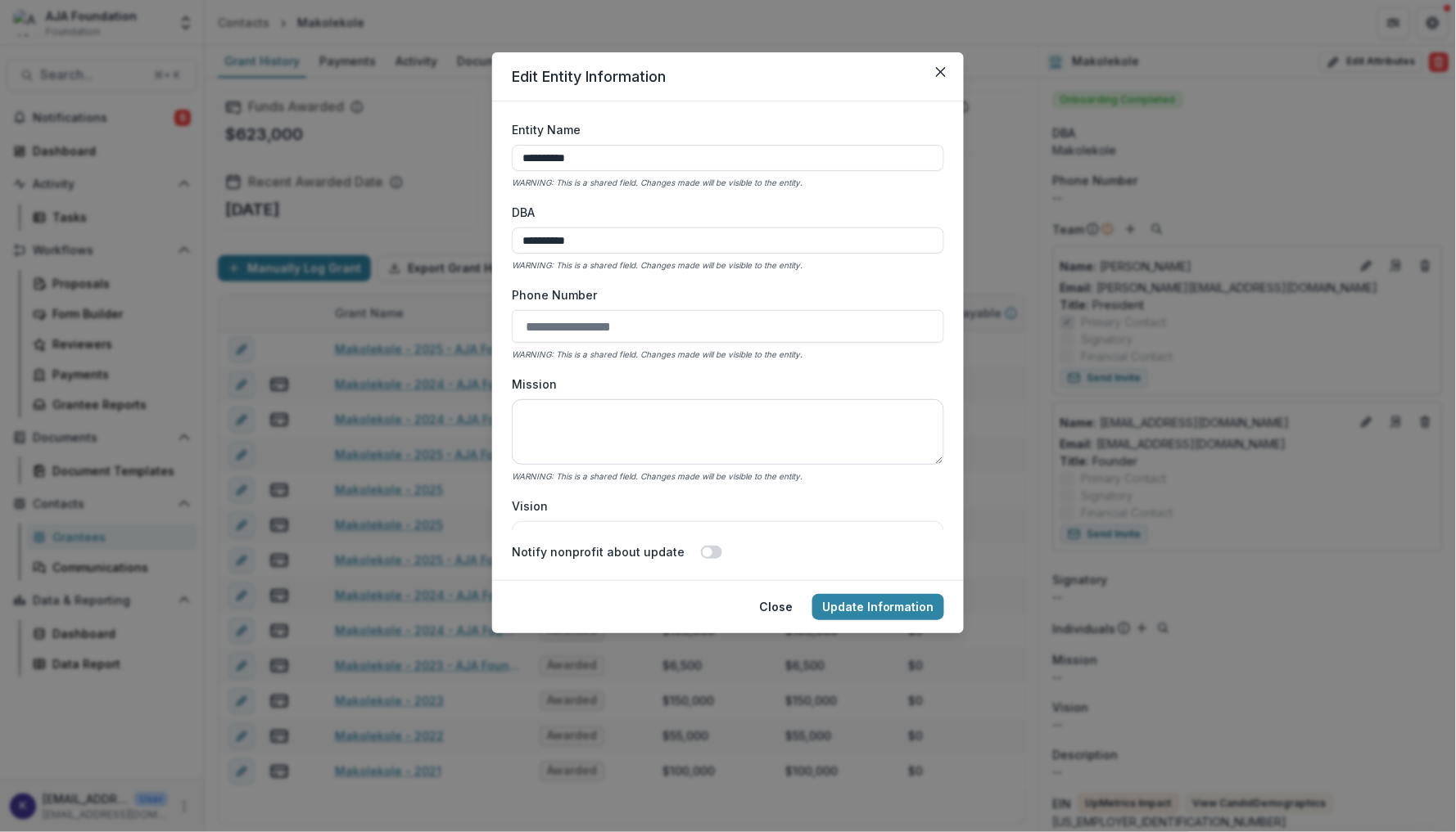
scroll to position [0, 0]
click at [776, 597] on button "Close" at bounding box center [776, 607] width 53 height 27
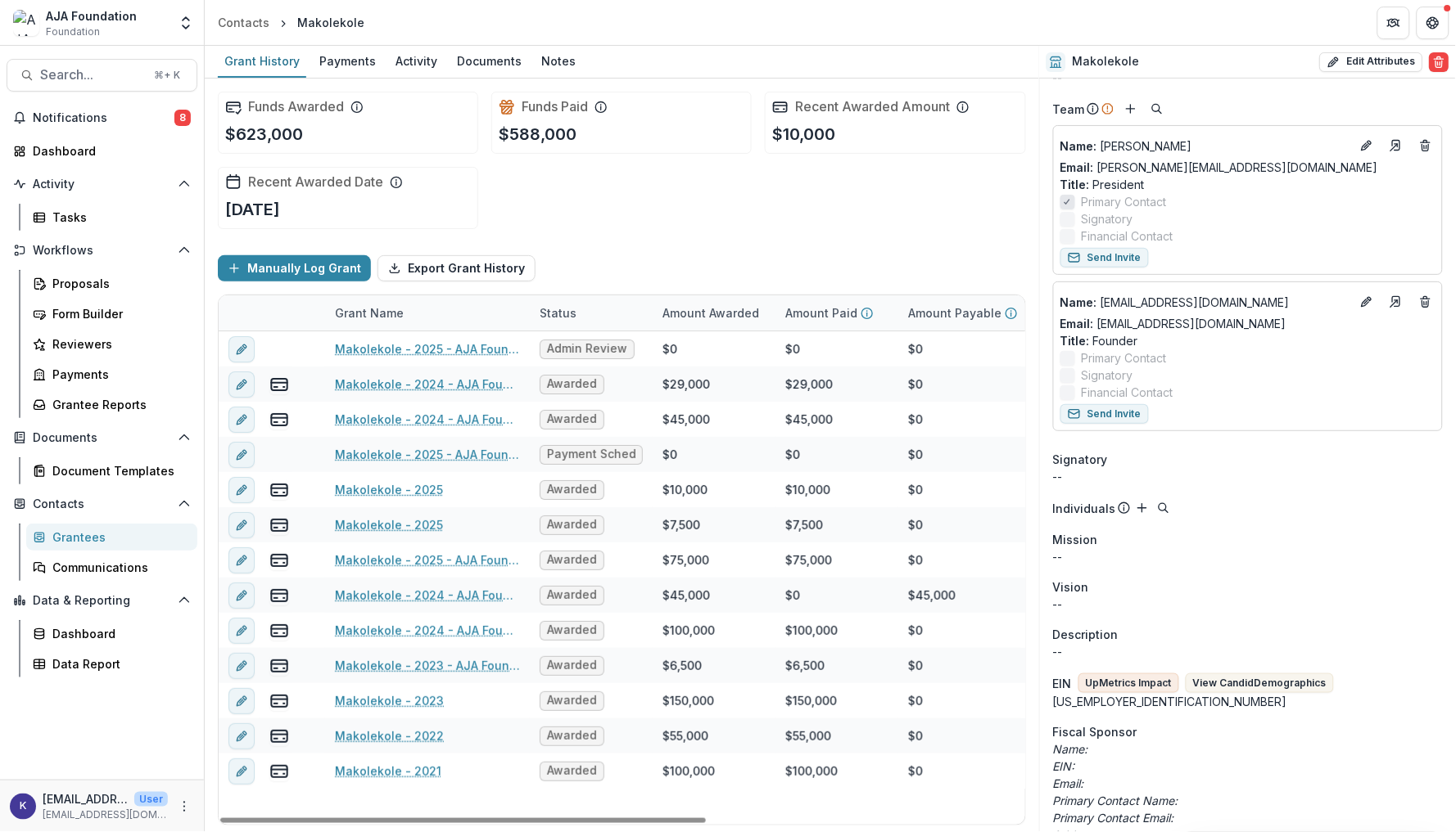
scroll to position [126, 0]
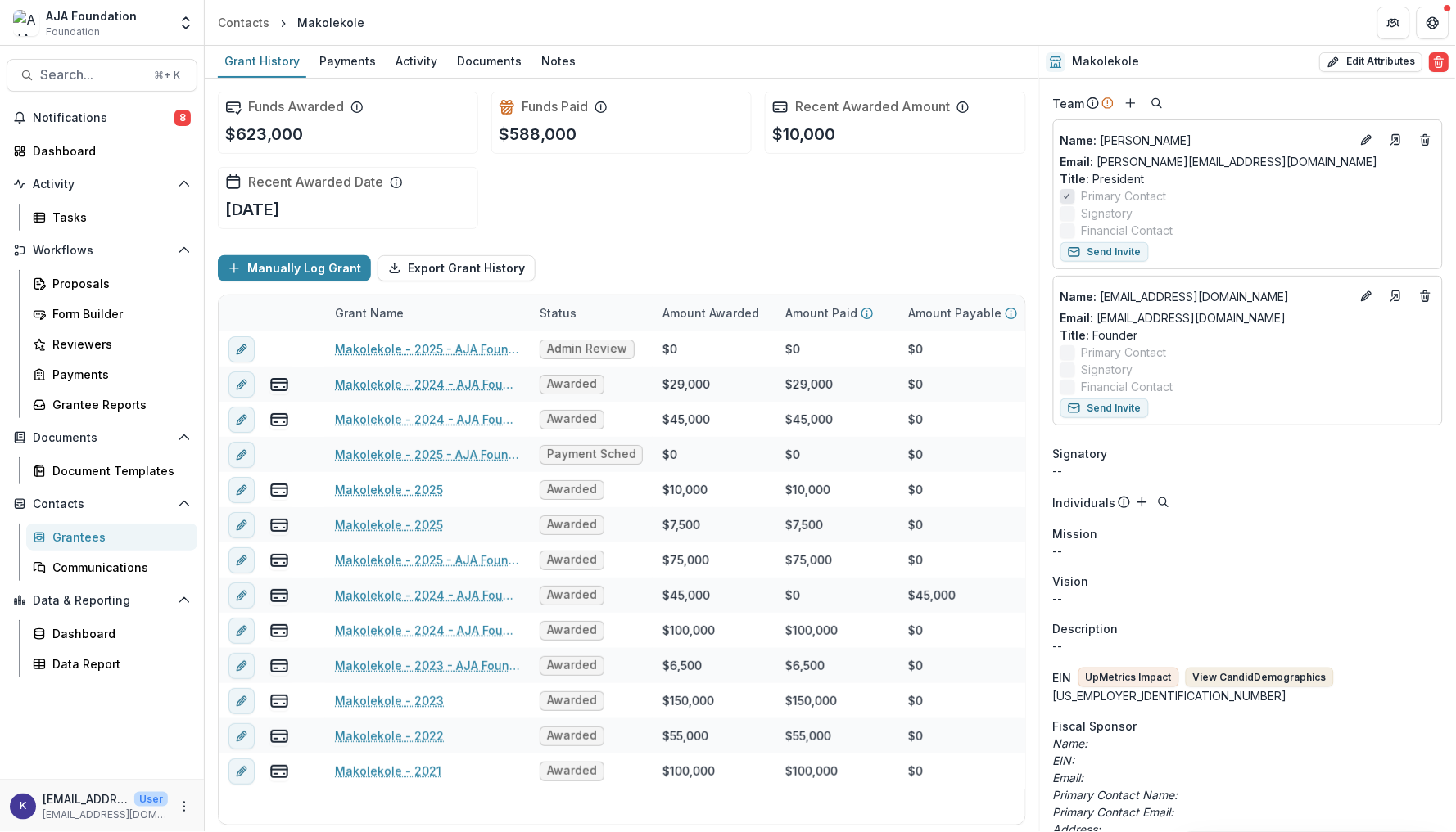
click at [1253, 668] on button "View Candid Demographics" at bounding box center [1259, 678] width 148 height 20
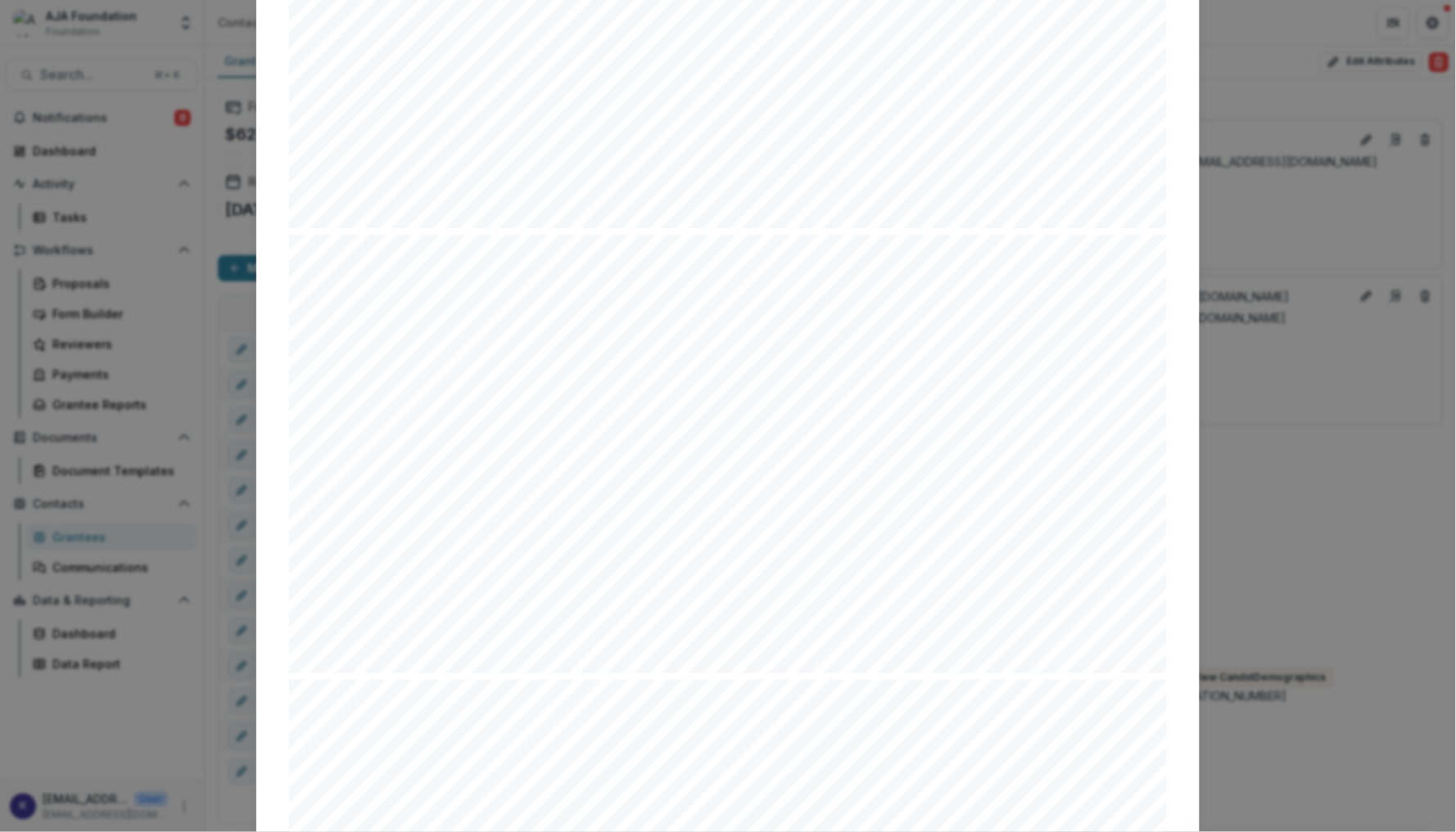
scroll to position [0, 0]
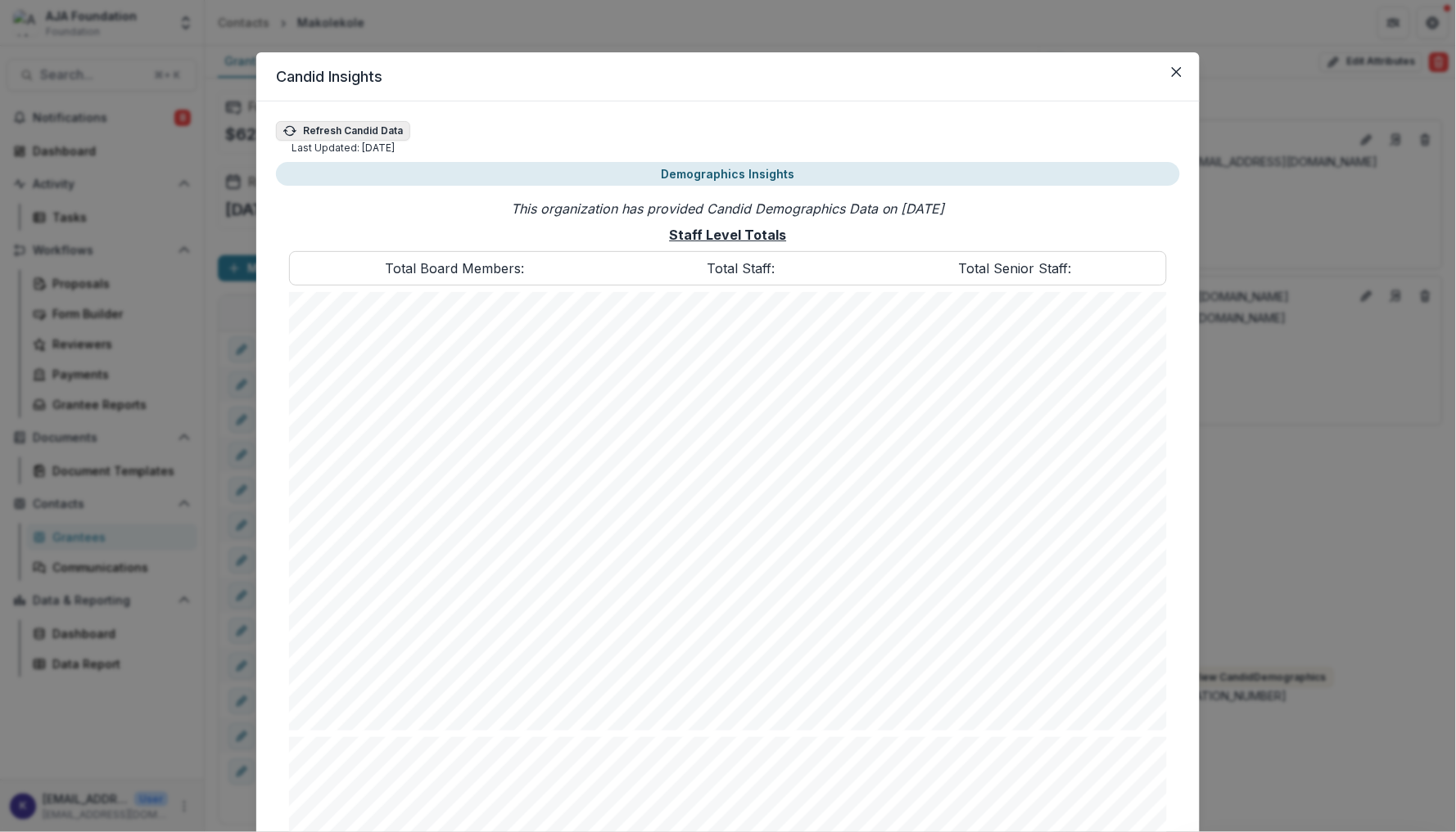
click at [384, 138] on button "Refresh Candid Data" at bounding box center [343, 131] width 134 height 20
click at [1182, 69] on button "Close" at bounding box center [1177, 72] width 27 height 27
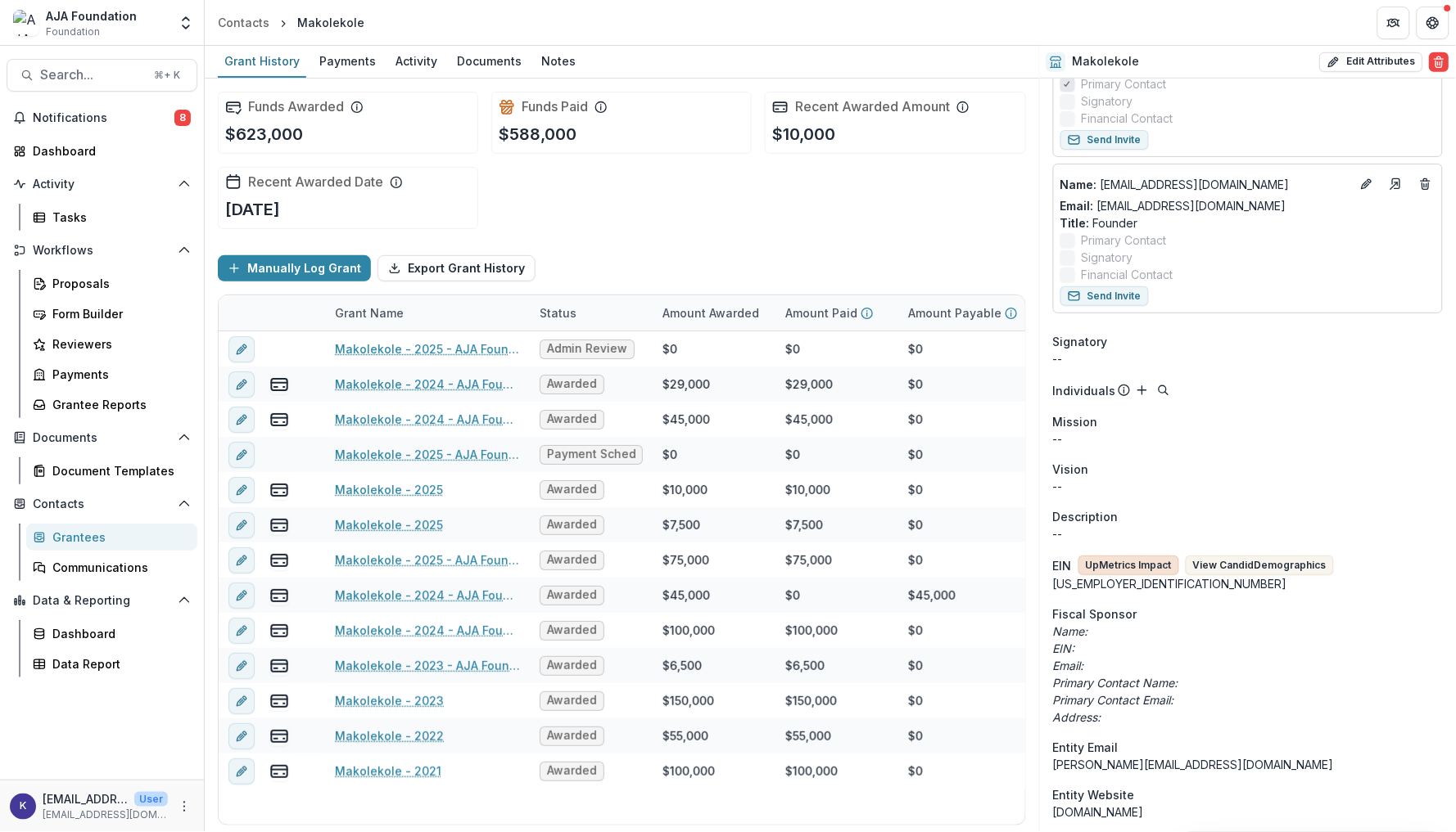
scroll to position [240, 0]
click at [1129, 554] on button "UpMetrics Impact" at bounding box center [1128, 564] width 100 height 20
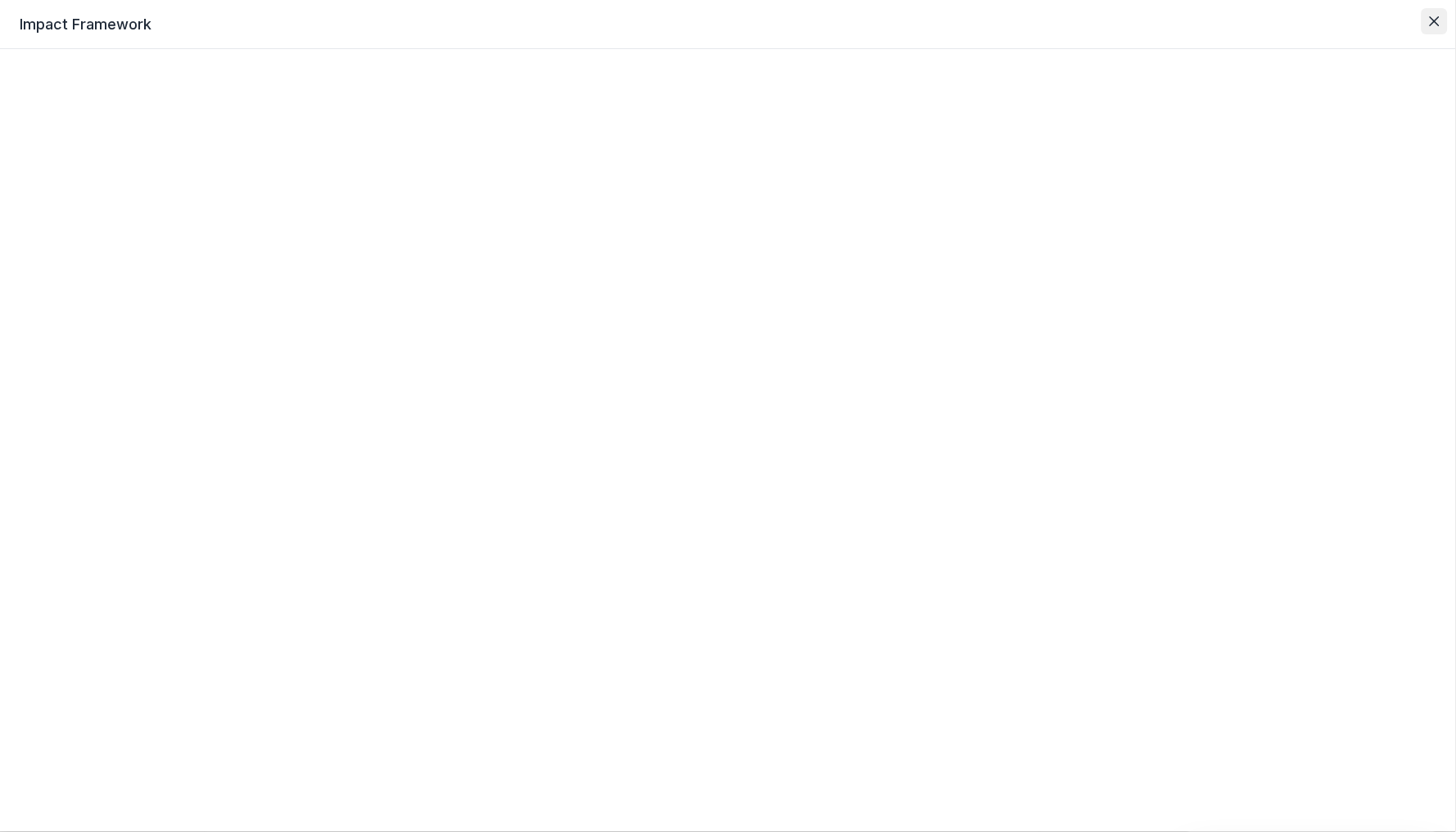
click at [1438, 13] on button "Close" at bounding box center [1435, 22] width 27 height 27
